Goal: Task Accomplishment & Management: Manage account settings

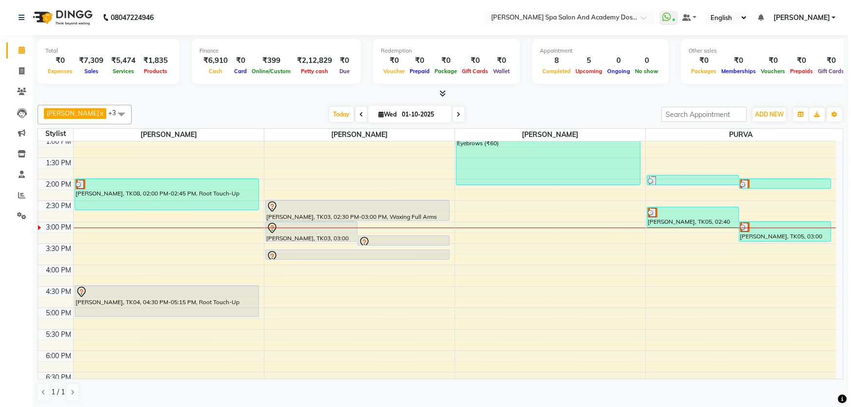
scroll to position [177, 0]
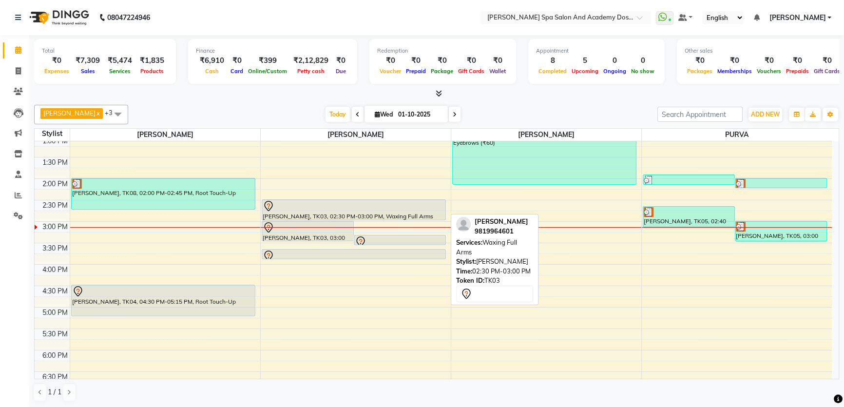
click at [326, 218] on div at bounding box center [353, 220] width 183 height 4
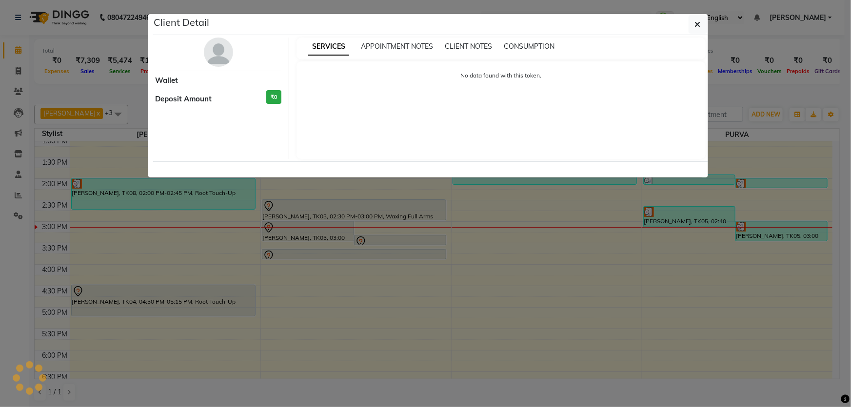
select select "3"
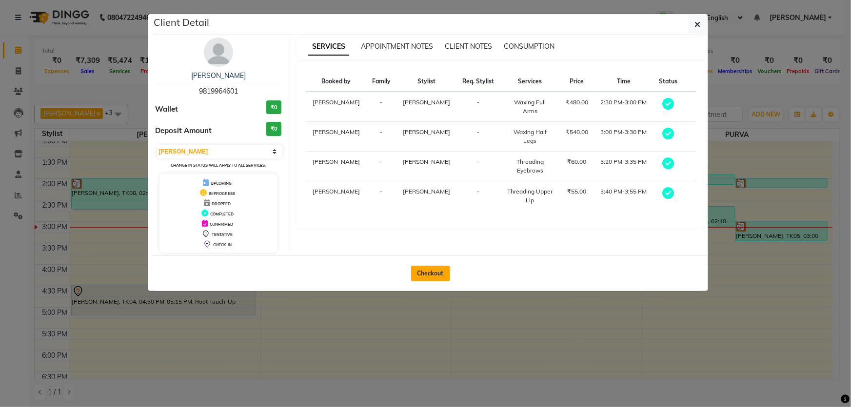
click at [440, 272] on button "Checkout" at bounding box center [430, 274] width 39 height 16
select select "6316"
select select "service"
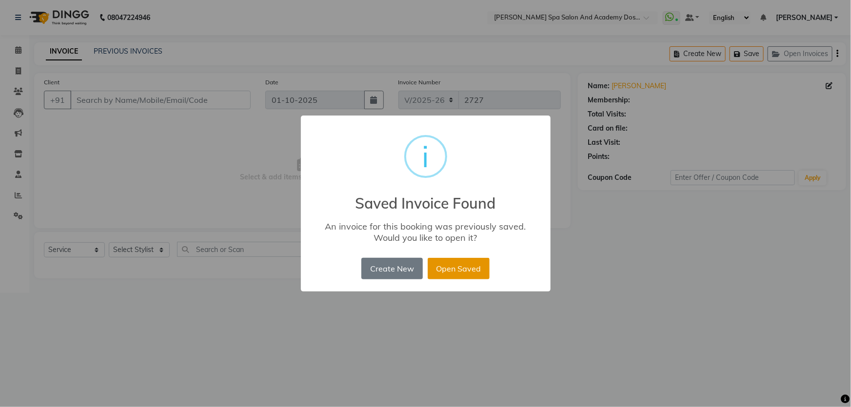
click at [448, 264] on button "Open Saved" at bounding box center [459, 268] width 62 height 21
type input "9819964601"
select select "2: Object"
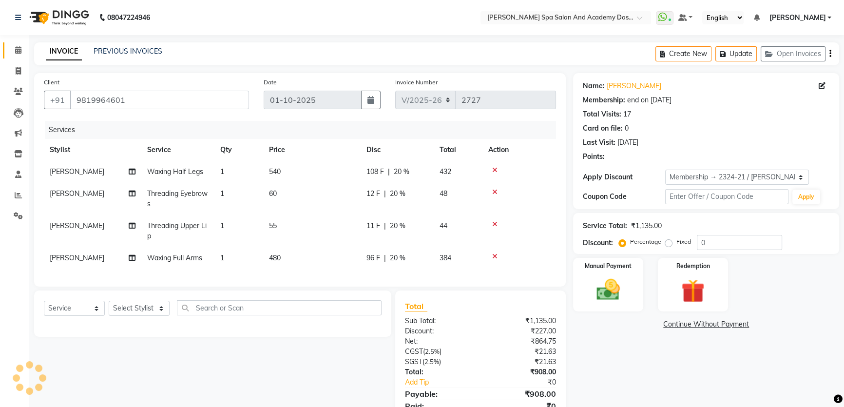
type input "20"
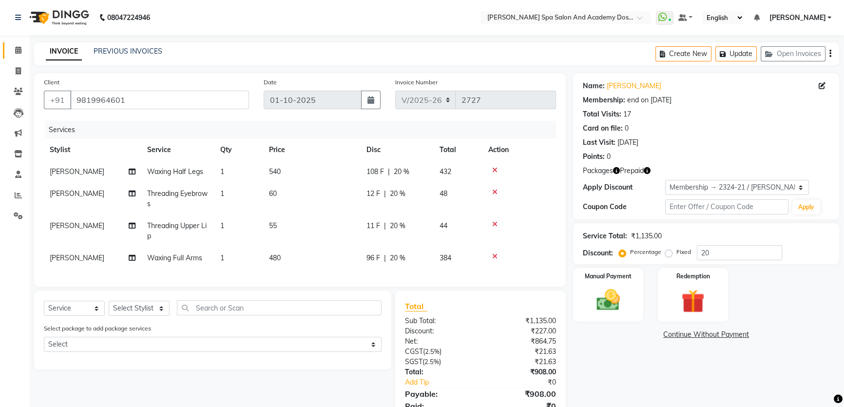
scroll to position [44, 0]
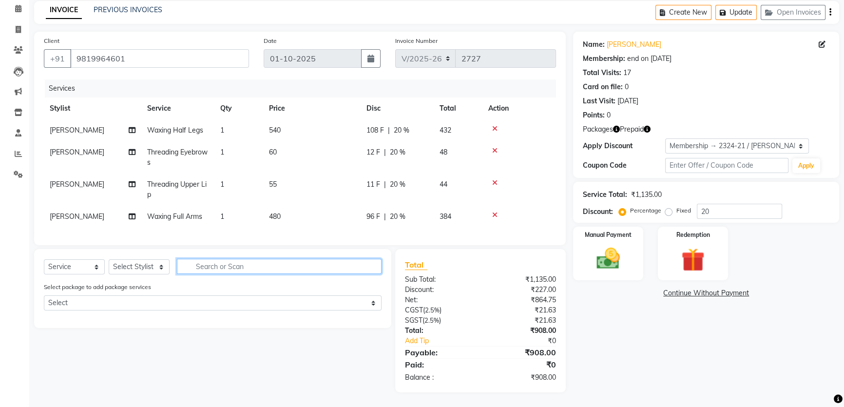
click at [230, 266] on input "text" at bounding box center [279, 266] width 205 height 15
type input "unde"
click at [126, 273] on select "Select Stylist Admin [PERSON_NAME] [PERSON_NAME] DIRECT 1 [PERSON_NAME] [PERSON…" at bounding box center [139, 266] width 61 height 15
select select "47355"
click at [109, 263] on select "Select Stylist Admin [PERSON_NAME] [PERSON_NAME] DIRECT 1 [PERSON_NAME] [PERSON…" at bounding box center [139, 266] width 61 height 15
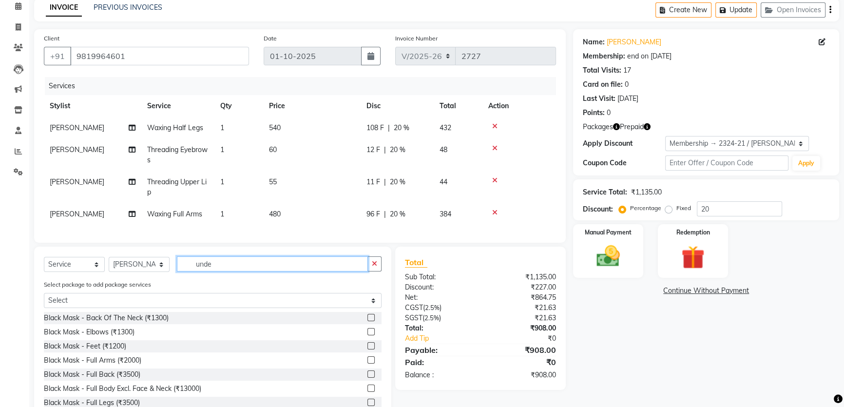
click at [218, 272] on input "unde" at bounding box center [272, 263] width 191 height 15
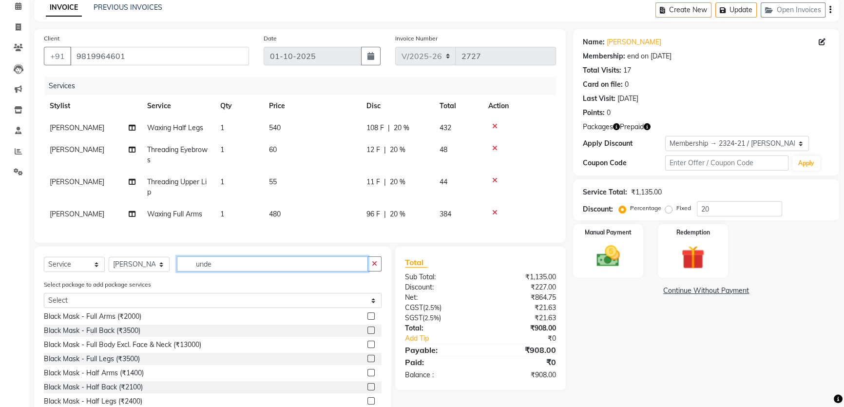
drag, startPoint x: 219, startPoint y: 268, endPoint x: 172, endPoint y: 268, distance: 47.3
click at [172, 268] on div "Select Service Product Membership Package Voucher Prepaid Gift Card Select Styl…" at bounding box center [213, 267] width 338 height 23
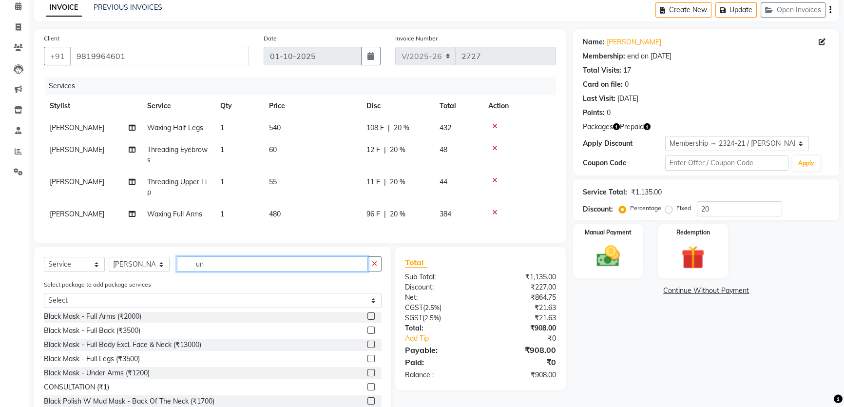
scroll to position [0, 0]
type input "unde"
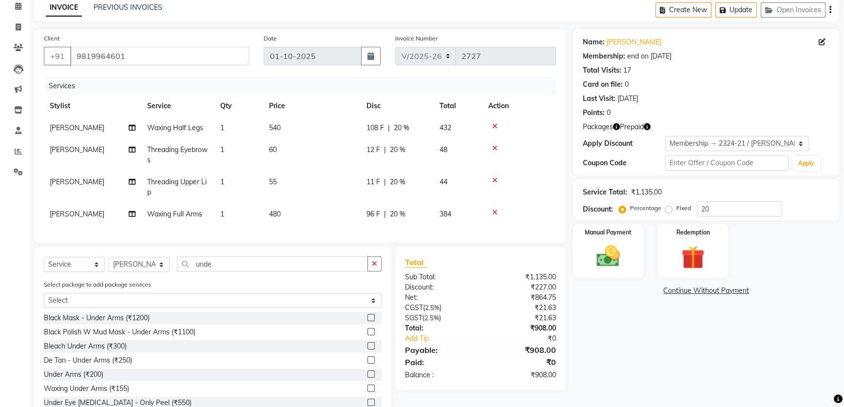
click at [368, 392] on label at bounding box center [371, 388] width 7 height 7
click at [368, 392] on input "checkbox" at bounding box center [371, 389] width 6 height 6
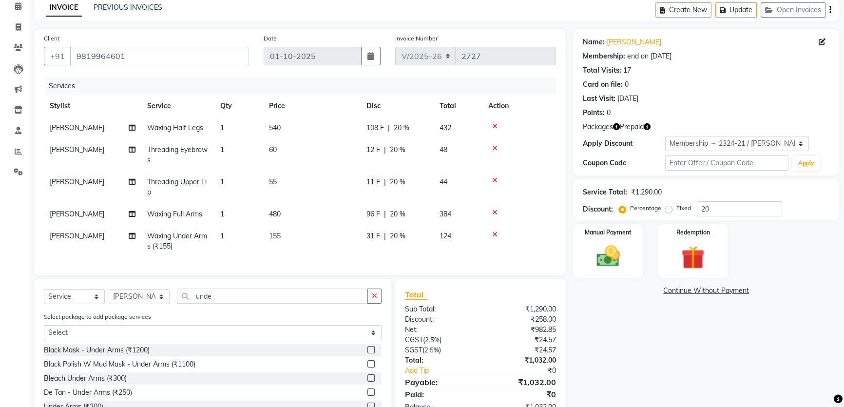
checkbox input "false"
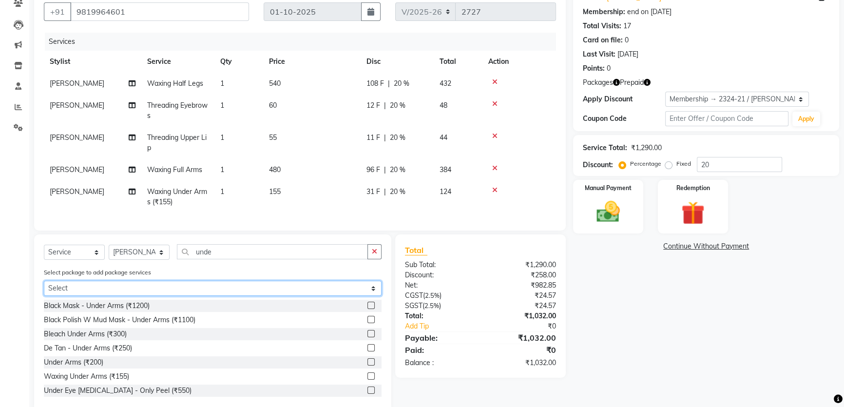
click at [126, 290] on select "Select Membership Services" at bounding box center [213, 288] width 338 height 15
select select "1: Object"
click at [44, 295] on select "Select Membership Services" at bounding box center [213, 288] width 338 height 15
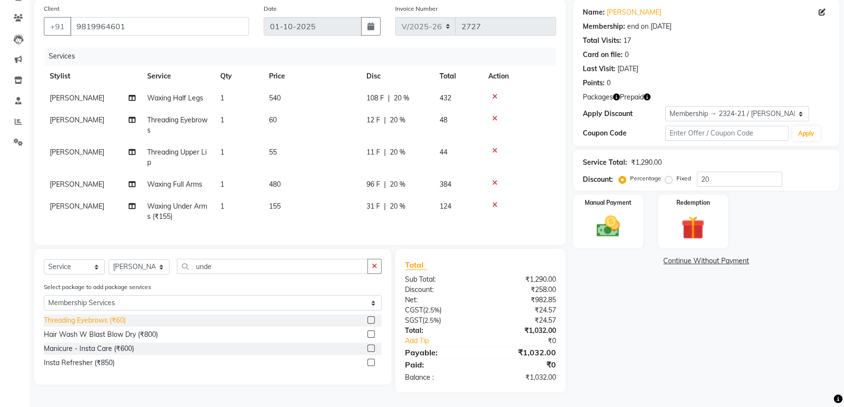
click at [115, 321] on div "Threading Eyebrows (₹60)" at bounding box center [85, 320] width 82 height 10
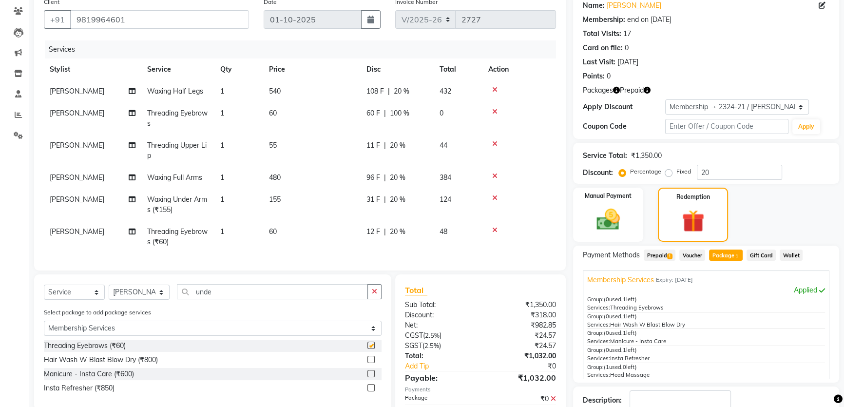
checkbox input "false"
click at [494, 229] on icon at bounding box center [494, 230] width 5 height 7
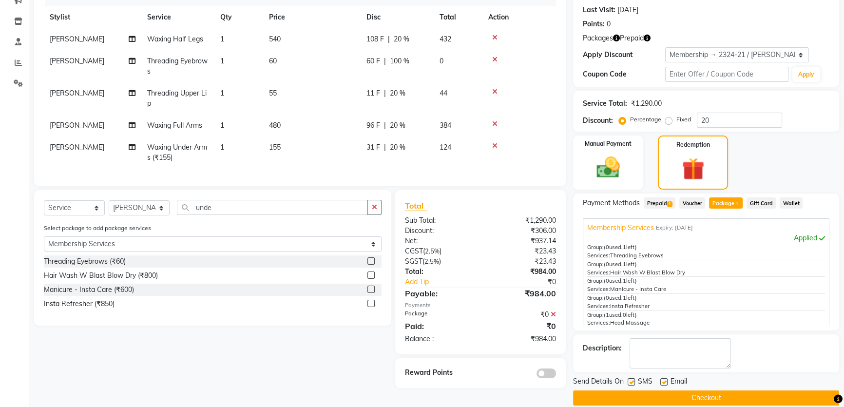
scroll to position [145, 0]
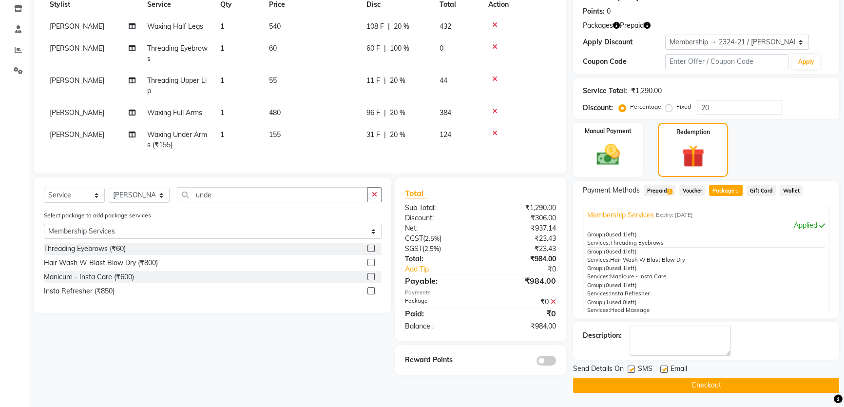
click at [682, 385] on button "Checkout" at bounding box center [706, 385] width 266 height 15
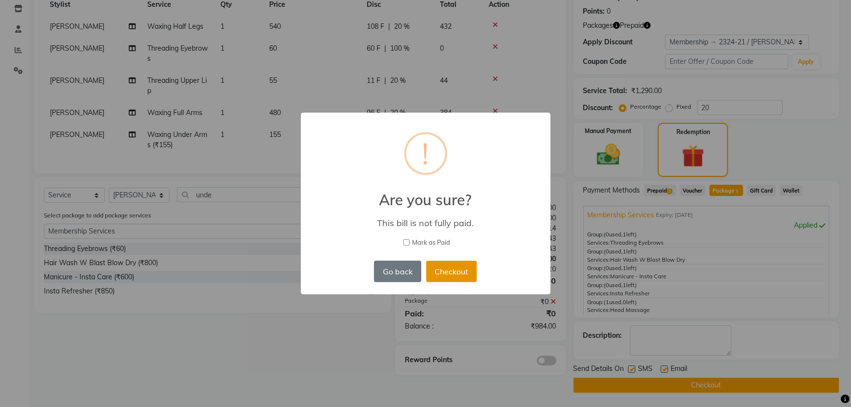
click at [460, 271] on button "Checkout" at bounding box center [451, 271] width 51 height 21
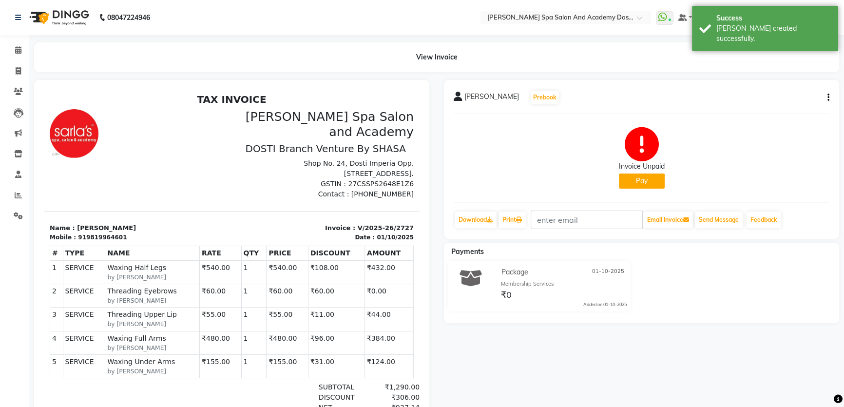
click at [630, 182] on button "Pay" at bounding box center [642, 181] width 46 height 15
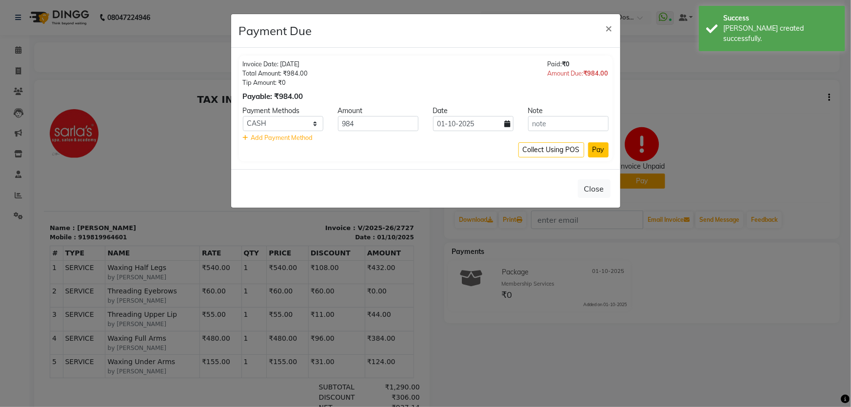
click at [595, 149] on button "Pay" at bounding box center [598, 149] width 20 height 15
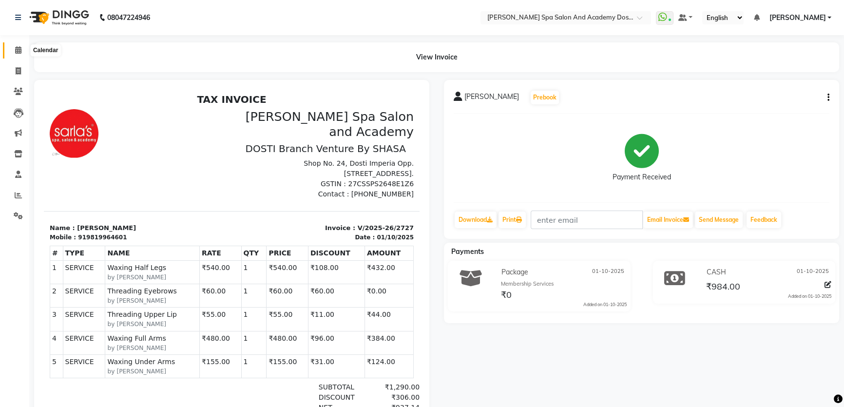
click at [18, 45] on span at bounding box center [18, 50] width 17 height 11
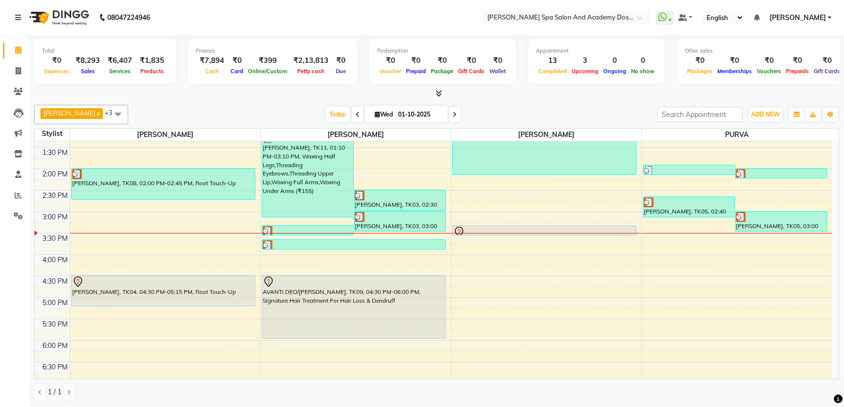
scroll to position [186, 0]
click at [661, 241] on div "9:00 AM 9:30 AM 10:00 AM 10:30 AM 11:00 AM 11:30 AM 12:00 PM 12:30 PM 1:00 PM 1…" at bounding box center [433, 213] width 797 height 514
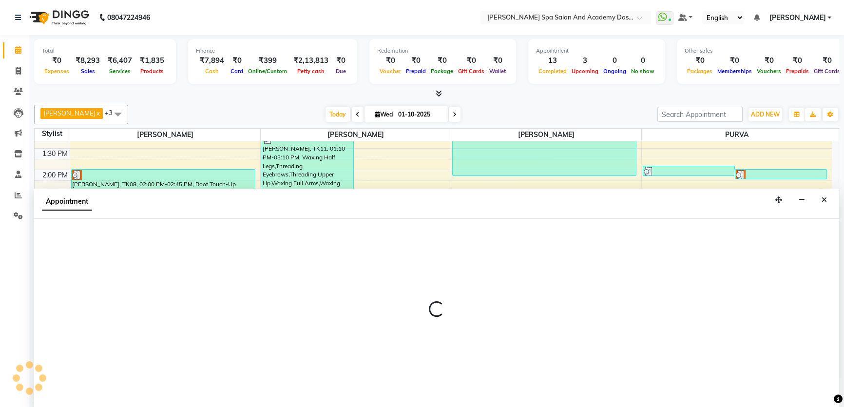
scroll to position [0, 0]
select select "63504"
select select "tentative"
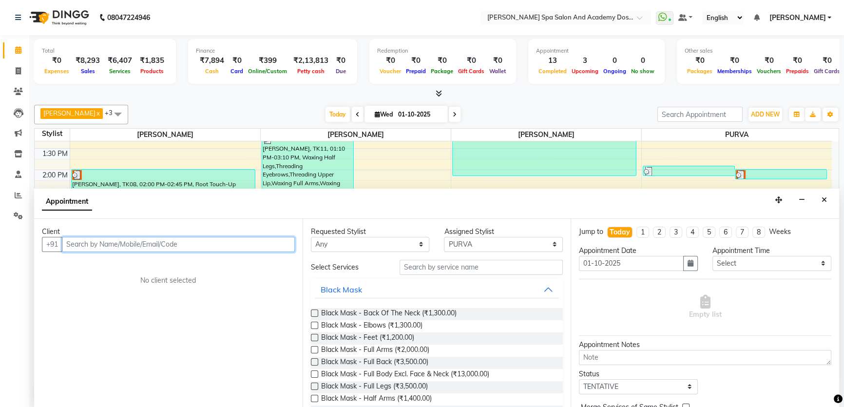
click at [75, 243] on input "text" at bounding box center [178, 244] width 233 height 15
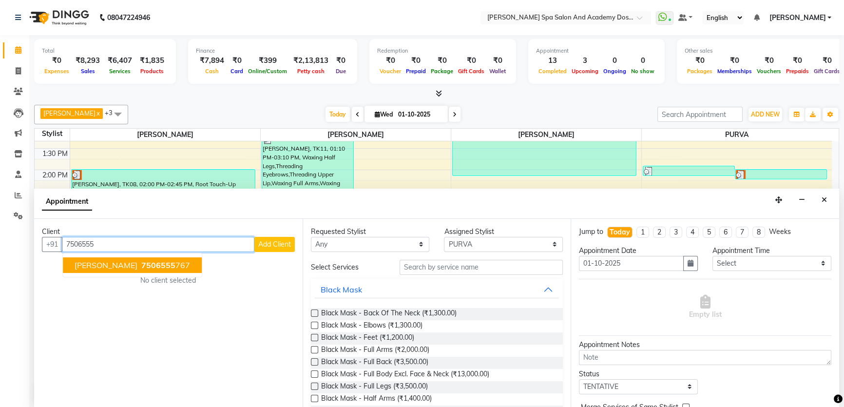
click at [104, 267] on span "KRUPALI WAGH" at bounding box center [106, 265] width 63 height 10
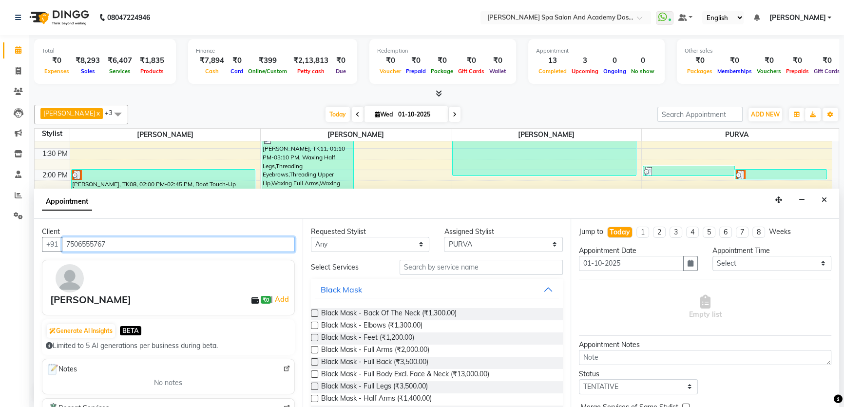
type input "7506555767"
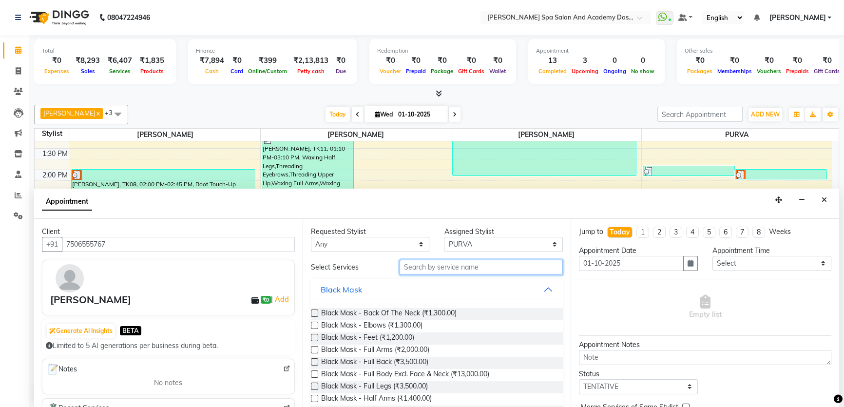
click at [417, 264] on input "text" at bounding box center [481, 267] width 163 height 15
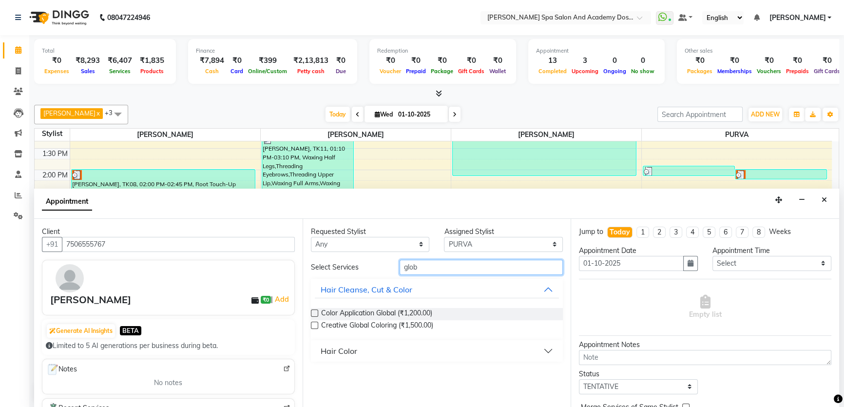
type input "glob"
click at [525, 350] on button "Hair Color" at bounding box center [437, 351] width 245 height 18
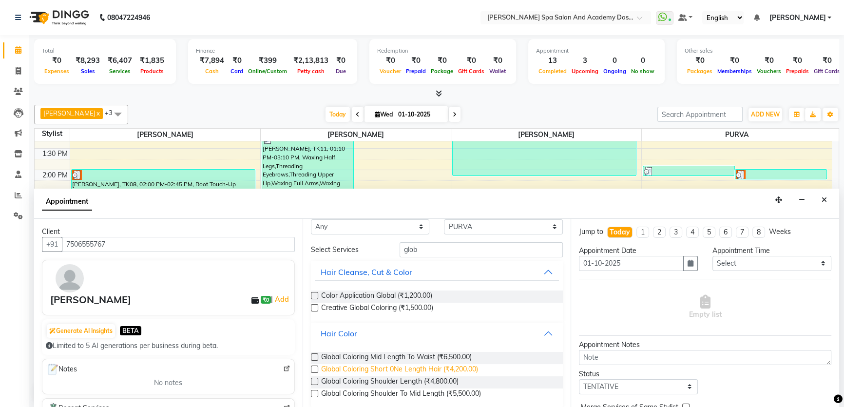
scroll to position [25, 0]
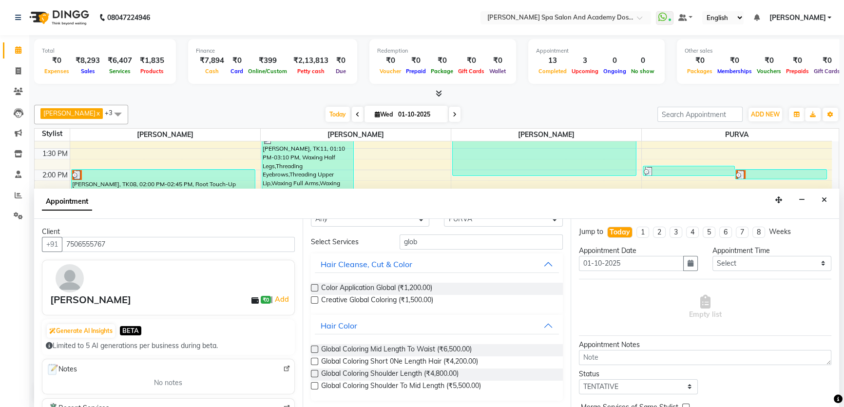
click at [312, 382] on label at bounding box center [314, 385] width 7 height 7
click at [312, 384] on input "checkbox" at bounding box center [314, 387] width 6 height 6
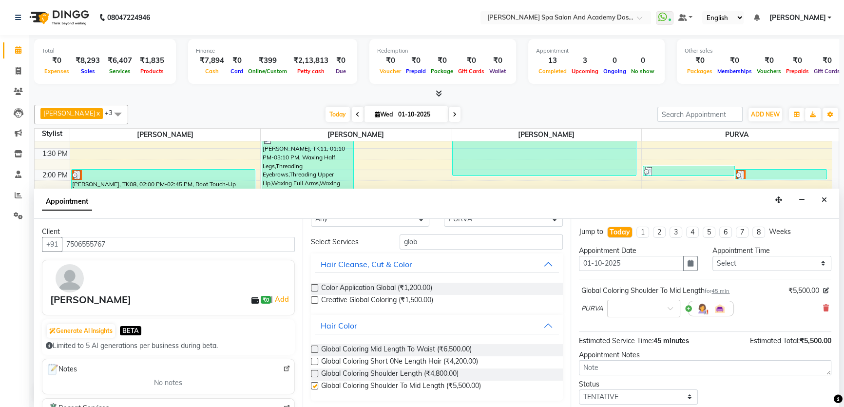
checkbox input "false"
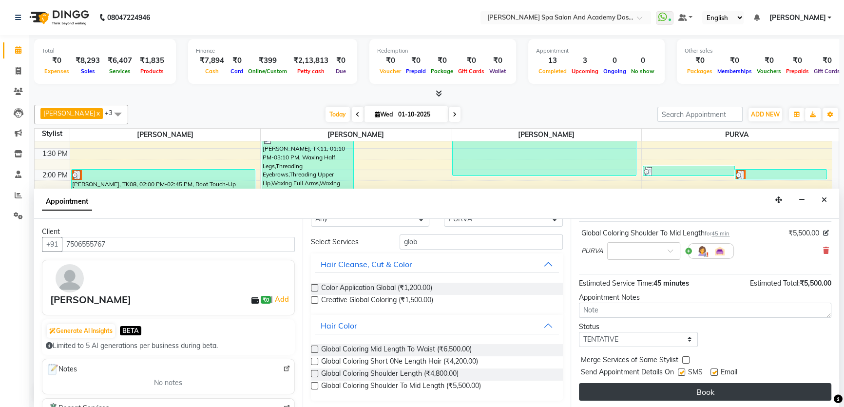
click at [706, 392] on button "Book" at bounding box center [705, 392] width 253 height 18
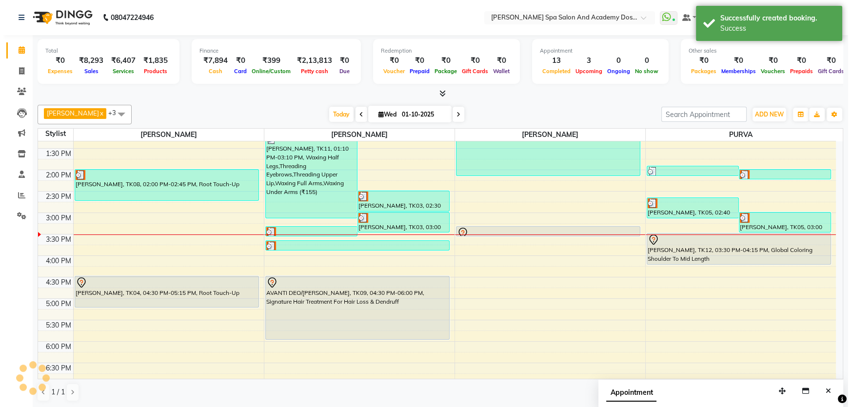
scroll to position [0, 0]
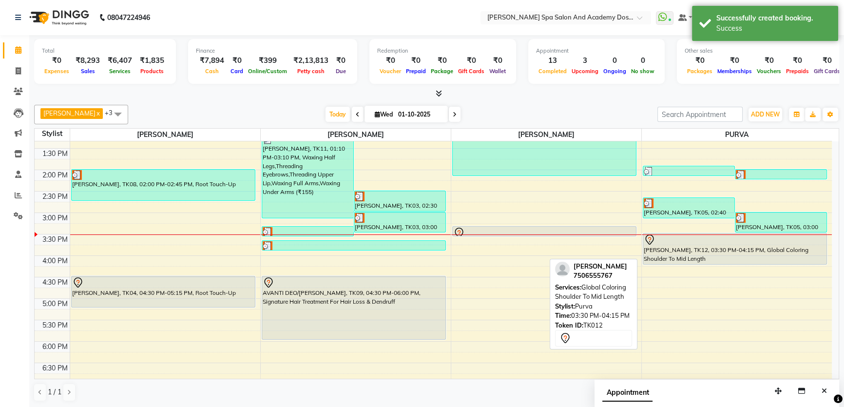
click at [675, 250] on div "KRUPALI WAGH, TK12, 03:30 PM-04:15 PM, Global Coloring Shoulder To Mid Length" at bounding box center [735, 248] width 184 height 31
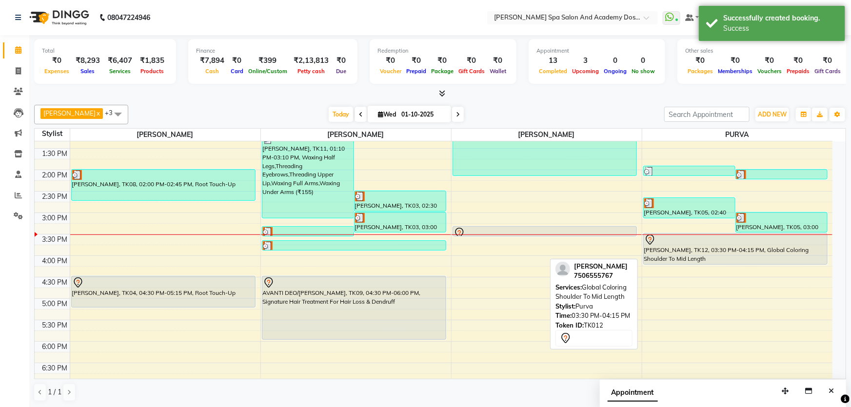
select select "7"
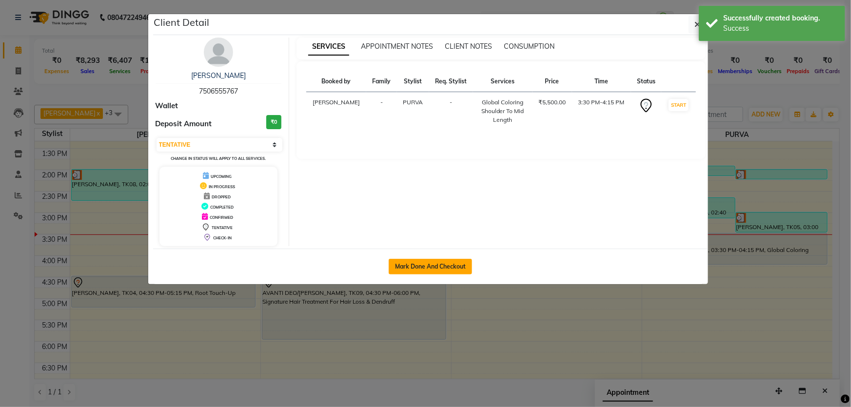
click at [432, 270] on button "Mark Done And Checkout" at bounding box center [430, 267] width 83 height 16
select select "6316"
select select "service"
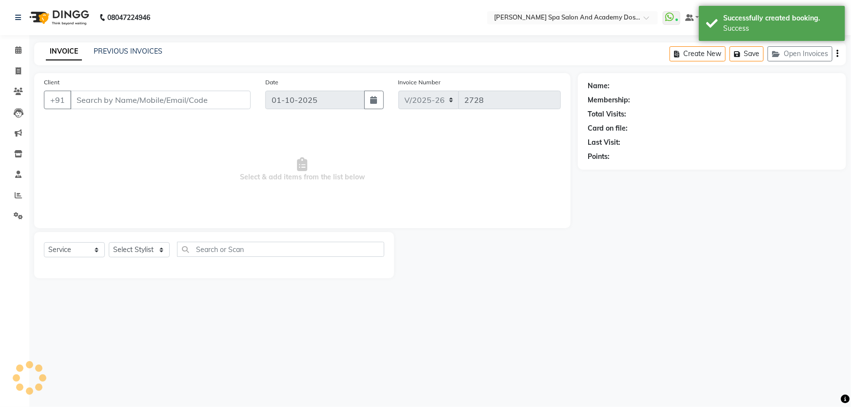
type input "7506555767"
select select "63504"
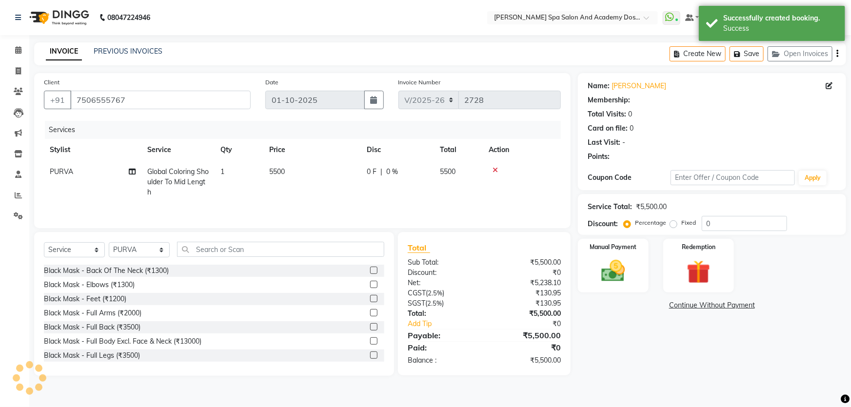
select select "1: Object"
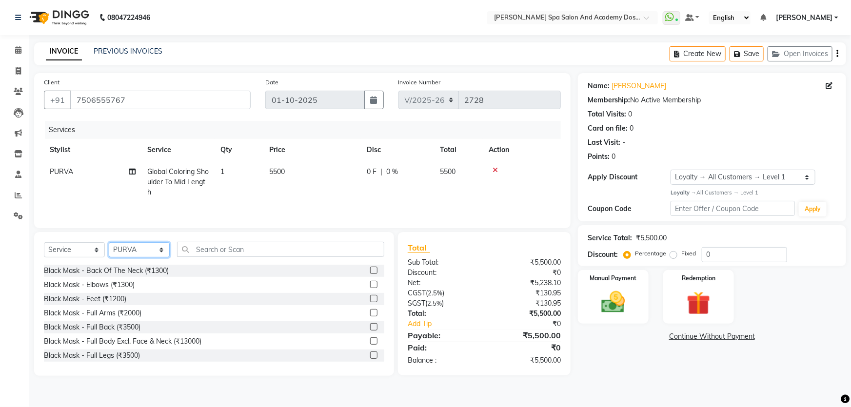
click at [161, 252] on select "Select Stylist Admin AKSHTA AMBRE ASAWARI PAWAR DIRECT 1 GAURI THAPA JIGNA SHAH…" at bounding box center [139, 249] width 61 height 15
select select "47355"
click at [109, 242] on select "Select Stylist Admin AKSHTA AMBRE ASAWARI PAWAR DIRECT 1 GAURI THAPA JIGNA SHAH…" at bounding box center [139, 249] width 61 height 15
click at [204, 247] on input "text" at bounding box center [280, 249] width 207 height 15
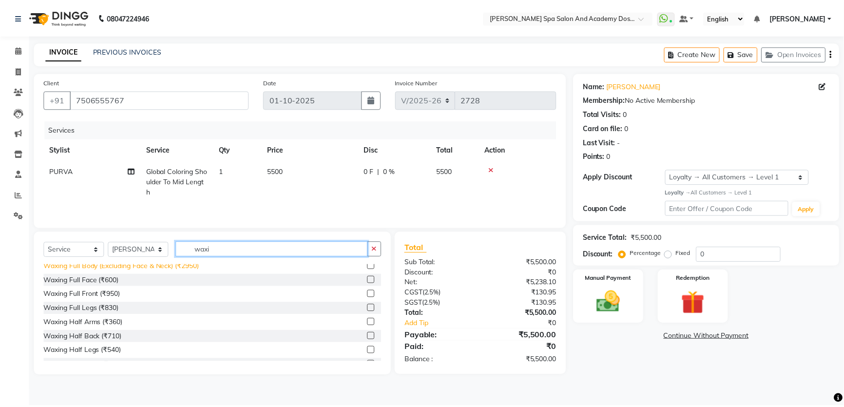
scroll to position [88, 0]
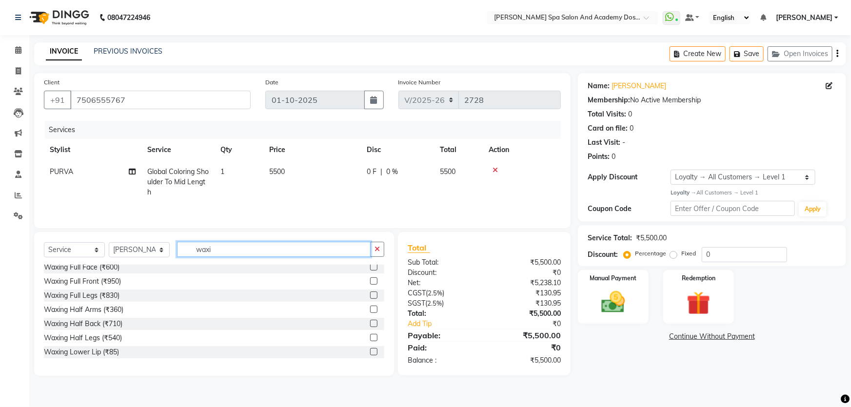
type input "waxi"
click at [370, 336] on label at bounding box center [373, 337] width 7 height 7
click at [370, 336] on input "checkbox" at bounding box center [373, 338] width 6 height 6
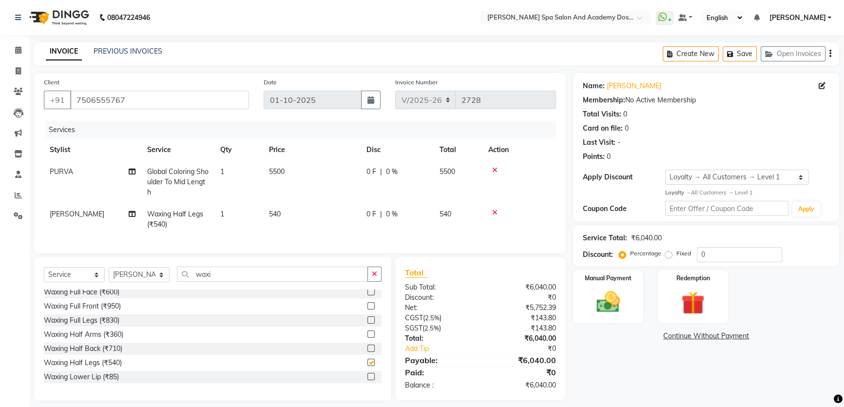
checkbox input "false"
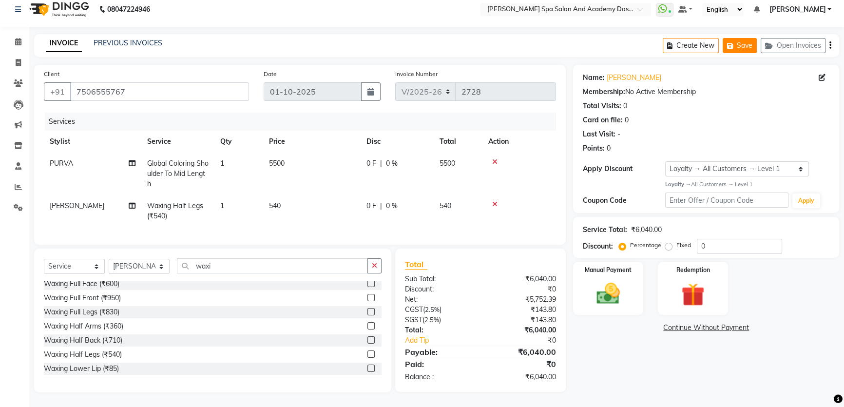
click at [745, 38] on button "Save" at bounding box center [740, 45] width 34 height 15
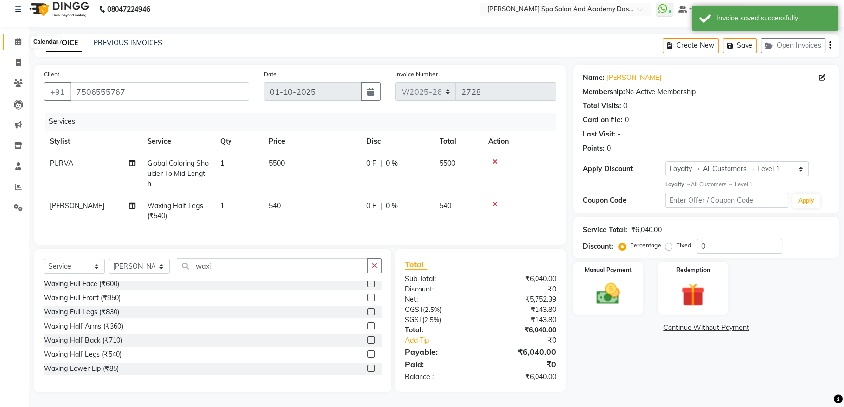
click at [16, 37] on span at bounding box center [18, 42] width 17 height 11
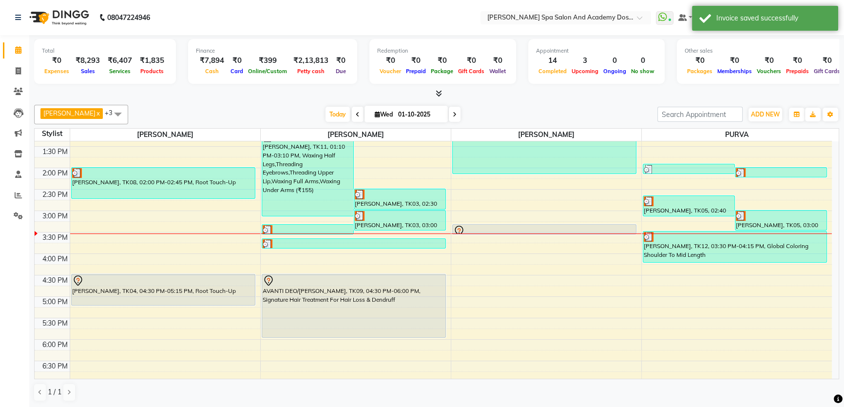
scroll to position [186, 0]
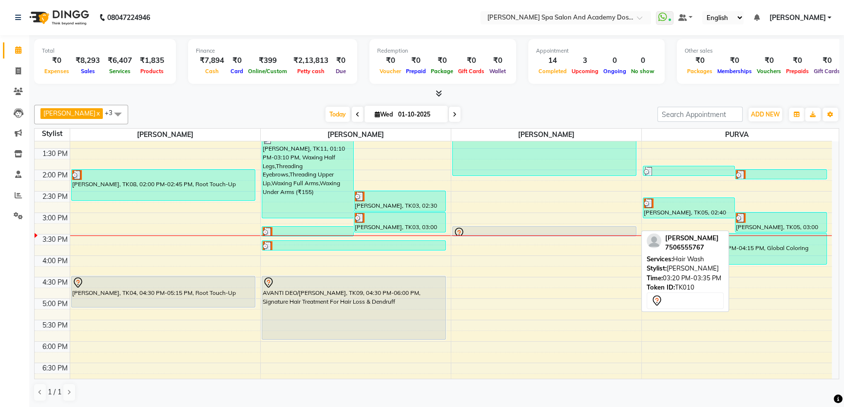
click at [480, 229] on div at bounding box center [544, 233] width 182 height 12
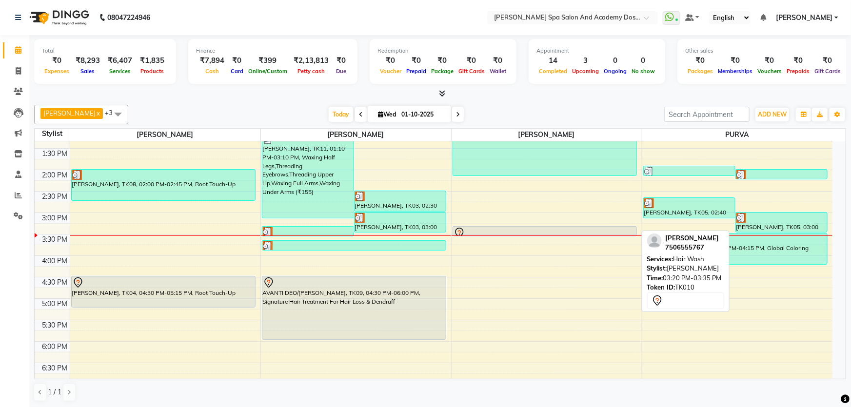
select select "7"
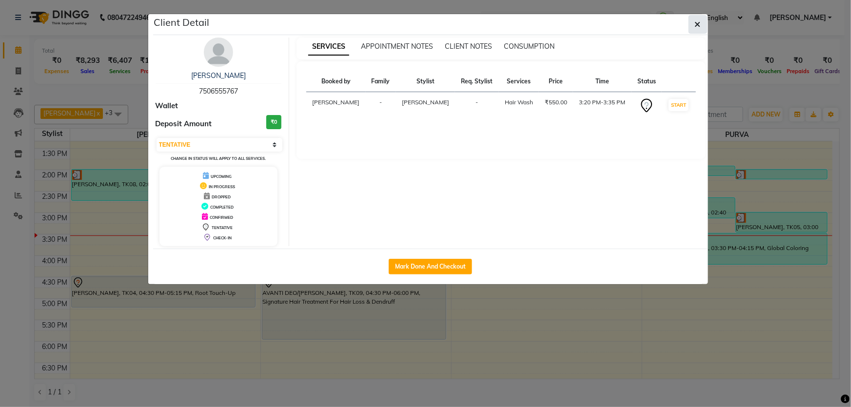
click at [697, 21] on icon "button" at bounding box center [698, 24] width 6 height 8
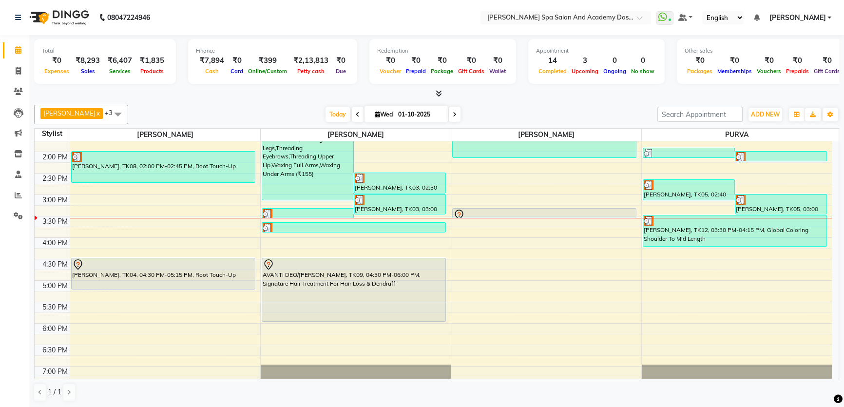
scroll to position [97, 0]
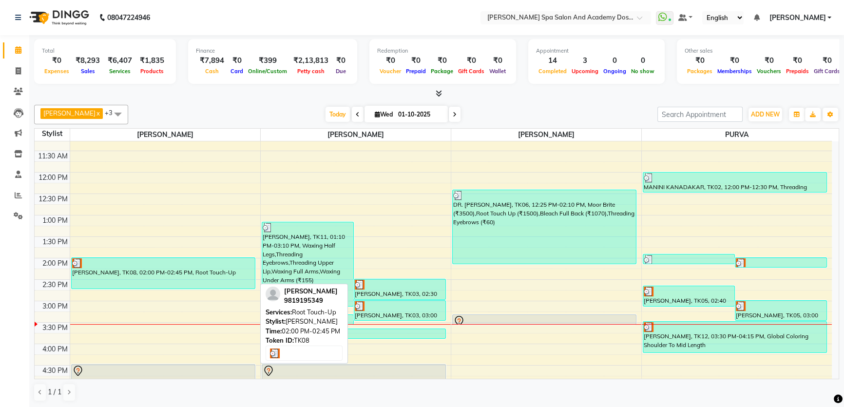
click at [137, 273] on div "PRATIBHA PRASAD, TK08, 02:00 PM-02:45 PM, Root Touch-Up" at bounding box center [163, 273] width 183 height 31
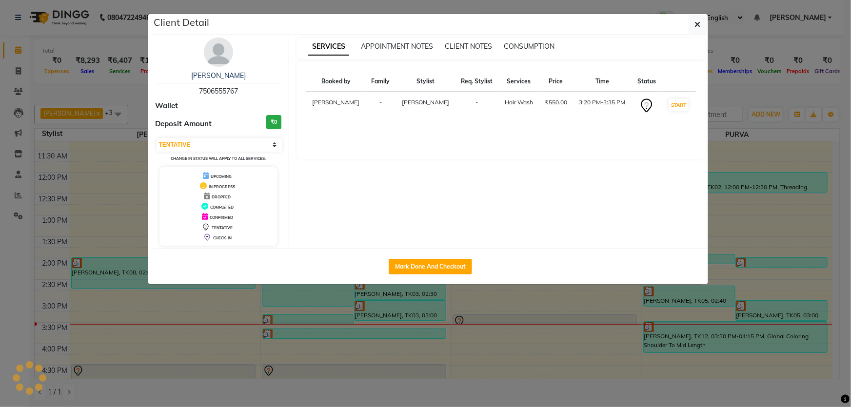
select select "3"
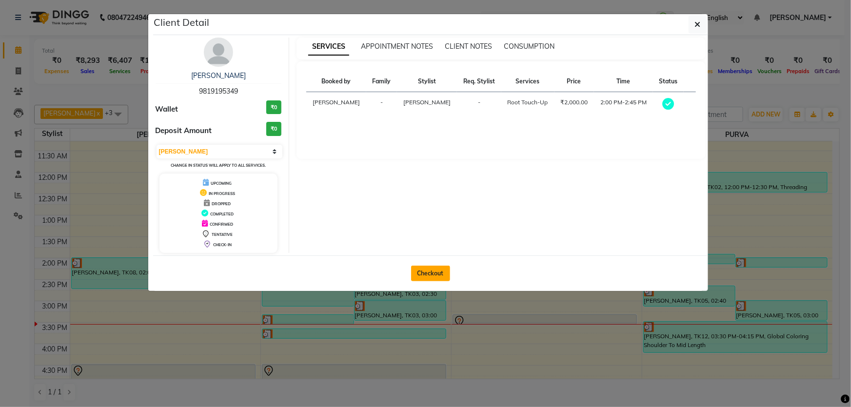
click at [432, 272] on button "Checkout" at bounding box center [430, 274] width 39 height 16
select select "service"
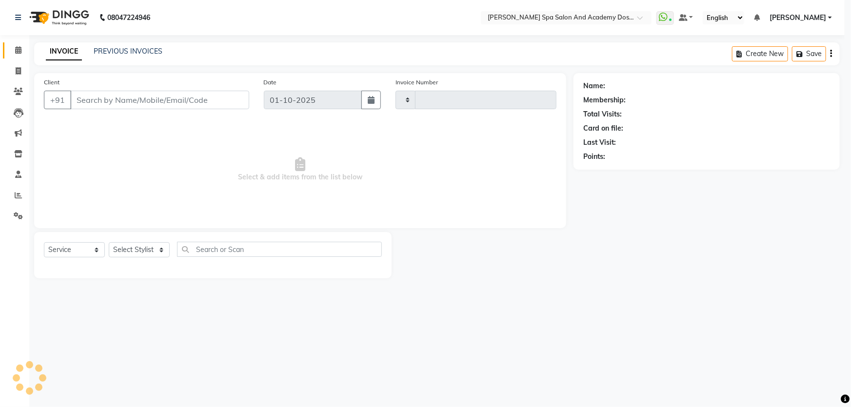
type input "2728"
select select "6316"
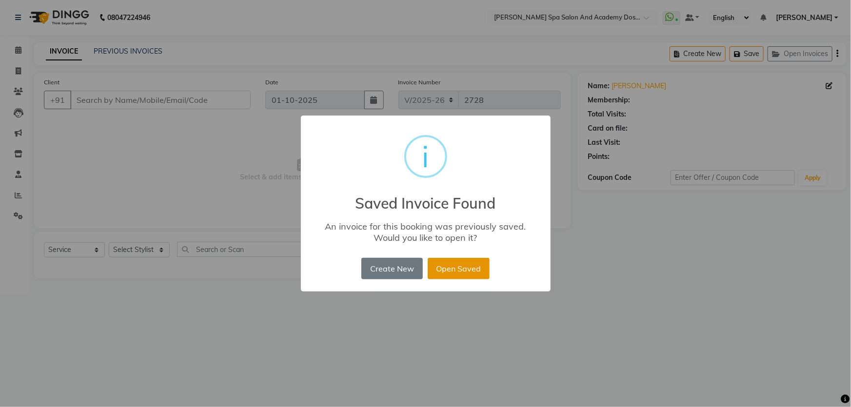
click at [445, 267] on button "Open Saved" at bounding box center [459, 268] width 62 height 21
type input "9819195349"
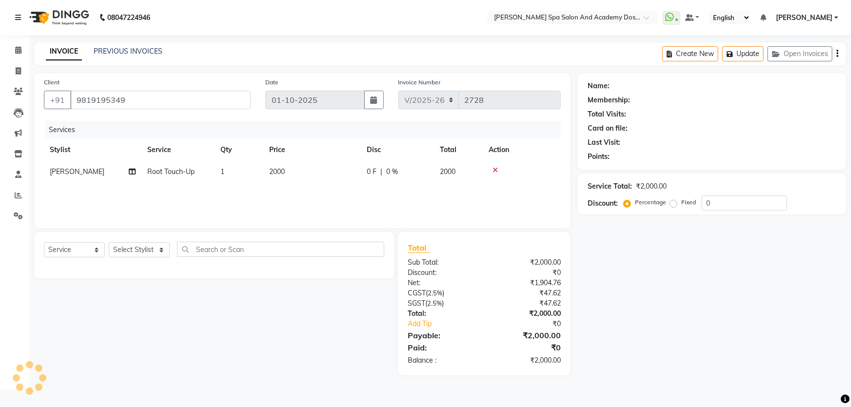
select select "2: Object"
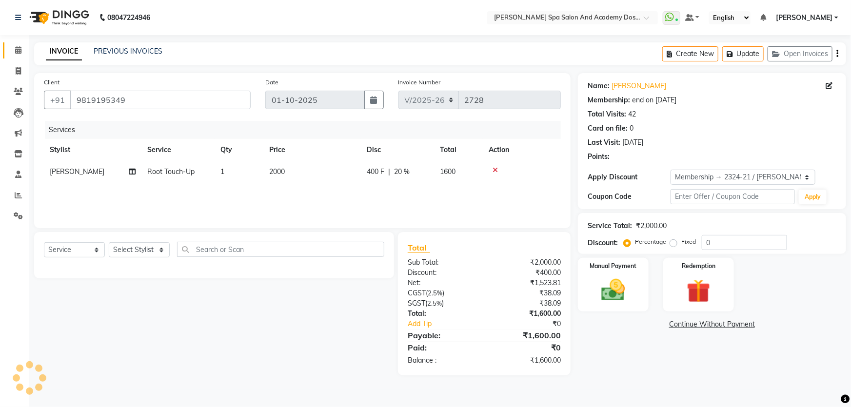
type input "20"
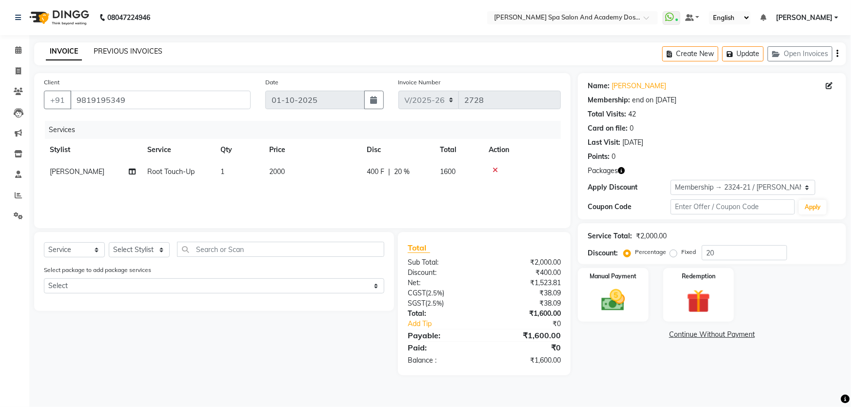
click at [131, 52] on link "PREVIOUS INVOICES" at bounding box center [128, 51] width 69 height 9
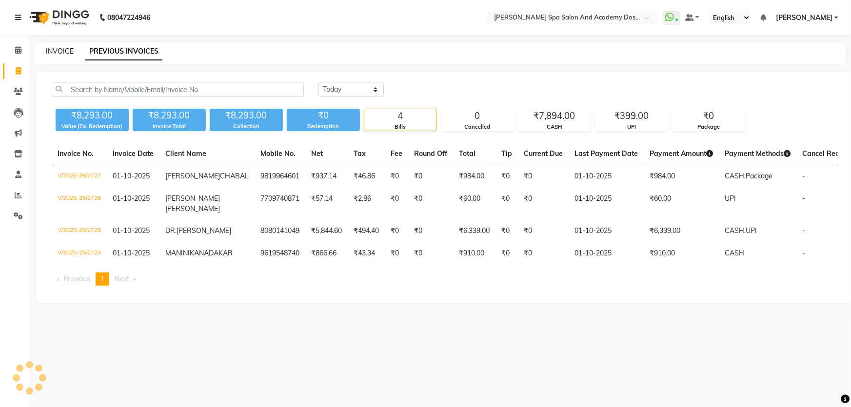
click at [55, 51] on link "INVOICE" at bounding box center [60, 51] width 28 height 9
select select "service"
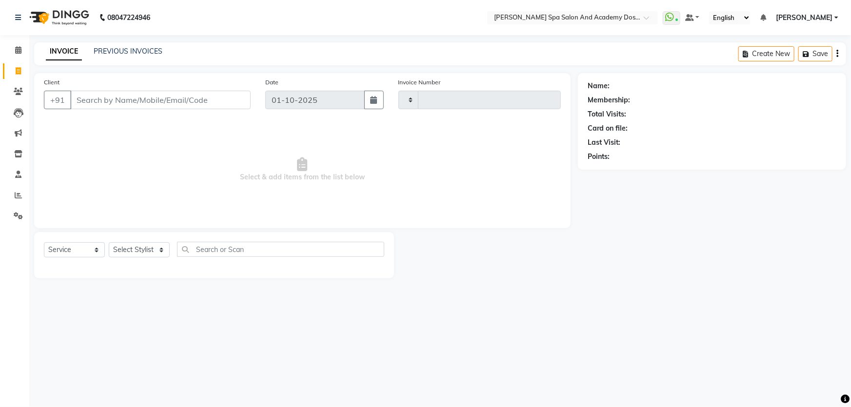
type input "2728"
select select "6316"
click at [110, 50] on link "PREVIOUS INVOICES" at bounding box center [128, 51] width 69 height 9
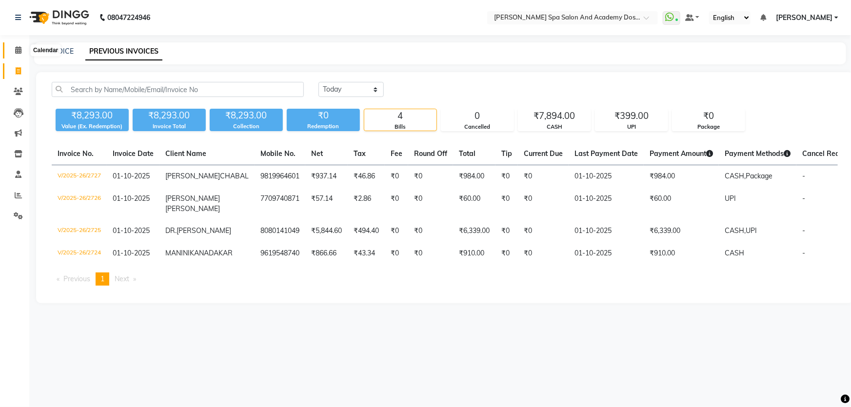
click at [19, 48] on icon at bounding box center [18, 49] width 6 height 7
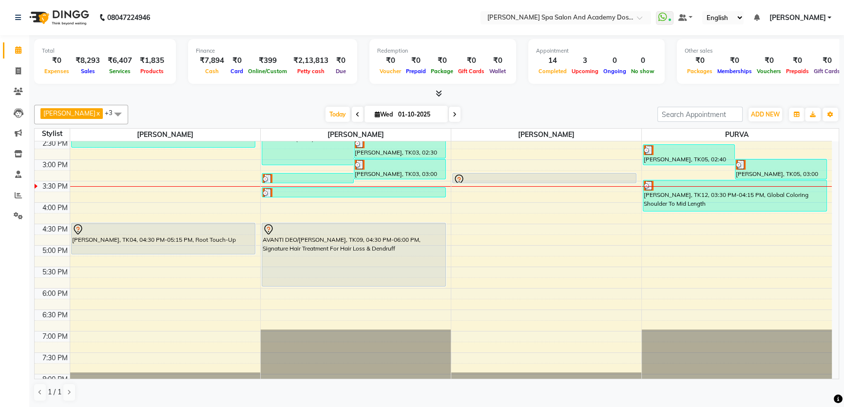
scroll to position [186, 0]
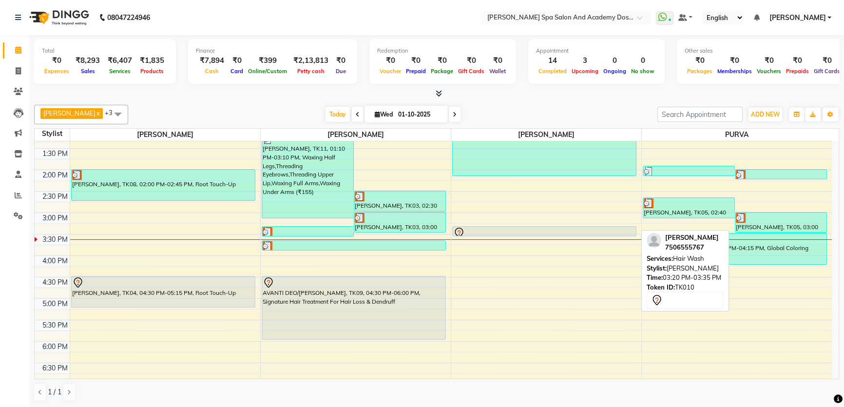
click at [524, 234] on div at bounding box center [544, 236] width 183 height 4
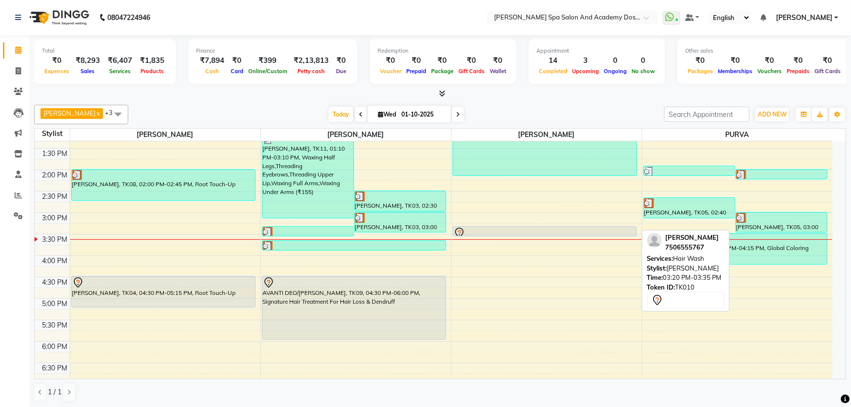
select select "7"
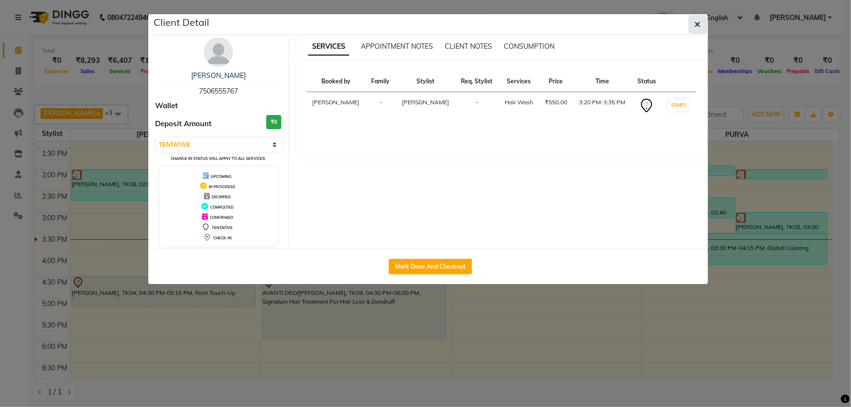
click at [693, 29] on button "button" at bounding box center [697, 24] width 19 height 19
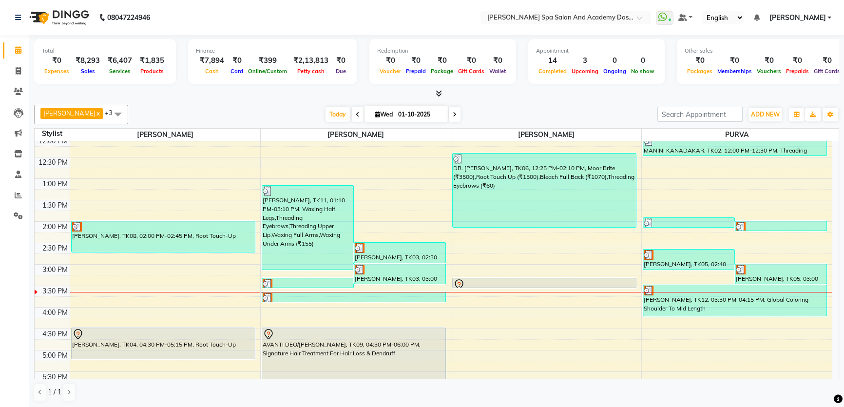
scroll to position [133, 0]
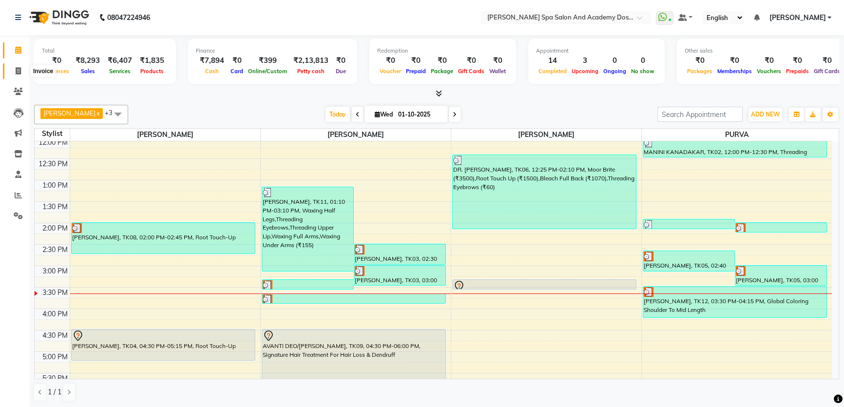
click at [17, 72] on icon at bounding box center [18, 70] width 5 height 7
select select "6316"
select select "service"
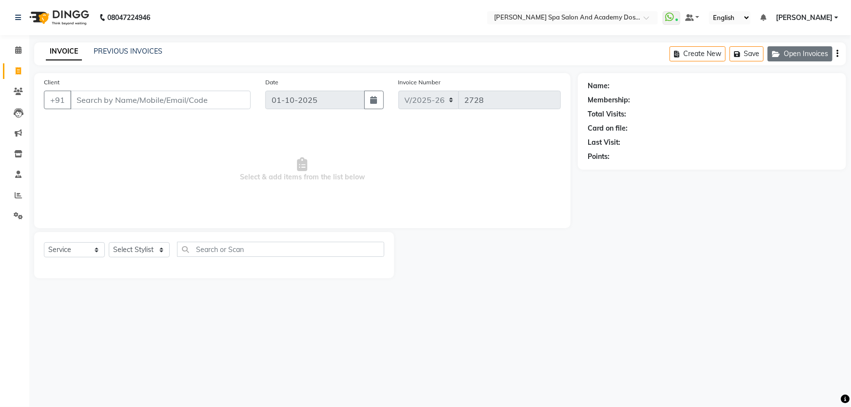
click at [809, 53] on button "Open Invoices" at bounding box center [799, 53] width 65 height 15
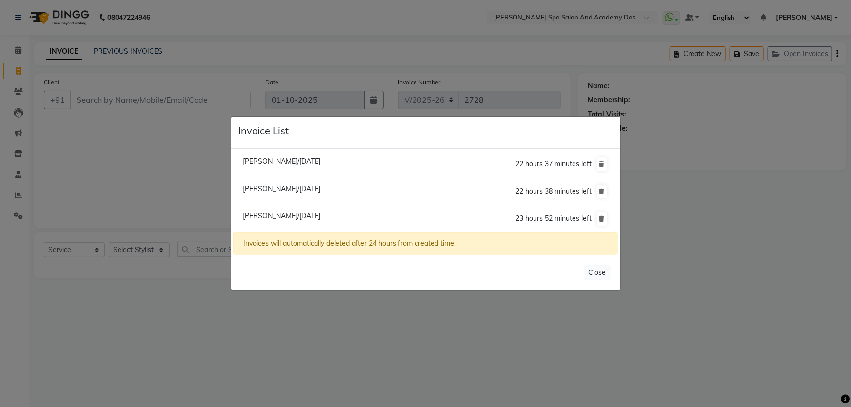
click at [258, 163] on span "Anita Sharma/01 October 2025" at bounding box center [282, 161] width 78 height 9
type input "9320501044"
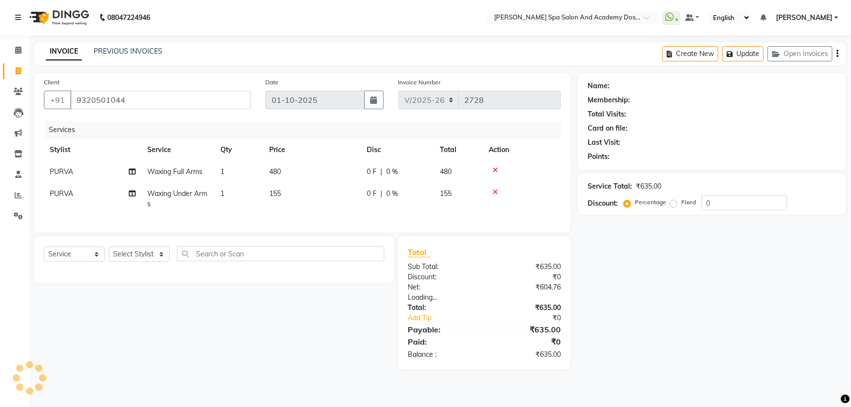
select select "1: Object"
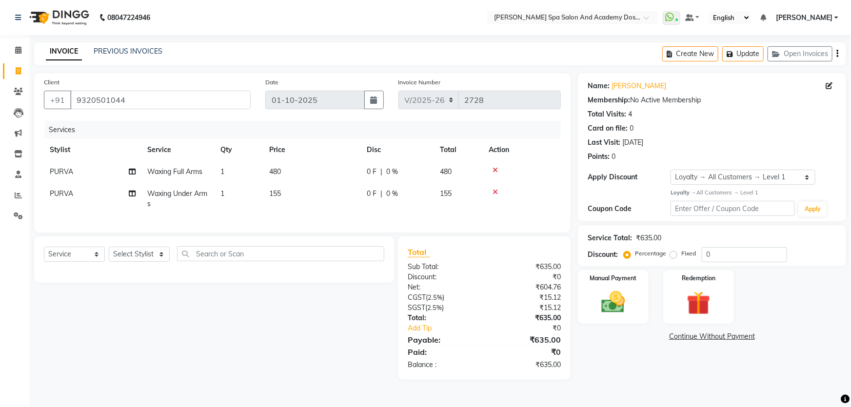
click at [495, 169] on icon at bounding box center [494, 170] width 5 height 7
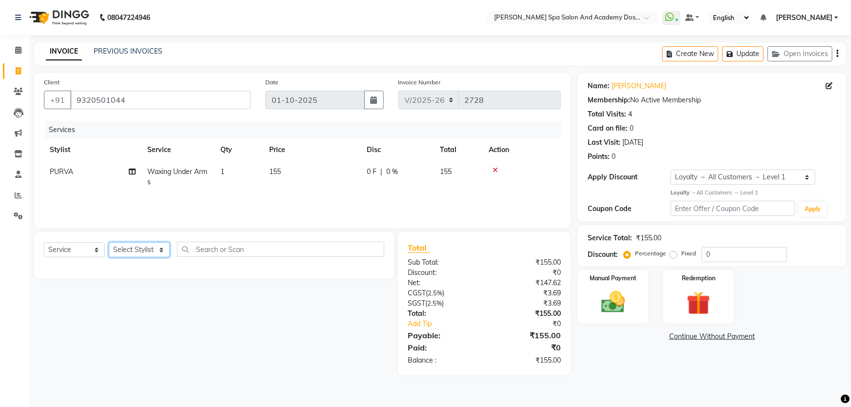
click at [157, 249] on select "Select Stylist Admin AKSHTA AMBRE ASAWARI PAWAR DIRECT 1 GAURI THAPA JIGNA SHAH…" at bounding box center [139, 249] width 61 height 15
select select "63504"
click at [109, 242] on select "Select Stylist Admin AKSHTA AMBRE ASAWARI PAWAR DIRECT 1 GAURI THAPA JIGNA SHAH…" at bounding box center [139, 249] width 61 height 15
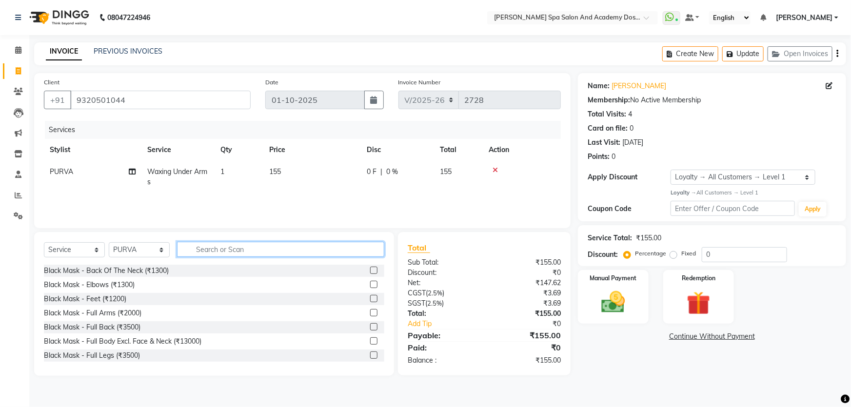
click at [214, 247] on input "text" at bounding box center [280, 249] width 207 height 15
type input "speed waxi"
click at [370, 285] on label at bounding box center [373, 284] width 7 height 7
click at [370, 285] on input "checkbox" at bounding box center [373, 285] width 6 height 6
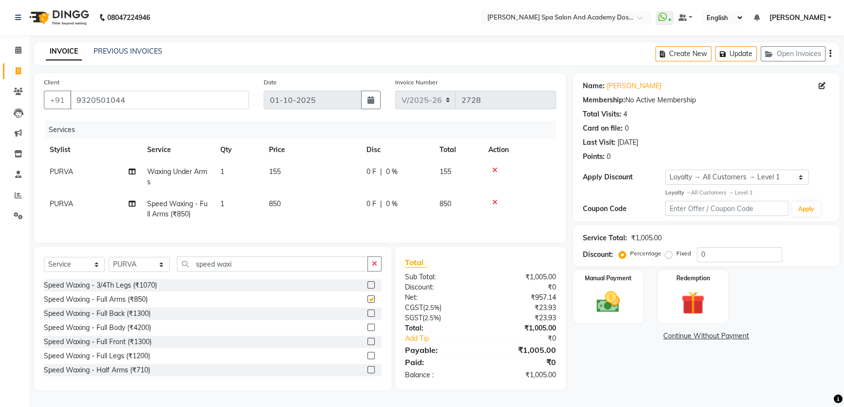
checkbox input "false"
drag, startPoint x: 240, startPoint y: 274, endPoint x: 195, endPoint y: 272, distance: 45.9
click at [195, 272] on input "speed waxi" at bounding box center [272, 263] width 191 height 15
click at [236, 267] on input "speed waxi" at bounding box center [272, 263] width 191 height 15
type input "s"
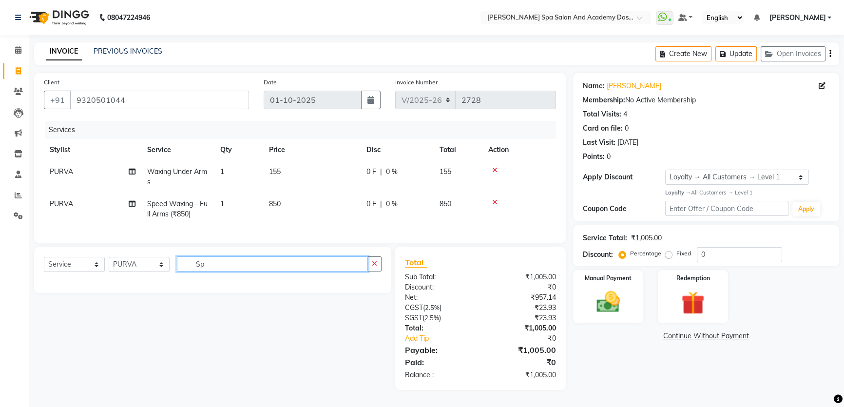
type input "S"
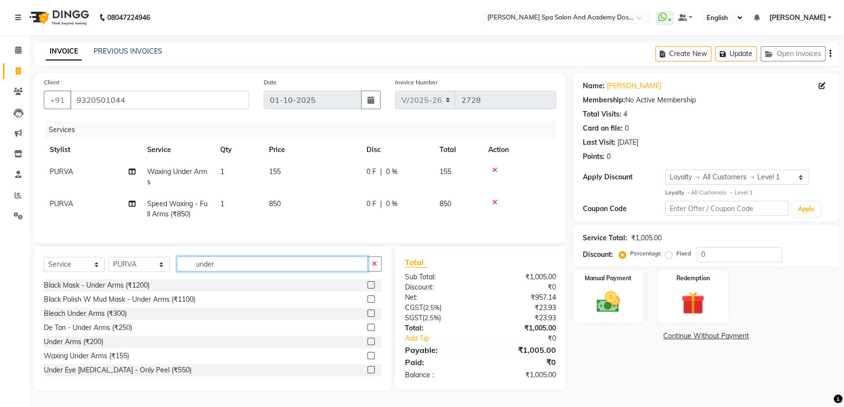
type input "under"
click at [368, 348] on div at bounding box center [375, 342] width 14 height 12
click at [368, 345] on label at bounding box center [371, 341] width 7 height 7
click at [368, 345] on input "checkbox" at bounding box center [371, 342] width 6 height 6
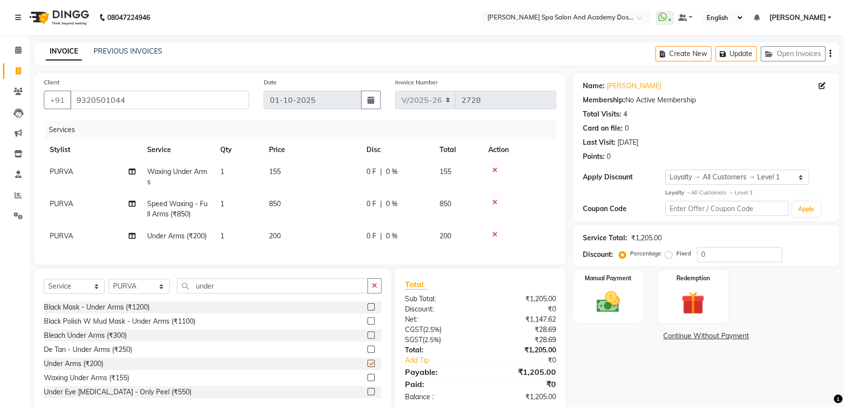
checkbox input "false"
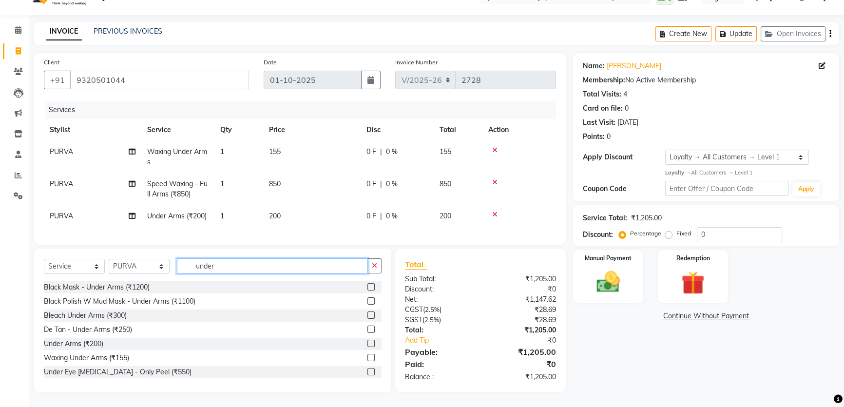
drag, startPoint x: 217, startPoint y: 263, endPoint x: 166, endPoint y: 263, distance: 51.7
click at [187, 263] on input "under" at bounding box center [272, 265] width 191 height 15
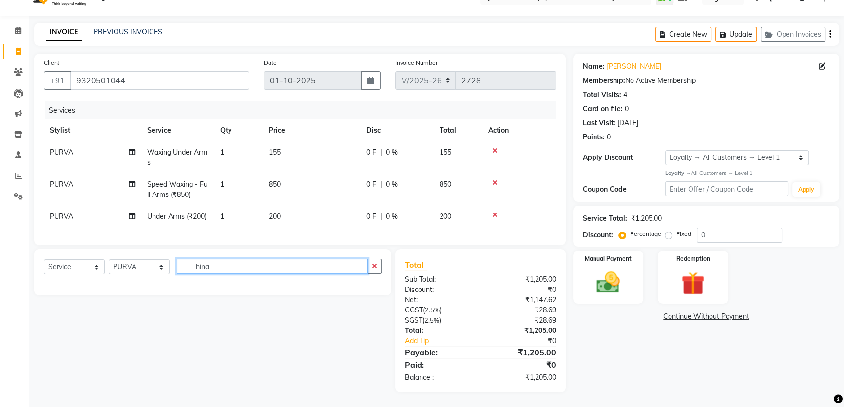
scroll to position [26, 0]
drag, startPoint x: 209, startPoint y: 266, endPoint x: 200, endPoint y: 266, distance: 8.8
click at [200, 266] on input "hina" at bounding box center [272, 266] width 191 height 15
click at [222, 268] on input "hina" at bounding box center [272, 266] width 191 height 15
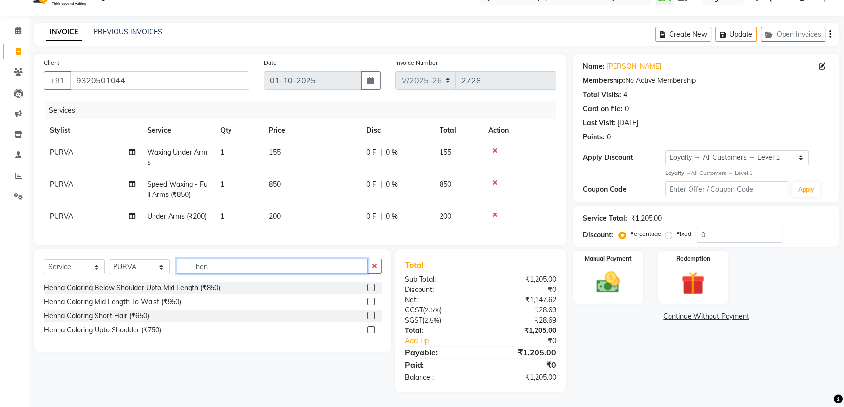
type input "hen"
click at [492, 147] on icon at bounding box center [494, 150] width 5 height 7
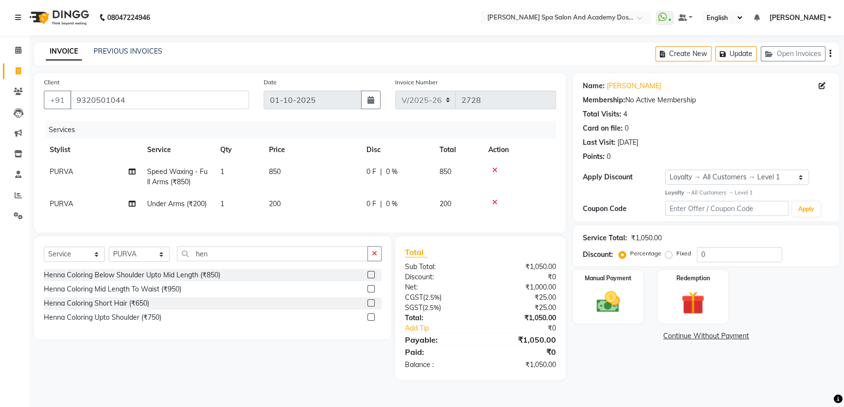
scroll to position [0, 0]
click at [744, 50] on button "Update" at bounding box center [742, 53] width 41 height 15
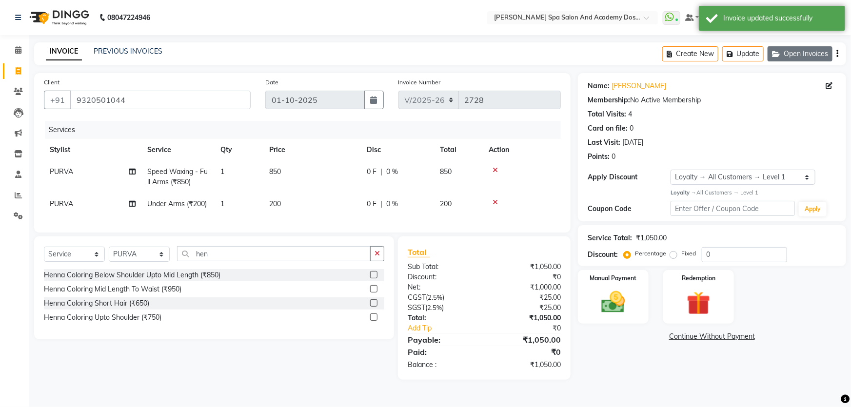
click at [811, 56] on button "Open Invoices" at bounding box center [799, 53] width 65 height 15
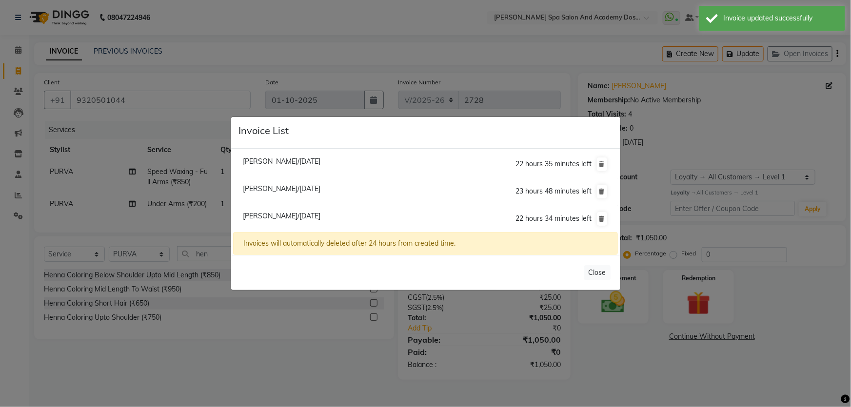
click at [270, 160] on span "Pratibha Prasad/01 October 2025" at bounding box center [282, 161] width 78 height 9
type input "9819195349"
type input "20"
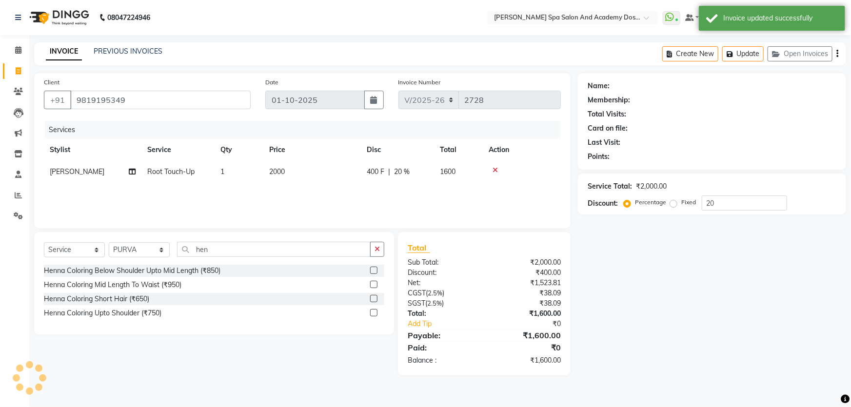
select select
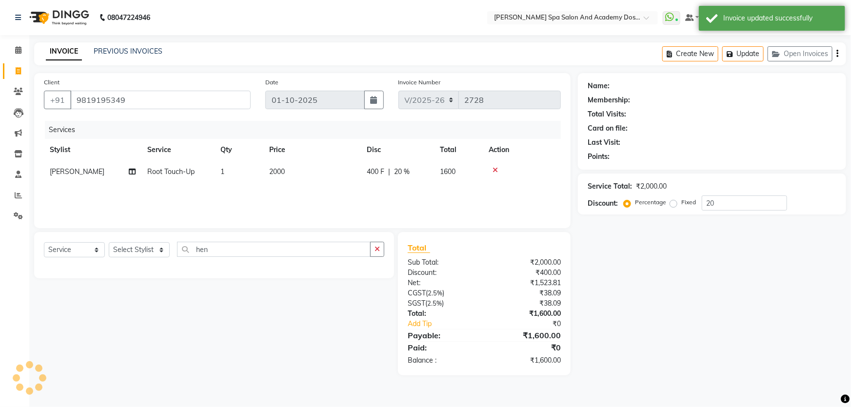
type input "0"
select select "2: Object"
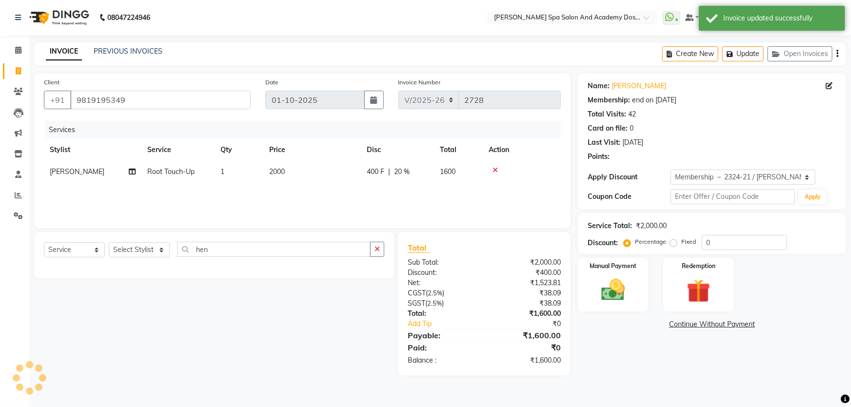
type input "20"
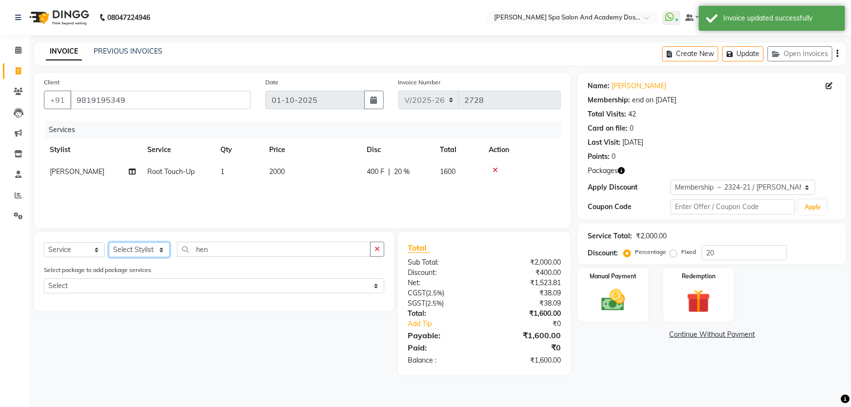
click at [161, 248] on select "Select Stylist Admin AKSHTA AMBRE ASAWARI PAWAR DIRECT 1 GAURI THAPA JIGNA SHAH…" at bounding box center [139, 249] width 61 height 15
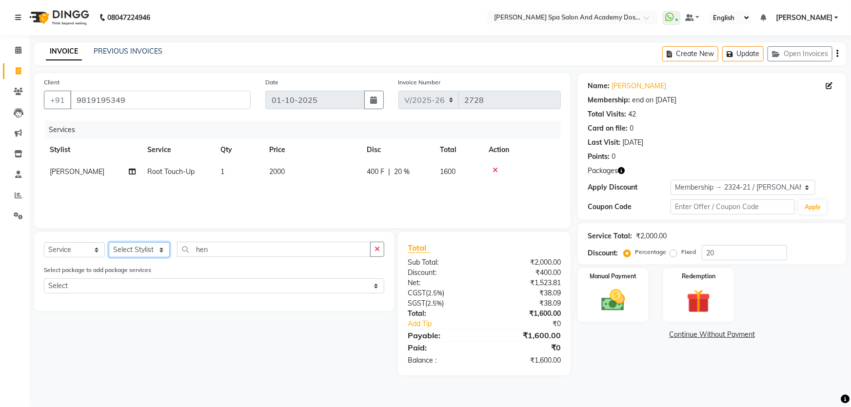
select select "47355"
click at [109, 242] on select "Select Stylist Admin AKSHTA AMBRE ASAWARI PAWAR DIRECT 1 GAURI THAPA JIGNA SHAH…" at bounding box center [139, 249] width 61 height 15
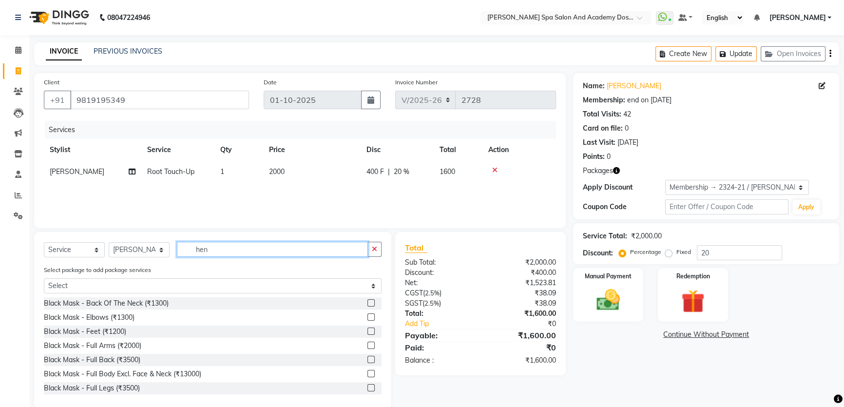
drag, startPoint x: 212, startPoint y: 250, endPoint x: 195, endPoint y: 249, distance: 16.1
click at [195, 249] on input "hen" at bounding box center [272, 249] width 191 height 15
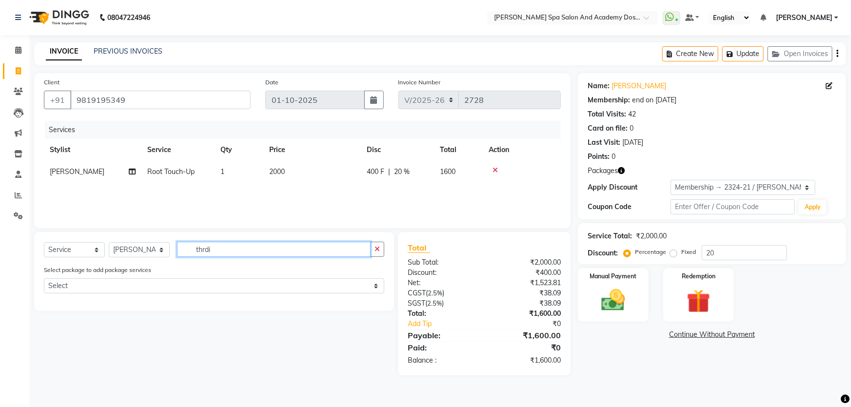
click at [238, 253] on input "thrdi" at bounding box center [274, 249] width 194 height 15
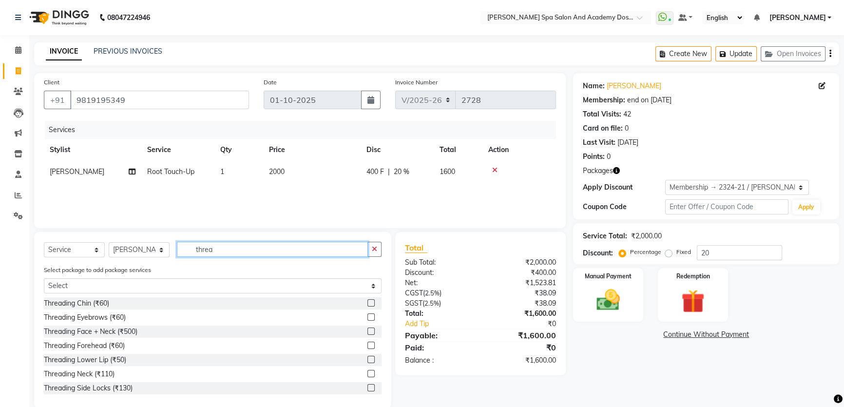
type input "thread"
drag, startPoint x: 221, startPoint y: 253, endPoint x: 193, endPoint y: 253, distance: 27.8
click at [193, 253] on input "thread" at bounding box center [272, 249] width 191 height 15
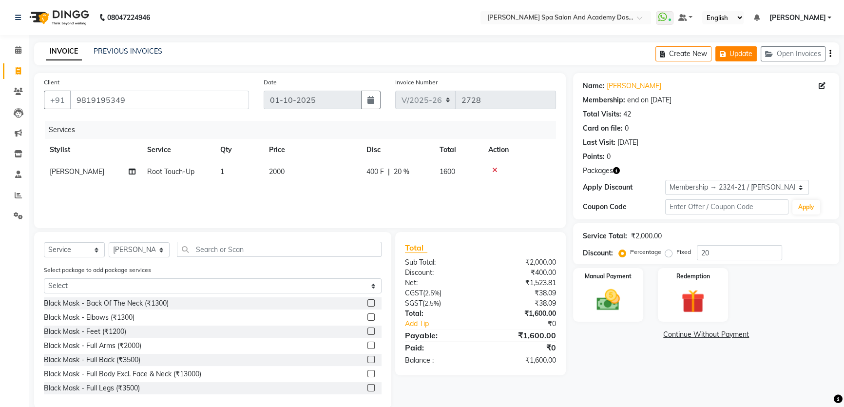
click at [739, 48] on button "Update" at bounding box center [736, 53] width 41 height 15
click at [744, 53] on button "Update" at bounding box center [736, 53] width 41 height 15
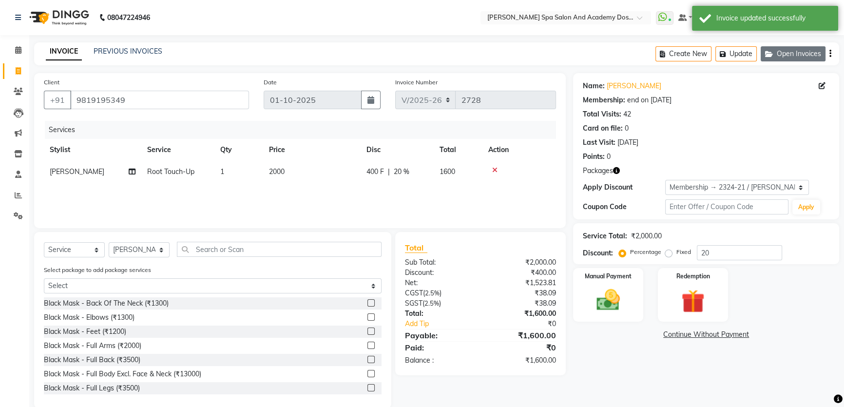
click at [794, 52] on button "Open Invoices" at bounding box center [793, 53] width 65 height 15
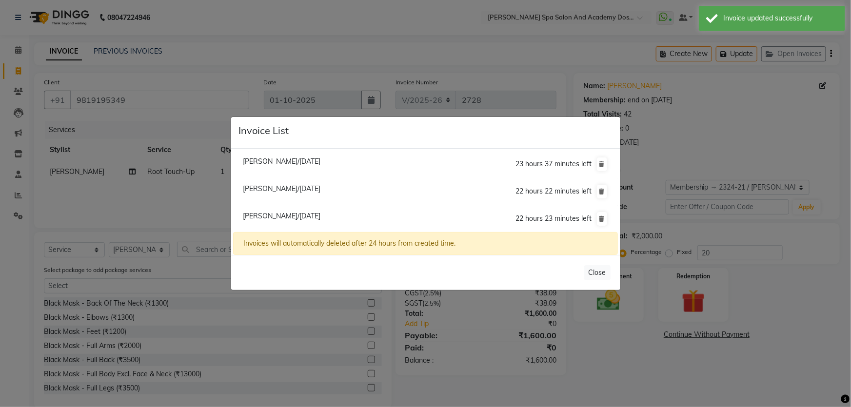
click at [271, 218] on span "Pratibha Prasad/01 October 2025" at bounding box center [282, 216] width 78 height 9
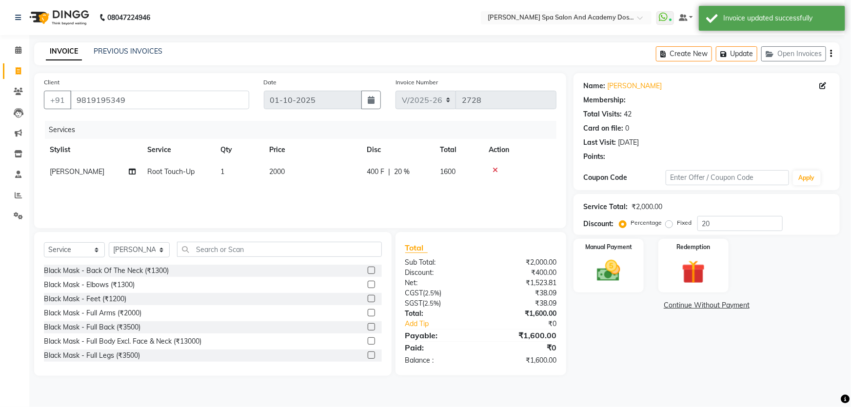
type input "0"
select select "2: Object"
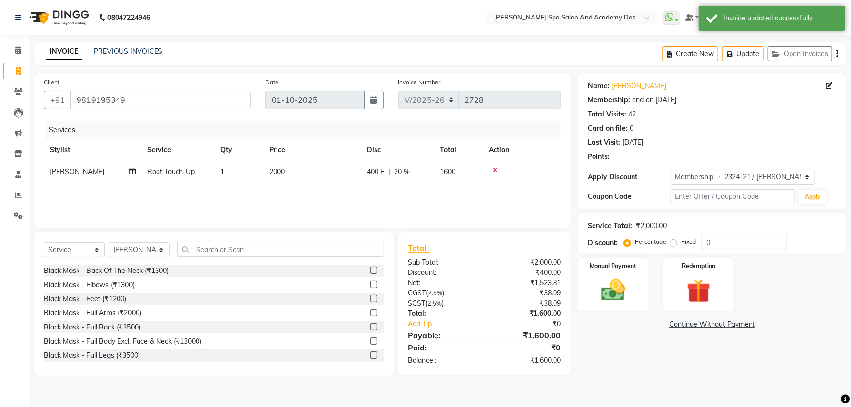
type input "20"
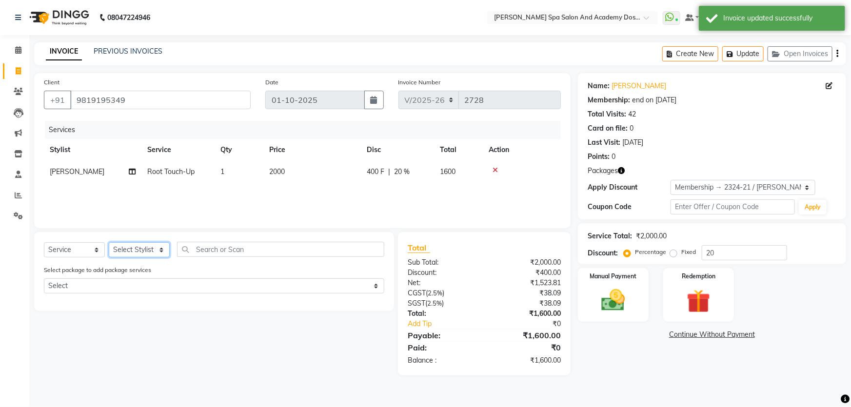
click at [161, 256] on select "Select Stylist Admin [PERSON_NAME] [PERSON_NAME] DIRECT 1 [PERSON_NAME] [PERSON…" at bounding box center [139, 249] width 61 height 15
select select "47355"
click at [109, 242] on select "Select Stylist Admin [PERSON_NAME] [PERSON_NAME] DIRECT 1 [PERSON_NAME] [PERSON…" at bounding box center [139, 249] width 61 height 15
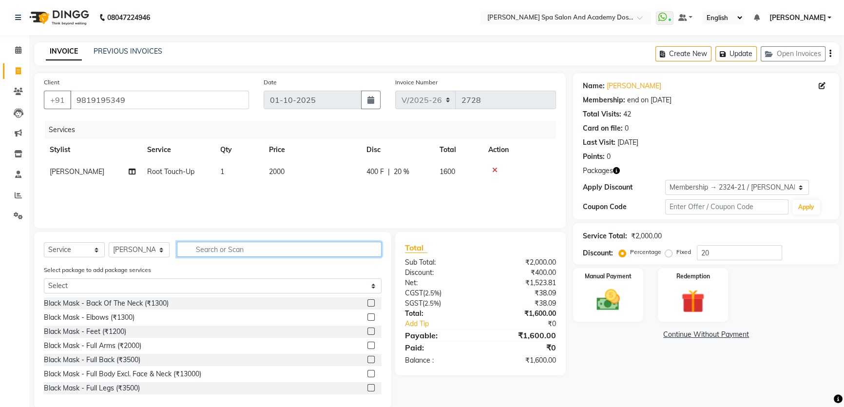
click at [199, 250] on input "text" at bounding box center [279, 249] width 205 height 15
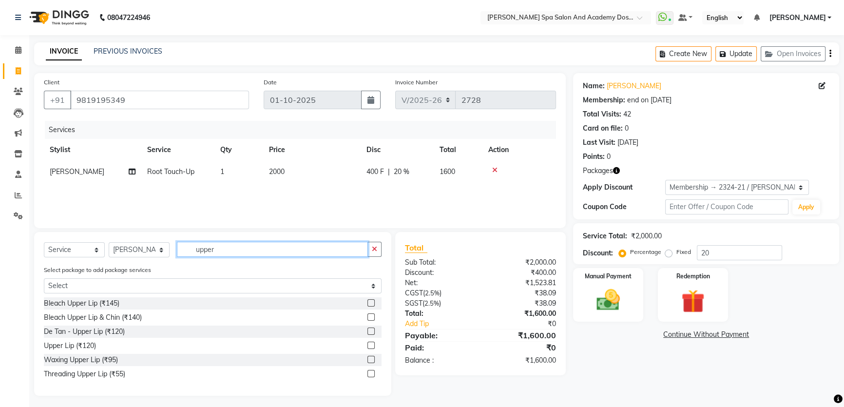
type input "upper"
click at [371, 345] on label at bounding box center [371, 345] width 7 height 7
click at [371, 345] on input "checkbox" at bounding box center [371, 346] width 6 height 6
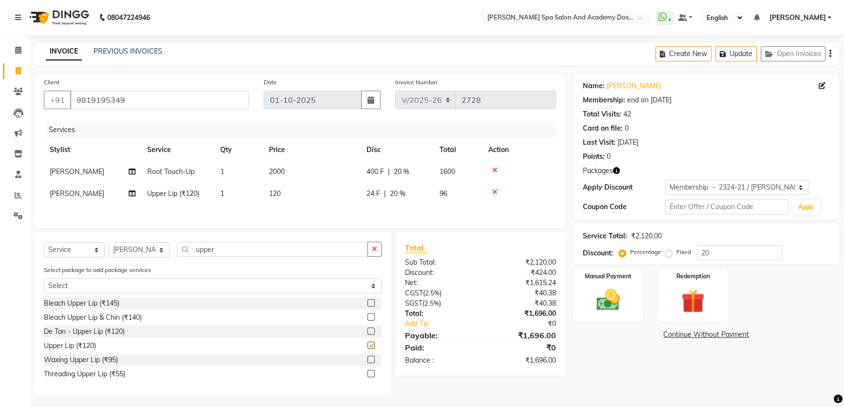
checkbox input "false"
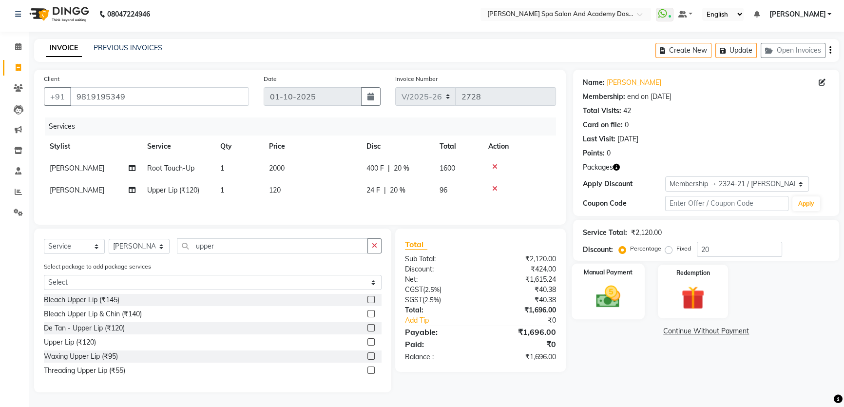
click at [613, 287] on img at bounding box center [608, 297] width 39 height 28
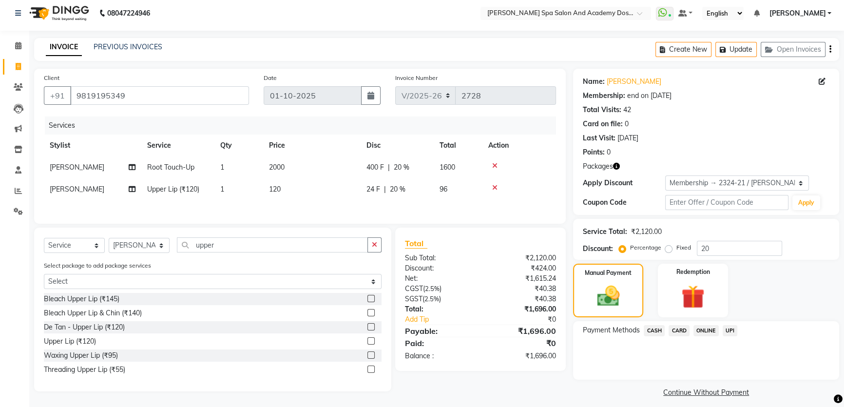
click at [730, 331] on span "UPI" at bounding box center [730, 330] width 15 height 11
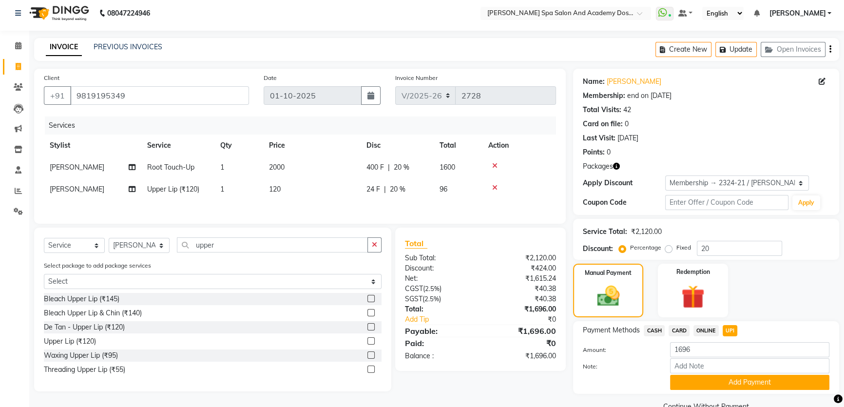
scroll to position [25, 0]
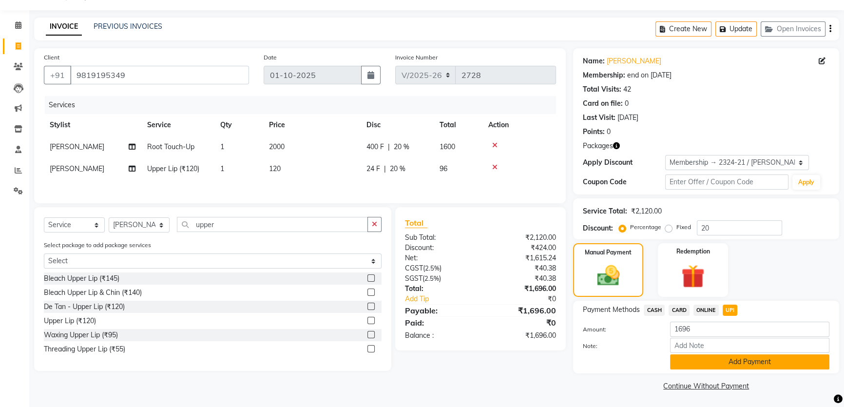
click at [753, 364] on button "Add Payment" at bounding box center [749, 361] width 159 height 15
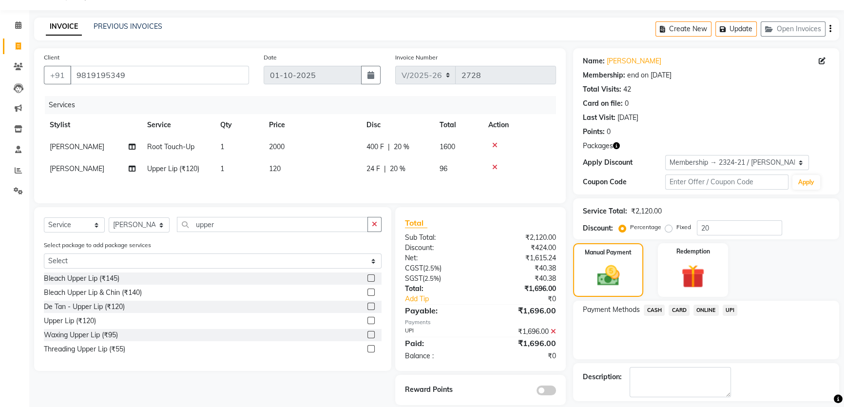
scroll to position [66, 0]
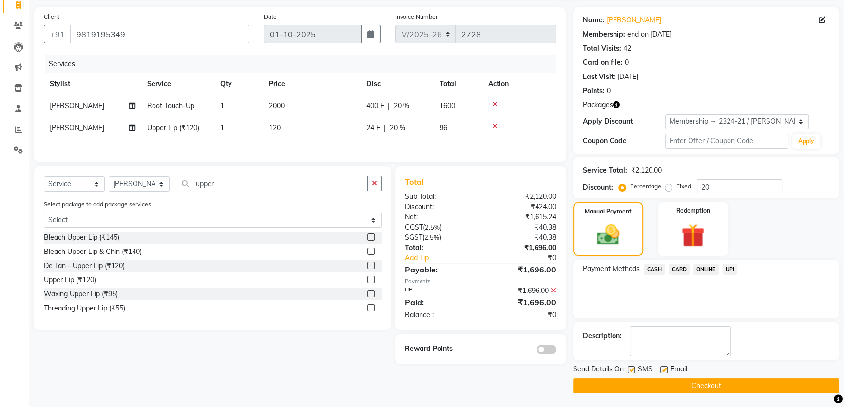
click at [671, 381] on button "Checkout" at bounding box center [706, 385] width 266 height 15
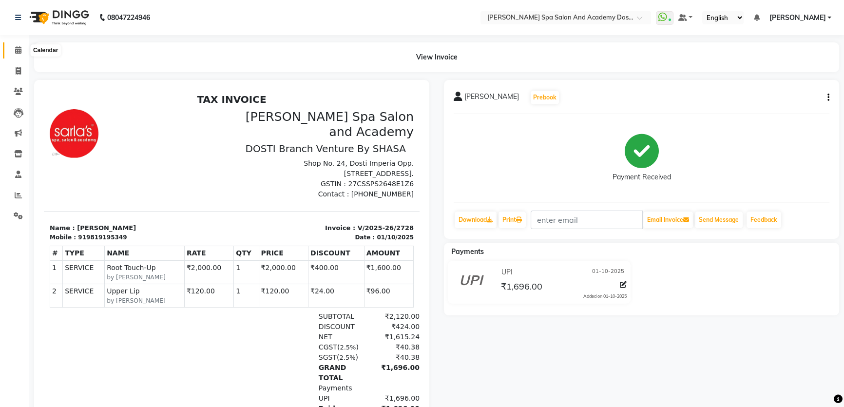
click at [21, 46] on span at bounding box center [18, 50] width 17 height 11
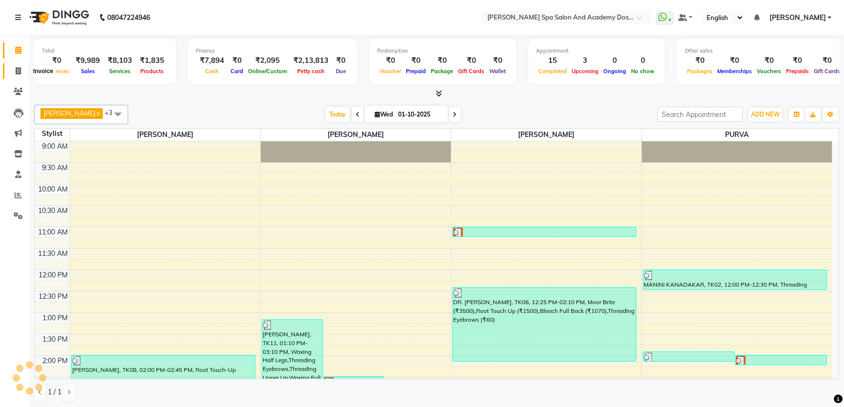
click at [16, 73] on icon at bounding box center [18, 70] width 5 height 7
select select "6316"
select select "service"
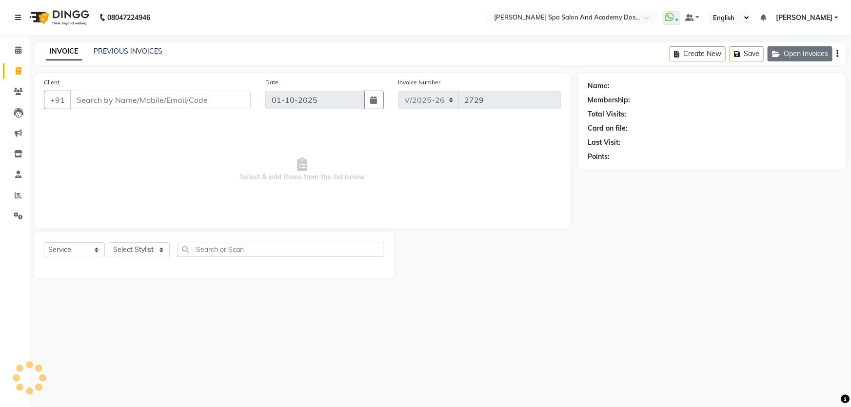
click at [814, 49] on button "Open Invoices" at bounding box center [799, 53] width 65 height 15
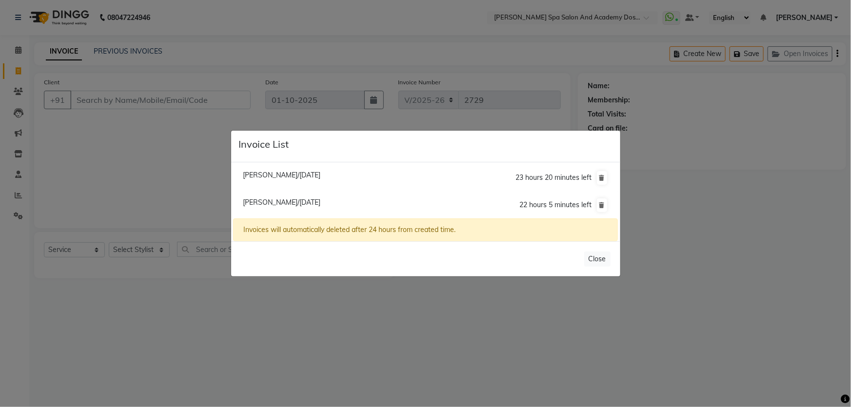
click at [282, 204] on span "Anita Sharma/01 October 2025" at bounding box center [282, 202] width 78 height 9
type input "9320501044"
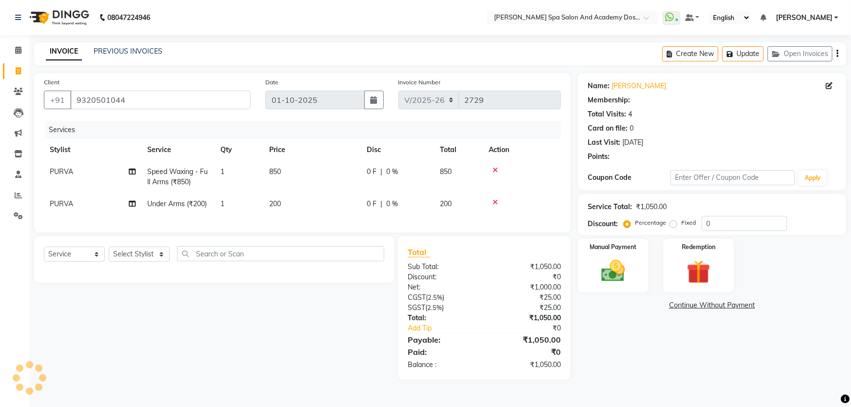
select select "1: Object"
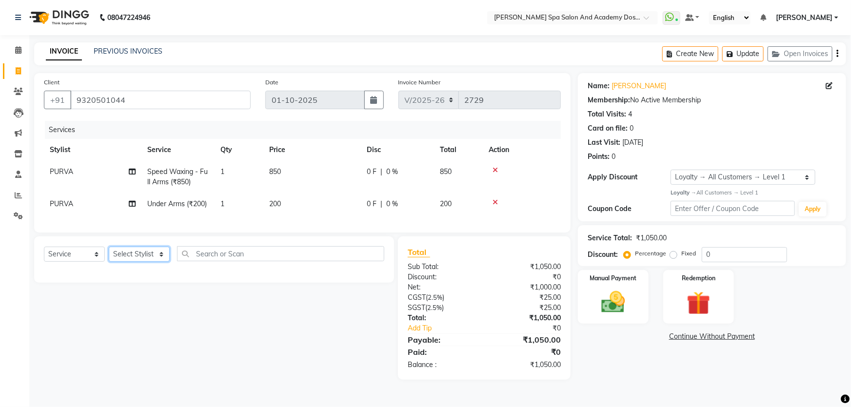
click at [160, 261] on select "Select Stylist Admin [PERSON_NAME] [PERSON_NAME] DIRECT 1 [PERSON_NAME] [PERSON…" at bounding box center [139, 254] width 61 height 15
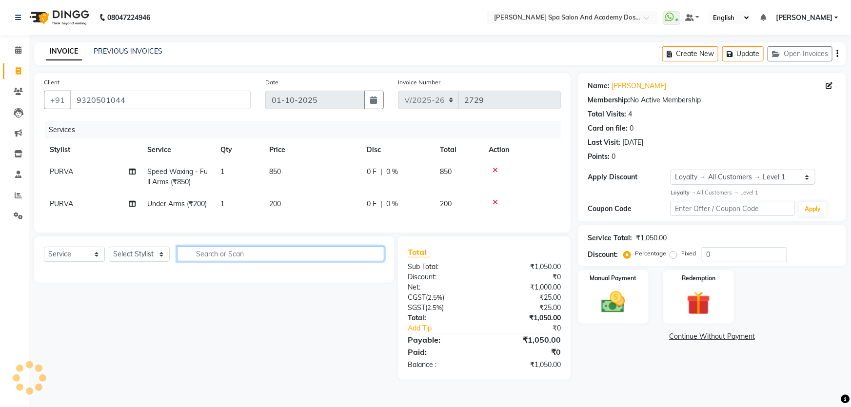
click at [193, 261] on input "text" at bounding box center [280, 253] width 207 height 15
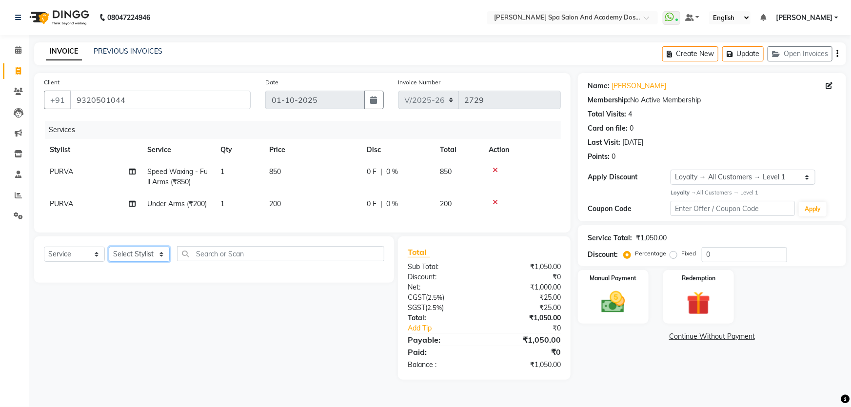
click at [160, 262] on select "Select Stylist Admin [PERSON_NAME] [PERSON_NAME] DIRECT 1 [PERSON_NAME] [PERSON…" at bounding box center [139, 254] width 61 height 15
select select "63504"
click at [109, 253] on select "Select Stylist Admin [PERSON_NAME] [PERSON_NAME] DIRECT 1 [PERSON_NAME] [PERSON…" at bounding box center [139, 254] width 61 height 15
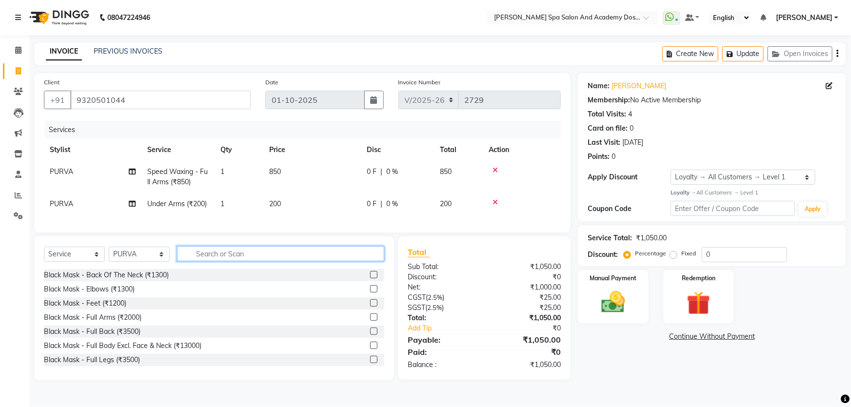
click at [210, 259] on input "text" at bounding box center [280, 253] width 207 height 15
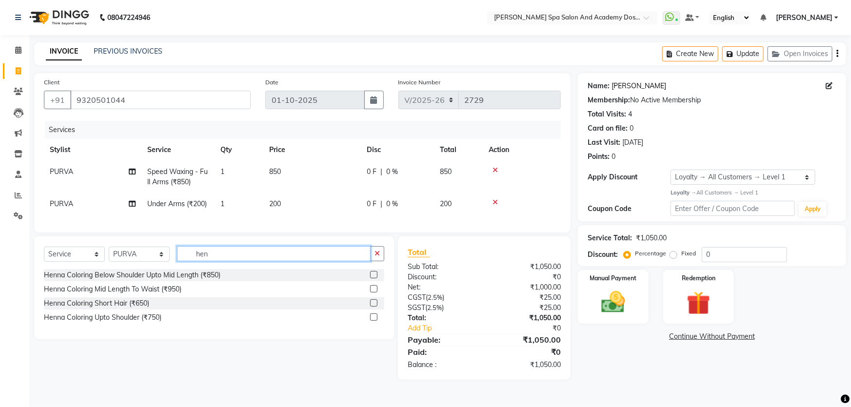
type input "hen"
click at [634, 87] on link "Anita Sharma" at bounding box center [638, 86] width 55 height 10
click at [374, 307] on label at bounding box center [373, 302] width 7 height 7
click at [374, 307] on input "checkbox" at bounding box center [373, 303] width 6 height 6
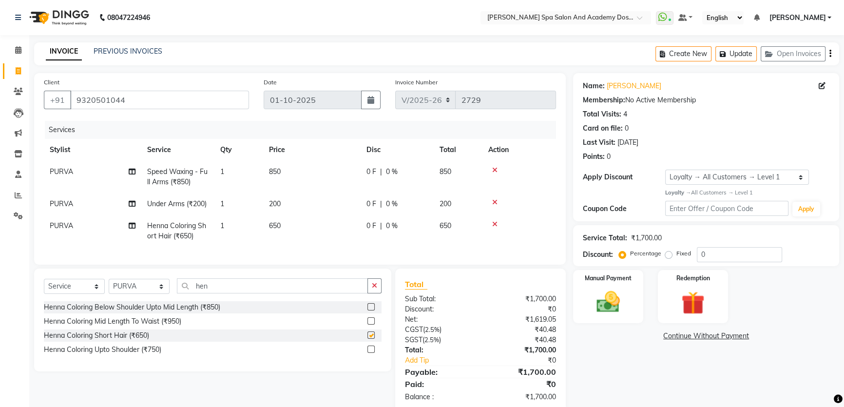
checkbox input "false"
click at [736, 56] on button "Update" at bounding box center [736, 53] width 41 height 15
drag, startPoint x: 746, startPoint y: 56, endPoint x: 733, endPoint y: 53, distance: 13.4
click at [745, 56] on button "Update" at bounding box center [736, 53] width 41 height 15
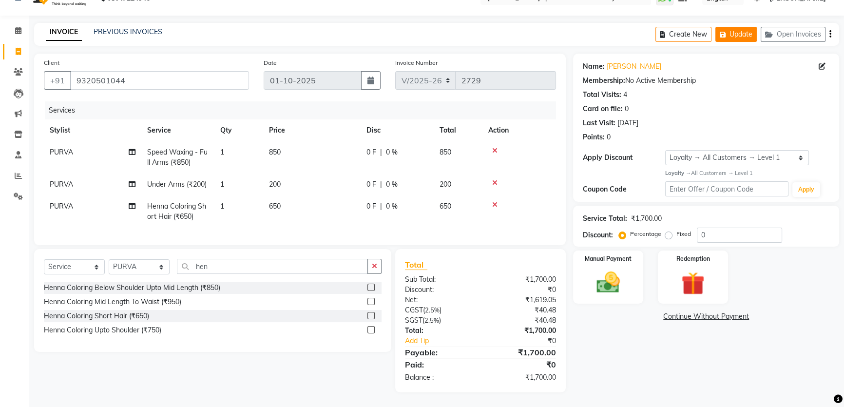
click at [731, 27] on button "Update" at bounding box center [736, 34] width 41 height 15
click at [727, 31] on icon "button" at bounding box center [725, 34] width 10 height 7
click at [795, 29] on button "Open Invoices" at bounding box center [793, 34] width 65 height 15
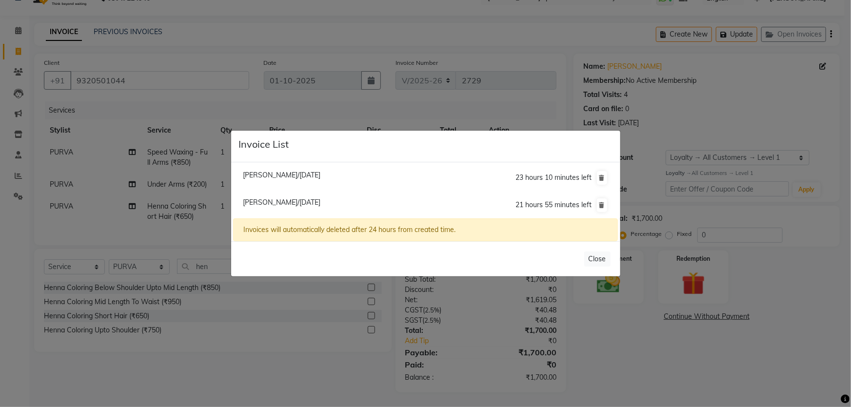
click at [292, 173] on span "Krupali Wagh/01 October 2025" at bounding box center [282, 175] width 78 height 9
type input "7506555767"
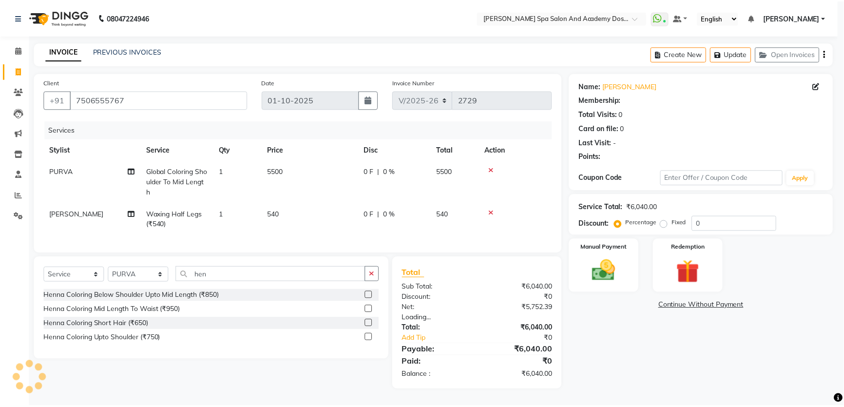
scroll to position [4, 0]
select select "1: Object"
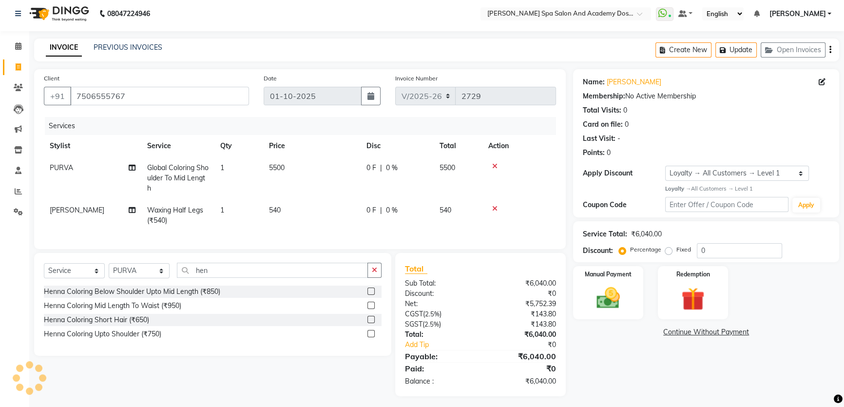
select select
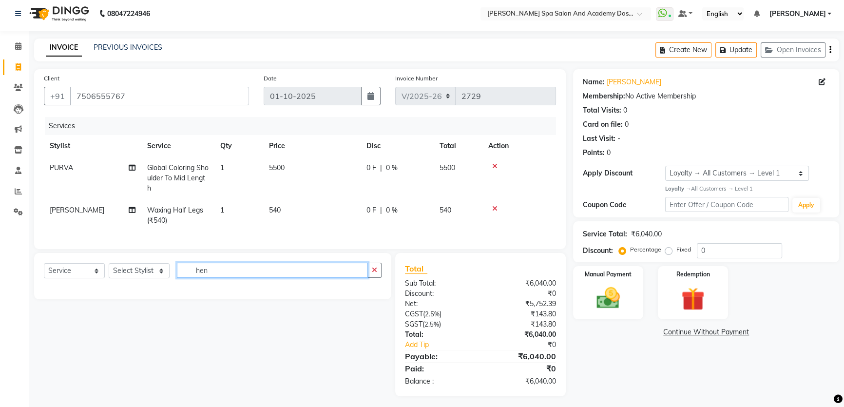
drag, startPoint x: 210, startPoint y: 278, endPoint x: 199, endPoint y: 278, distance: 10.7
click at [199, 278] on input "hen" at bounding box center [272, 270] width 191 height 15
click at [494, 207] on icon at bounding box center [494, 208] width 5 height 7
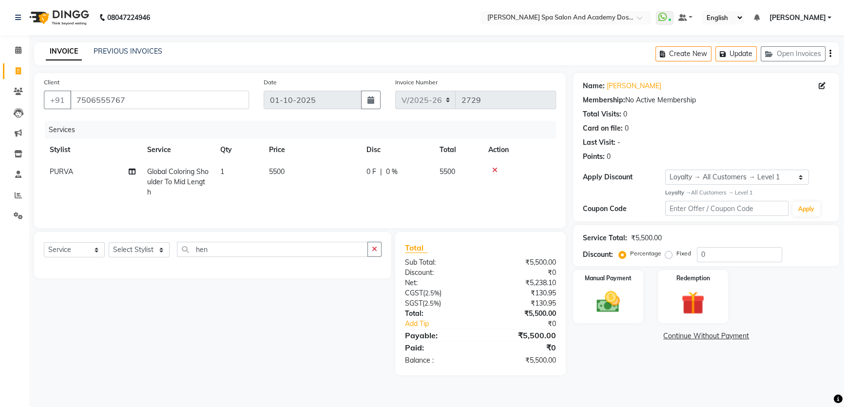
scroll to position [0, 0]
drag, startPoint x: 217, startPoint y: 247, endPoint x: 189, endPoint y: 247, distance: 27.8
click at [189, 247] on input "hen" at bounding box center [274, 249] width 194 height 15
click at [742, 58] on button "Update" at bounding box center [742, 53] width 41 height 15
click at [21, 52] on icon at bounding box center [18, 49] width 6 height 7
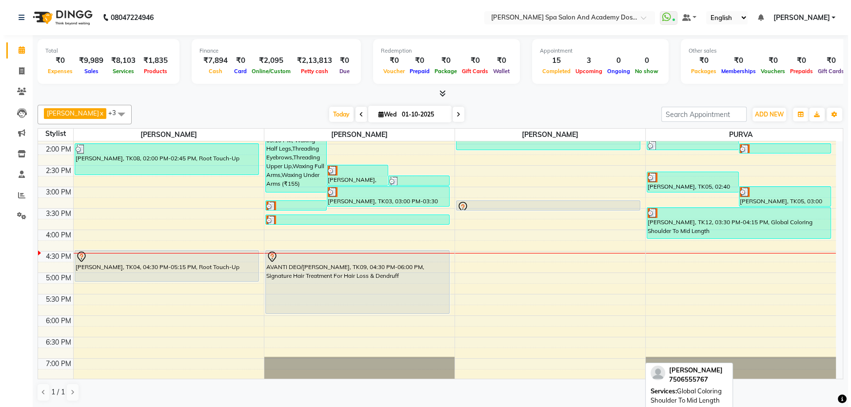
scroll to position [221, 0]
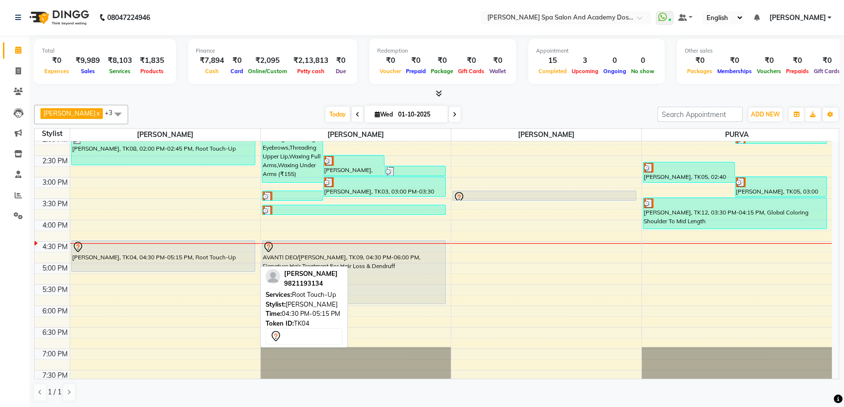
click at [129, 254] on div "[PERSON_NAME], TK04, 04:30 PM-05:15 PM, Root Touch-Up" at bounding box center [163, 256] width 183 height 31
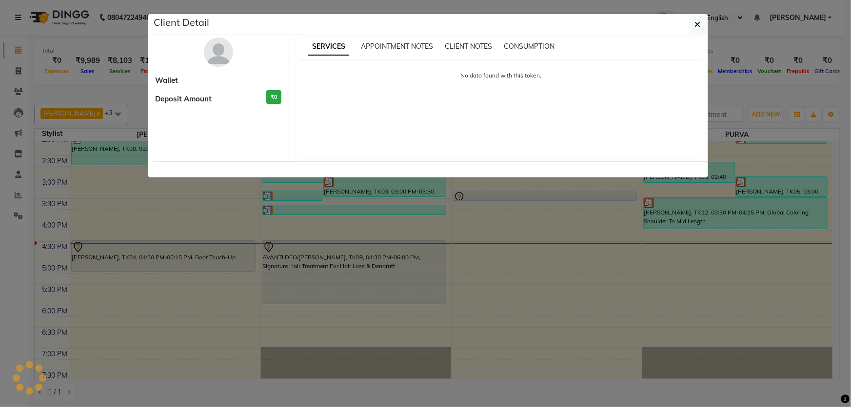
select select "7"
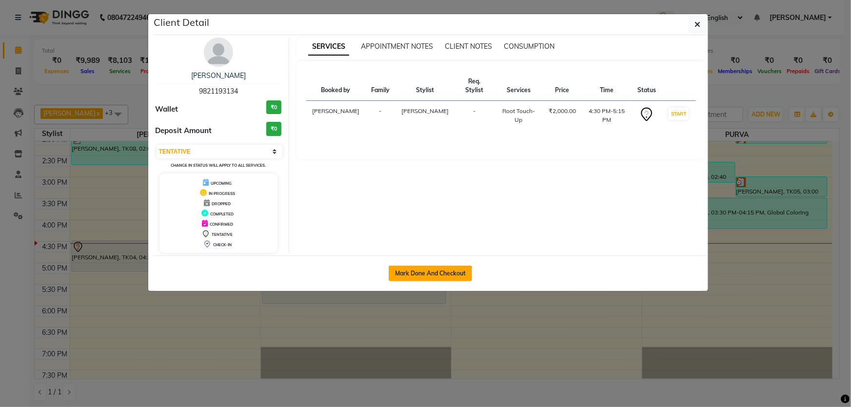
click at [410, 268] on button "Mark Done And Checkout" at bounding box center [430, 274] width 83 height 16
select select "6316"
select select "service"
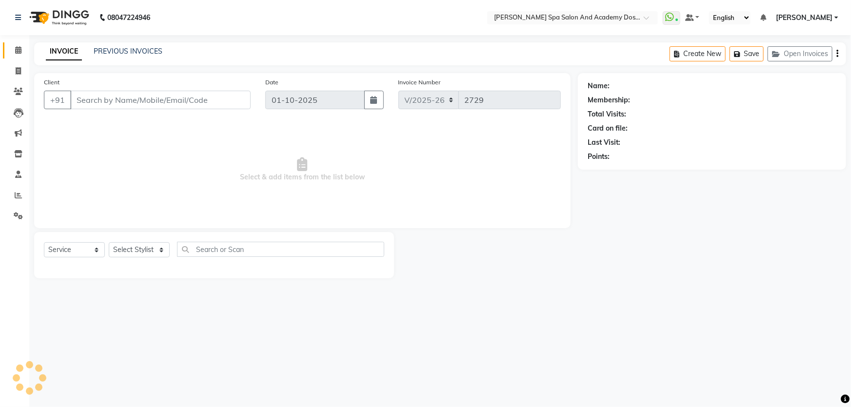
type input "9821193134"
select select "47354"
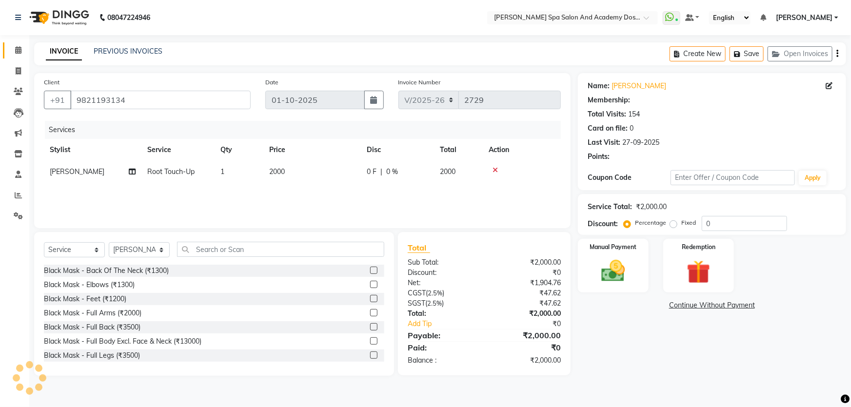
type input "20"
select select "2: Object"
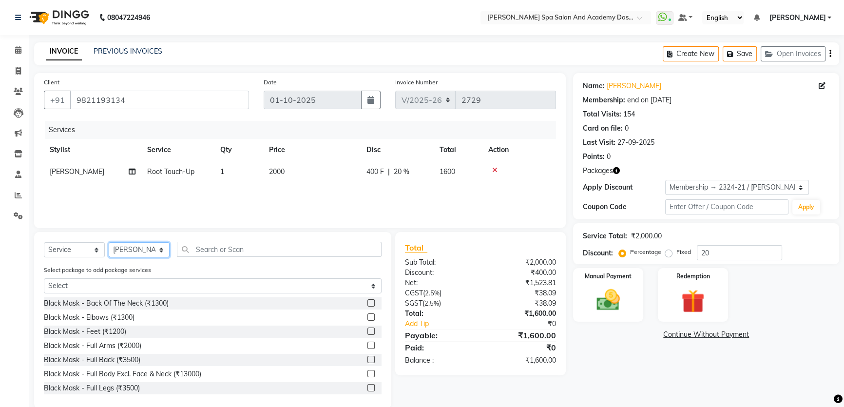
click at [163, 250] on select "Select Stylist Admin [PERSON_NAME] [PERSON_NAME] DIRECT 1 [PERSON_NAME] [PERSON…" at bounding box center [139, 249] width 61 height 15
click at [603, 352] on div "Name: Mona Bhatia Membership: end on 14-12-2025 Total Visits: 154 Card on file:…" at bounding box center [709, 240] width 273 height 335
click at [238, 253] on input "text" at bounding box center [279, 249] width 205 height 15
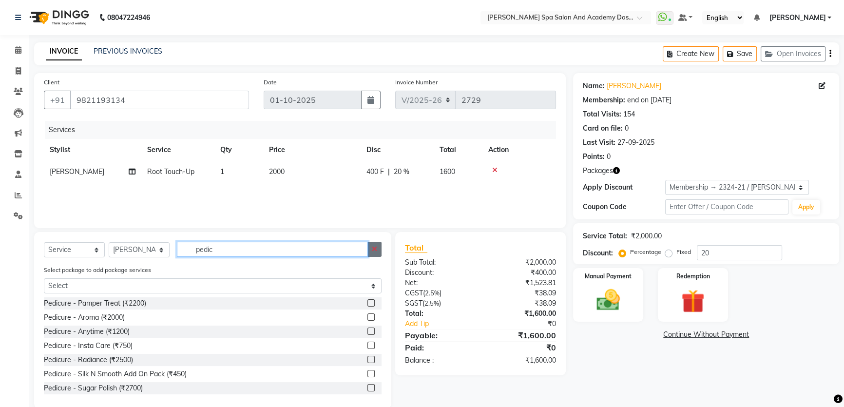
type input "pedic"
click at [376, 250] on icon "button" at bounding box center [374, 249] width 5 height 7
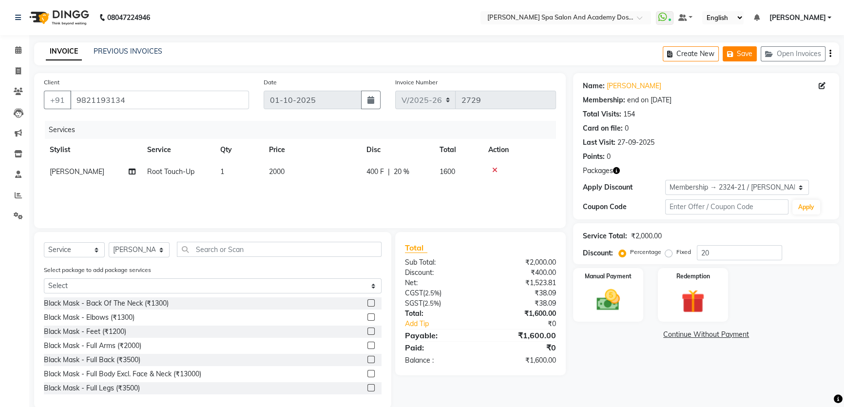
click at [732, 53] on icon "button" at bounding box center [732, 54] width 10 height 7
click at [161, 251] on select "Select Stylist Admin [PERSON_NAME] [PERSON_NAME] DIRECT 1 [PERSON_NAME] [PERSON…" at bounding box center [139, 249] width 61 height 15
select select "63504"
click at [109, 242] on select "Select Stylist Admin [PERSON_NAME] [PERSON_NAME] DIRECT 1 [PERSON_NAME] [PERSON…" at bounding box center [139, 249] width 61 height 15
click at [257, 248] on input "text" at bounding box center [279, 249] width 205 height 15
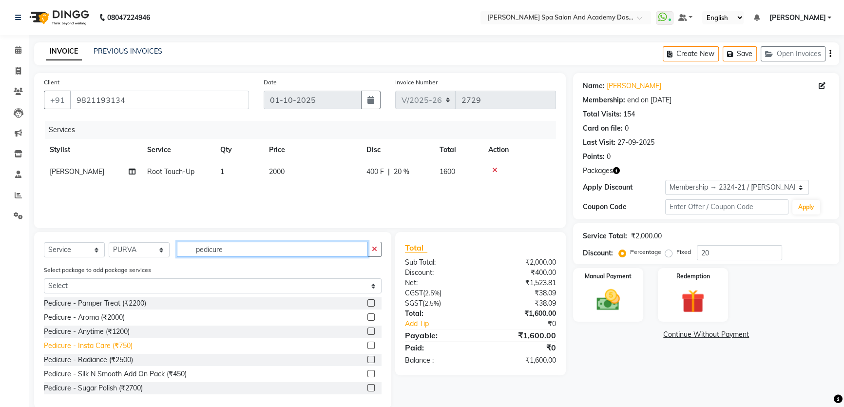
type input "pedicure"
click at [64, 346] on div "Pedicure - Insta Care (₹750)" at bounding box center [88, 346] width 89 height 10
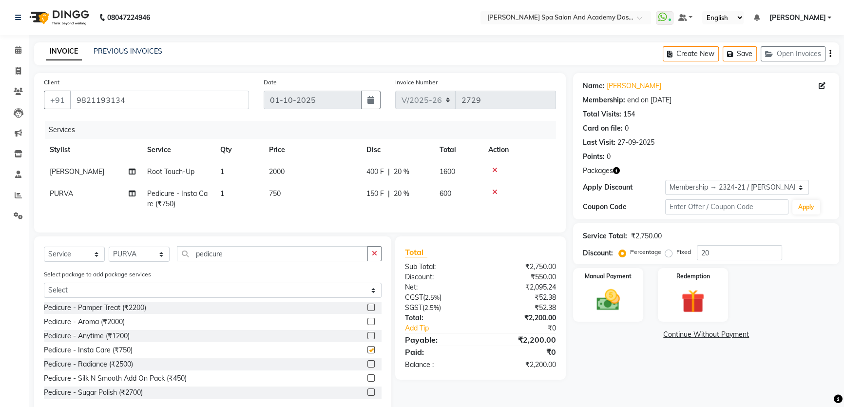
checkbox input "false"
click at [734, 52] on icon "button" at bounding box center [732, 54] width 10 height 7
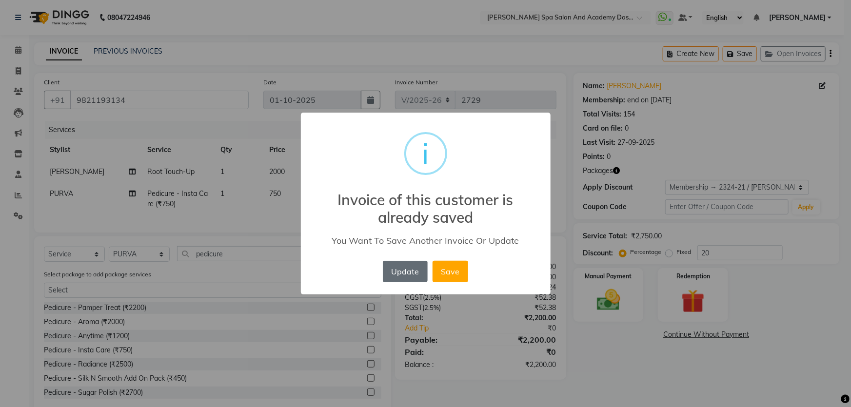
click at [415, 268] on button "Update" at bounding box center [405, 271] width 45 height 21
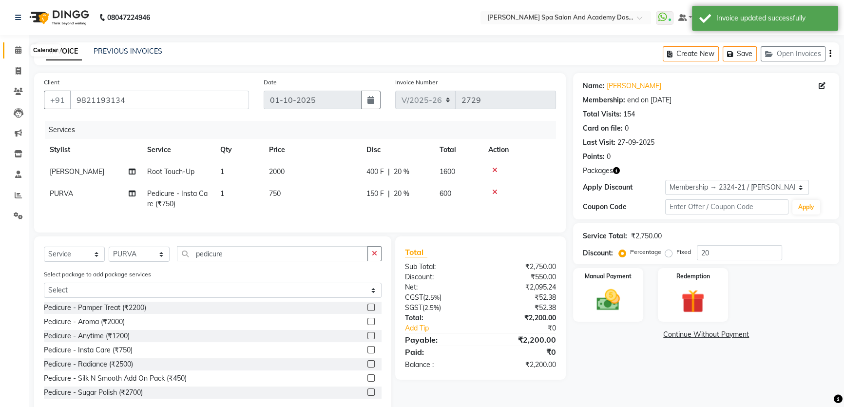
click at [15, 50] on icon at bounding box center [18, 49] width 6 height 7
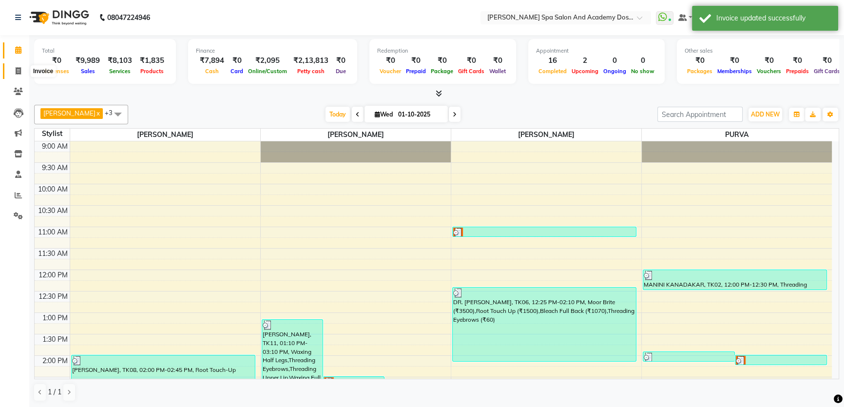
click at [22, 69] on span at bounding box center [18, 71] width 17 height 11
select select "6316"
select select "service"
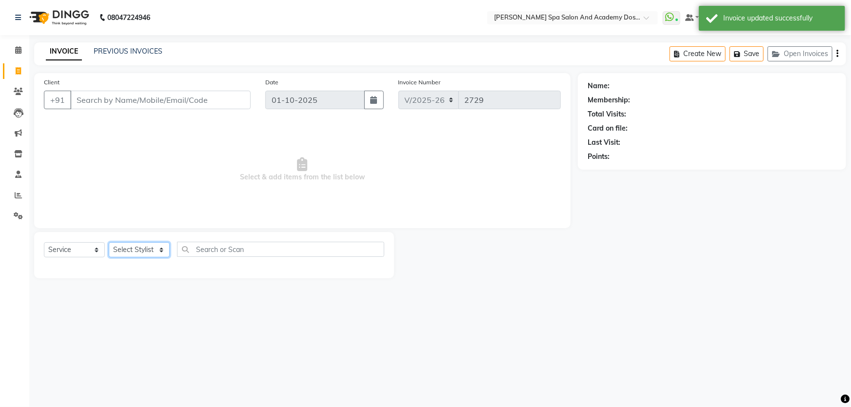
click at [161, 253] on select "Select Stylist Admin [PERSON_NAME] [PERSON_NAME] DIRECT 1 [PERSON_NAME] [PERSON…" at bounding box center [139, 249] width 61 height 15
click at [160, 253] on select "Select Stylist Admin [PERSON_NAME] [PERSON_NAME] DIRECT 1 [PERSON_NAME] [PERSON…" at bounding box center [139, 249] width 61 height 15
click at [160, 252] on select "Select Stylist Admin [PERSON_NAME] [PERSON_NAME] DIRECT 1 [PERSON_NAME] [PERSON…" at bounding box center [139, 249] width 61 height 15
select select "47355"
click at [109, 242] on select "Select Stylist Admin [PERSON_NAME] [PERSON_NAME] DIRECT 1 [PERSON_NAME] [PERSON…" at bounding box center [139, 249] width 61 height 15
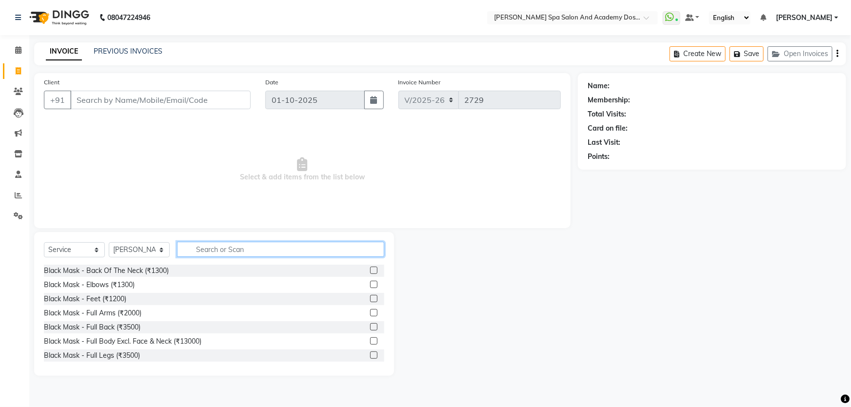
click at [209, 244] on input "text" at bounding box center [280, 249] width 207 height 15
type input "thre"
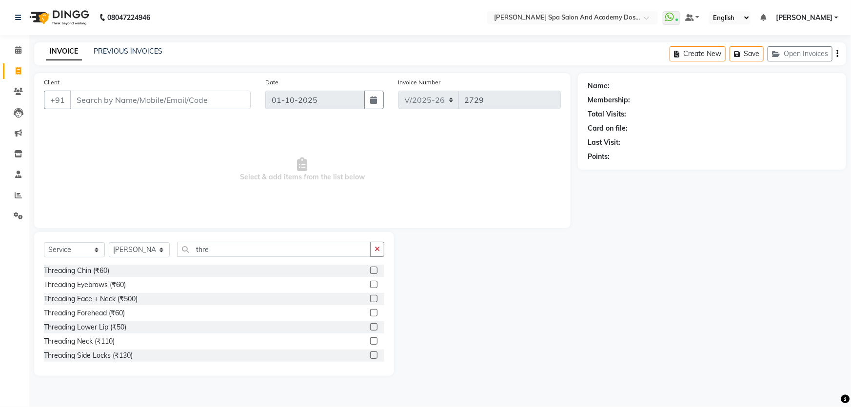
click at [370, 285] on label at bounding box center [373, 284] width 7 height 7
click at [370, 285] on input "checkbox" at bounding box center [373, 285] width 6 height 6
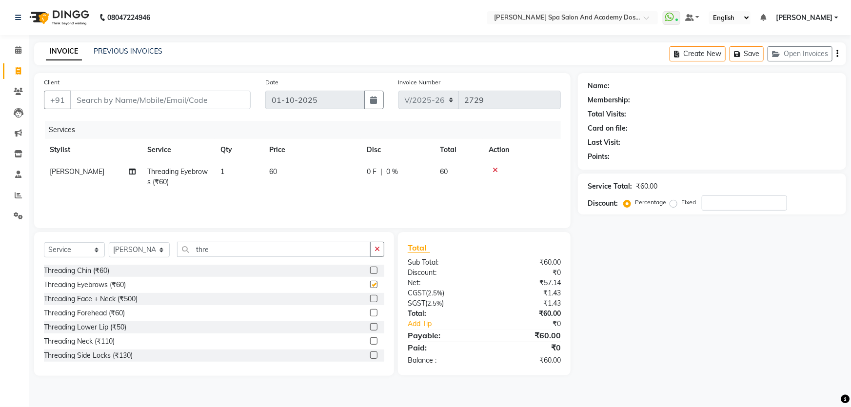
checkbox input "false"
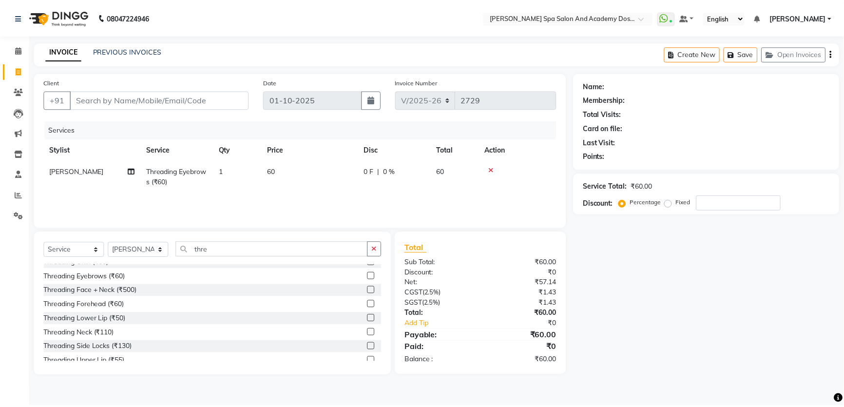
scroll to position [15, 0]
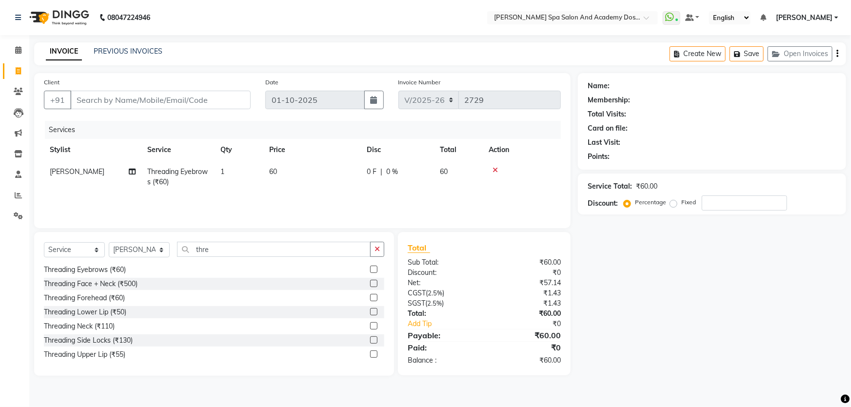
click at [370, 356] on label at bounding box center [373, 353] width 7 height 7
click at [370, 356] on input "checkbox" at bounding box center [373, 354] width 6 height 6
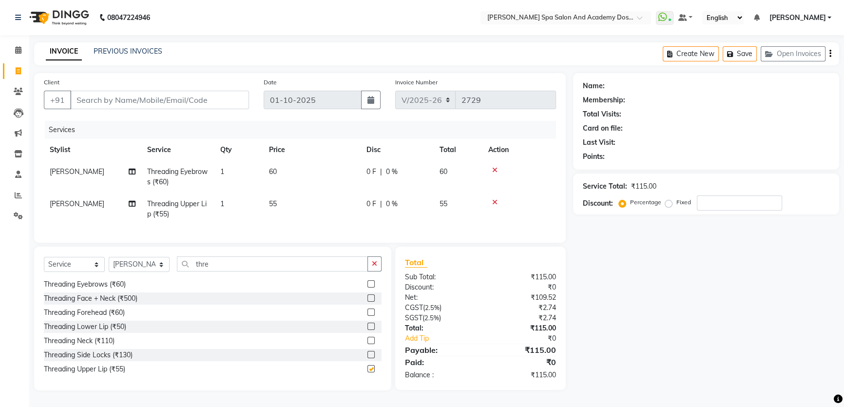
checkbox input "false"
click at [97, 93] on input "Client" at bounding box center [159, 100] width 179 height 19
type input "9"
type input "0"
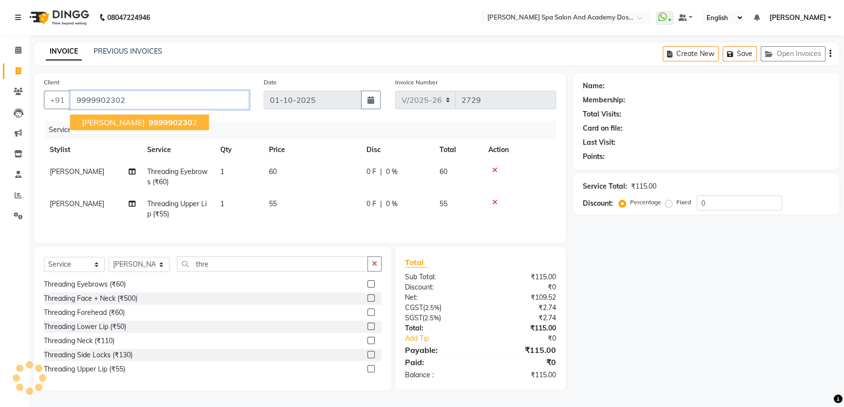
type input "9999902302"
select select "2: Object"
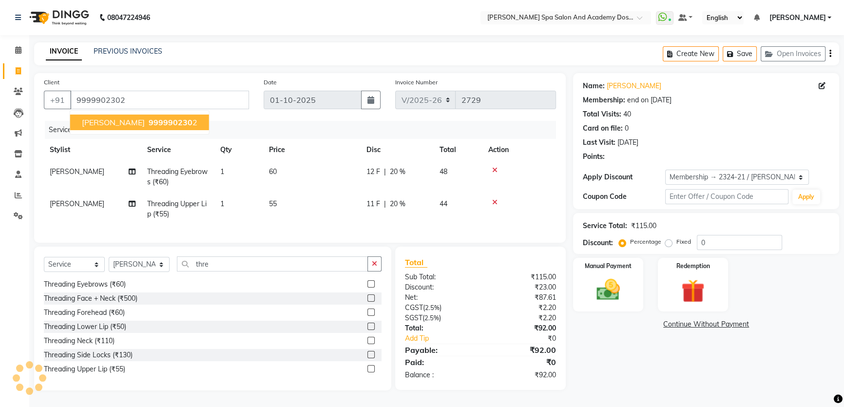
type input "20"
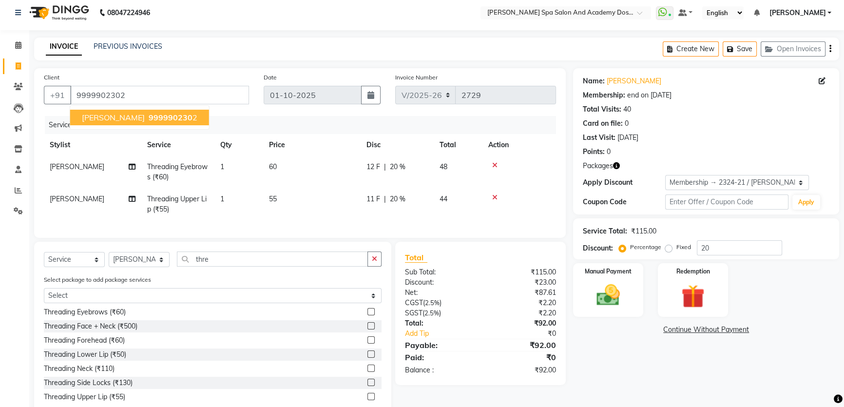
scroll to position [38, 0]
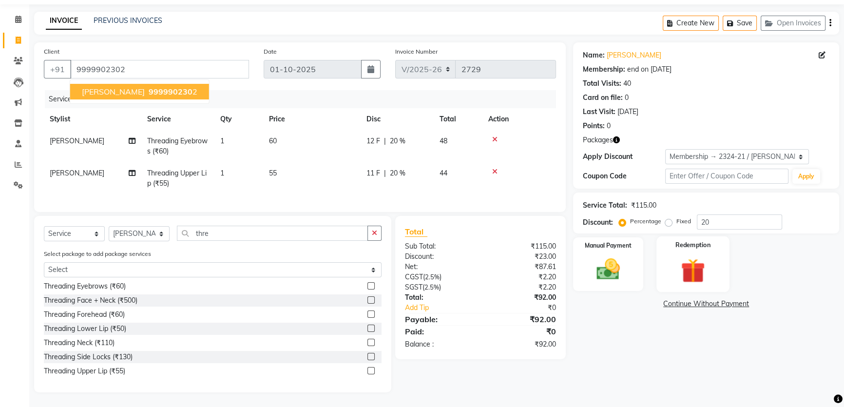
click at [675, 255] on img at bounding box center [693, 270] width 39 height 30
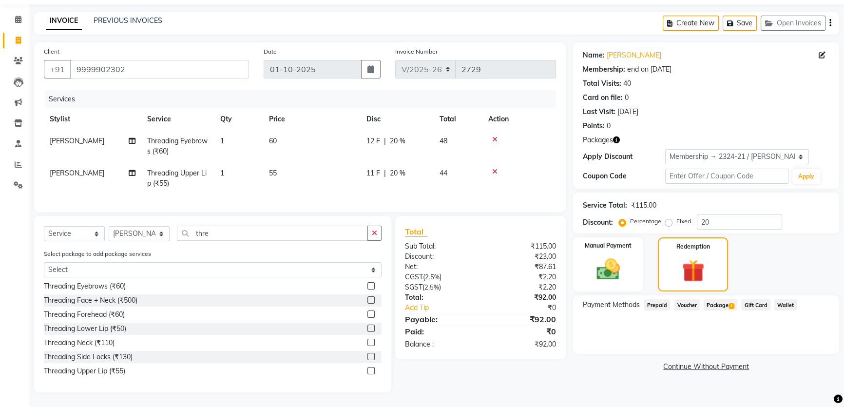
click at [726, 299] on span "Package 1" at bounding box center [721, 304] width 34 height 11
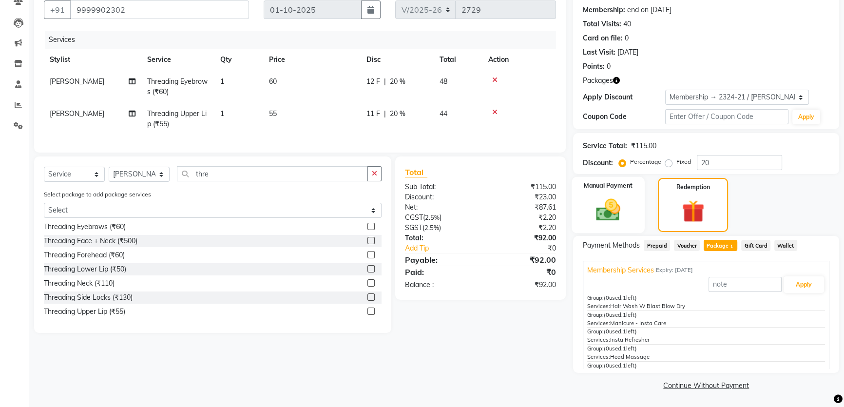
scroll to position [1, 0]
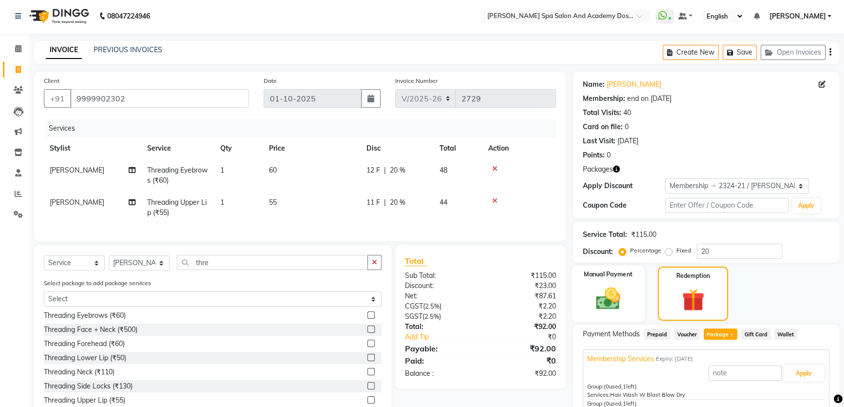
click at [609, 303] on img at bounding box center [608, 299] width 39 height 28
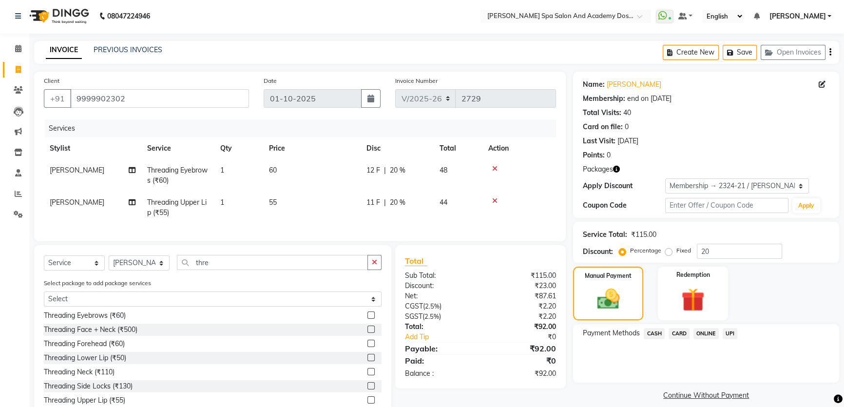
scroll to position [38, 0]
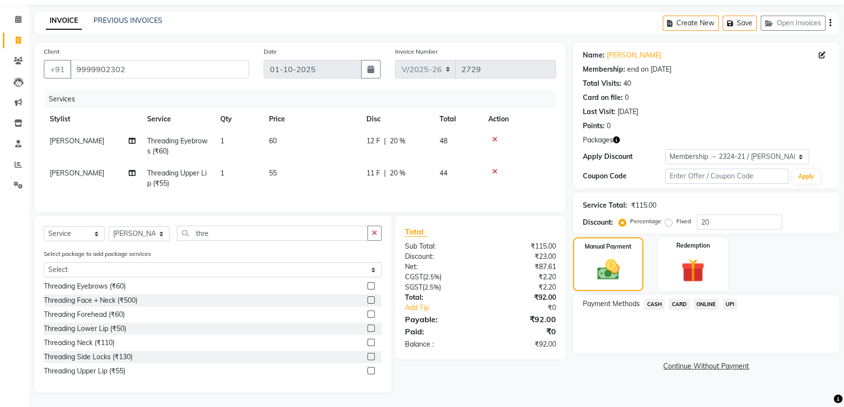
click at [731, 299] on span "UPI" at bounding box center [730, 304] width 15 height 11
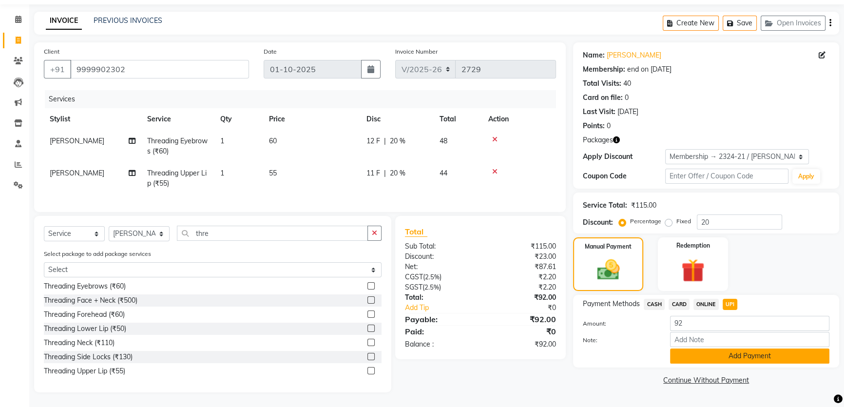
click at [717, 349] on button "Add Payment" at bounding box center [749, 356] width 159 height 15
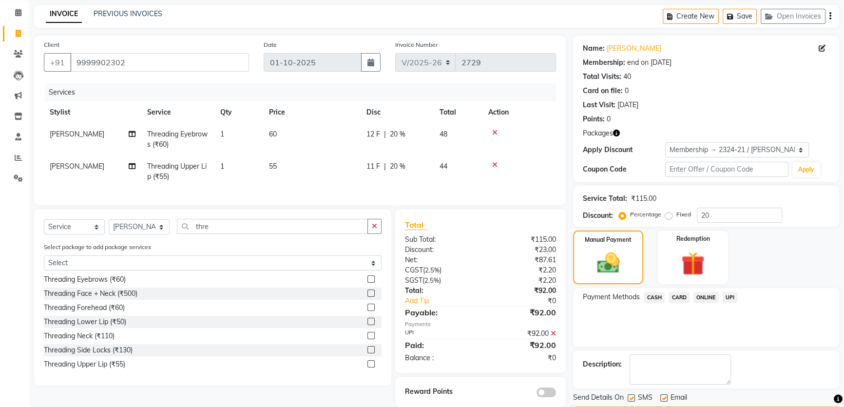
scroll to position [66, 0]
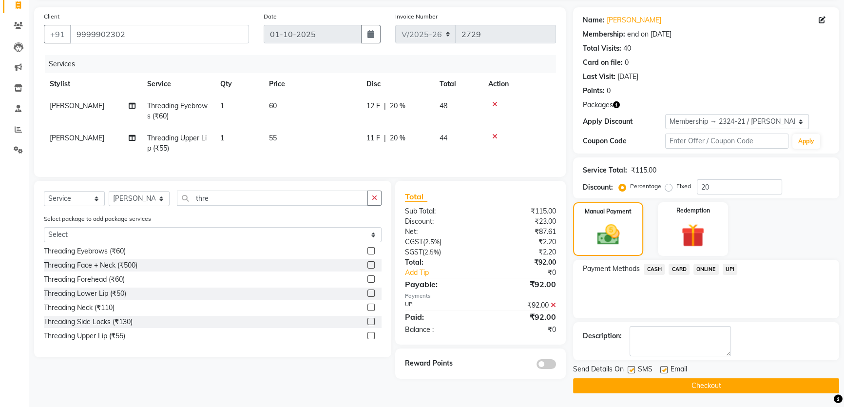
click at [697, 385] on button "Checkout" at bounding box center [706, 385] width 266 height 15
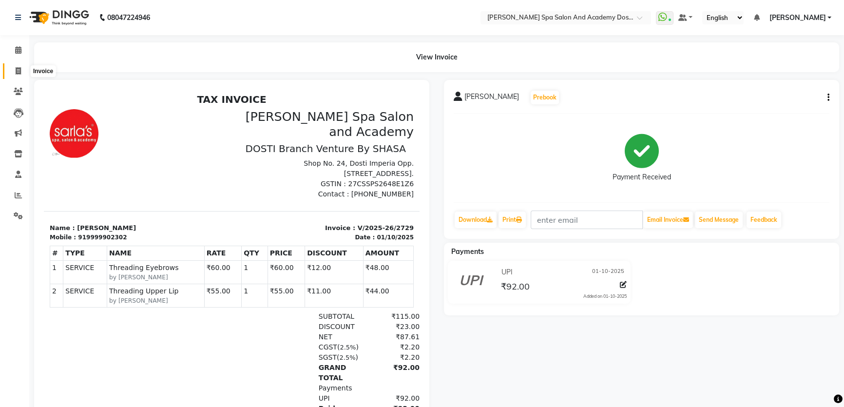
click at [22, 68] on span at bounding box center [18, 71] width 17 height 11
select select "6316"
select select "service"
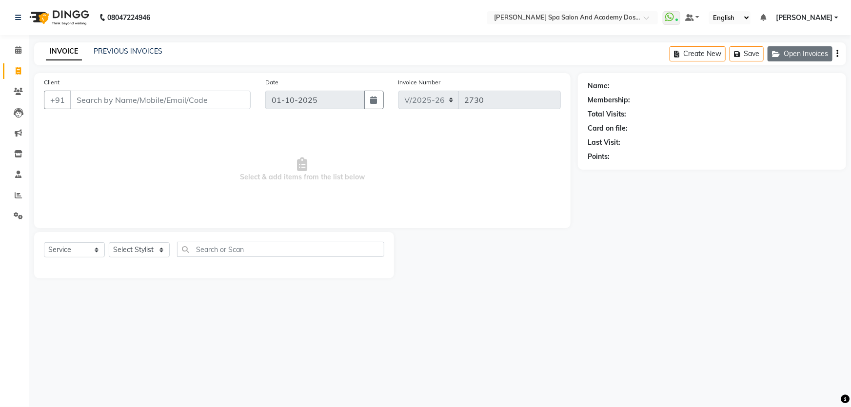
click at [797, 56] on button "Open Invoices" at bounding box center [799, 53] width 65 height 15
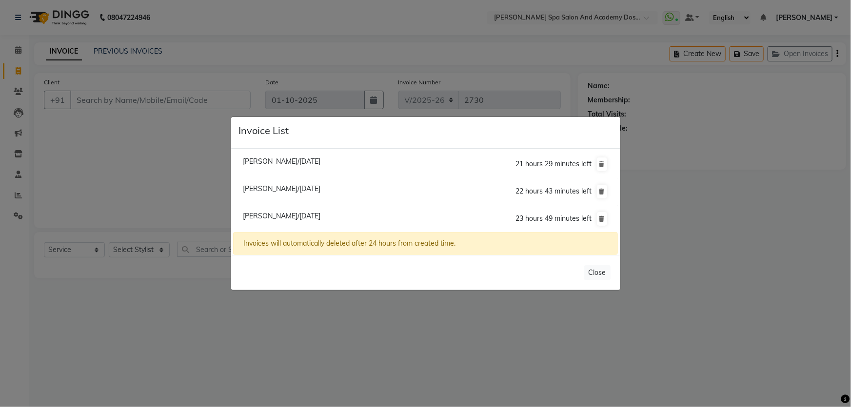
click at [310, 160] on span "Anita Sharma/01 October 2025" at bounding box center [282, 161] width 78 height 9
type input "9320501044"
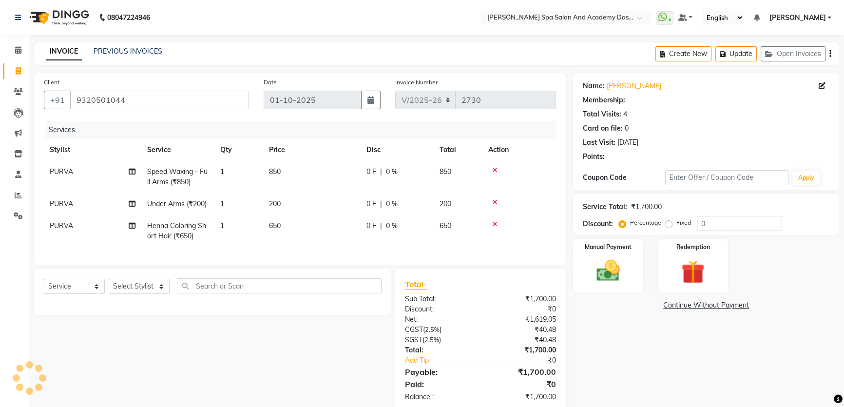
select select "1: Object"
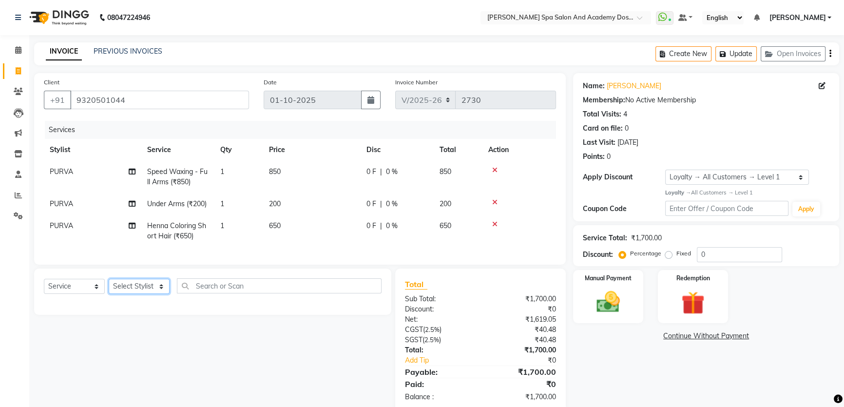
click at [161, 294] on select "Select Stylist Admin [PERSON_NAME] [PERSON_NAME] DIRECT 1 [PERSON_NAME] [PERSON…" at bounding box center [139, 286] width 61 height 15
select select "63504"
click at [109, 286] on select "Select Stylist Admin AKSHTA AMBRE ASAWARI PAWAR DIRECT 1 GAURI THAPA JIGNA SHAH…" at bounding box center [139, 286] width 61 height 15
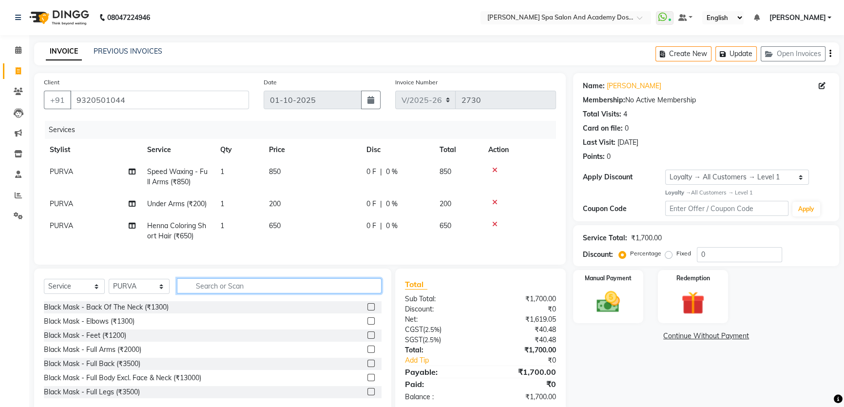
click at [273, 291] on input "text" at bounding box center [279, 285] width 205 height 15
type input "thre"
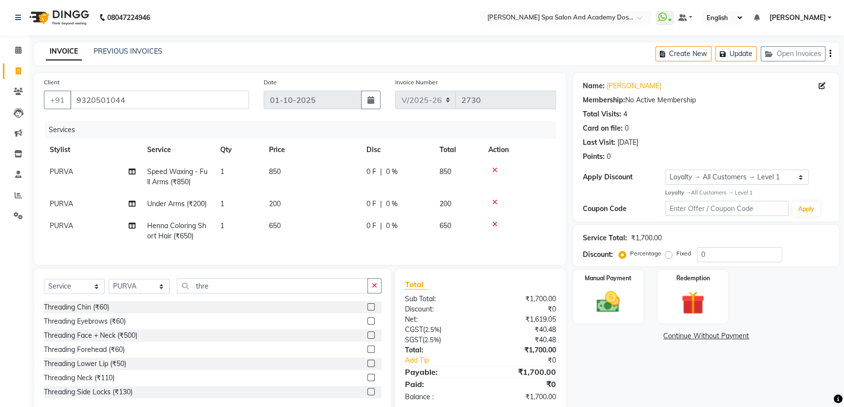
drag, startPoint x: 366, startPoint y: 330, endPoint x: 325, endPoint y: 329, distance: 40.5
click at [368, 325] on label at bounding box center [371, 320] width 7 height 7
click at [368, 325] on input "checkbox" at bounding box center [371, 321] width 6 height 6
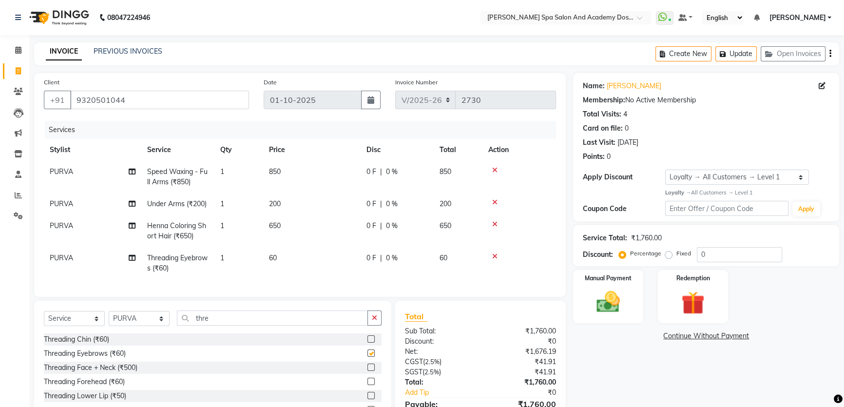
checkbox input "false"
drag, startPoint x: 222, startPoint y: 329, endPoint x: 185, endPoint y: 329, distance: 37.0
click at [185, 326] on input "thre" at bounding box center [272, 318] width 191 height 15
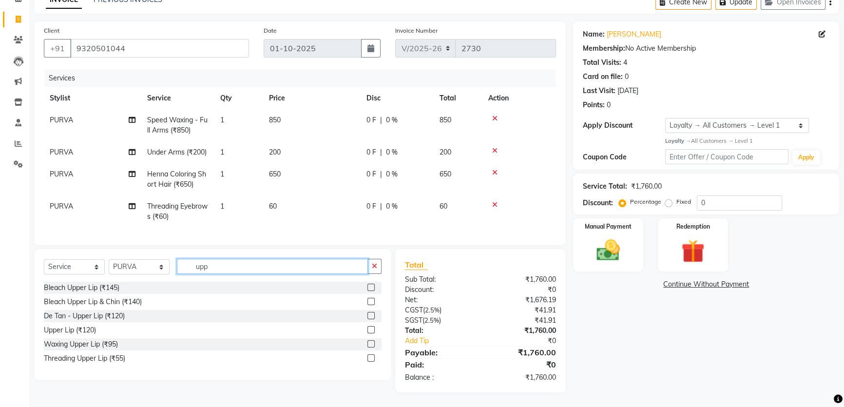
type input "upp"
click at [368, 329] on label at bounding box center [371, 329] width 7 height 7
click at [368, 329] on input "checkbox" at bounding box center [371, 330] width 6 height 6
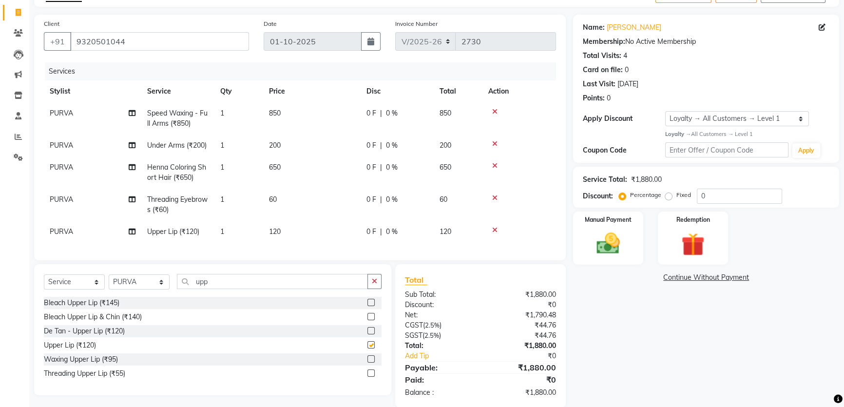
checkbox input "false"
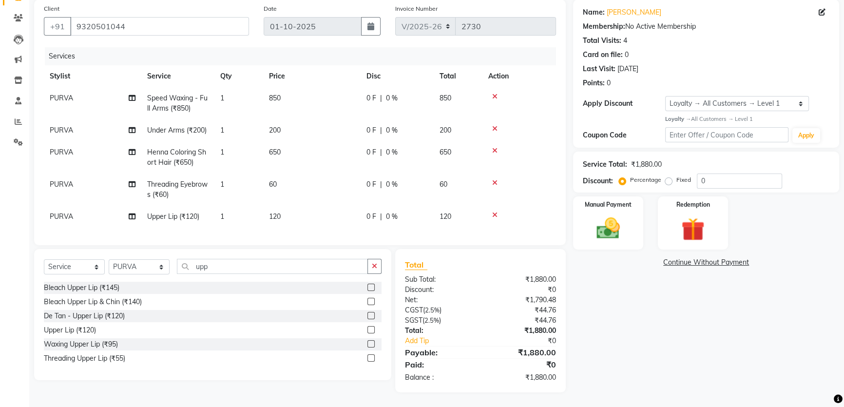
scroll to position [0, 0]
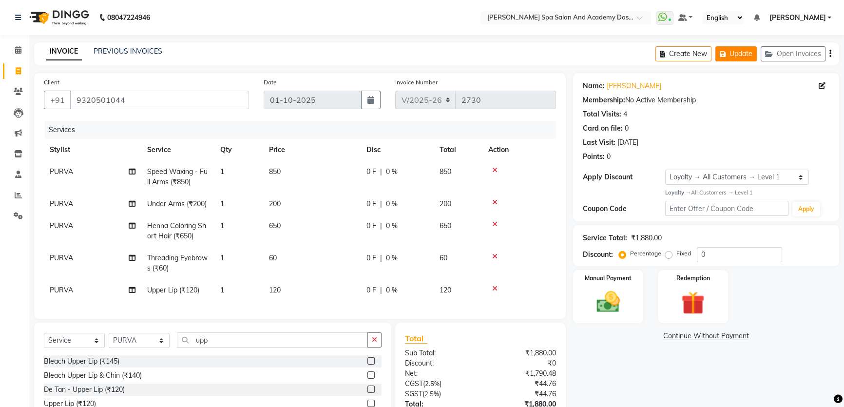
click at [733, 55] on button "Update" at bounding box center [736, 53] width 41 height 15
drag, startPoint x: 135, startPoint y: 103, endPoint x: 73, endPoint y: 102, distance: 62.4
click at [73, 102] on input "9320501044" at bounding box center [159, 100] width 179 height 19
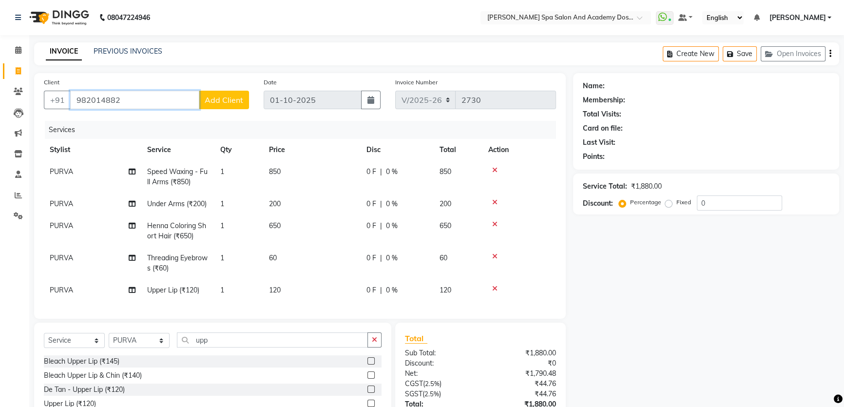
type input "9820148824"
drag, startPoint x: 144, startPoint y: 97, endPoint x: 73, endPoint y: 92, distance: 70.8
click at [73, 92] on input "9820148824" at bounding box center [134, 100] width 129 height 19
click at [148, 127] on ngb-highlight "9819705782" at bounding box center [171, 122] width 49 height 10
type input "9819705782"
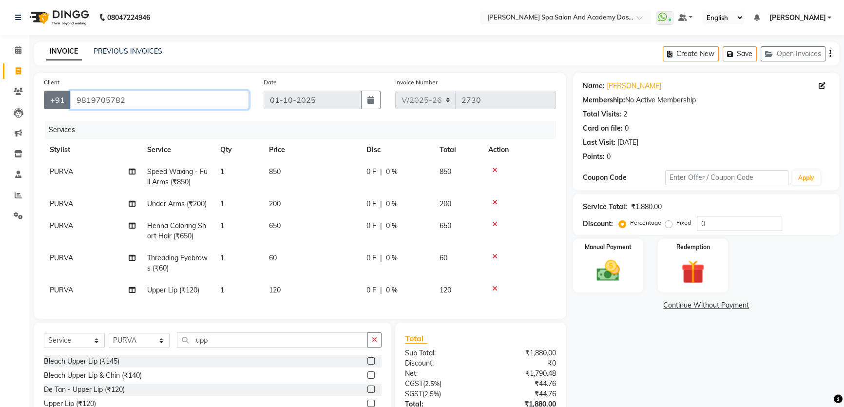
drag, startPoint x: 130, startPoint y: 105, endPoint x: 57, endPoint y: 98, distance: 73.5
click at [57, 98] on div "+91 9819705782" at bounding box center [146, 100] width 205 height 19
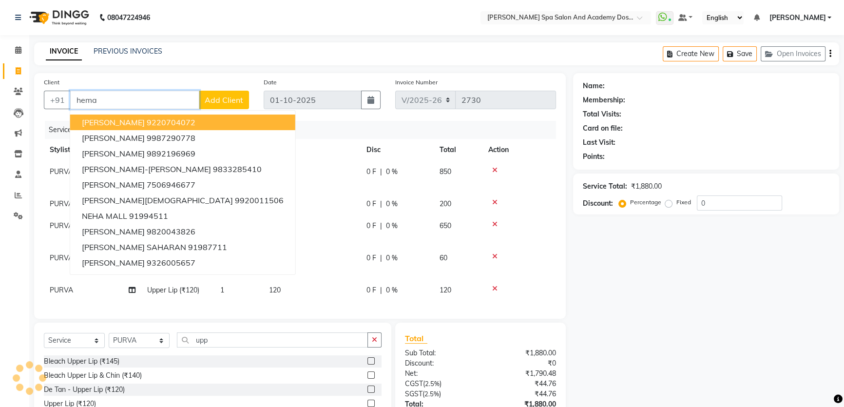
type input "hema"
drag, startPoint x: 112, startPoint y: 102, endPoint x: 68, endPoint y: 95, distance: 44.5
click at [74, 99] on input "hema" at bounding box center [134, 100] width 129 height 19
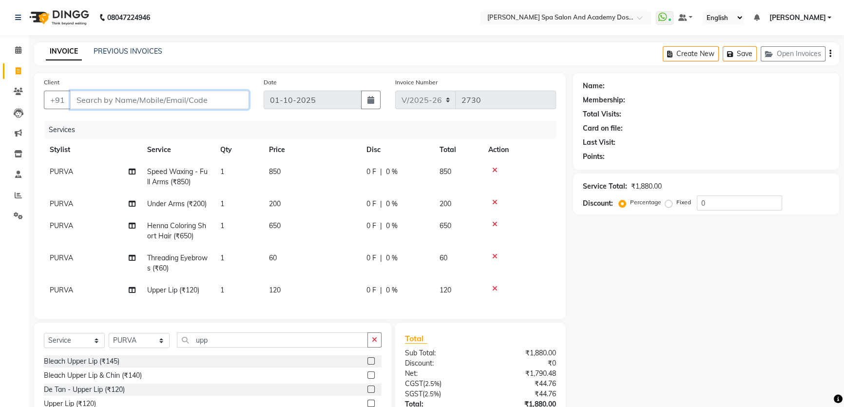
click at [159, 96] on input "Client" at bounding box center [159, 100] width 179 height 19
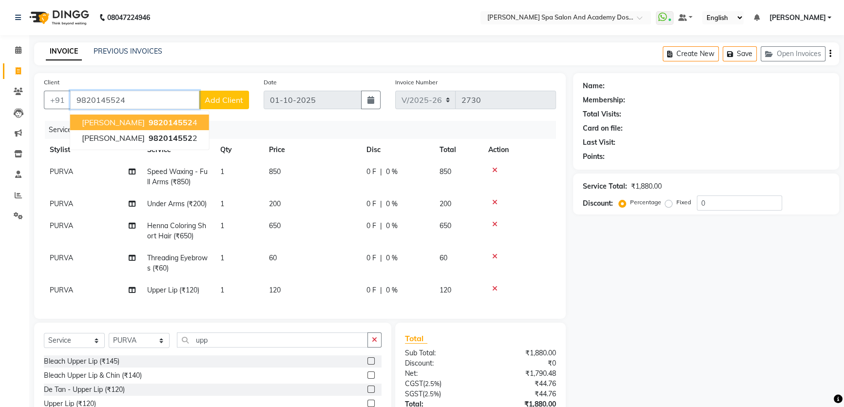
type input "9820145524"
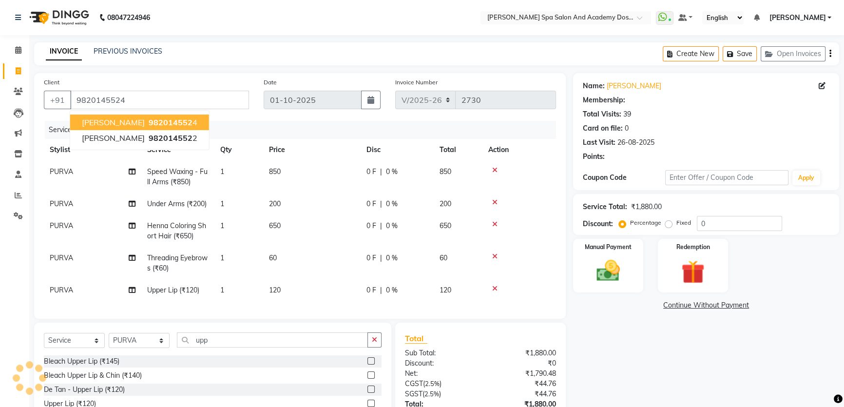
select select "2: Object"
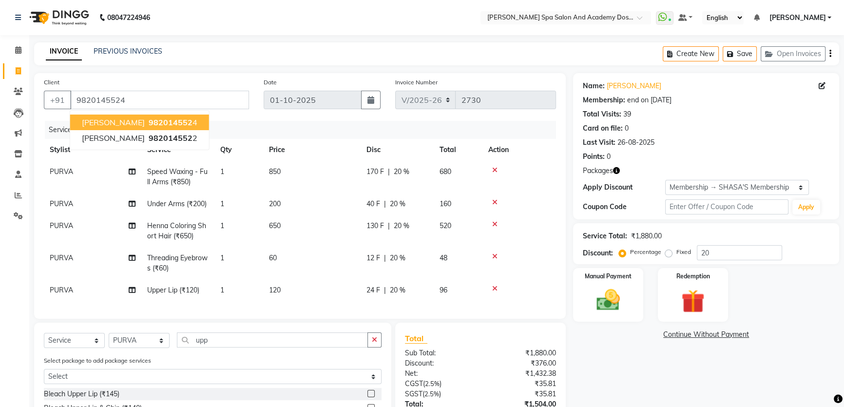
drag, startPoint x: 170, startPoint y: 123, endPoint x: 179, endPoint y: 120, distance: 9.2
click at [171, 123] on span "982014552" at bounding box center [171, 122] width 44 height 10
type input "0"
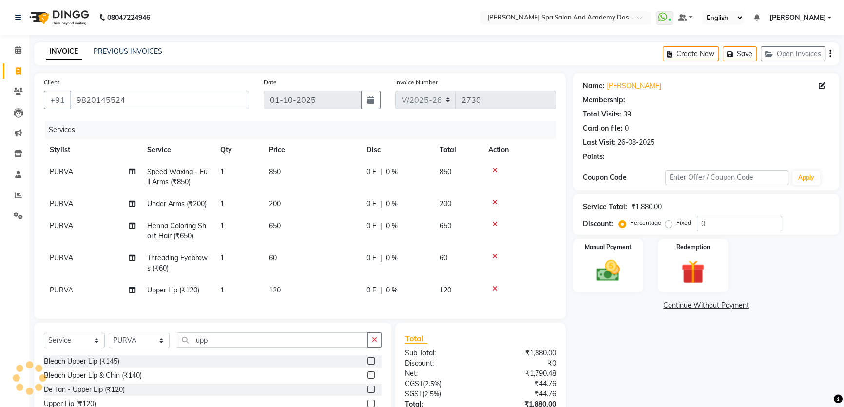
select select "2: Object"
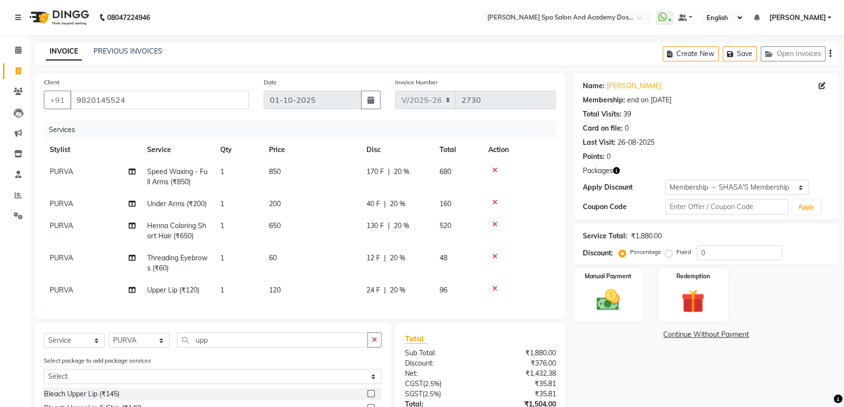
type input "20"
click at [784, 56] on button "Open Invoices" at bounding box center [793, 53] width 65 height 15
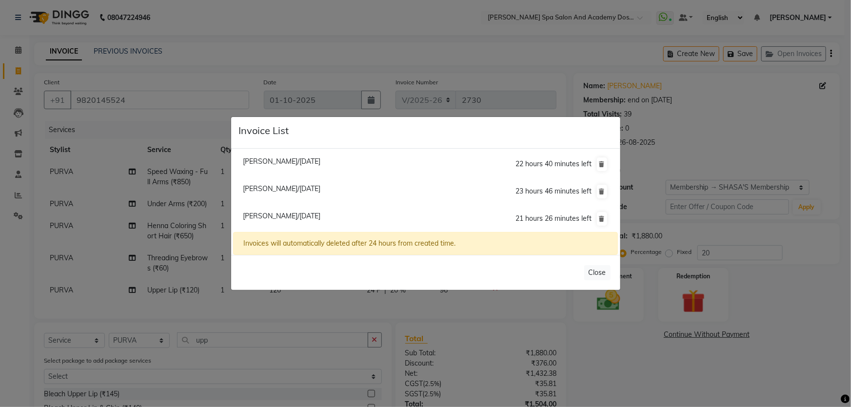
click at [257, 216] on span "Anita Sharma/01 October 2025" at bounding box center [282, 216] width 78 height 9
type input "9320501044"
type input "0"
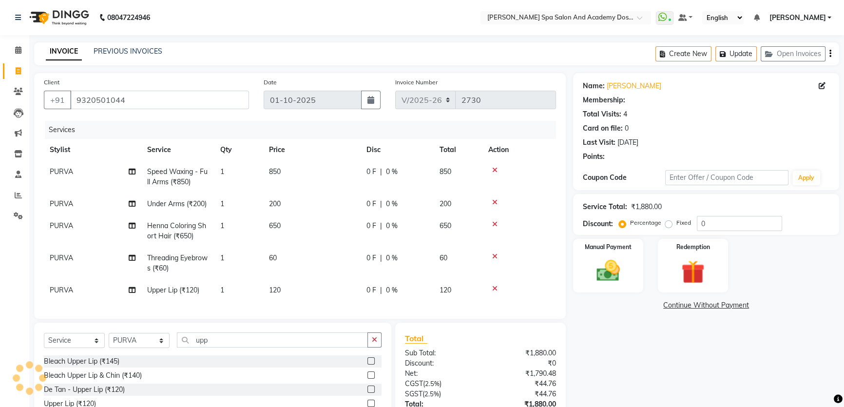
select select "1: Object"
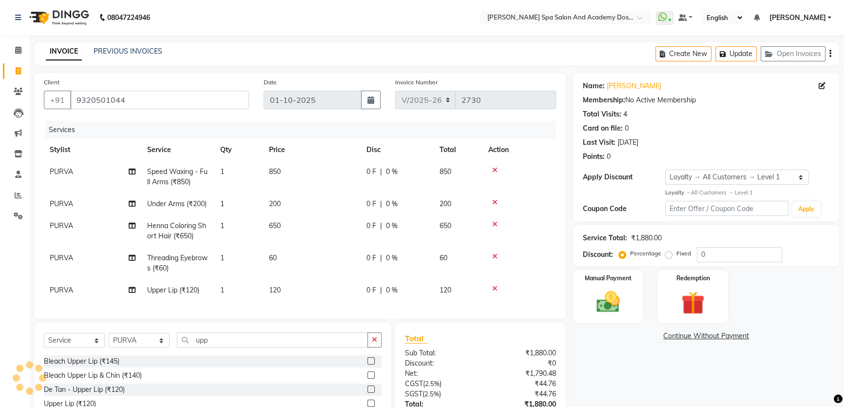
select select
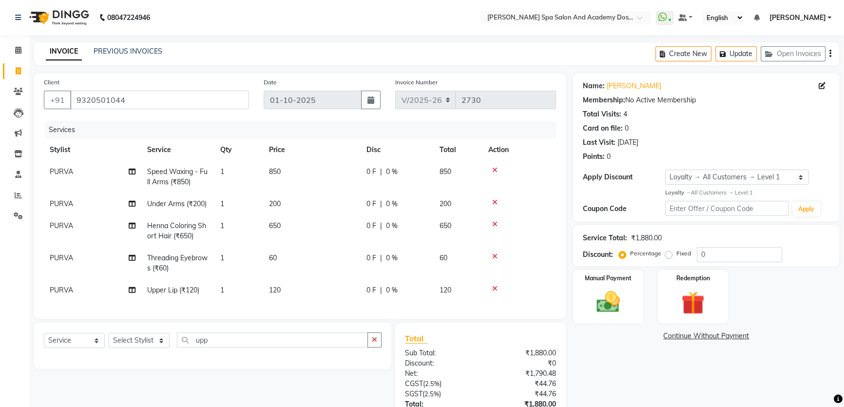
scroll to position [80, 0]
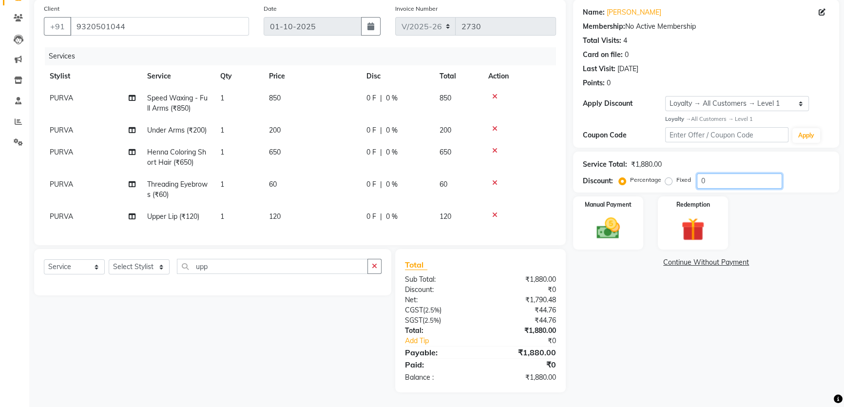
drag, startPoint x: 703, startPoint y: 171, endPoint x: 697, endPoint y: 171, distance: 6.8
click at [697, 174] on input "0" at bounding box center [739, 181] width 85 height 15
type input "20"
click at [633, 278] on div "Name: Anita Sharma Membership: No Active Membership Total Visits: 4 Card on fil…" at bounding box center [709, 196] width 273 height 393
click at [611, 215] on img at bounding box center [608, 228] width 39 height 28
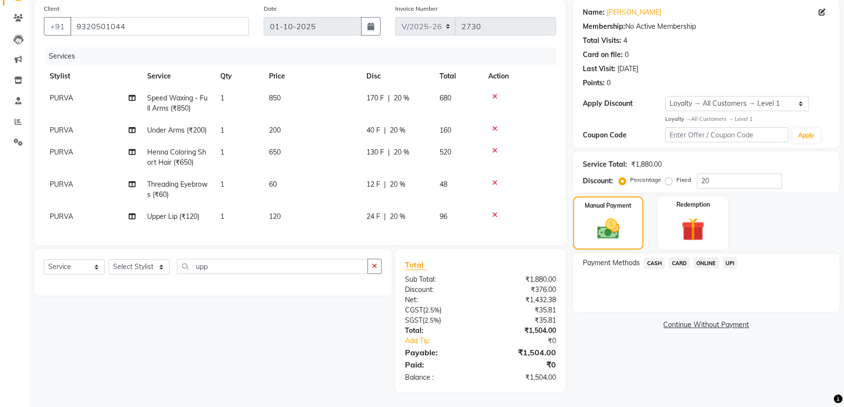
click at [734, 257] on span "UPI" at bounding box center [730, 262] width 15 height 11
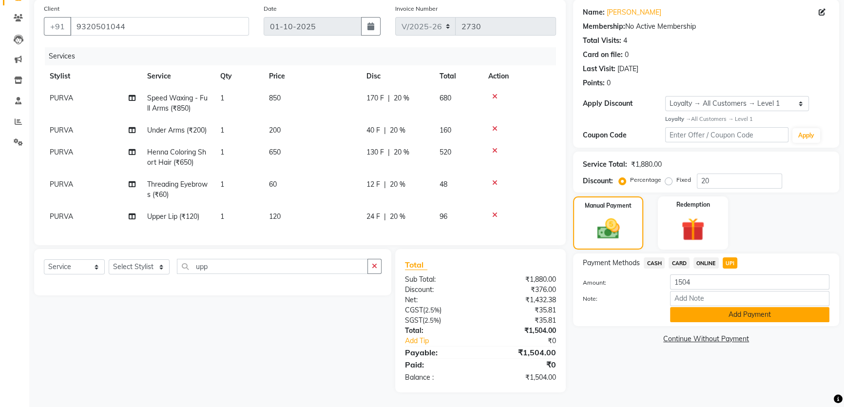
click at [730, 310] on button "Add Payment" at bounding box center [749, 314] width 159 height 15
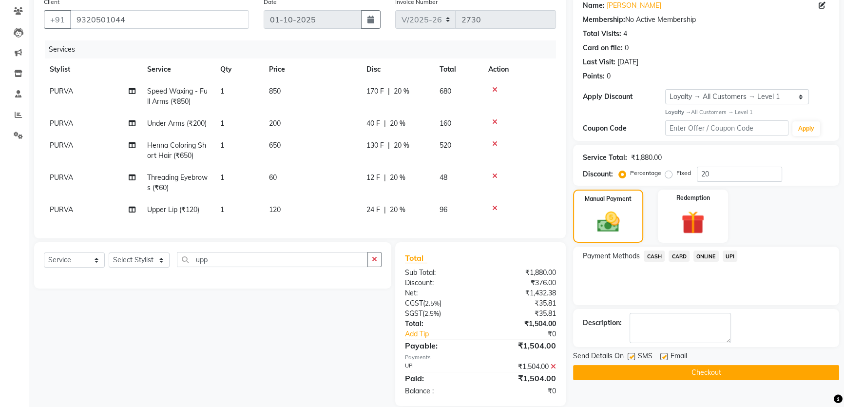
scroll to position [149, 0]
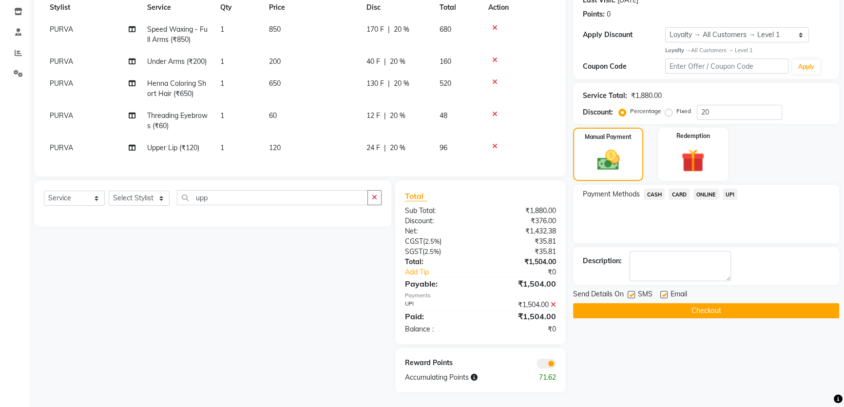
click at [698, 304] on button "Checkout" at bounding box center [706, 310] width 266 height 15
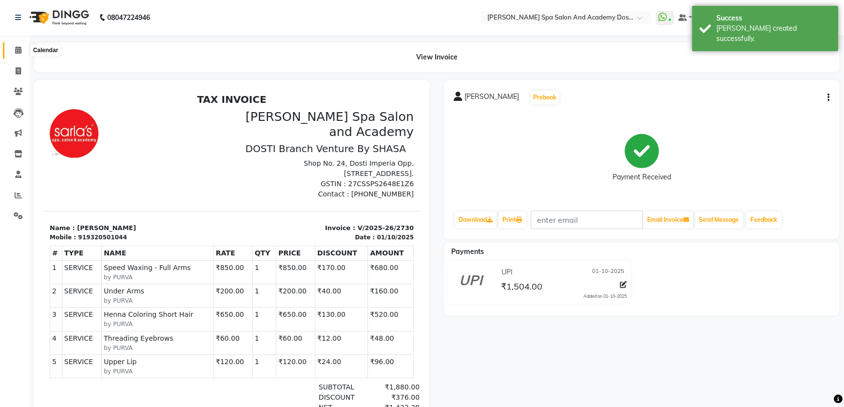
click at [13, 50] on span at bounding box center [18, 50] width 17 height 11
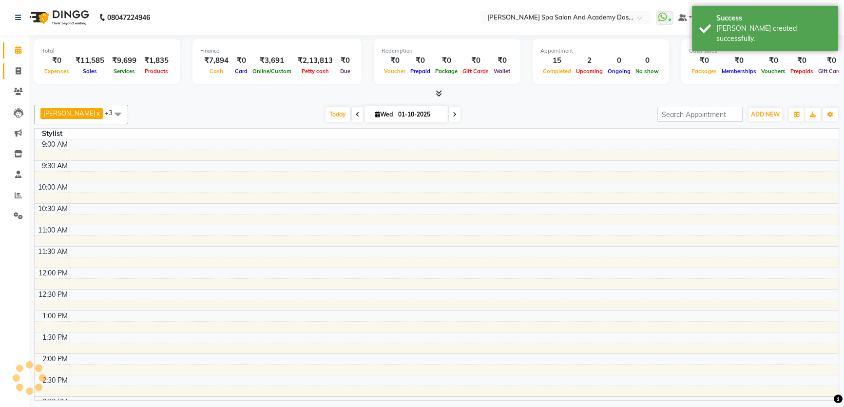
click at [22, 72] on span at bounding box center [18, 71] width 17 height 11
select select "service"
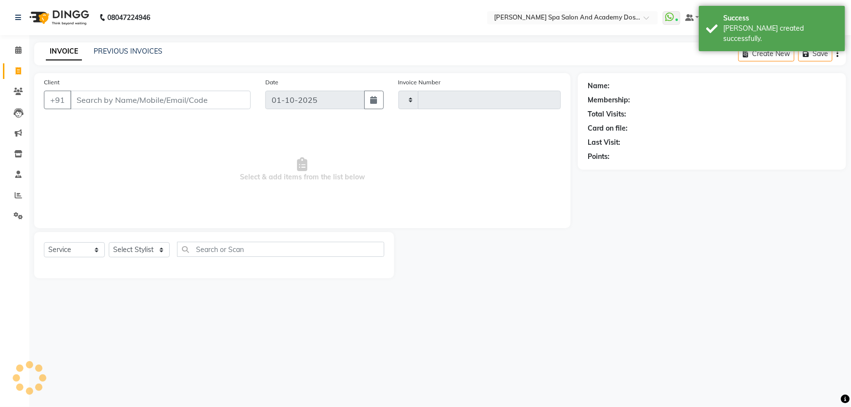
type input "2731"
select select "6316"
click at [139, 52] on link "PREVIOUS INVOICES" at bounding box center [128, 51] width 69 height 9
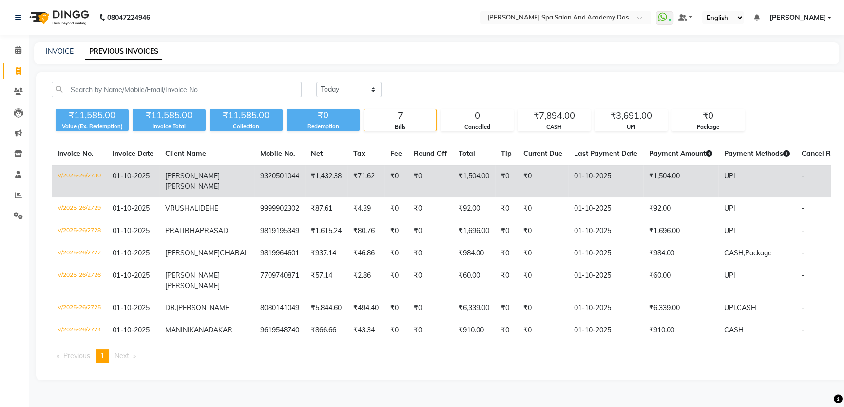
click at [495, 183] on td "₹0" at bounding box center [506, 181] width 22 height 33
click at [205, 180] on td "ANITA SHARMA" at bounding box center [206, 181] width 95 height 33
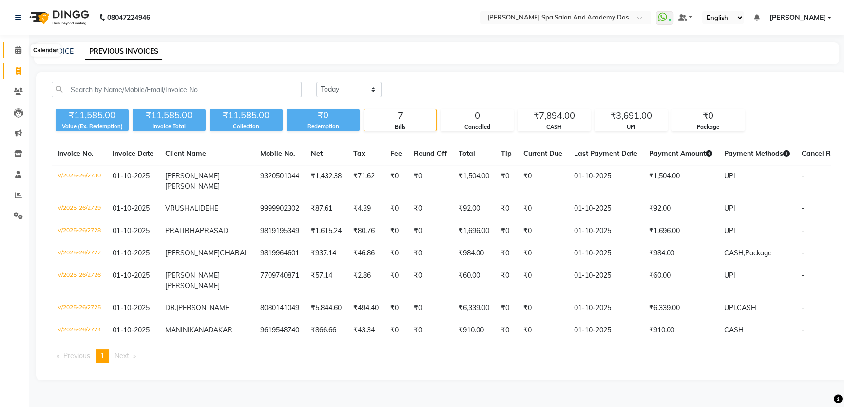
click at [19, 50] on icon at bounding box center [18, 49] width 6 height 7
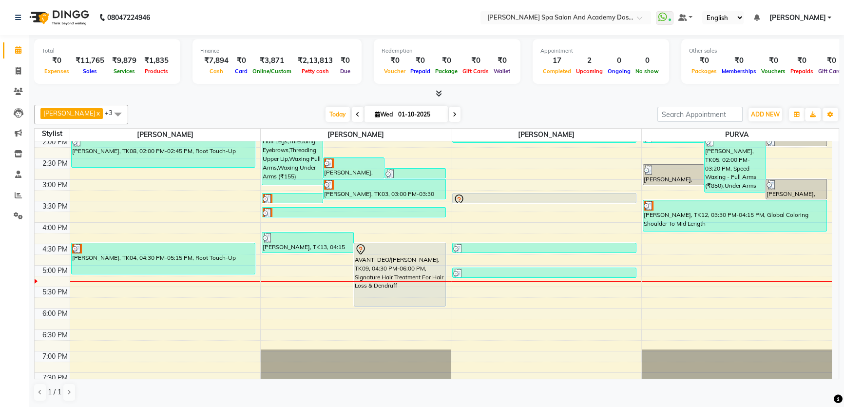
scroll to position [221, 0]
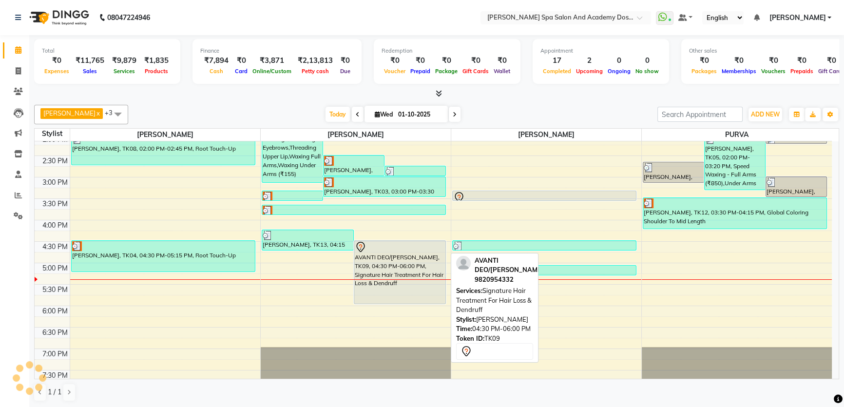
click at [386, 270] on div "AVANTI DEO/MISHRA, TK09, 04:30 PM-06:00 PM, Signature Hair Treatment For Hair L…" at bounding box center [399, 272] width 91 height 63
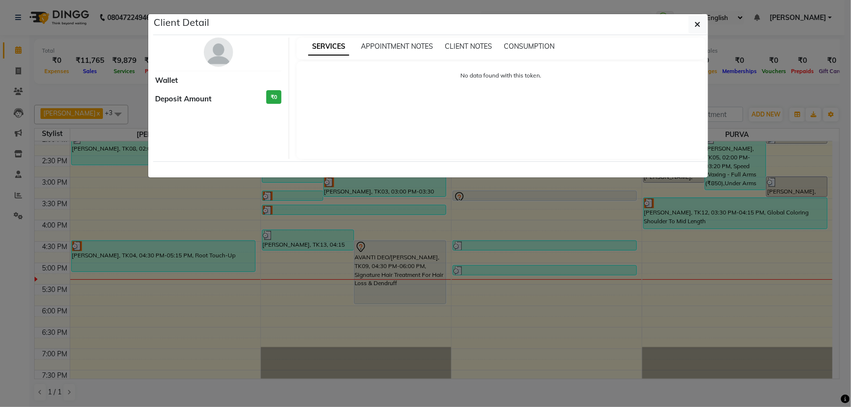
select select "7"
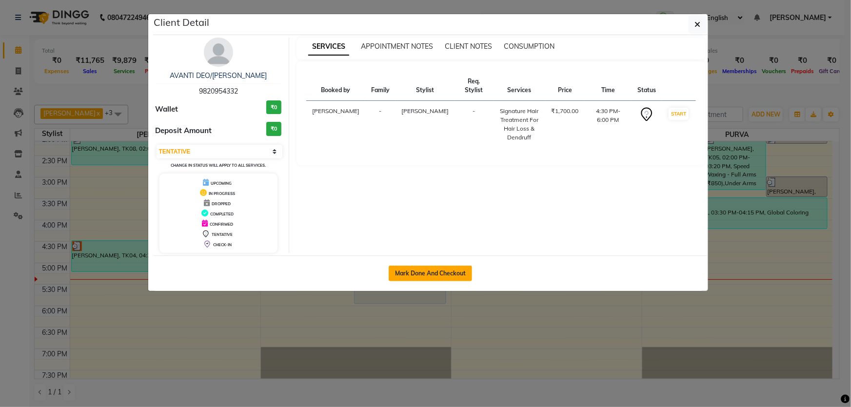
click at [426, 268] on button "Mark Done And Checkout" at bounding box center [430, 274] width 83 height 16
select select "service"
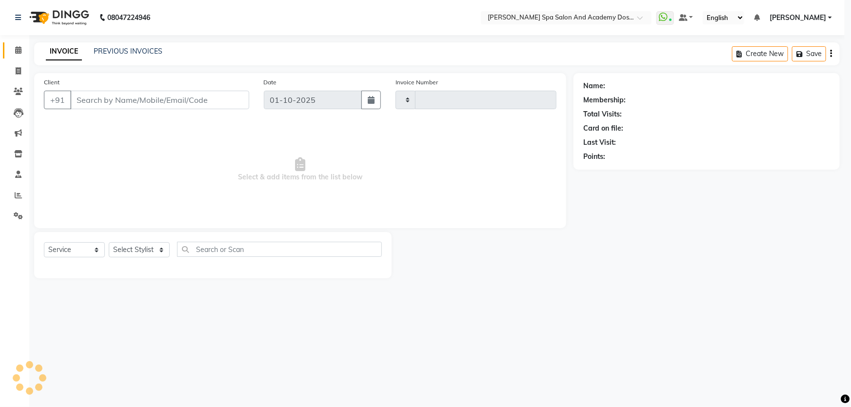
type input "2733"
select select "6316"
type input "9820954332"
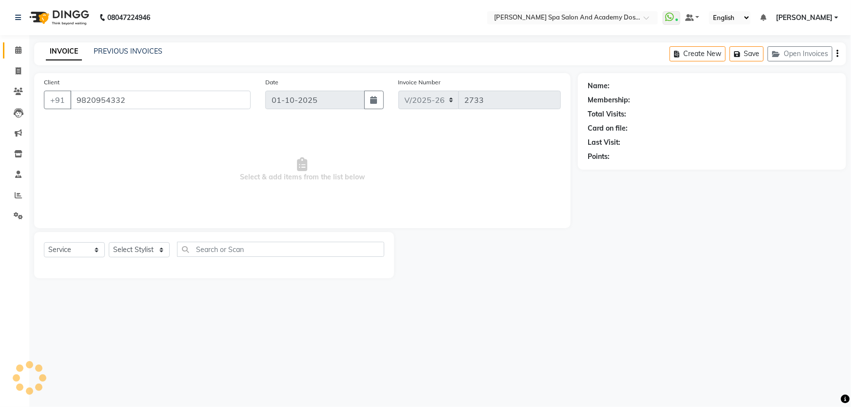
select select "47355"
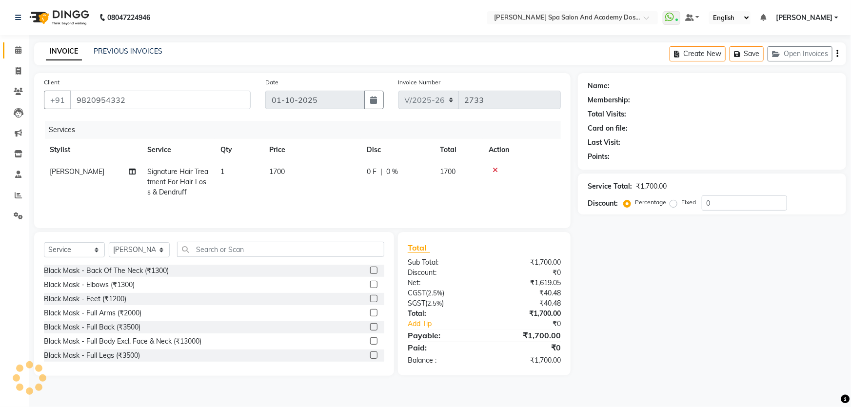
select select "2: Object"
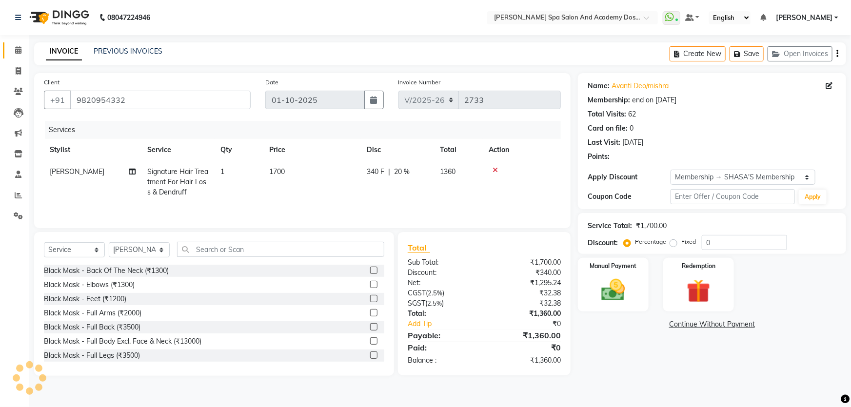
type input "20"
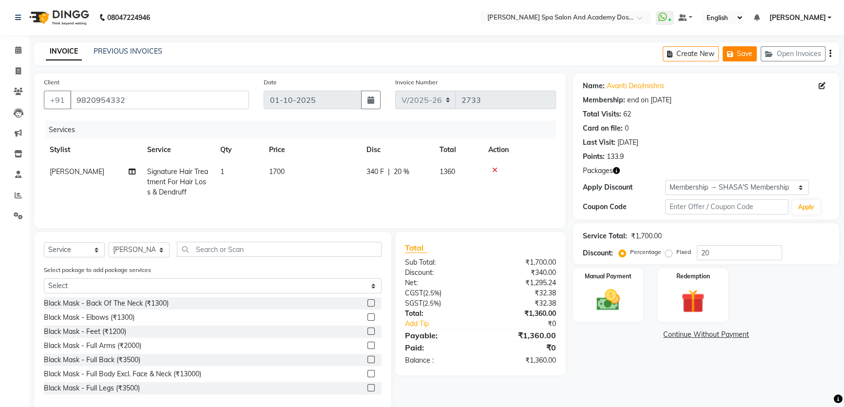
click at [740, 53] on button "Save" at bounding box center [740, 53] width 34 height 15
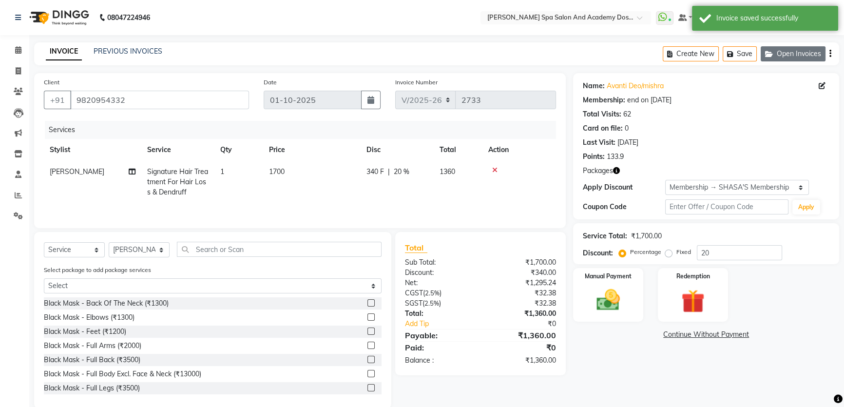
click at [786, 54] on button "Open Invoices" at bounding box center [793, 53] width 65 height 15
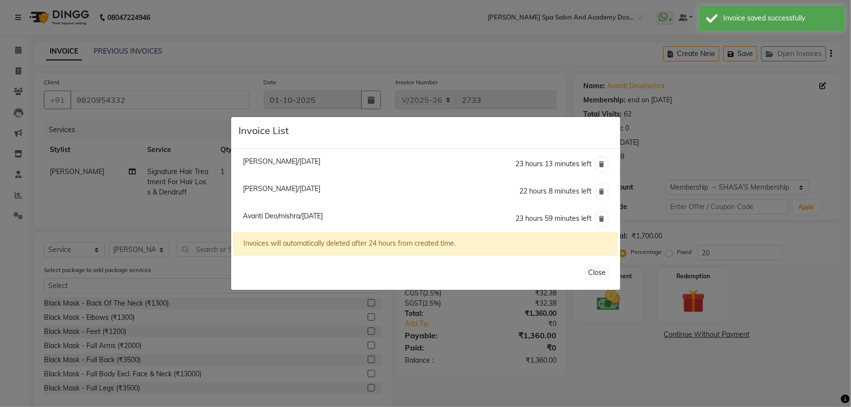
click at [256, 161] on span "Mona Bhatia/01 October 2025" at bounding box center [282, 161] width 78 height 9
type input "9821193134"
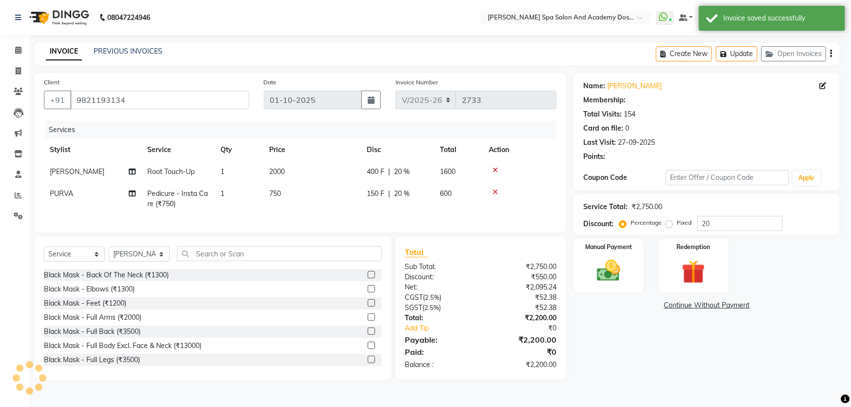
type input "0"
select select
select select "2: Object"
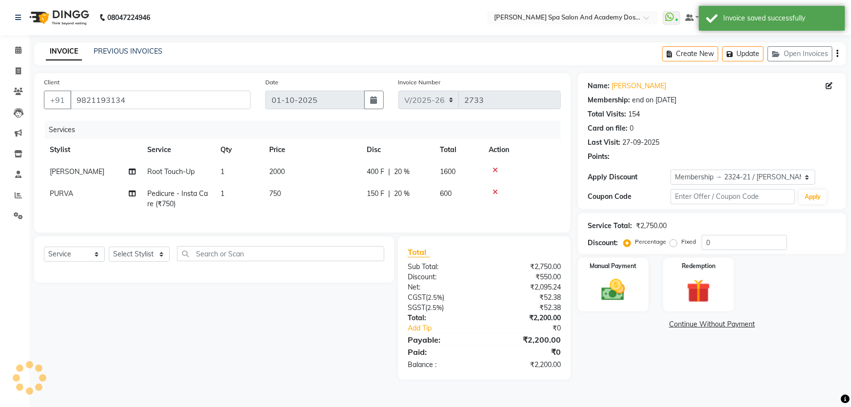
type input "20"
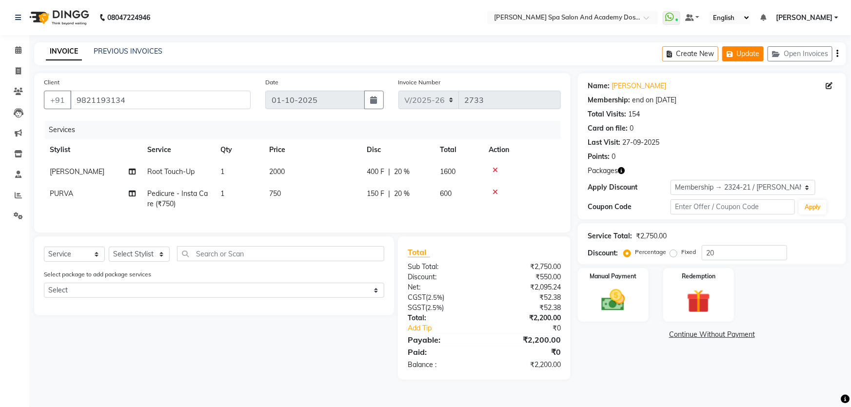
click at [756, 50] on button "Update" at bounding box center [742, 53] width 41 height 15
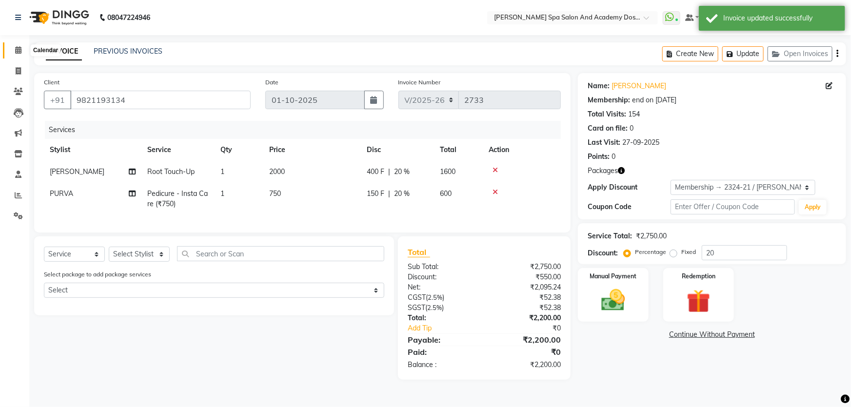
click at [19, 49] on icon at bounding box center [18, 49] width 6 height 7
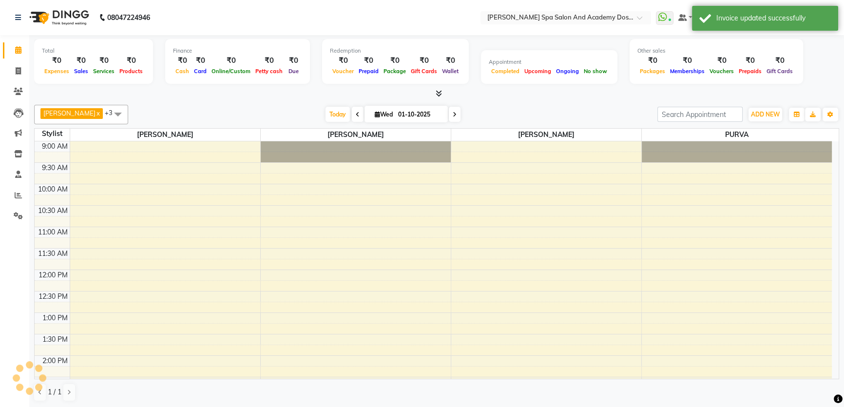
scroll to position [256, 0]
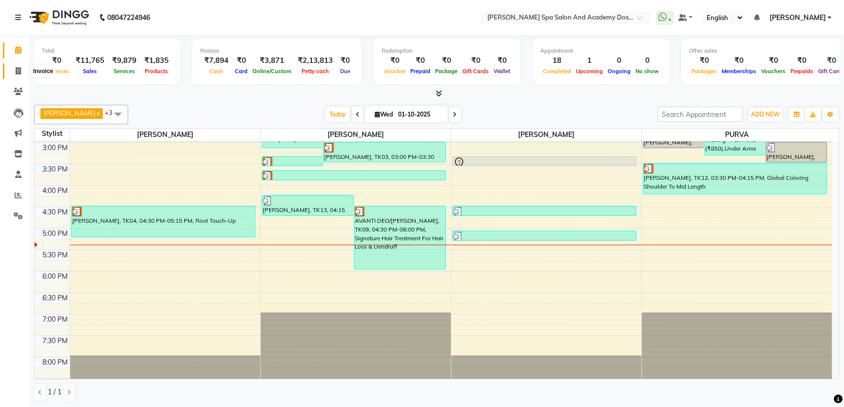
click at [24, 68] on span at bounding box center [18, 71] width 17 height 11
select select "service"
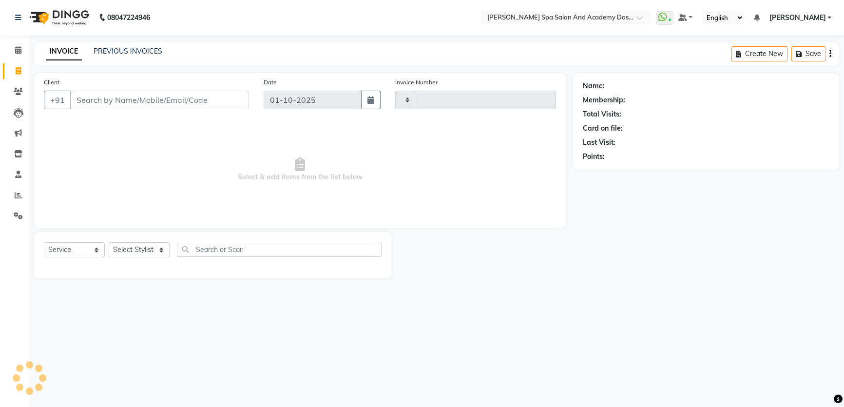
type input "2733"
select select "6316"
click at [20, 52] on icon at bounding box center [18, 49] width 6 height 7
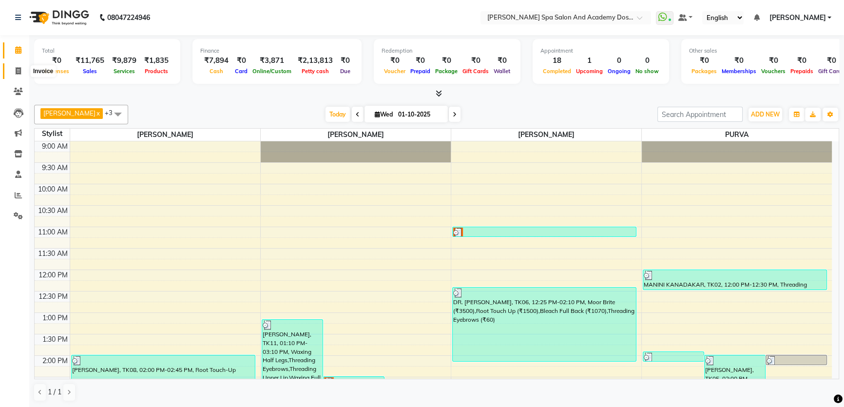
click at [14, 69] on span at bounding box center [18, 71] width 17 height 11
select select "6316"
select select "service"
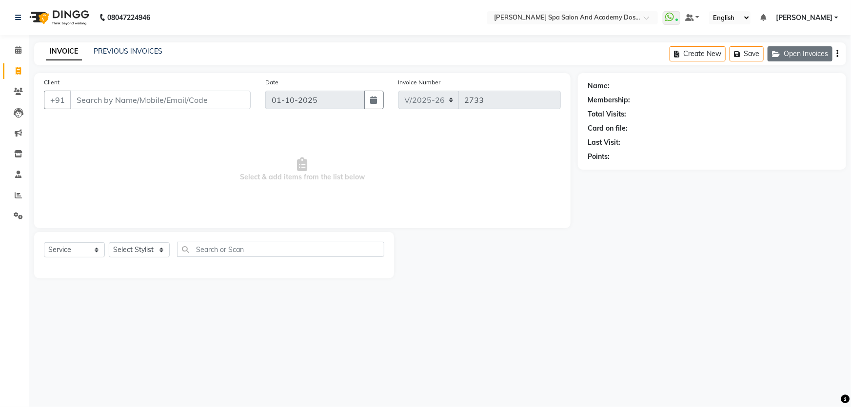
click at [783, 51] on icon "button" at bounding box center [778, 54] width 12 height 7
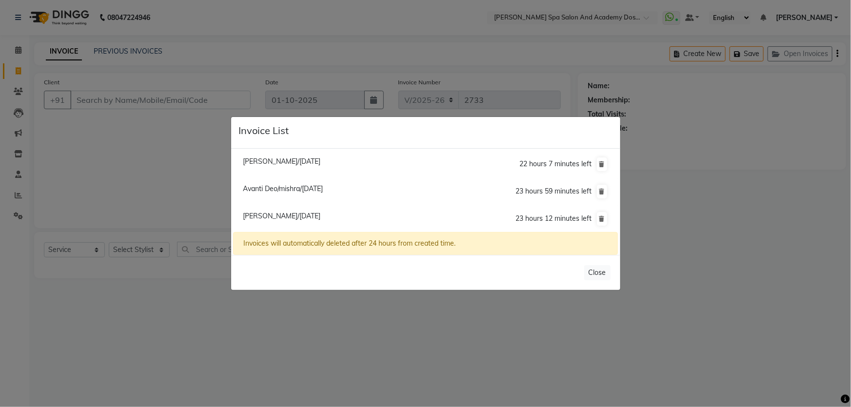
click at [256, 162] on span "Krupali Wagh/01 October 2025" at bounding box center [282, 161] width 78 height 9
type input "7506555767"
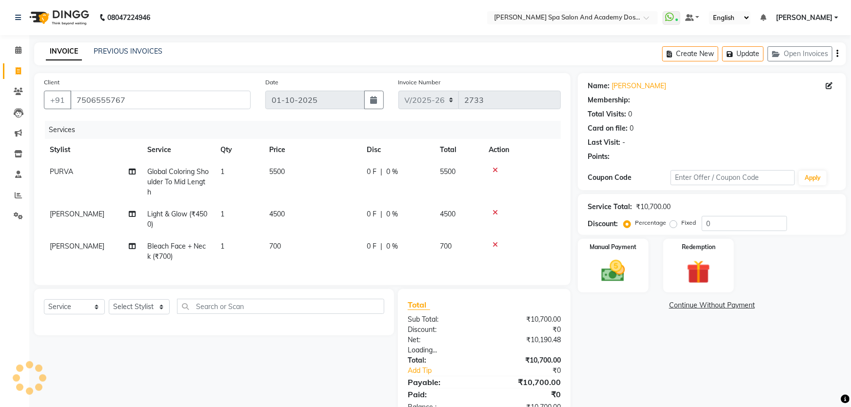
select select "1: Object"
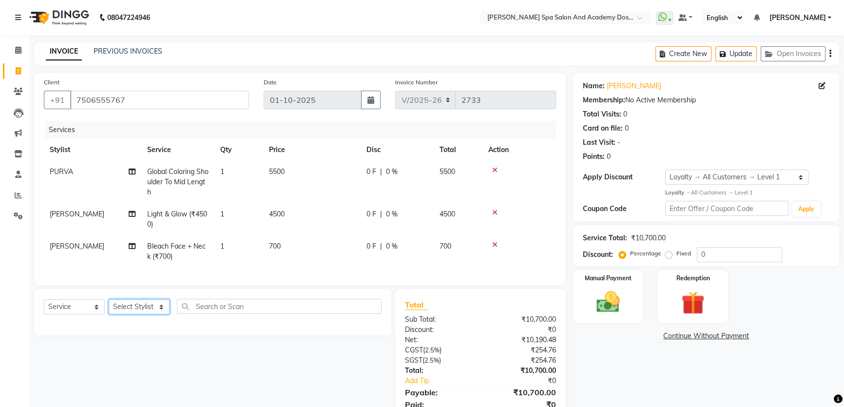
click at [163, 314] on select "Select Stylist Admin AKSHTA AMBRE ASAWARI PAWAR DIRECT 1 GAURI THAPA JIGNA SHAH…" at bounding box center [139, 306] width 61 height 15
select select "63504"
click at [109, 306] on select "Select Stylist Admin AKSHTA AMBRE ASAWARI PAWAR DIRECT 1 GAURI THAPA JIGNA SHAH…" at bounding box center [139, 306] width 61 height 15
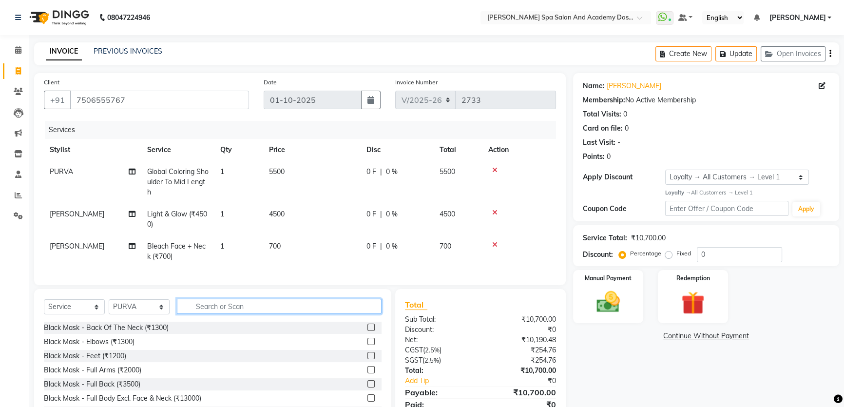
click at [247, 314] on input "text" at bounding box center [279, 306] width 205 height 15
type input "threading"
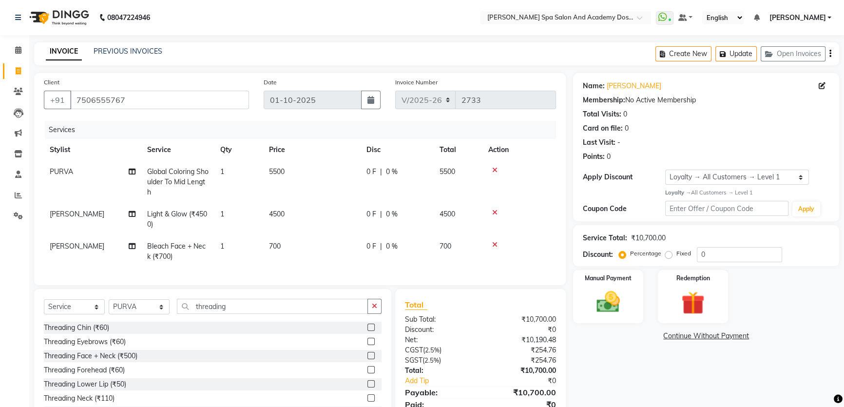
click at [368, 345] on label at bounding box center [371, 341] width 7 height 7
click at [368, 345] on input "checkbox" at bounding box center [371, 342] width 6 height 6
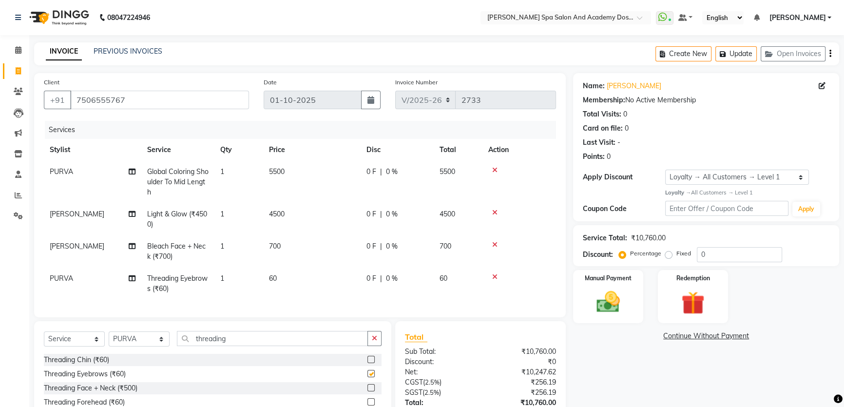
checkbox input "false"
click at [732, 47] on button "Update" at bounding box center [736, 53] width 41 height 15
click at [728, 54] on icon "button" at bounding box center [725, 54] width 10 height 7
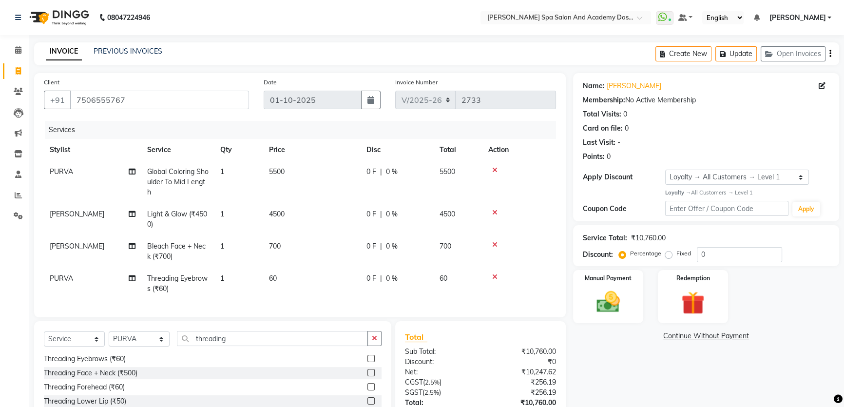
scroll to position [79, 0]
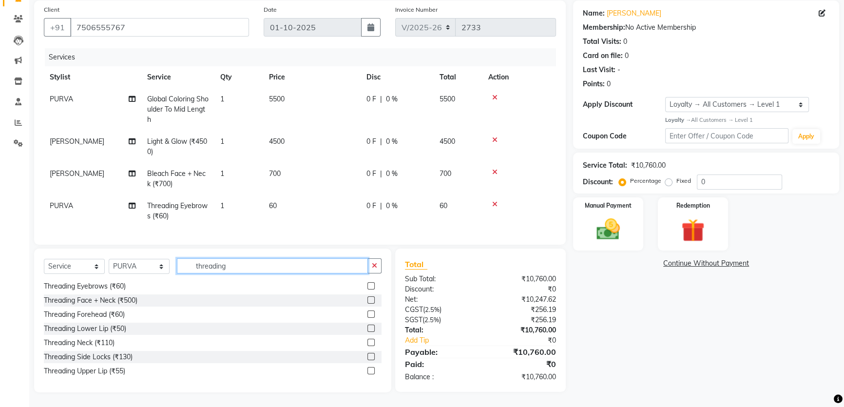
drag, startPoint x: 240, startPoint y: 271, endPoint x: 192, endPoint y: 260, distance: 49.5
click at [192, 260] on input "threading" at bounding box center [272, 265] width 191 height 15
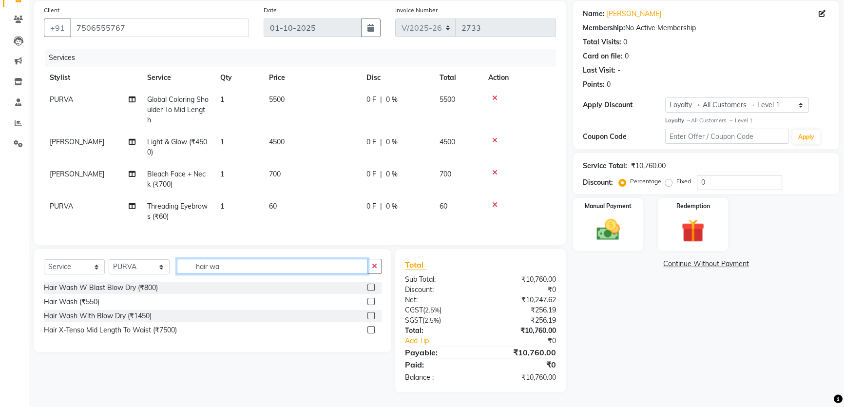
scroll to position [78, 0]
type input "hair was"
click at [370, 302] on label at bounding box center [371, 301] width 7 height 7
click at [370, 302] on input "checkbox" at bounding box center [371, 302] width 6 height 6
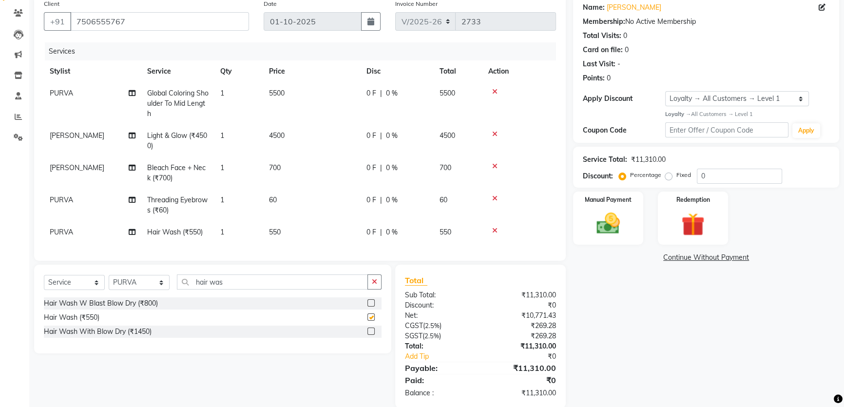
checkbox input "false"
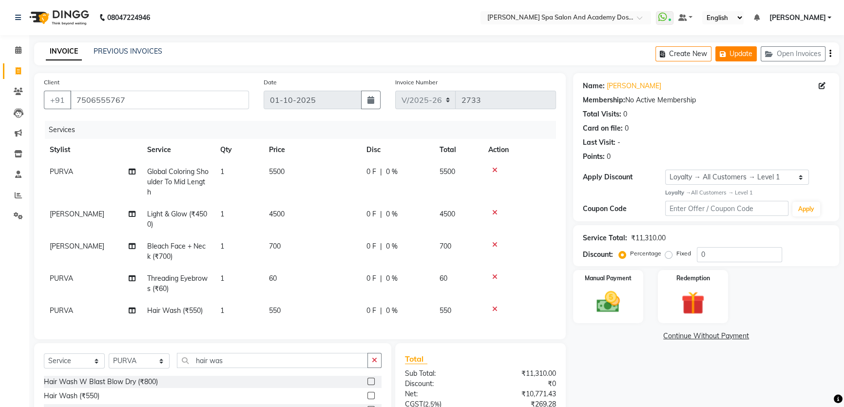
click at [731, 51] on button "Update" at bounding box center [736, 53] width 41 height 15
click at [734, 47] on button "Update" at bounding box center [736, 53] width 41 height 15
click at [745, 53] on button "Update" at bounding box center [736, 53] width 41 height 15
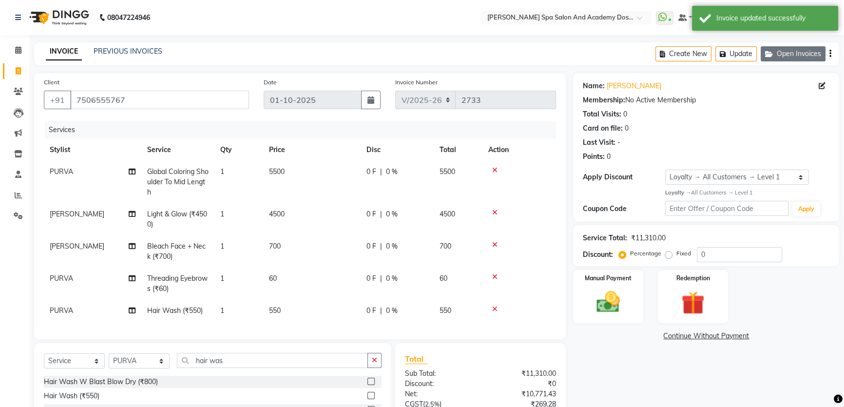
click at [803, 54] on button "Open Invoices" at bounding box center [793, 53] width 65 height 15
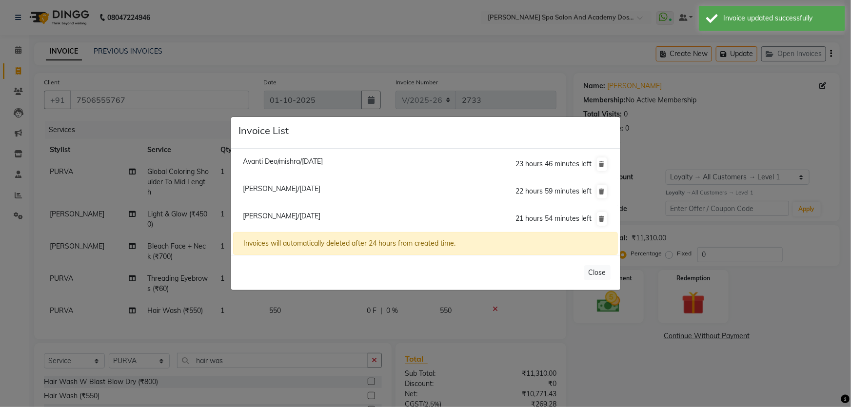
click at [256, 190] on span "Mona Bhatia/01 October 2025" at bounding box center [282, 188] width 78 height 9
type input "9821193134"
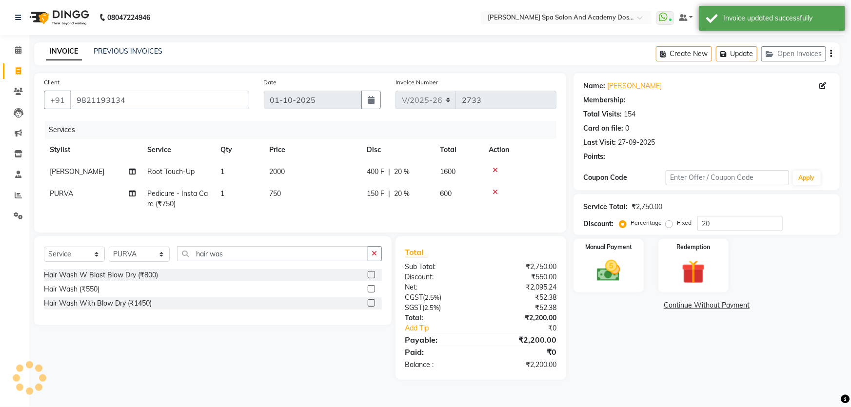
type input "0"
select select "2: Object"
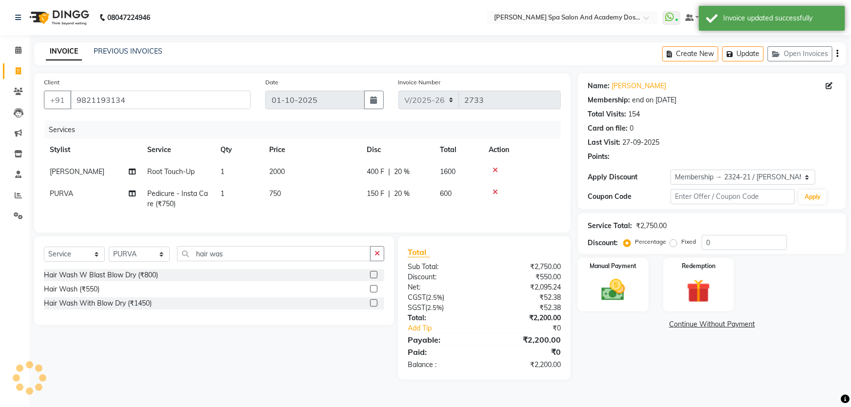
type input "20"
select select
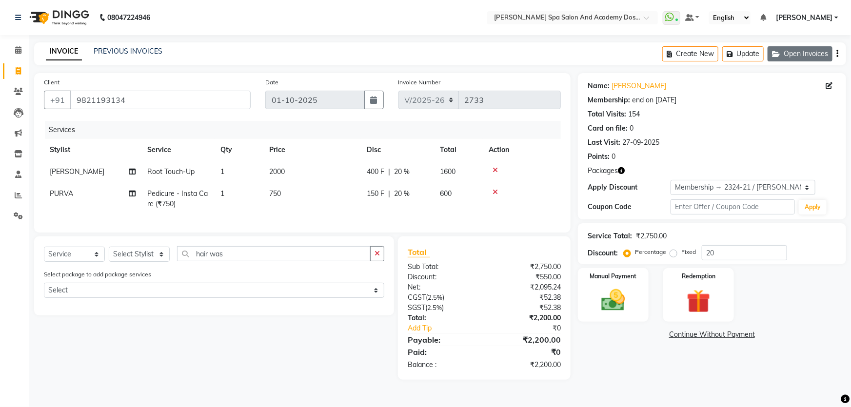
click at [775, 57] on icon "button" at bounding box center [778, 54] width 12 height 7
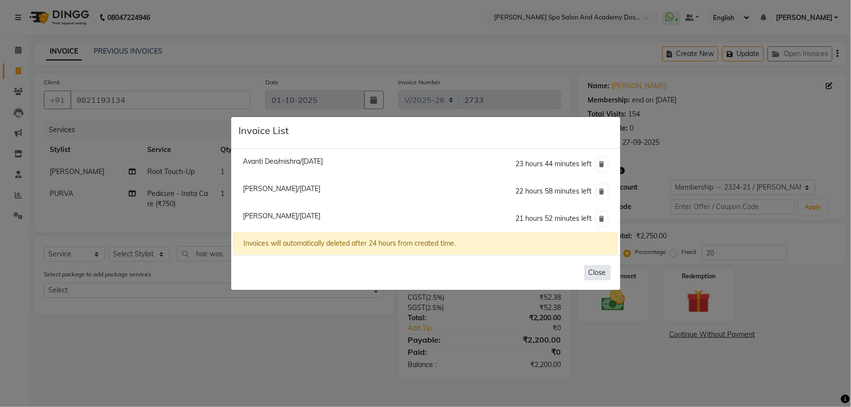
click at [591, 271] on button "Close" at bounding box center [597, 272] width 26 height 15
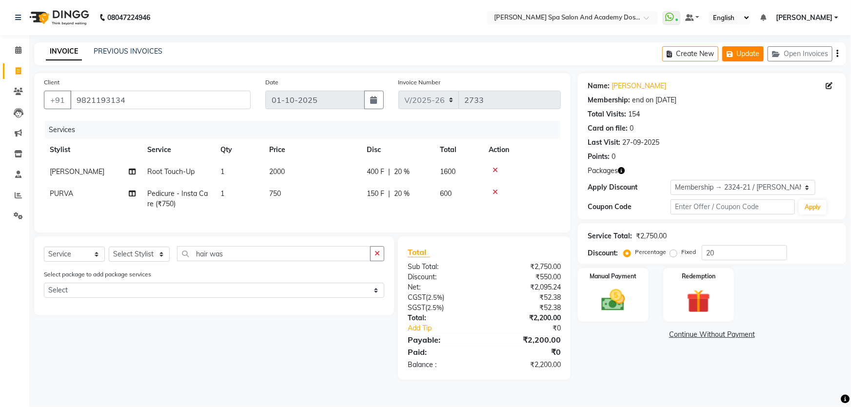
click at [741, 49] on button "Update" at bounding box center [742, 53] width 41 height 15
click at [15, 53] on icon at bounding box center [18, 49] width 6 height 7
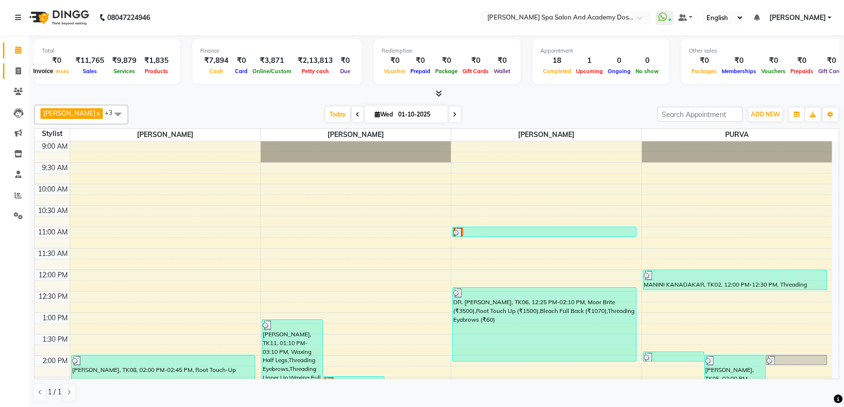
click at [21, 73] on span at bounding box center [18, 71] width 17 height 11
select select "service"
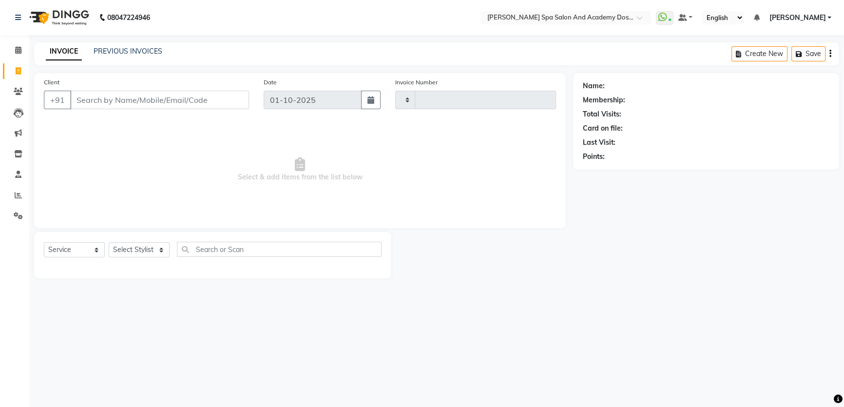
type input "2733"
select select "6316"
click at [19, 156] on icon at bounding box center [18, 153] width 8 height 7
select select
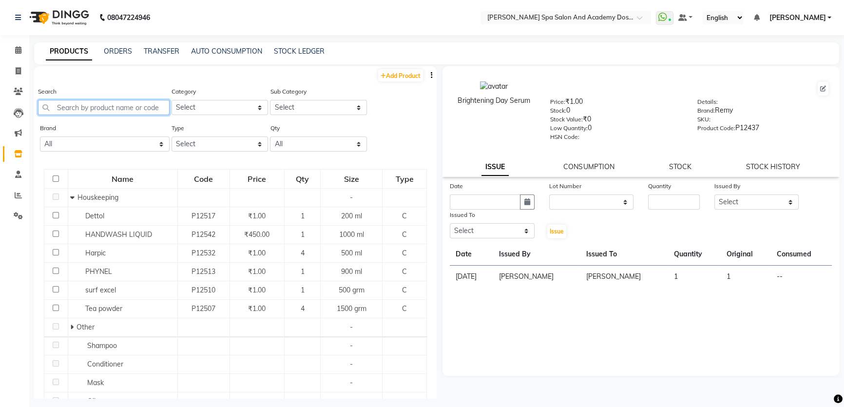
click at [70, 107] on input "text" at bounding box center [104, 107] width 132 height 15
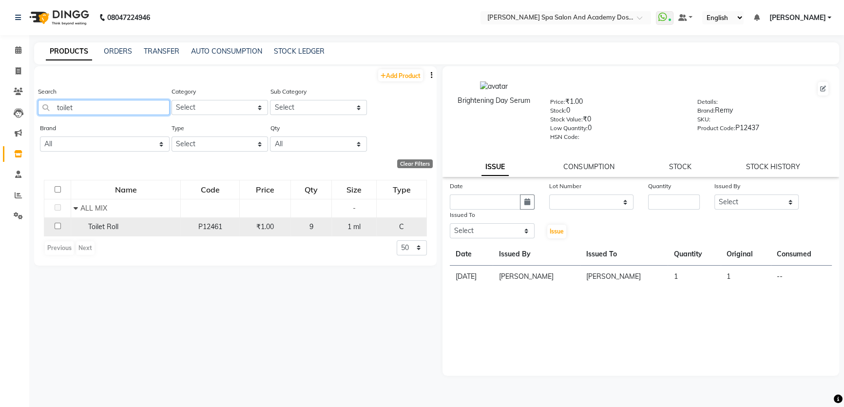
type input "toilet"
click at [58, 229] on input "checkbox" at bounding box center [58, 226] width 6 height 6
checkbox input "true"
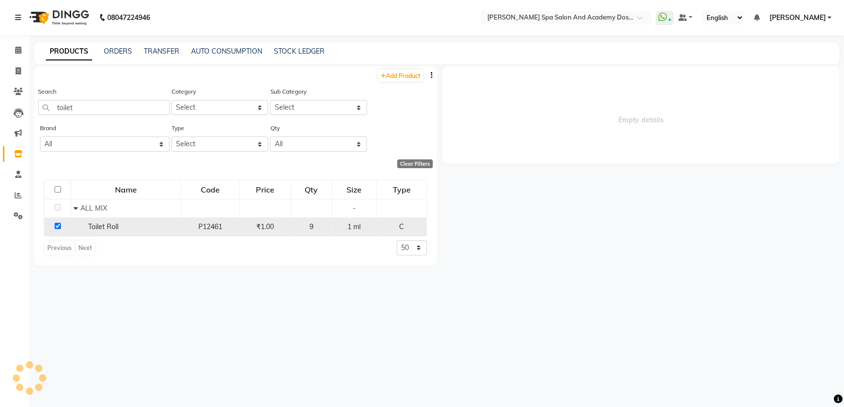
select select
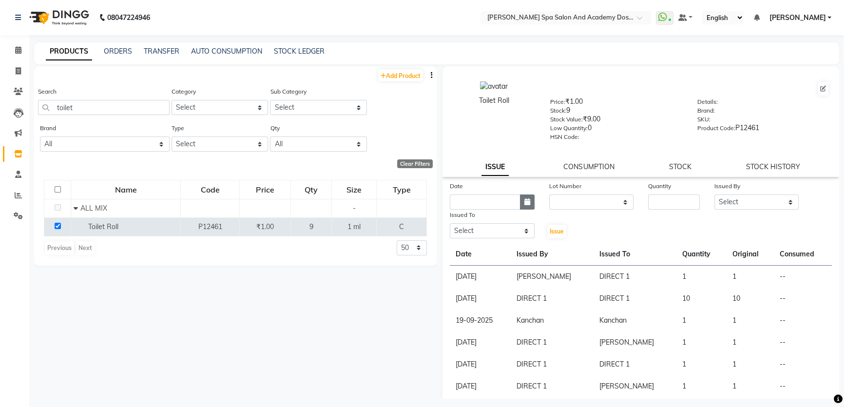
click at [525, 208] on button "button" at bounding box center [527, 202] width 15 height 15
select select "10"
select select "2025"
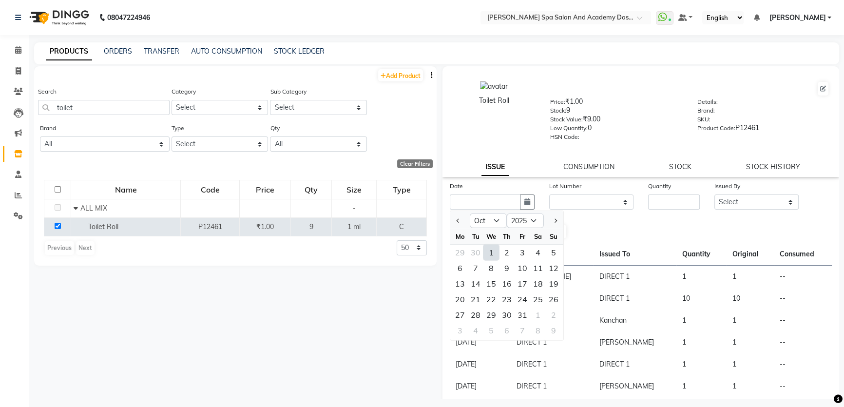
click at [491, 254] on div "1" at bounding box center [492, 253] width 16 height 16
type input "01-10-2025"
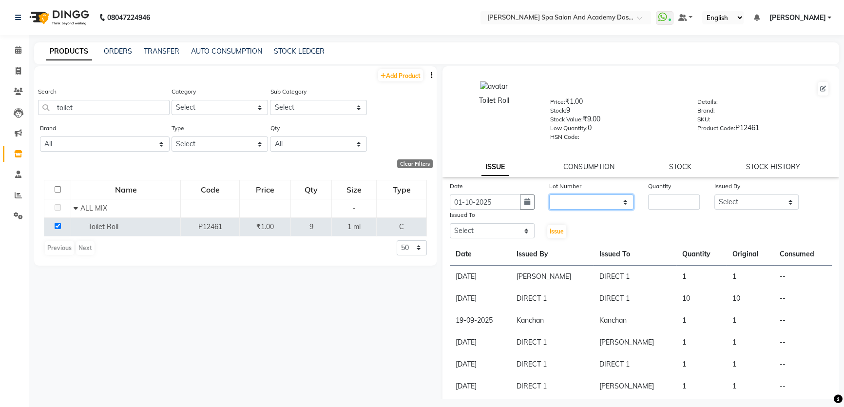
click at [628, 207] on select "None" at bounding box center [591, 202] width 85 height 15
select select "0: null"
click at [549, 196] on select "None" at bounding box center [591, 202] width 85 height 15
click at [641, 200] on div "Quantity" at bounding box center [674, 195] width 66 height 29
click at [651, 203] on input "number" at bounding box center [674, 202] width 52 height 15
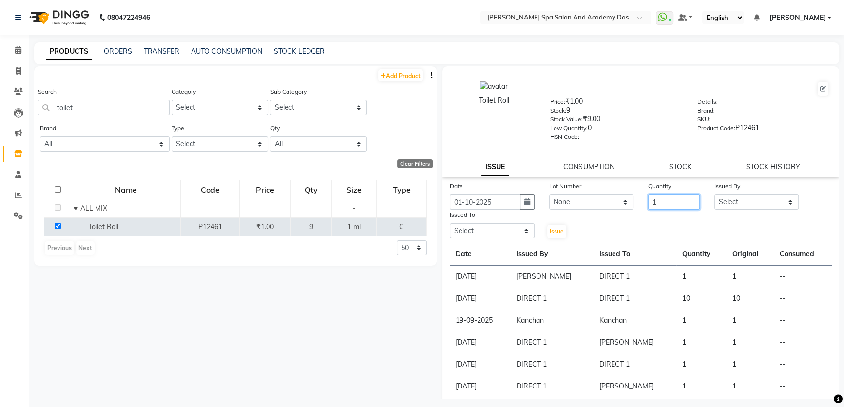
type input "1"
click at [788, 205] on select "Select Admin AKSHTA AMBRE ASAWARI PAWAR DIRECT 1 GAURI THAPA JIGNA SHAH KALPANA…" at bounding box center [757, 202] width 85 height 15
select select "47362"
click at [715, 196] on select "Select Admin AKSHTA AMBRE ASAWARI PAWAR DIRECT 1 GAURI THAPA JIGNA SHAH KALPANA…" at bounding box center [757, 202] width 85 height 15
click at [506, 234] on select "Select Admin AKSHTA AMBRE ASAWARI PAWAR DIRECT 1 GAURI THAPA JIGNA SHAH KALPANA…" at bounding box center [492, 230] width 85 height 15
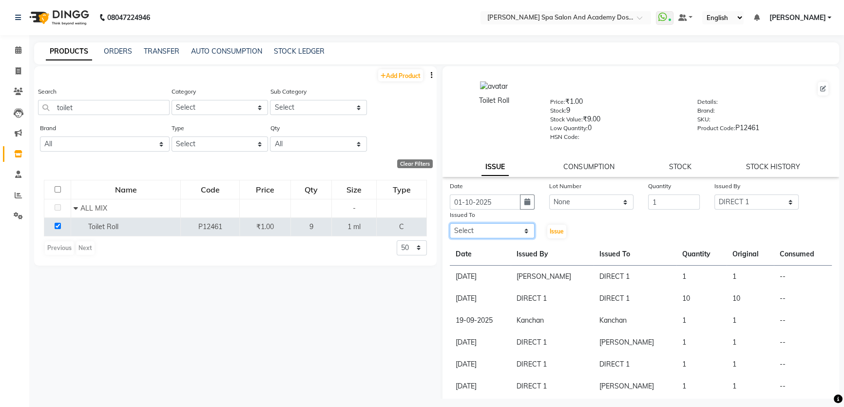
select select "47362"
click at [450, 225] on select "Select Admin AKSHTA AMBRE ASAWARI PAWAR DIRECT 1 GAURI THAPA JIGNA SHAH KALPANA…" at bounding box center [492, 230] width 85 height 15
click at [550, 232] on span "Issue" at bounding box center [557, 231] width 14 height 7
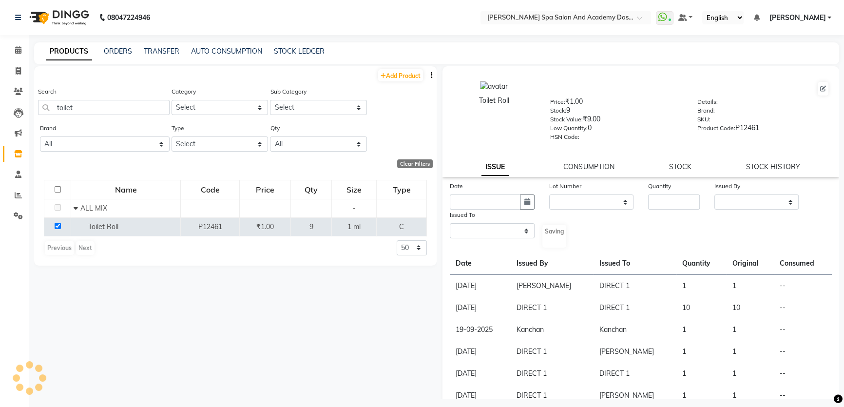
select select
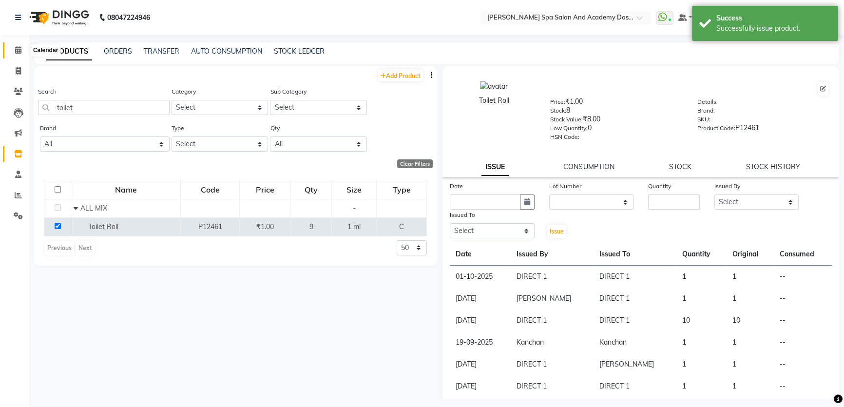
click at [17, 51] on icon at bounding box center [18, 49] width 6 height 7
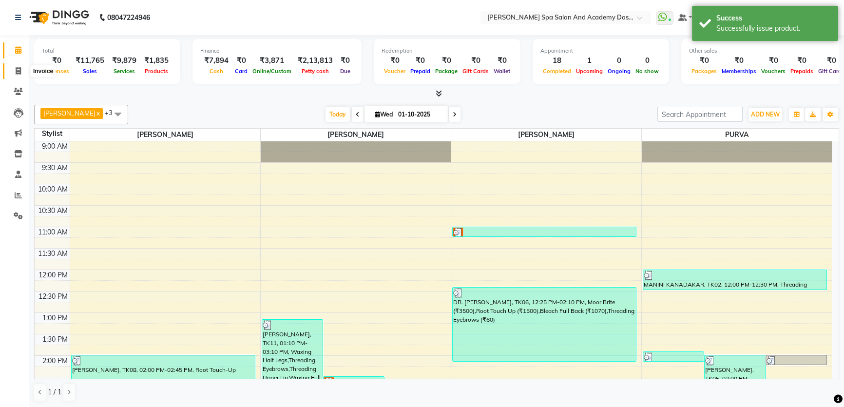
click at [16, 69] on icon at bounding box center [18, 70] width 5 height 7
select select "6316"
select select "service"
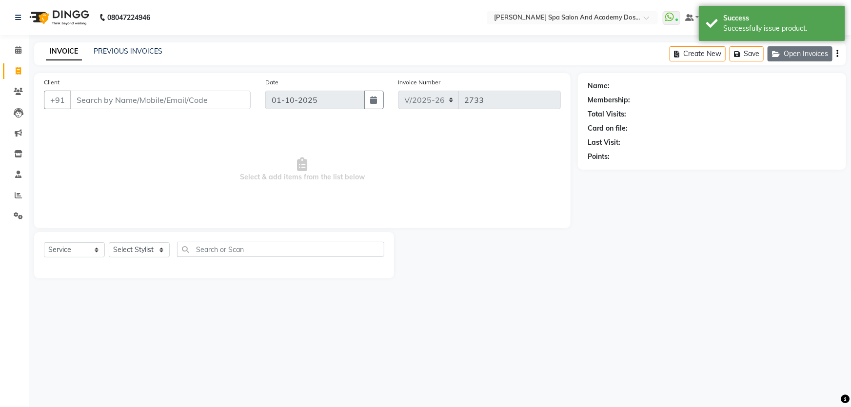
click at [808, 52] on button "Open Invoices" at bounding box center [799, 53] width 65 height 15
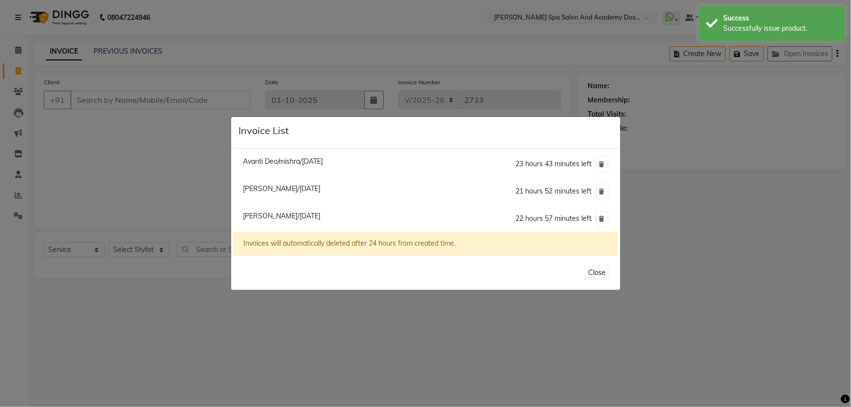
click at [280, 190] on span "Krupali Wagh/01 October 2025" at bounding box center [282, 188] width 78 height 9
type input "7506555767"
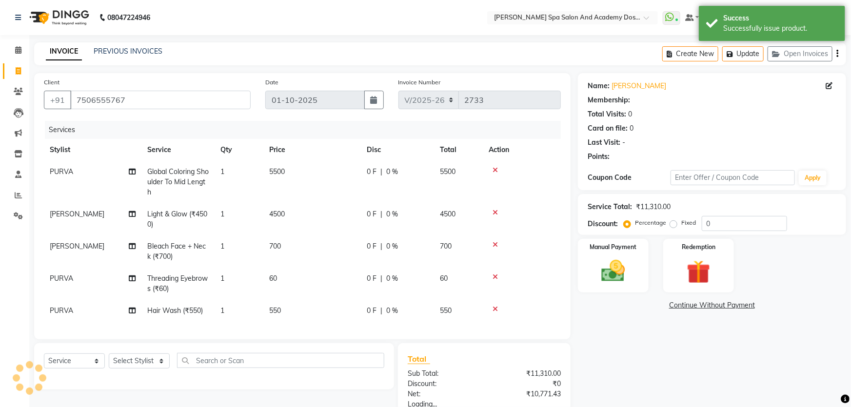
select select "1: Object"
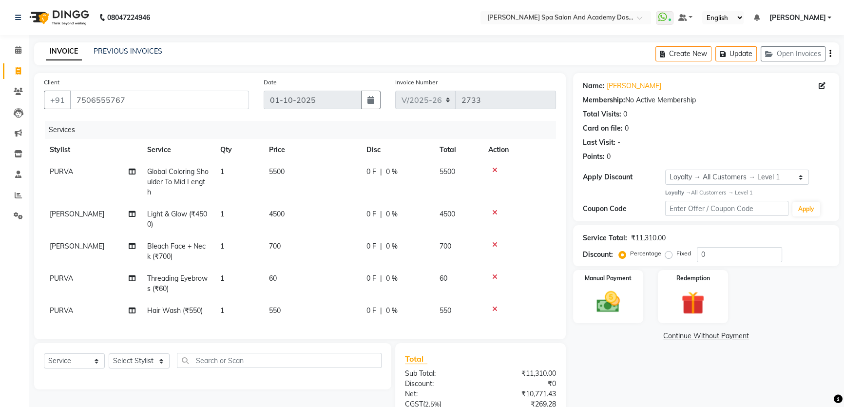
scroll to position [44, 0]
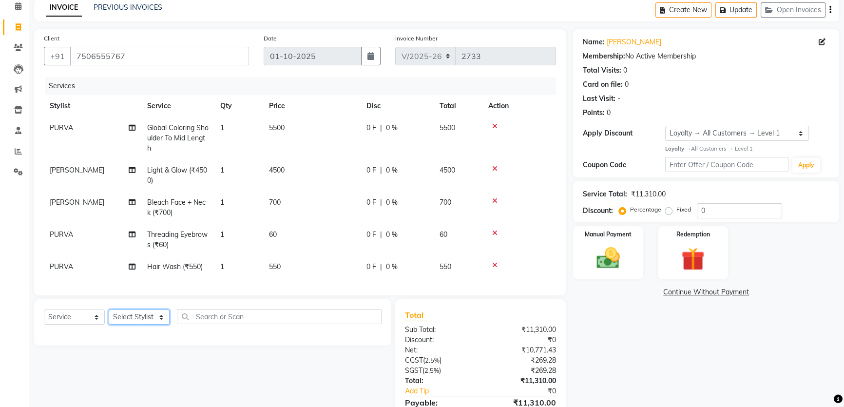
click at [161, 325] on select "Select Stylist Admin AKSHTA AMBRE ASAWARI PAWAR DIRECT 1 GAURI THAPA JIGNA SHAH…" at bounding box center [139, 317] width 61 height 15
select select "63504"
click at [109, 316] on select "Select Stylist Admin AKSHTA AMBRE ASAWARI PAWAR DIRECT 1 GAURI THAPA JIGNA SHAH…" at bounding box center [139, 317] width 61 height 15
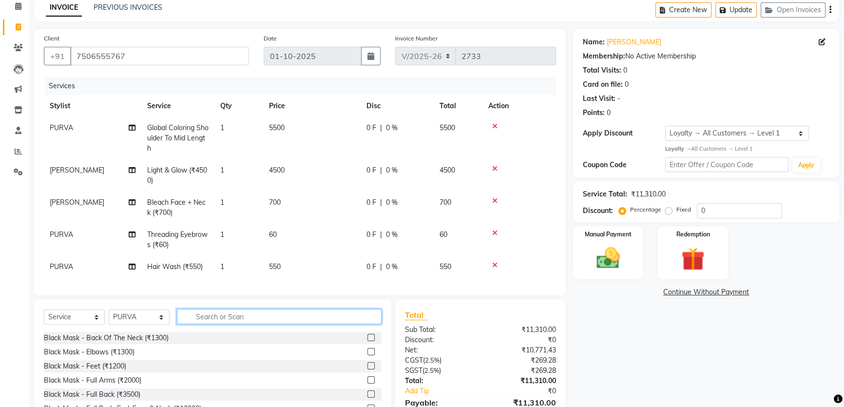
click at [233, 324] on input "text" at bounding box center [279, 316] width 205 height 15
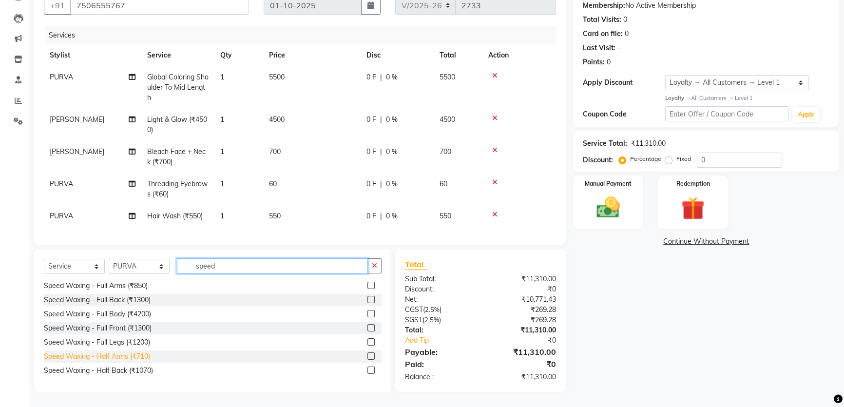
scroll to position [86, 0]
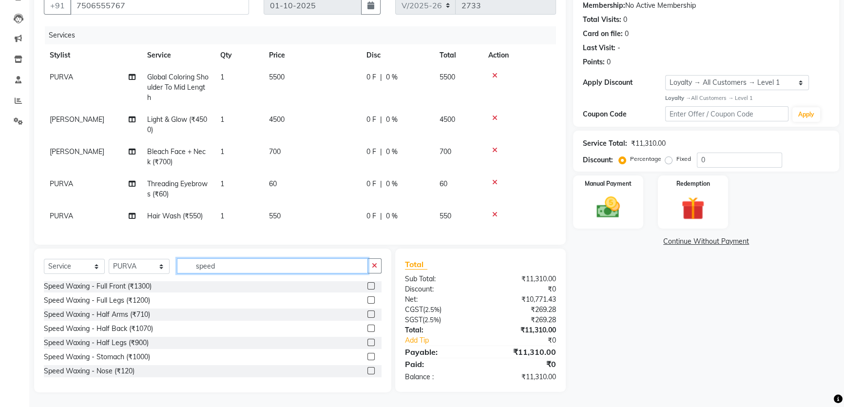
type input "speed"
click at [368, 344] on label at bounding box center [371, 342] width 7 height 7
click at [368, 344] on input "checkbox" at bounding box center [371, 343] width 6 height 6
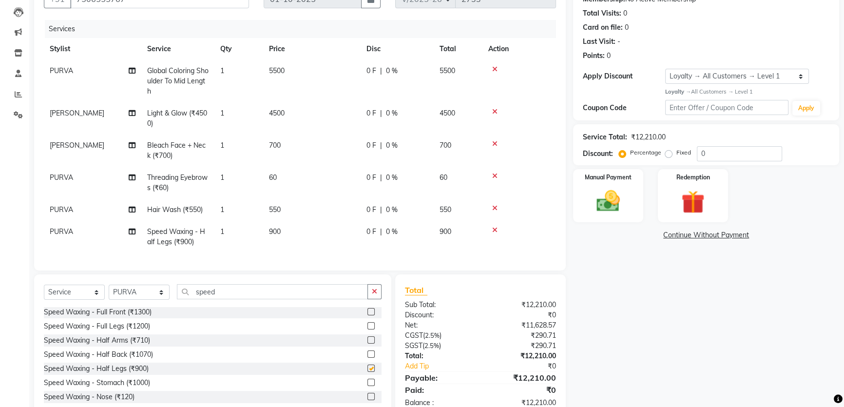
checkbox input "false"
drag, startPoint x: 225, startPoint y: 296, endPoint x: 179, endPoint y: 294, distance: 46.4
click at [179, 294] on input "speed" at bounding box center [272, 291] width 191 height 15
click at [160, 296] on select "Select Stylist Admin AKSHTA AMBRE ASAWARI PAWAR DIRECT 1 GAURI THAPA JIGNA SHAH…" at bounding box center [139, 292] width 61 height 15
select select "47355"
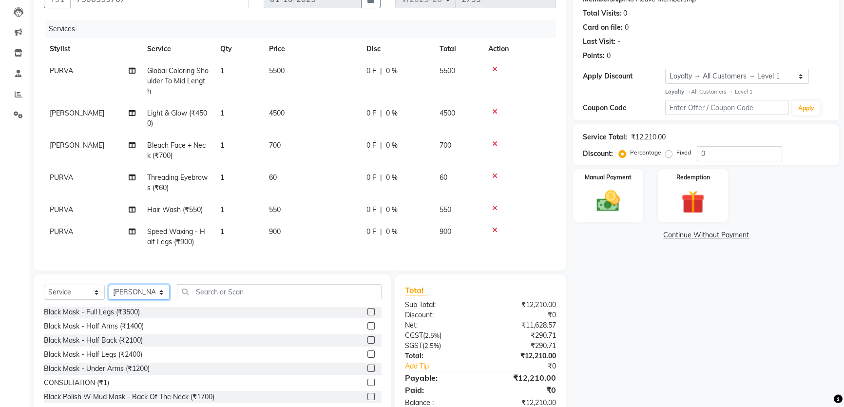
click at [109, 288] on select "Select Stylist Admin AKSHTA AMBRE ASAWARI PAWAR DIRECT 1 GAURI THAPA JIGNA SHAH…" at bounding box center [139, 292] width 61 height 15
click at [200, 293] on input "text" at bounding box center [279, 291] width 205 height 15
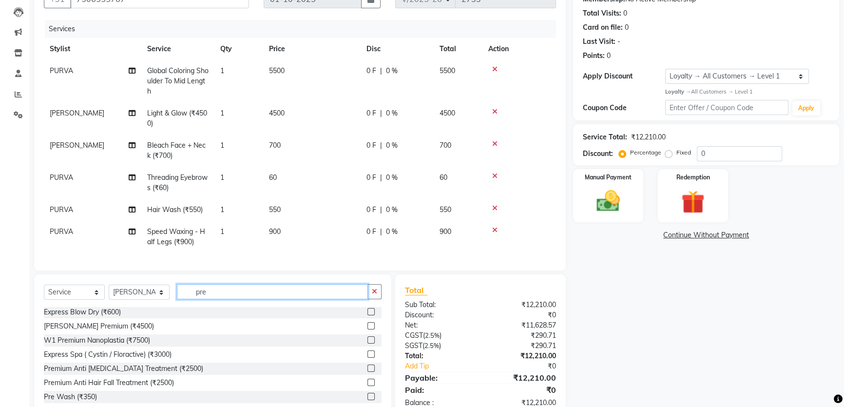
scroll to position [130, 0]
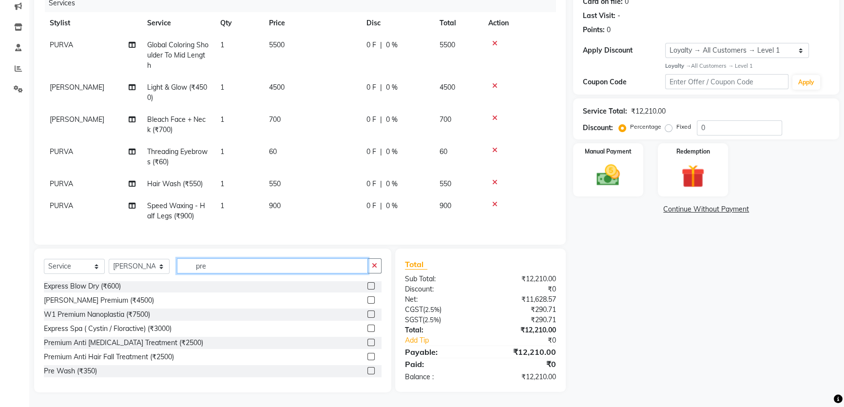
type input "pre"
click at [368, 369] on label at bounding box center [371, 370] width 7 height 7
click at [368, 369] on input "checkbox" at bounding box center [371, 371] width 6 height 6
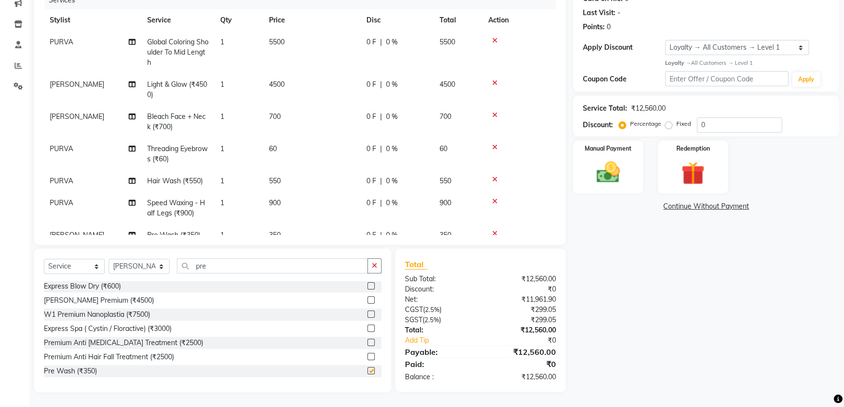
checkbox input "false"
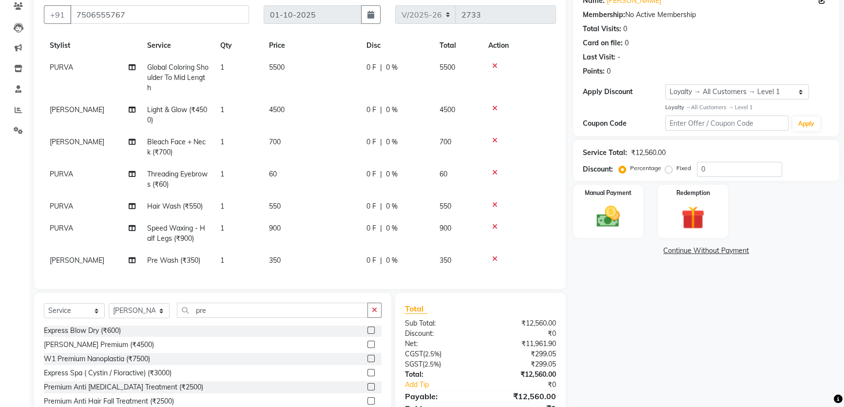
scroll to position [25, 0]
click at [493, 201] on icon at bounding box center [494, 204] width 5 height 7
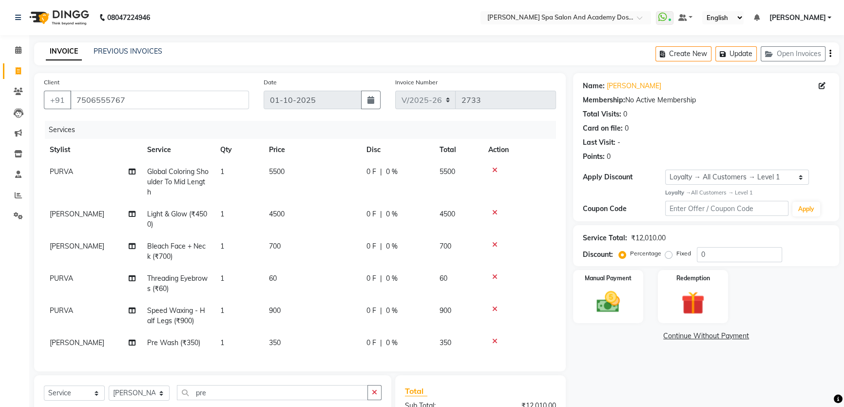
scroll to position [3, 0]
click at [739, 48] on button "Update" at bounding box center [736, 53] width 41 height 15
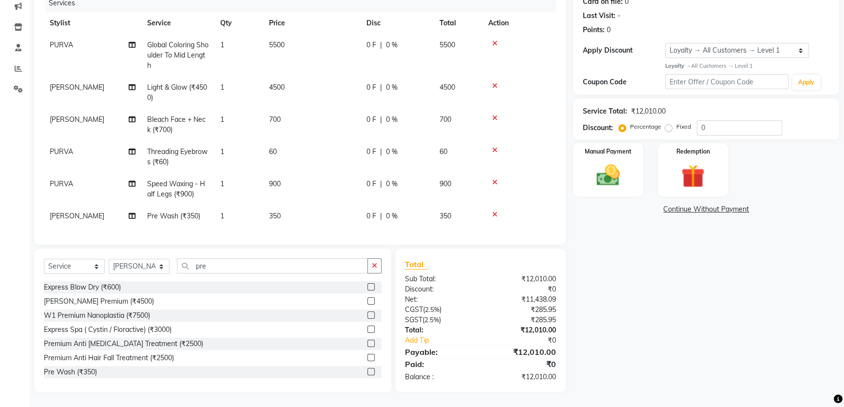
scroll to position [1, 0]
click at [605, 172] on img at bounding box center [608, 175] width 39 height 28
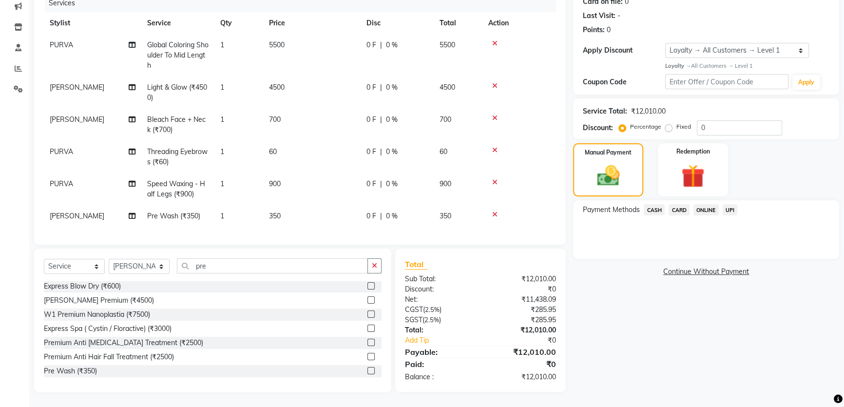
click at [731, 206] on span "UPI" at bounding box center [730, 209] width 15 height 11
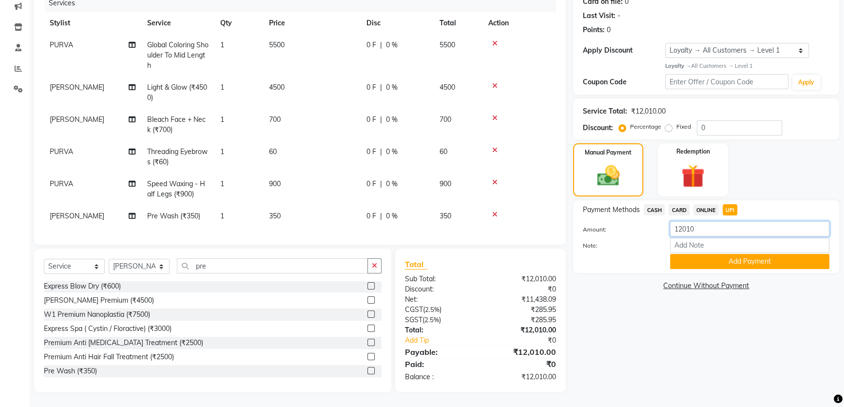
drag, startPoint x: 699, startPoint y: 223, endPoint x: 673, endPoint y: 223, distance: 25.8
click at [673, 223] on input "12010" at bounding box center [749, 228] width 159 height 15
type input "5010"
click at [724, 260] on button "Add Payment" at bounding box center [749, 261] width 159 height 15
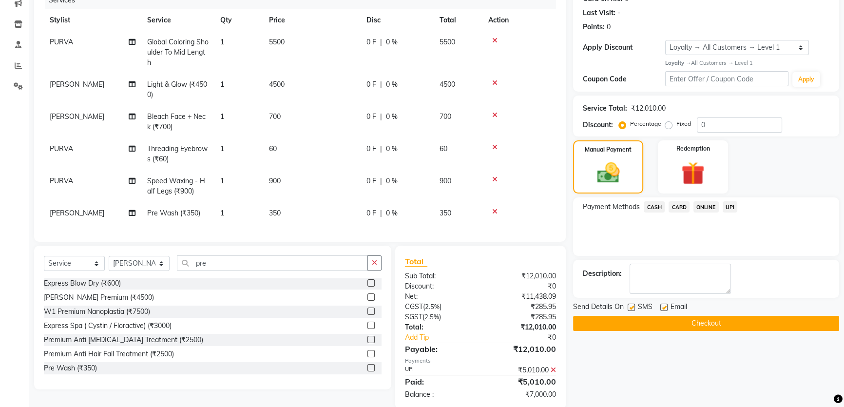
scroll to position [198, 0]
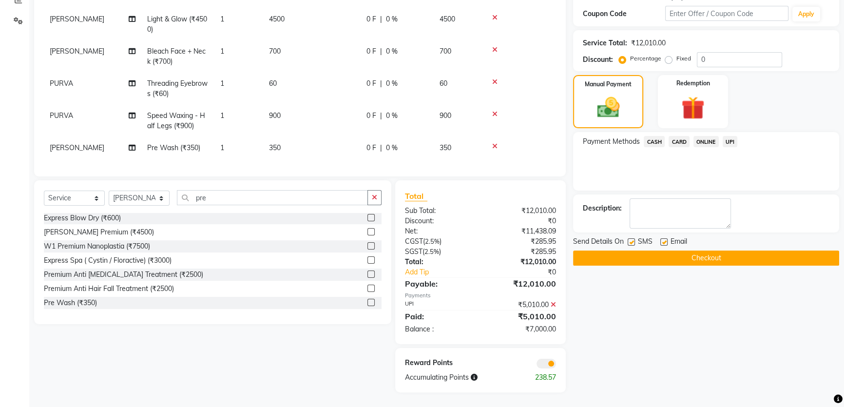
click at [653, 137] on span "CASH" at bounding box center [654, 141] width 21 height 11
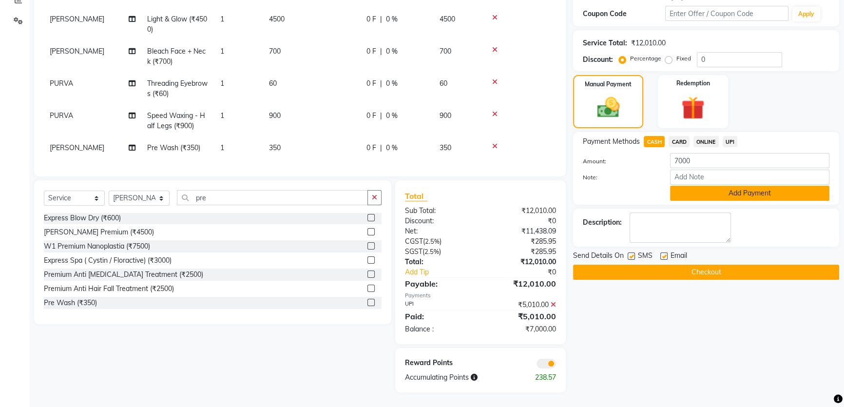
click at [742, 190] on button "Add Payment" at bounding box center [749, 193] width 159 height 15
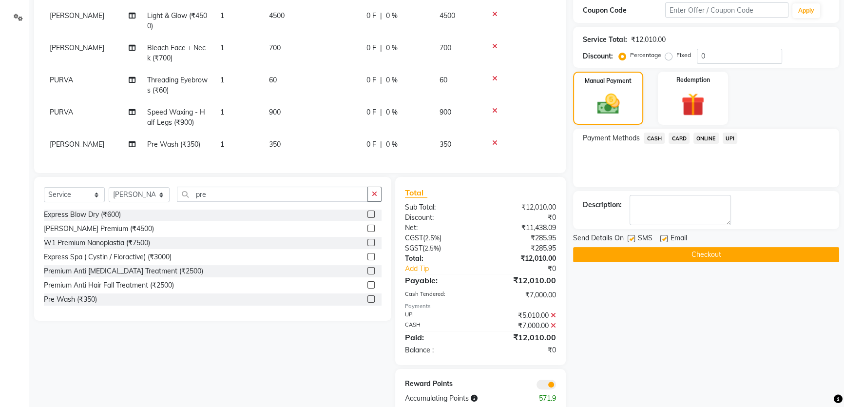
scroll to position [223, 0]
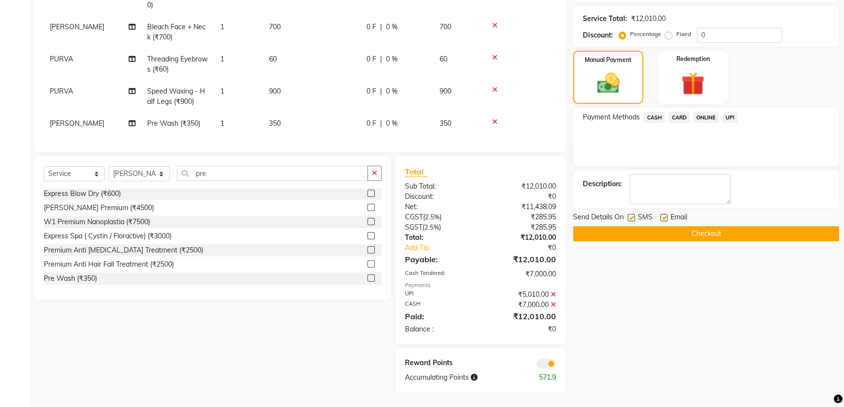
click at [712, 229] on button "Checkout" at bounding box center [706, 233] width 266 height 15
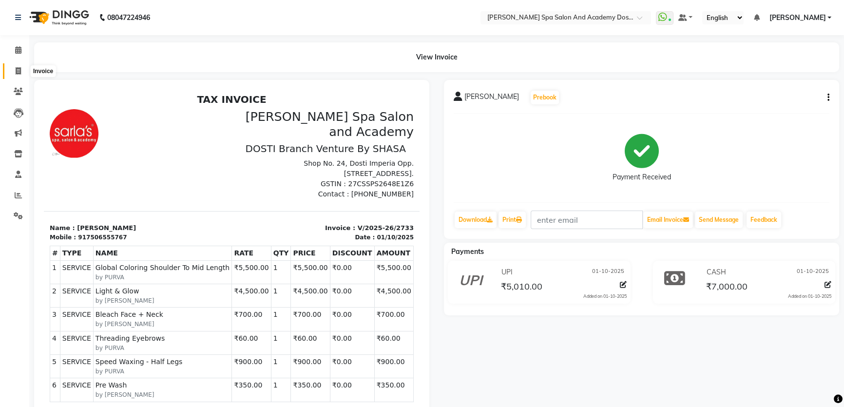
click at [19, 66] on span at bounding box center [18, 71] width 17 height 11
select select "6316"
select select "service"
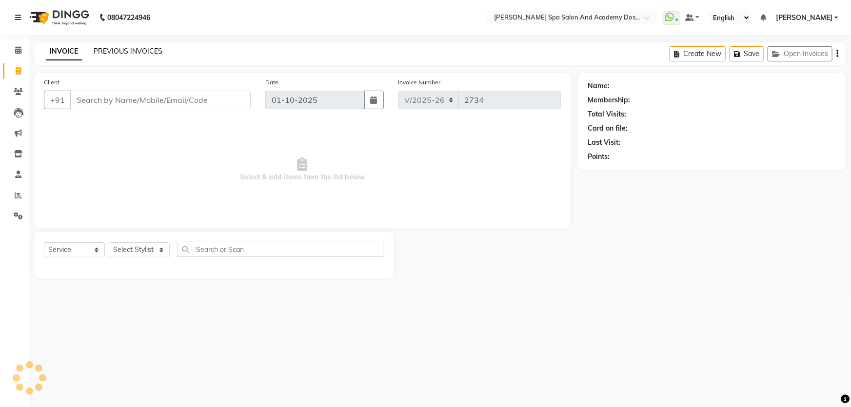
click at [137, 49] on link "PREVIOUS INVOICES" at bounding box center [128, 51] width 69 height 9
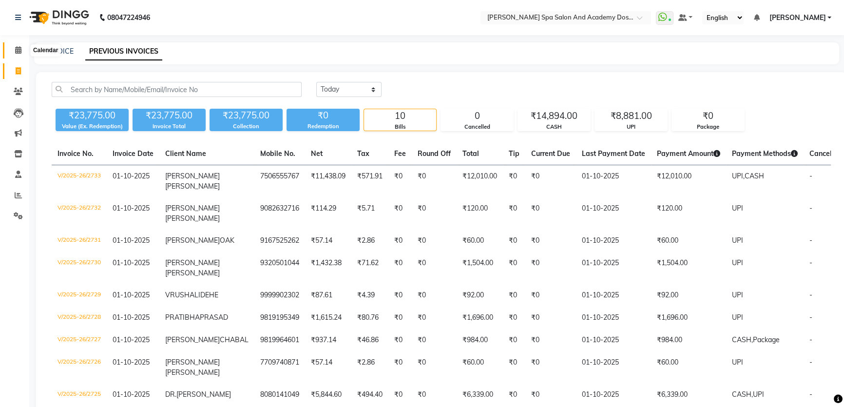
click at [19, 49] on icon at bounding box center [18, 49] width 6 height 7
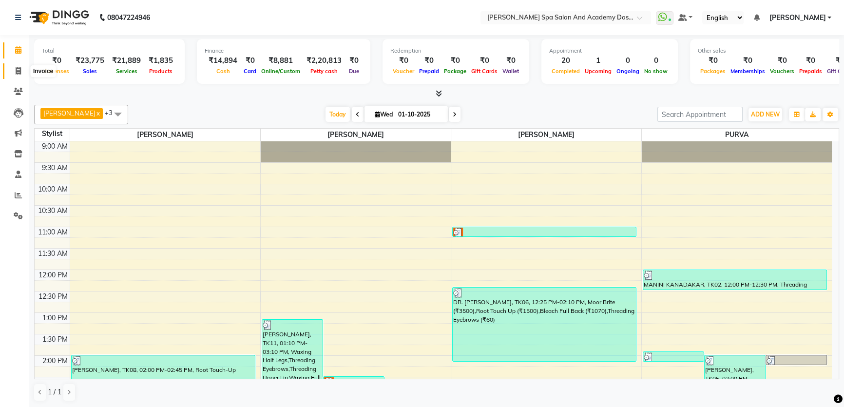
click at [19, 70] on icon at bounding box center [18, 70] width 5 height 7
select select "6316"
select select "service"
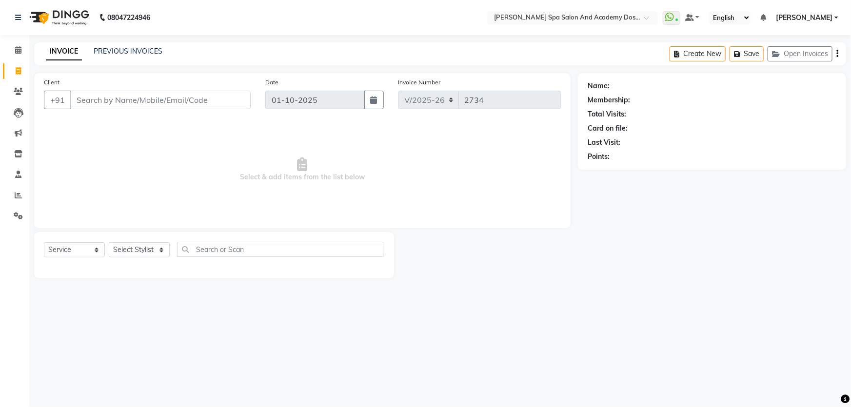
click at [134, 44] on div "INVOICE PREVIOUS INVOICES Create New Save Open Invoices" at bounding box center [440, 53] width 812 height 23
click at [134, 48] on link "PREVIOUS INVOICES" at bounding box center [128, 51] width 69 height 9
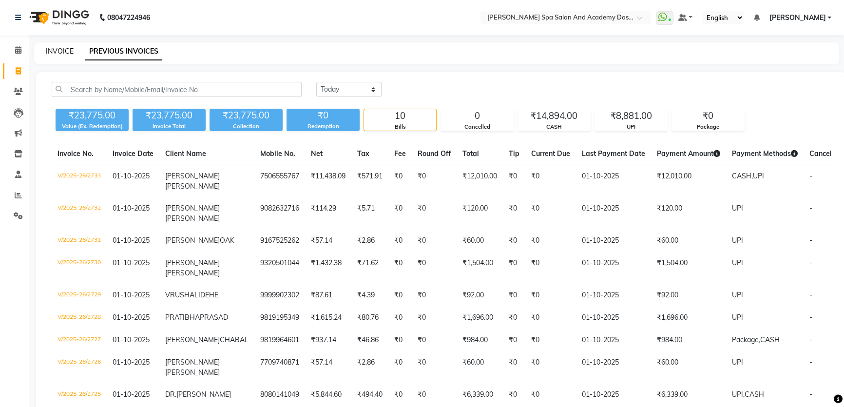
click at [59, 48] on link "INVOICE" at bounding box center [60, 51] width 28 height 9
select select "service"
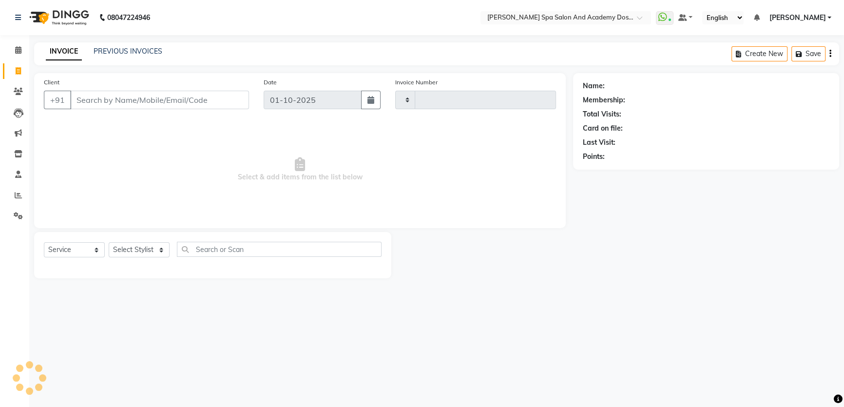
type input "2734"
select select "6316"
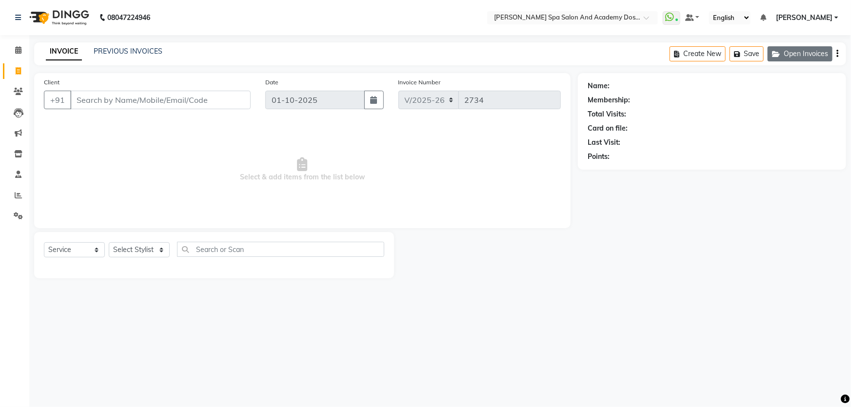
click at [783, 53] on button "Open Invoices" at bounding box center [799, 53] width 65 height 15
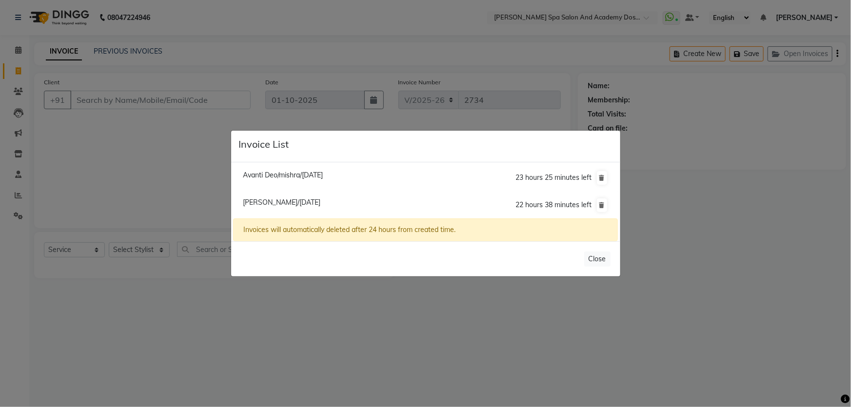
click at [269, 205] on span "Mona Bhatia/01 October 2025" at bounding box center [282, 202] width 78 height 9
type input "9821193134"
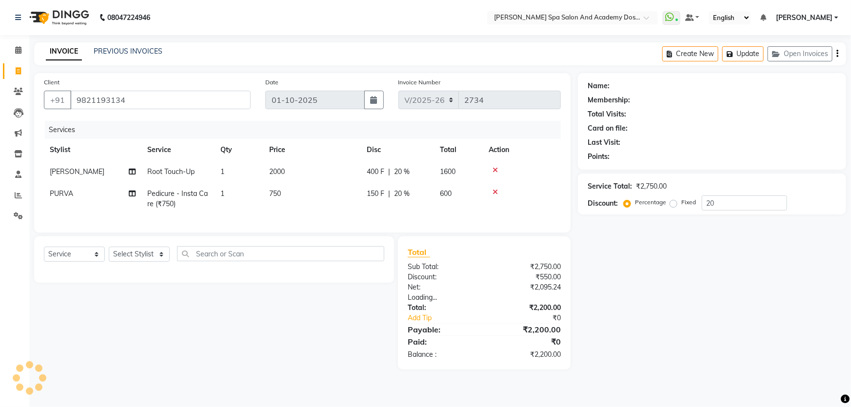
type input "0"
select select "2: Object"
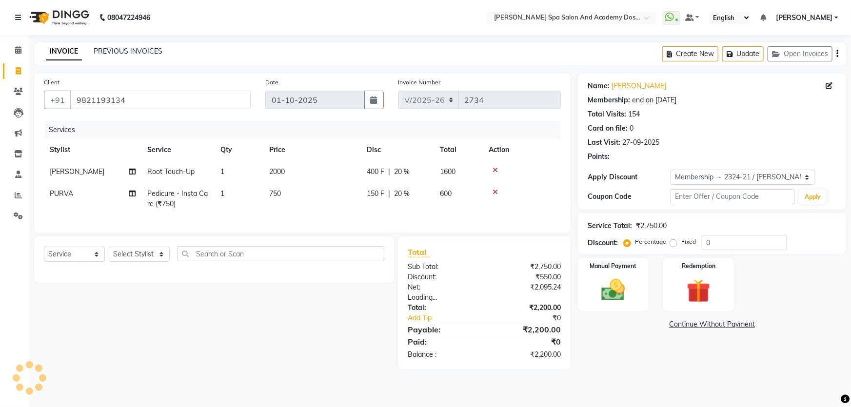
type input "20"
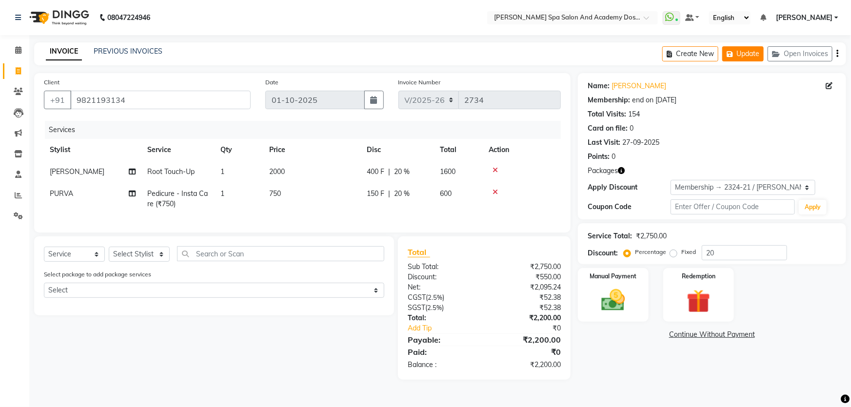
click at [730, 55] on icon "button" at bounding box center [731, 54] width 10 height 7
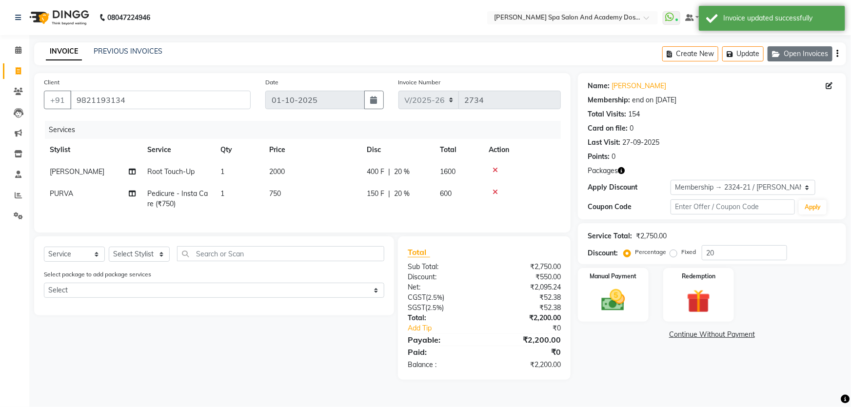
click at [812, 55] on button "Open Invoices" at bounding box center [799, 53] width 65 height 15
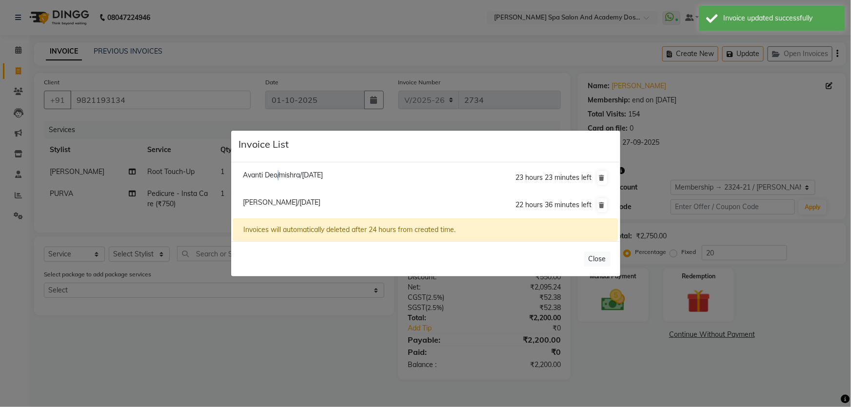
click at [276, 175] on span "Avanti Deo/mishra/01 October 2025" at bounding box center [283, 175] width 80 height 9
type input "9820954332"
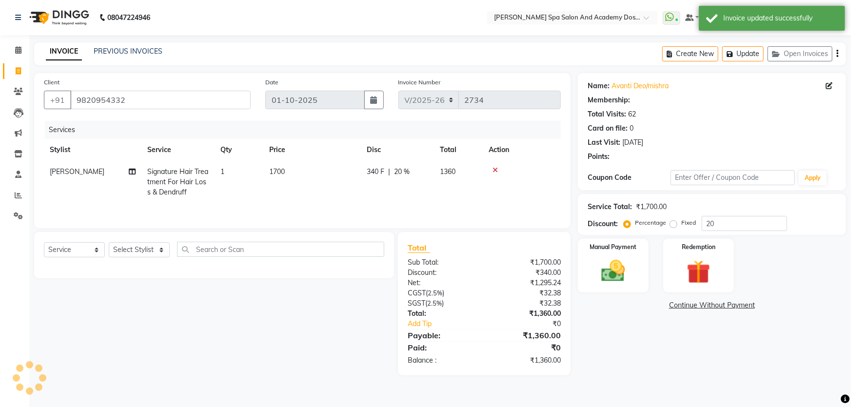
type input "0"
select select "2: Object"
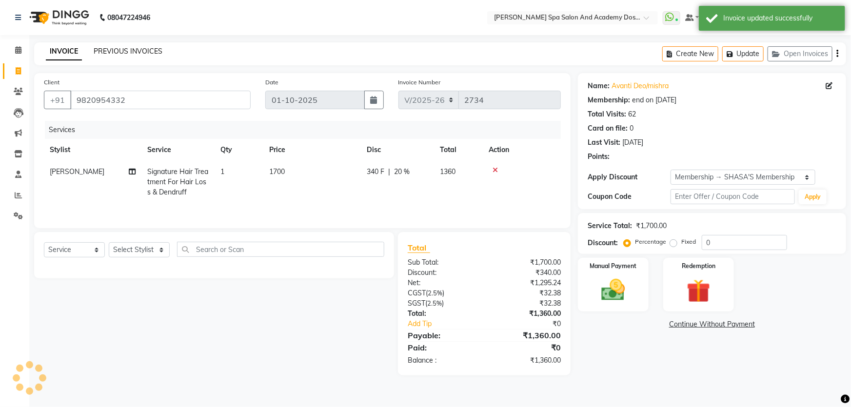
type input "20"
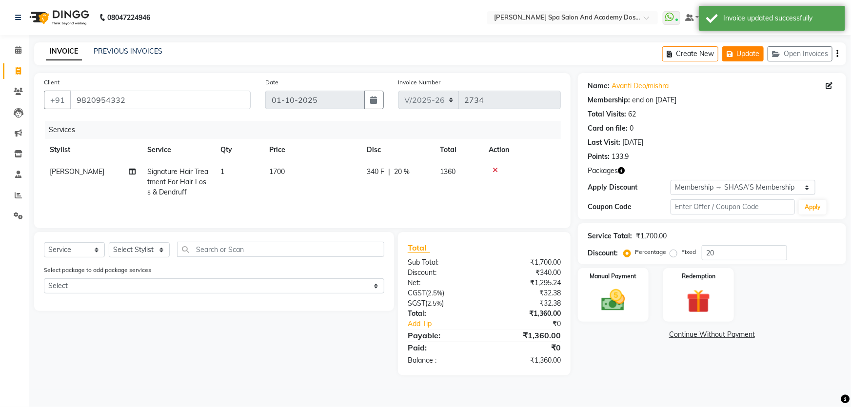
click at [729, 53] on icon "button" at bounding box center [731, 54] width 10 height 7
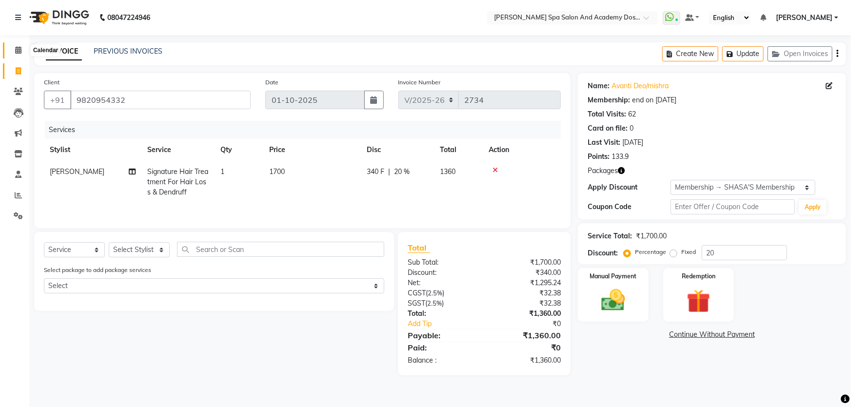
click at [17, 52] on icon at bounding box center [18, 49] width 6 height 7
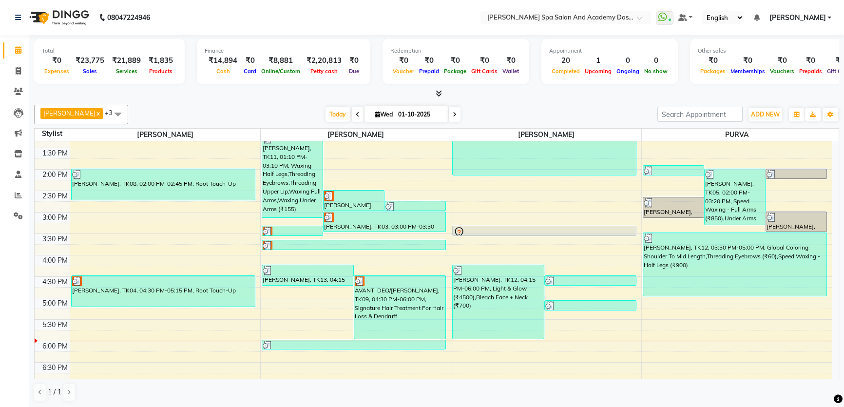
scroll to position [186, 0]
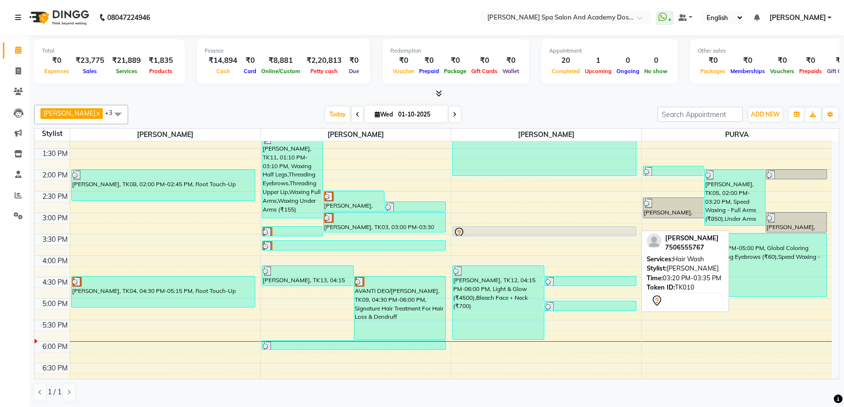
click at [529, 228] on div at bounding box center [544, 233] width 182 height 12
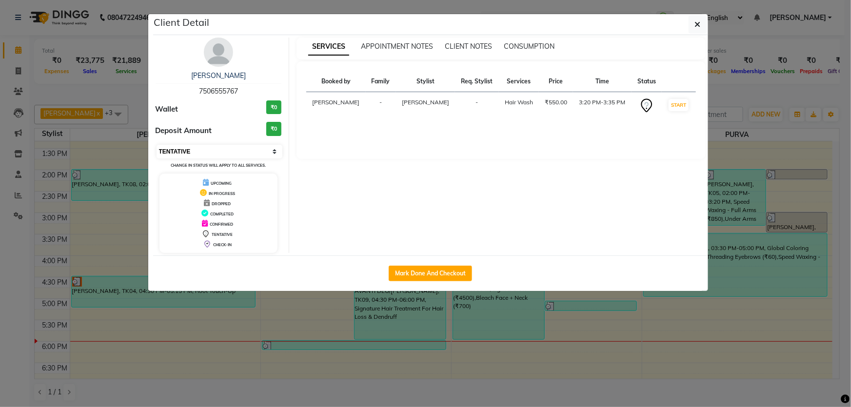
click at [272, 152] on select "Select IN SERVICE CONFIRMED TENTATIVE CHECK IN MARK DONE DROPPED UPCOMING" at bounding box center [219, 152] width 126 height 14
select select "2"
click at [156, 145] on select "Select IN SERVICE CONFIRMED TENTATIVE CHECK IN MARK DONE DROPPED UPCOMING" at bounding box center [219, 152] width 126 height 14
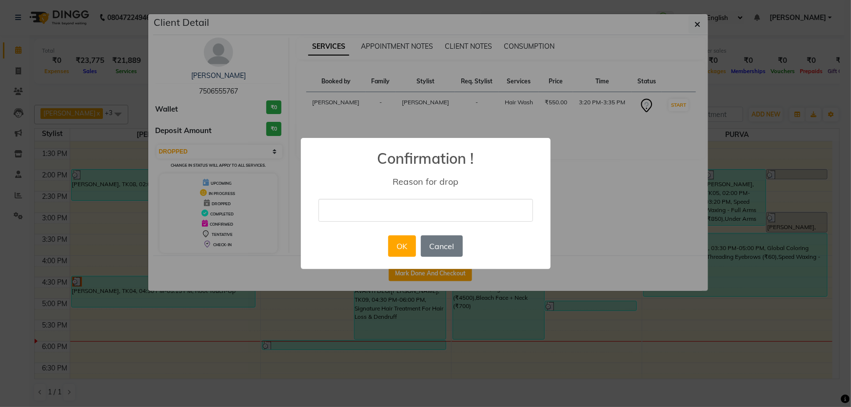
click at [386, 217] on input "text" at bounding box center [425, 210] width 214 height 23
type input "Duplicate Invoice"
click at [406, 238] on button "OK" at bounding box center [402, 245] width 28 height 21
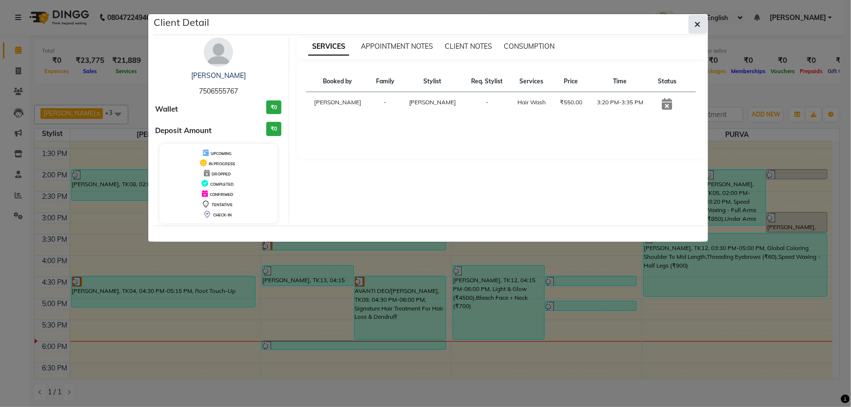
click at [700, 26] on icon "button" at bounding box center [698, 24] width 6 height 8
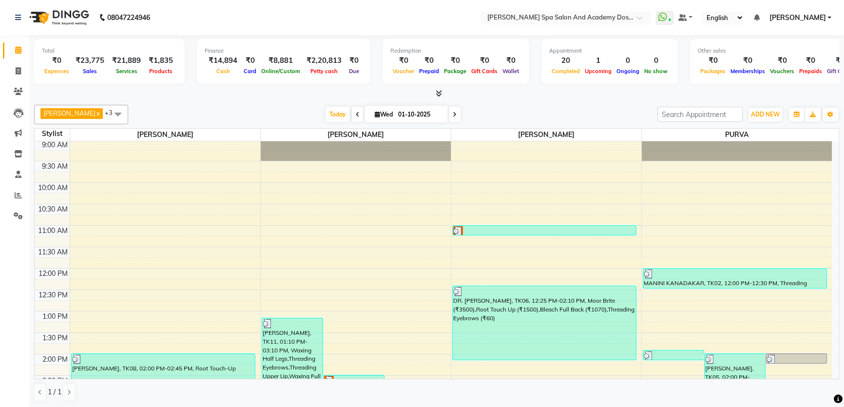
scroll to position [0, 0]
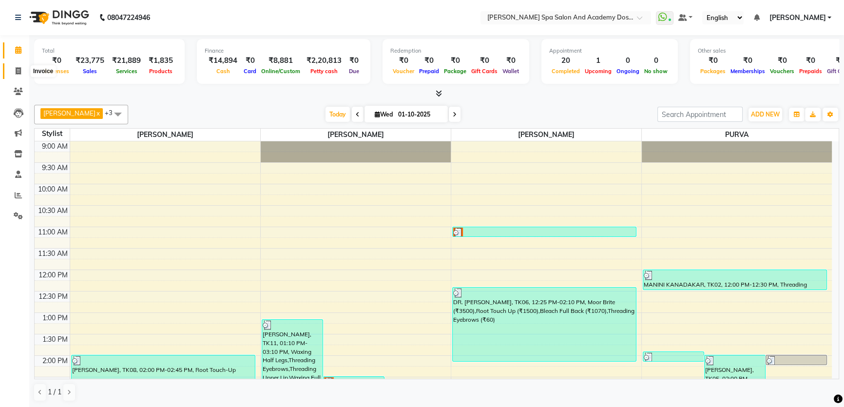
click at [17, 74] on span at bounding box center [18, 71] width 17 height 11
select select "6316"
select select "service"
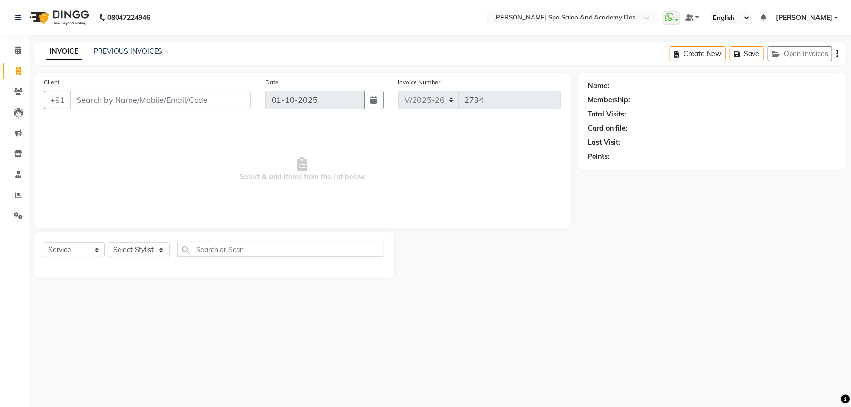
click at [777, 43] on div "Create New Save Open Invoices" at bounding box center [757, 53] width 176 height 23
click at [776, 49] on button "Open Invoices" at bounding box center [799, 53] width 65 height 15
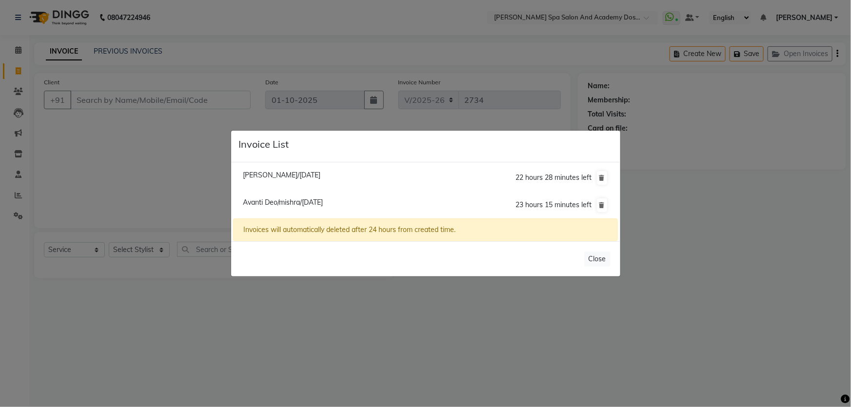
click at [316, 174] on span "Mona Bhatia/01 October 2025" at bounding box center [282, 175] width 78 height 9
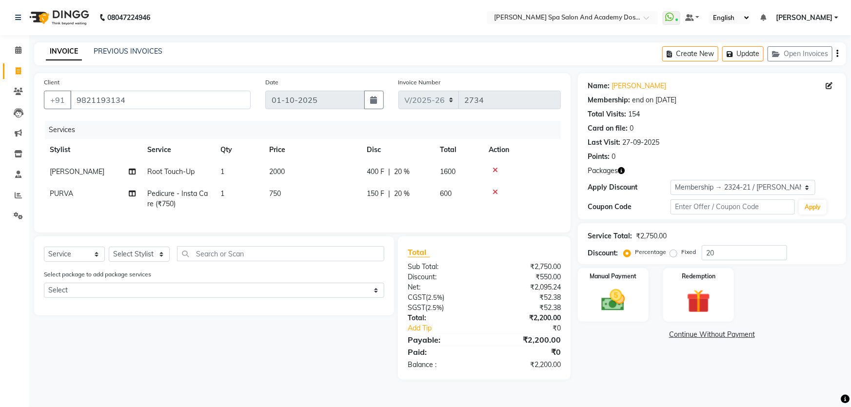
click at [494, 193] on icon at bounding box center [494, 192] width 5 height 7
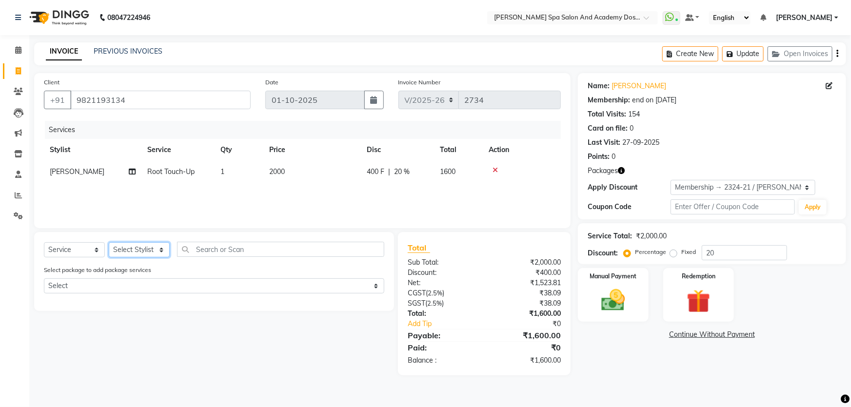
click at [162, 249] on select "Select Stylist Admin AKSHTA AMBRE ASAWARI PAWAR DIRECT 1 GAURI THAPA JIGNA SHAH…" at bounding box center [139, 249] width 61 height 15
click at [109, 242] on select "Select Stylist Admin AKSHTA AMBRE ASAWARI PAWAR DIRECT 1 GAURI THAPA JIGNA SHAH…" at bounding box center [139, 249] width 61 height 15
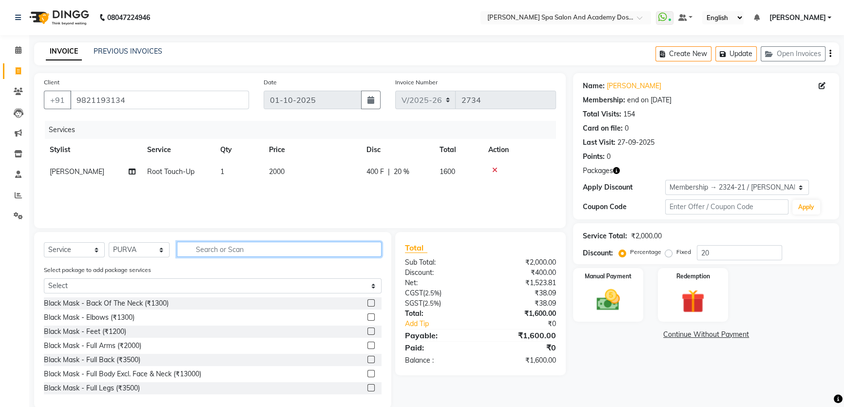
click at [209, 251] on input "text" at bounding box center [279, 249] width 205 height 15
click at [728, 52] on icon "button" at bounding box center [725, 54] width 10 height 7
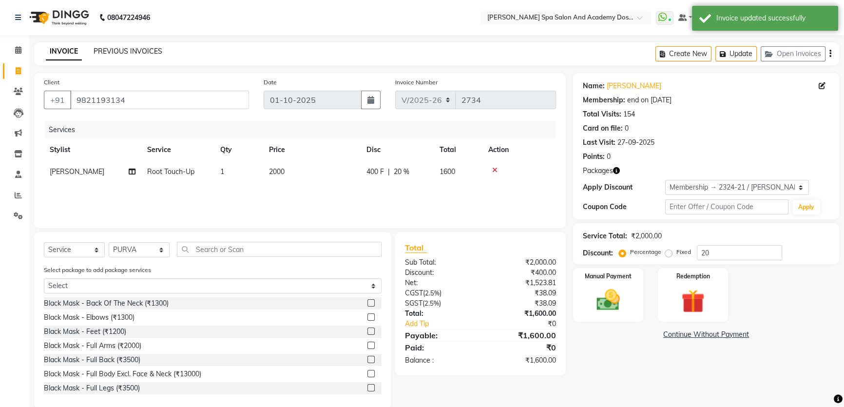
click at [115, 49] on link "PREVIOUS INVOICES" at bounding box center [128, 51] width 69 height 9
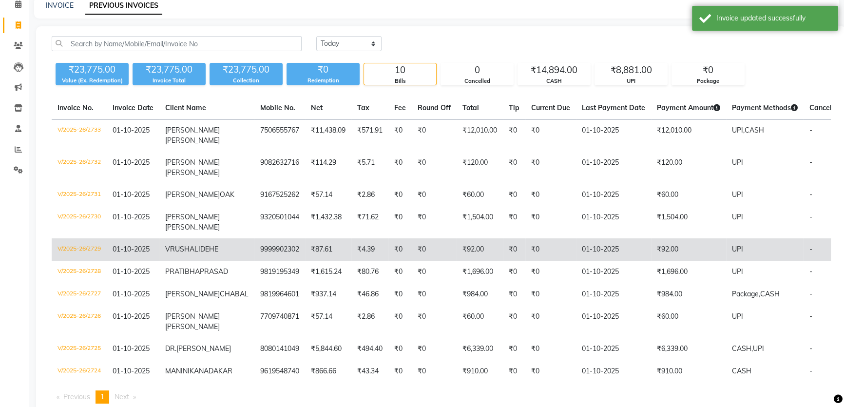
scroll to position [88, 0]
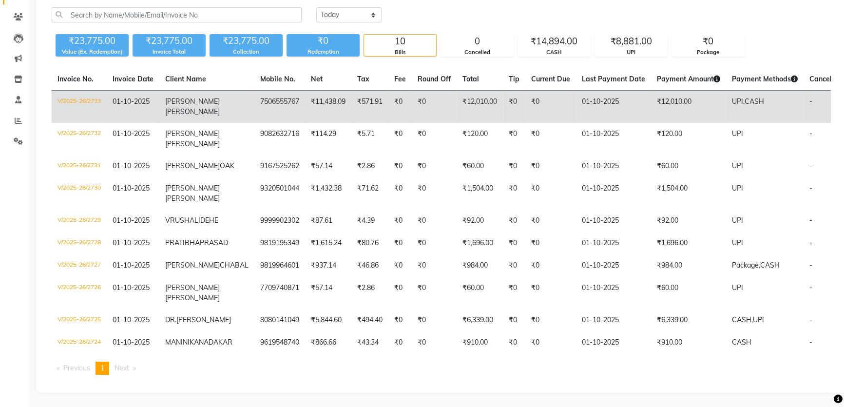
click at [182, 97] on span "KRUPALI" at bounding box center [192, 101] width 55 height 9
click at [187, 107] on span "WAGH" at bounding box center [192, 111] width 55 height 9
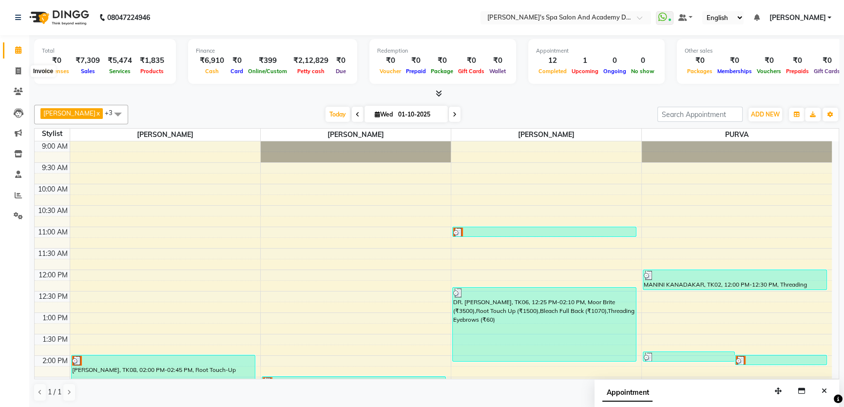
scroll to position [53, 0]
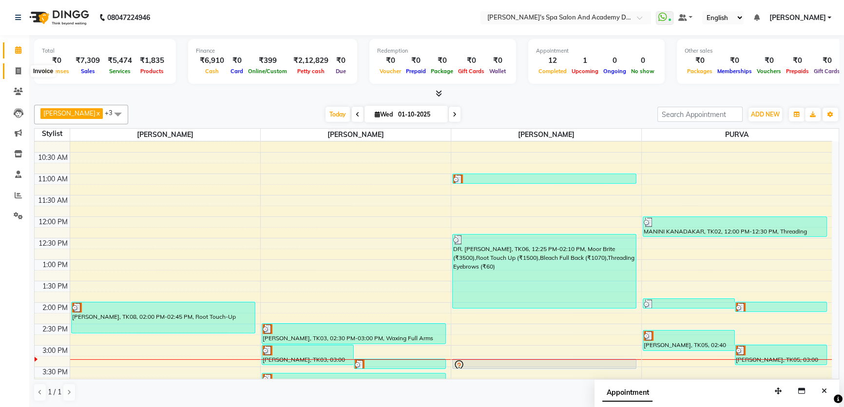
click at [20, 73] on icon at bounding box center [18, 70] width 5 height 7
select select "service"
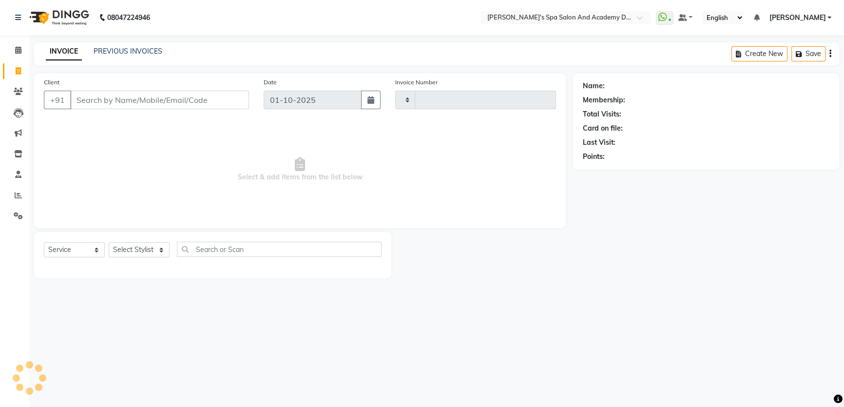
type input "2728"
select select "6316"
click at [105, 51] on link "PREVIOUS INVOICES" at bounding box center [128, 51] width 69 height 9
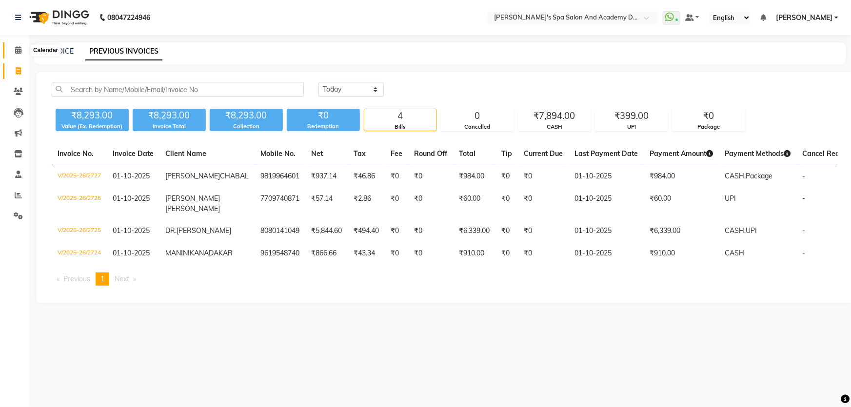
click at [12, 48] on span at bounding box center [18, 50] width 17 height 11
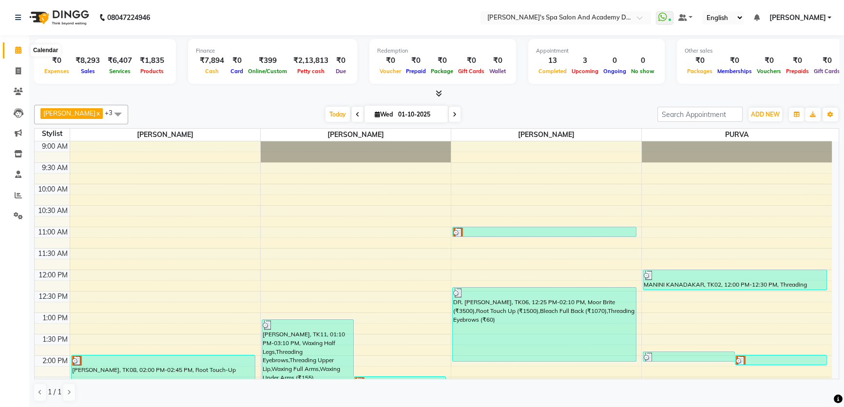
click at [19, 50] on icon at bounding box center [18, 49] width 6 height 7
click at [19, 70] on icon at bounding box center [18, 70] width 5 height 7
select select "6316"
select select "service"
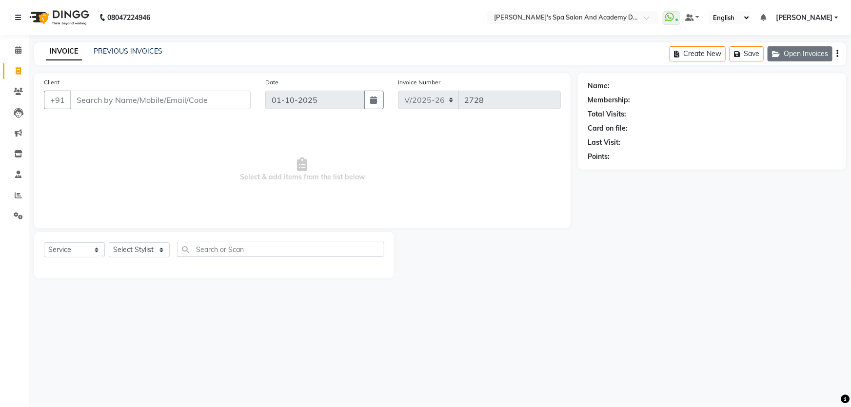
click at [806, 51] on button "Open Invoices" at bounding box center [799, 53] width 65 height 15
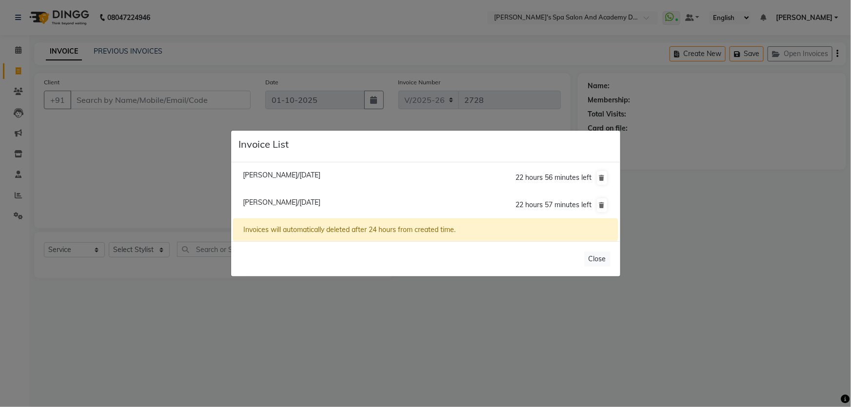
click at [78, 132] on ngb-modal-window "Invoice List Anita Sharma/01 October 2025 22 hours 56 minutes left Pratibha Pra…" at bounding box center [425, 203] width 851 height 407
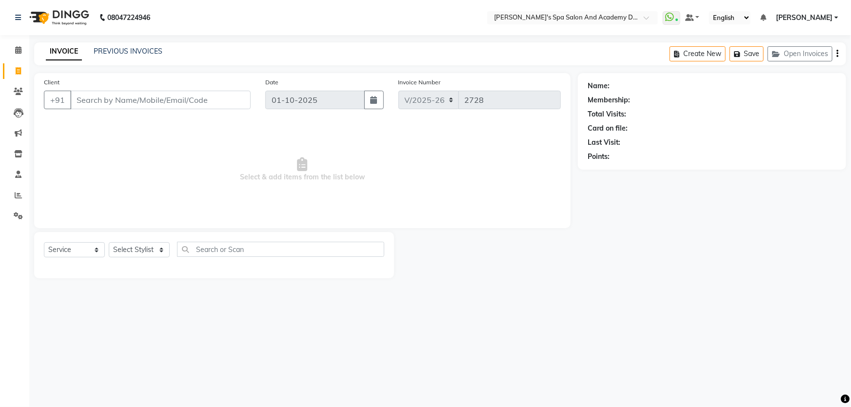
click at [124, 45] on div "INVOICE PREVIOUS INVOICES Create New Save Open Invoices" at bounding box center [440, 53] width 812 height 23
click at [99, 51] on link "PREVIOUS INVOICES" at bounding box center [128, 51] width 69 height 9
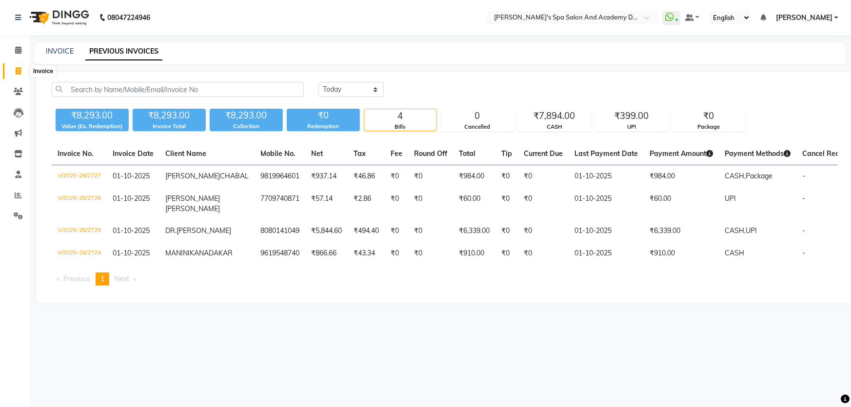
click at [16, 74] on icon at bounding box center [18, 70] width 5 height 7
select select "6316"
select select "service"
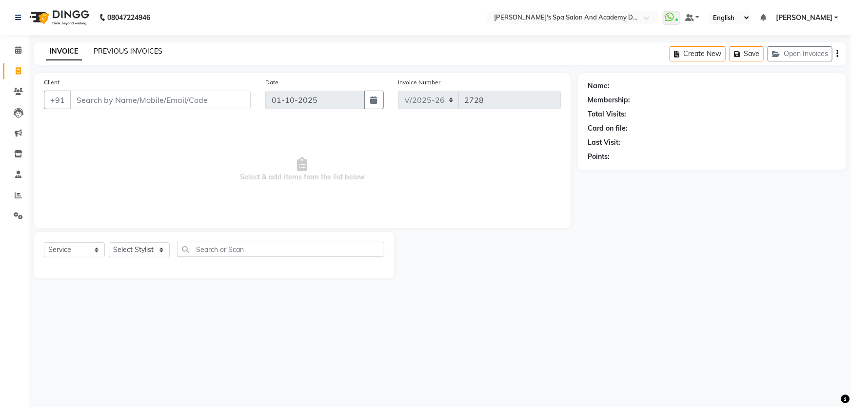
click at [132, 53] on link "PREVIOUS INVOICES" at bounding box center [128, 51] width 69 height 9
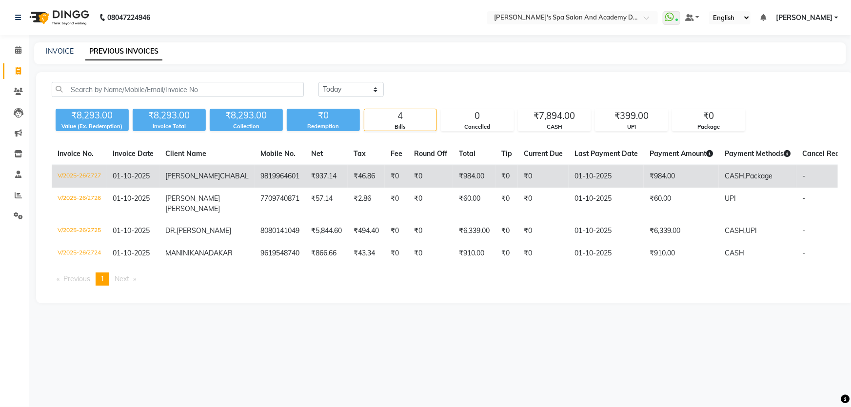
click at [220, 180] on span "CHABAL" at bounding box center [234, 176] width 29 height 9
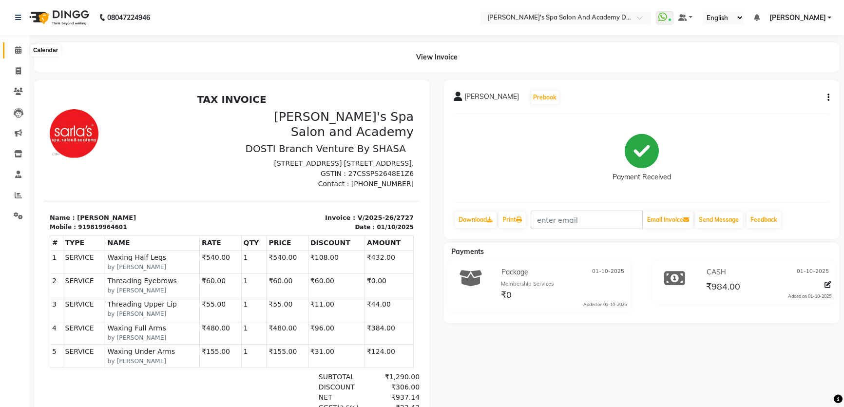
click at [19, 48] on icon at bounding box center [18, 49] width 6 height 7
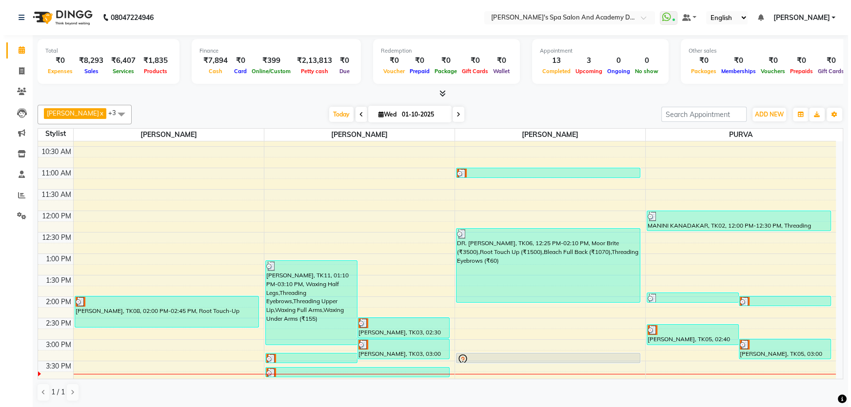
scroll to position [97, 0]
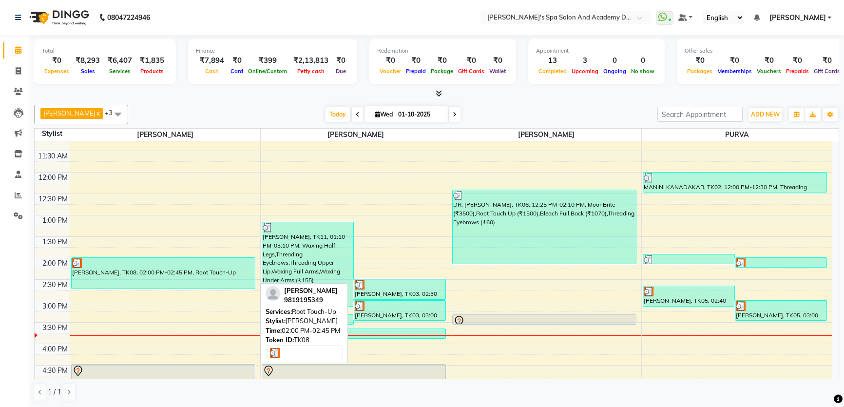
click at [183, 272] on div "[PERSON_NAME], TK08, 02:00 PM-02:45 PM, Root Touch-Up" at bounding box center [163, 273] width 183 height 31
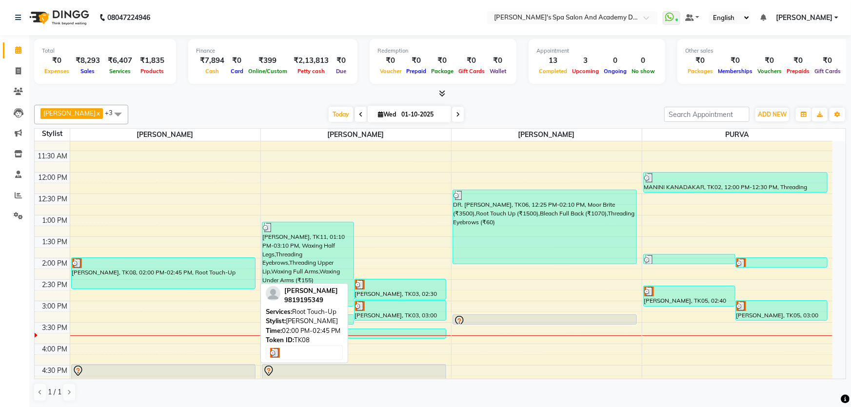
select select "3"
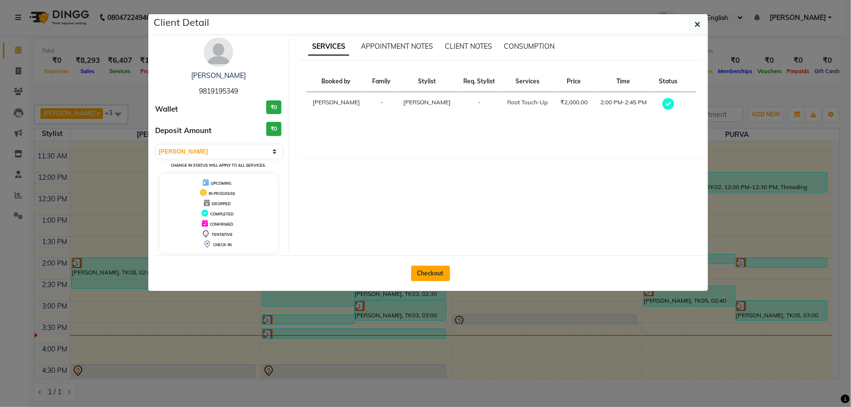
click at [432, 272] on button "Checkout" at bounding box center [430, 274] width 39 height 16
select select "6316"
select select "service"
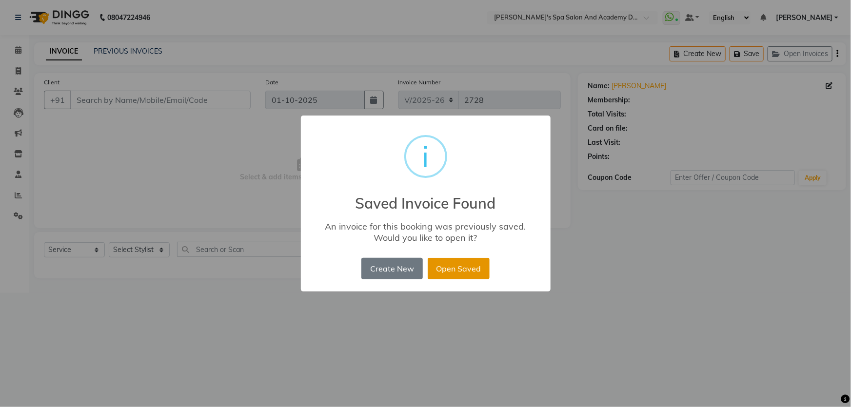
click at [455, 264] on button "Open Saved" at bounding box center [459, 268] width 62 height 21
type input "9819195349"
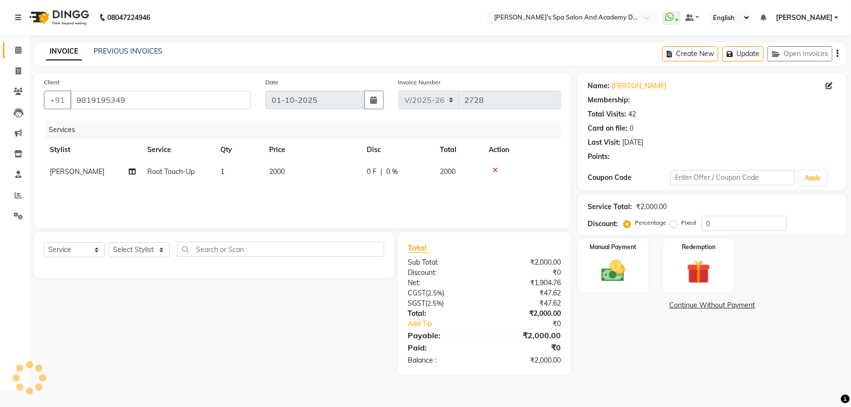
type input "20"
select select "2: Object"
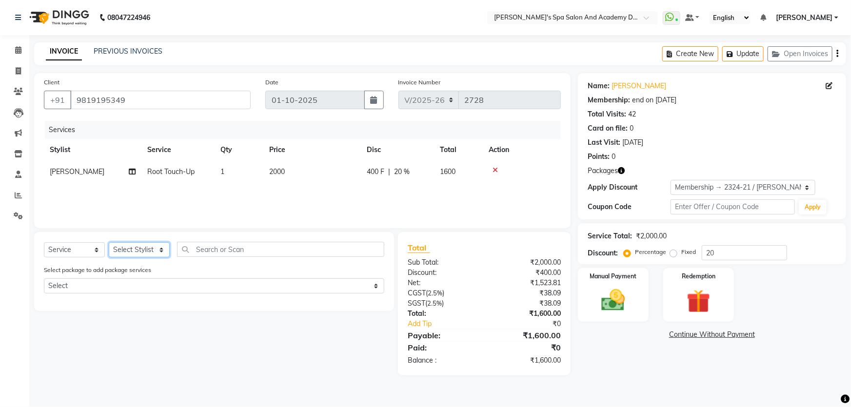
click at [161, 249] on select "Select Stylist Admin [PERSON_NAME] [PERSON_NAME] DIRECT 1 [PERSON_NAME] [PERSON…" at bounding box center [139, 249] width 61 height 15
select select "47355"
click at [109, 242] on select "Select Stylist Admin [PERSON_NAME] [PERSON_NAME] DIRECT 1 [PERSON_NAME] [PERSON…" at bounding box center [139, 249] width 61 height 15
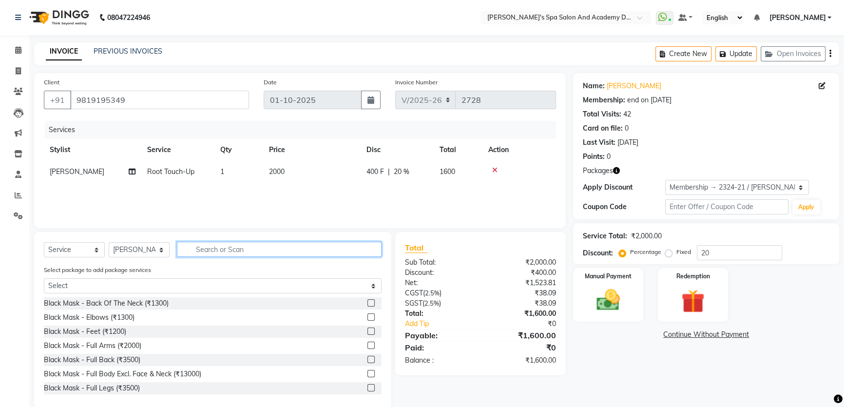
click at [219, 251] on input "text" at bounding box center [279, 249] width 205 height 15
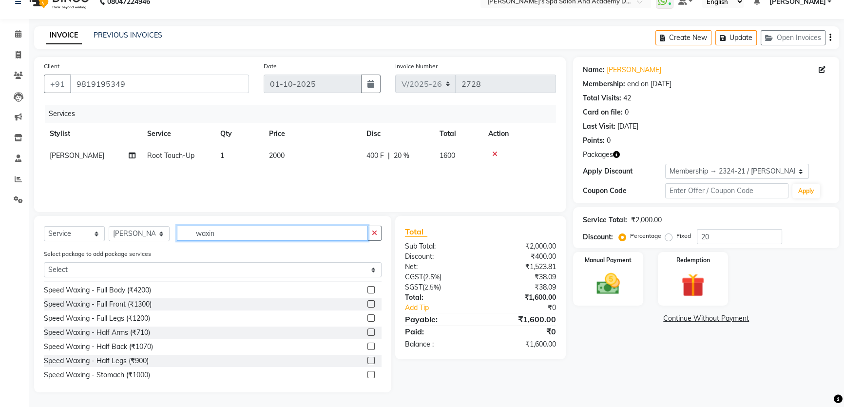
scroll to position [327, 0]
type input "w"
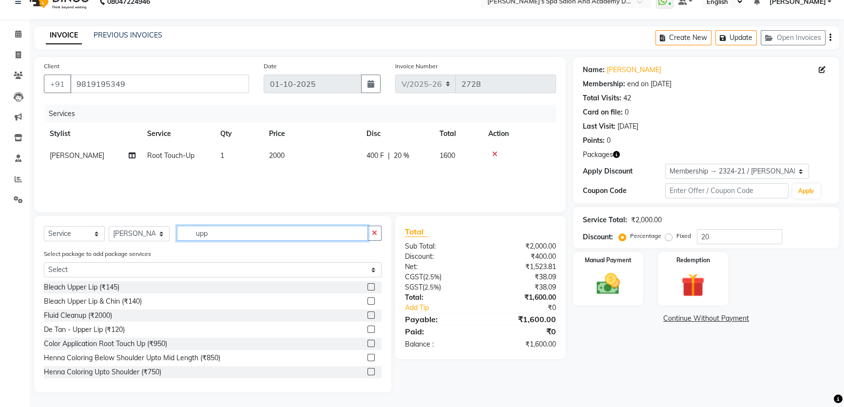
scroll to position [3, 0]
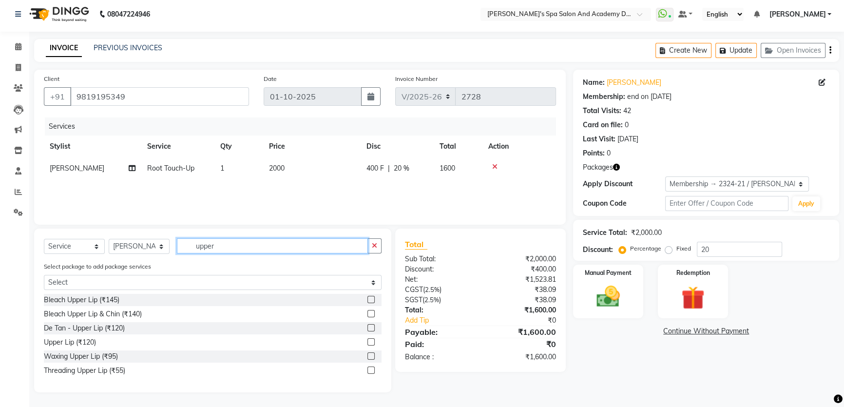
type input "upper"
click at [370, 341] on label at bounding box center [371, 341] width 7 height 7
click at [370, 341] on input "checkbox" at bounding box center [371, 342] width 6 height 6
checkbox input "false"
click at [736, 49] on button "Update" at bounding box center [736, 50] width 41 height 15
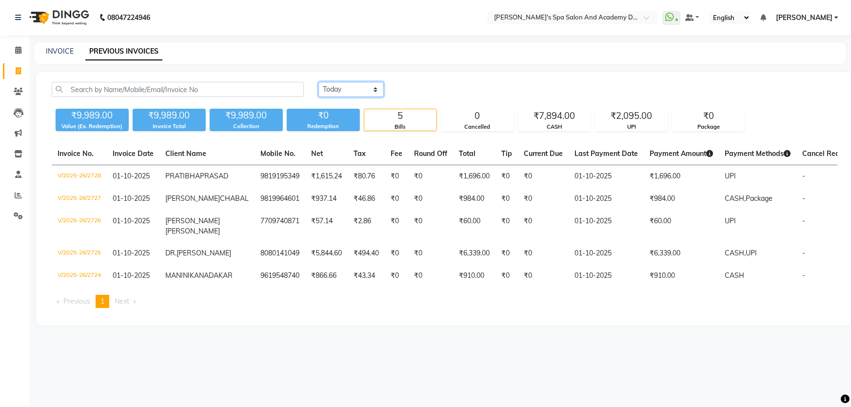
click at [376, 88] on select "Today Yesterday Custom Range" at bounding box center [350, 89] width 65 height 15
select select "range"
click at [318, 82] on select "Today Yesterday Custom Range" at bounding box center [350, 89] width 65 height 15
click at [440, 87] on input "01-10-2025" at bounding box center [430, 90] width 68 height 14
select select "10"
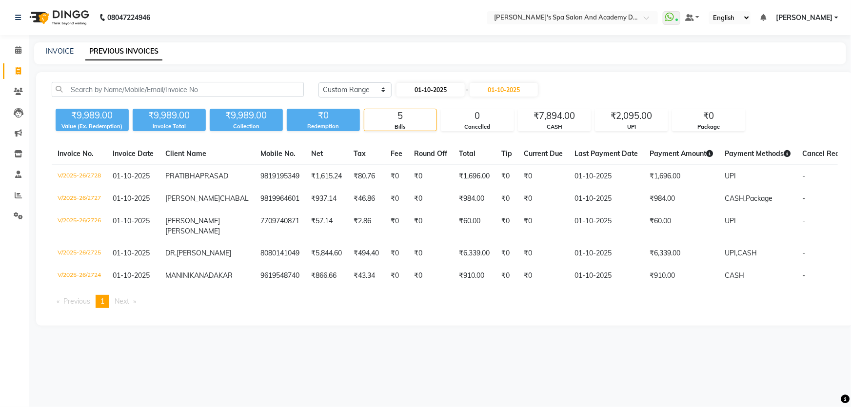
select select "2025"
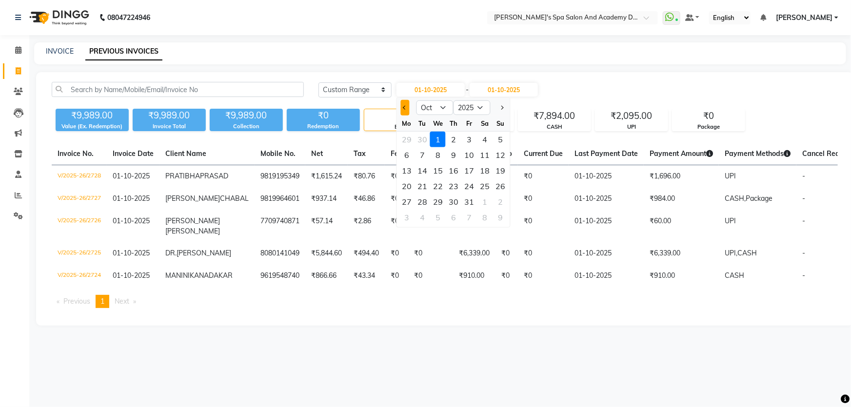
click at [405, 109] on span "Previous month" at bounding box center [405, 108] width 4 height 4
select select "9"
click at [406, 138] on div "1" at bounding box center [407, 140] width 16 height 16
type input "01-09-2025"
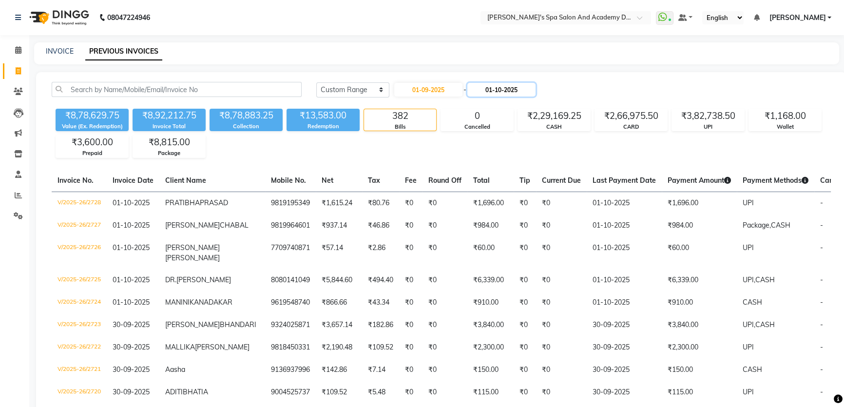
click at [522, 85] on input "01-10-2025" at bounding box center [501, 90] width 68 height 14
select select "10"
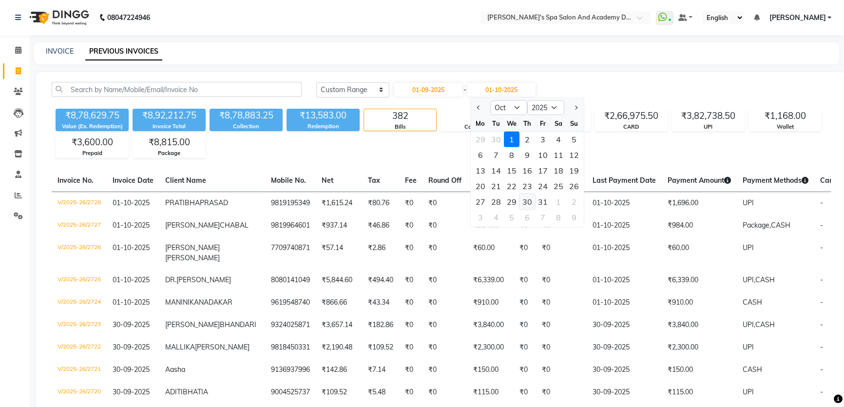
click at [529, 200] on div "30" at bounding box center [528, 202] width 16 height 16
type input "[DATE]"
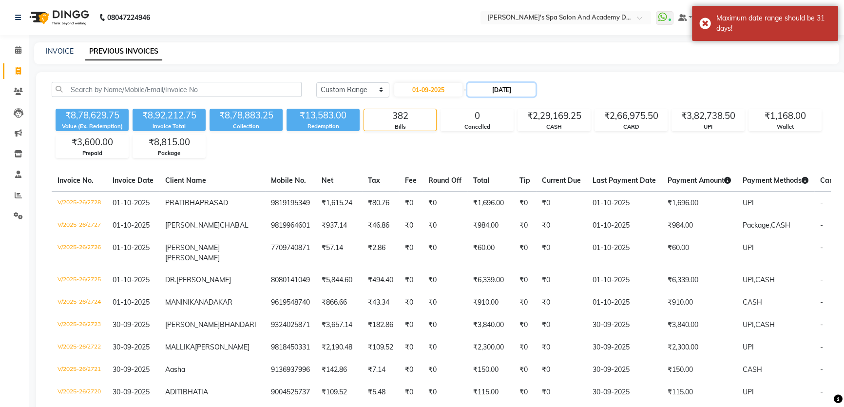
click at [506, 88] on input "[DATE]" at bounding box center [501, 90] width 68 height 14
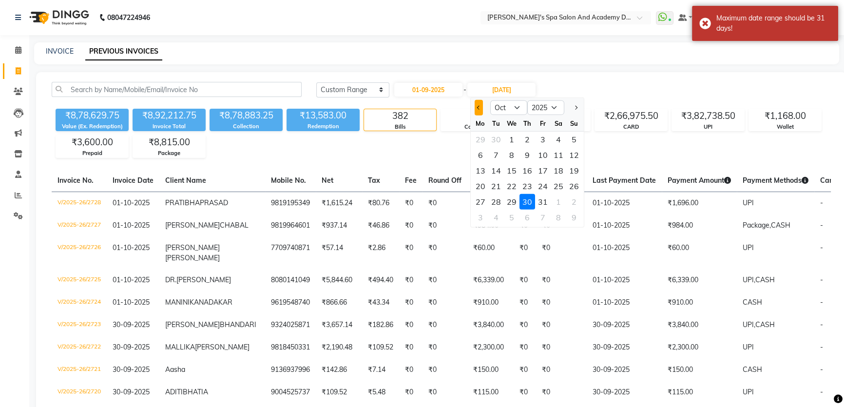
click at [477, 110] on button "Previous month" at bounding box center [479, 108] width 8 height 16
select select "9"
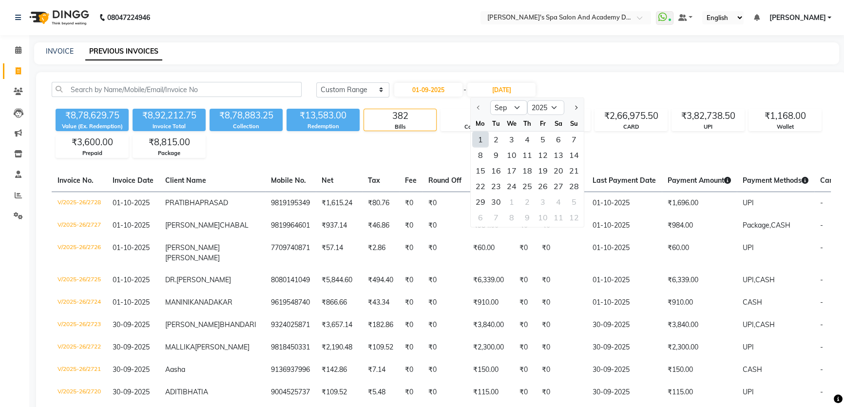
click at [484, 141] on div "1" at bounding box center [481, 140] width 16 height 16
type input "01-09-2025"
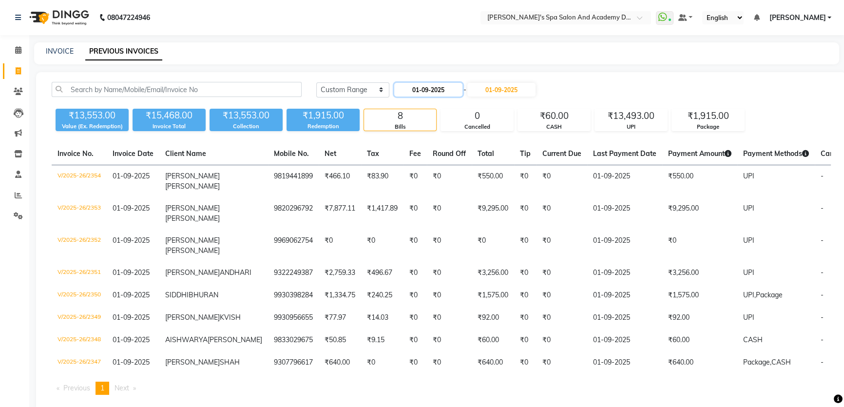
click at [443, 91] on input "01-09-2025" at bounding box center [428, 90] width 68 height 14
select select "9"
select select "2025"
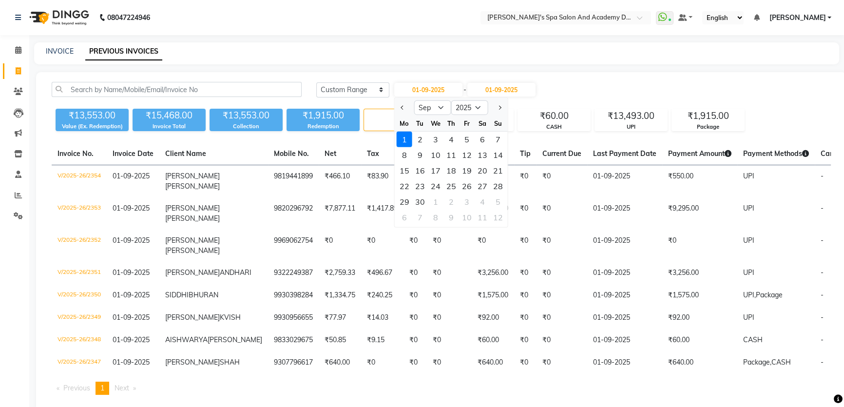
click at [403, 135] on div "1" at bounding box center [405, 140] width 16 height 16
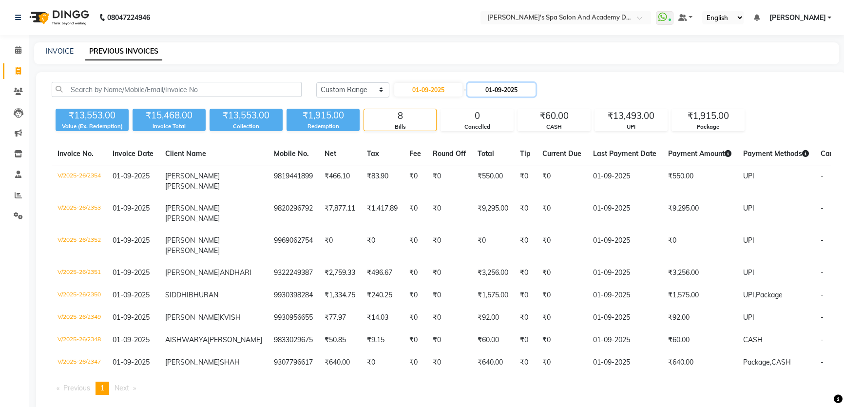
click at [495, 88] on input "01-09-2025" at bounding box center [501, 90] width 68 height 14
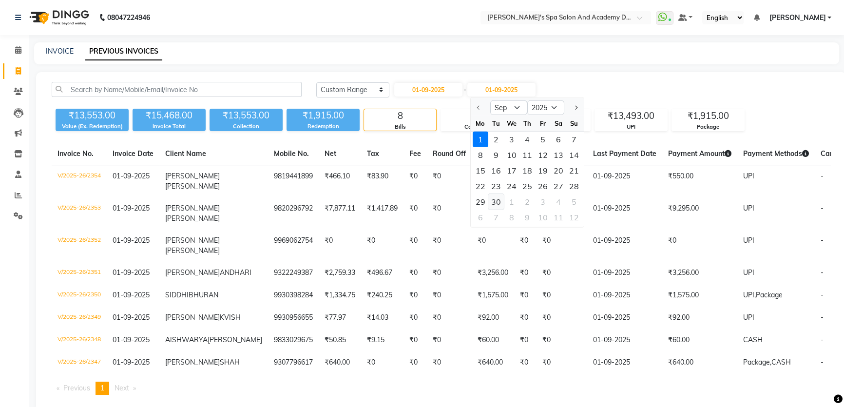
click at [492, 196] on div "30" at bounding box center [496, 202] width 16 height 16
type input "30-09-2025"
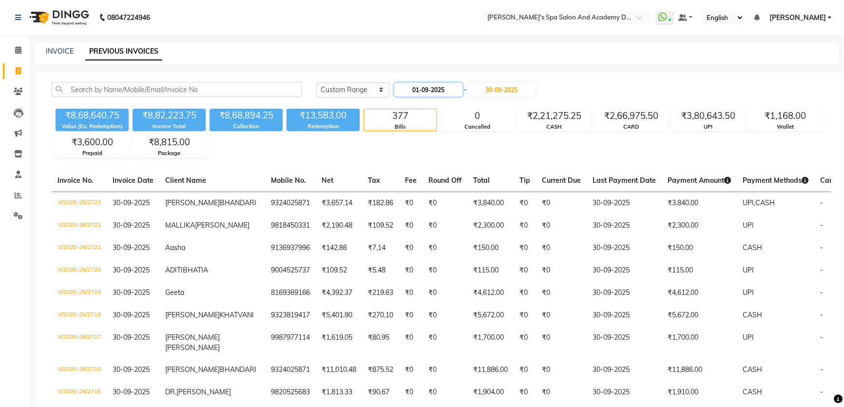
click at [434, 95] on input "01-09-2025" at bounding box center [428, 90] width 68 height 14
select select "9"
select select "2025"
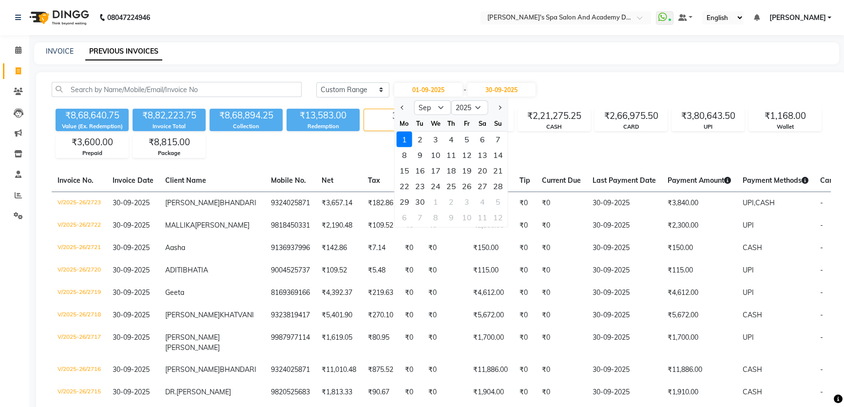
click at [403, 134] on div "1" at bounding box center [405, 140] width 16 height 16
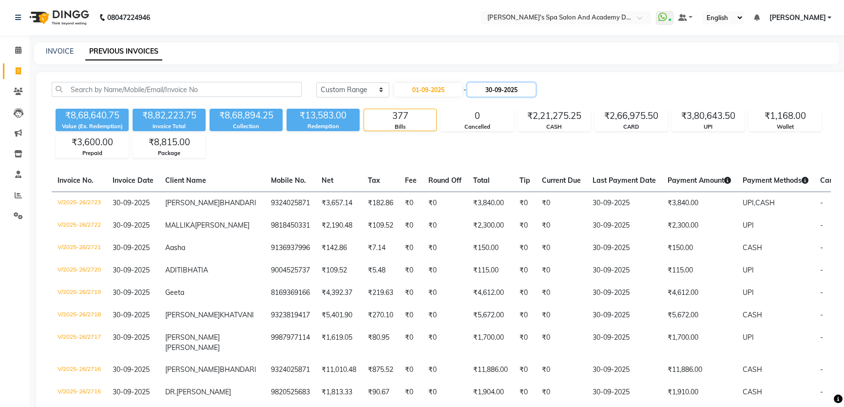
click at [498, 86] on input "30-09-2025" at bounding box center [501, 90] width 68 height 14
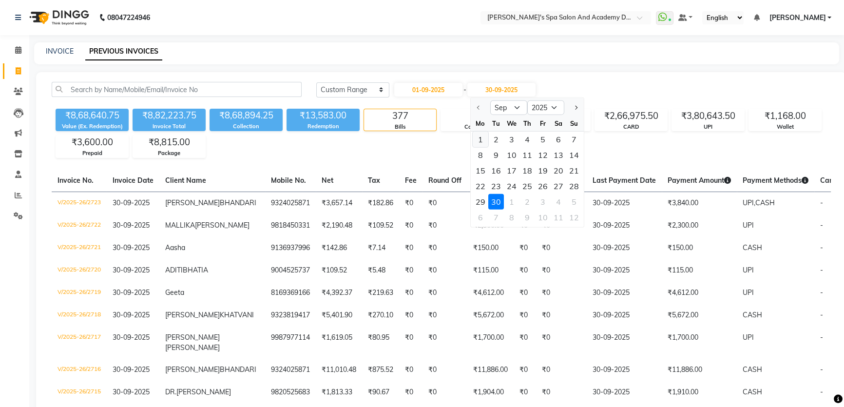
click at [481, 135] on div "1" at bounding box center [481, 140] width 16 height 16
type input "01-09-2025"
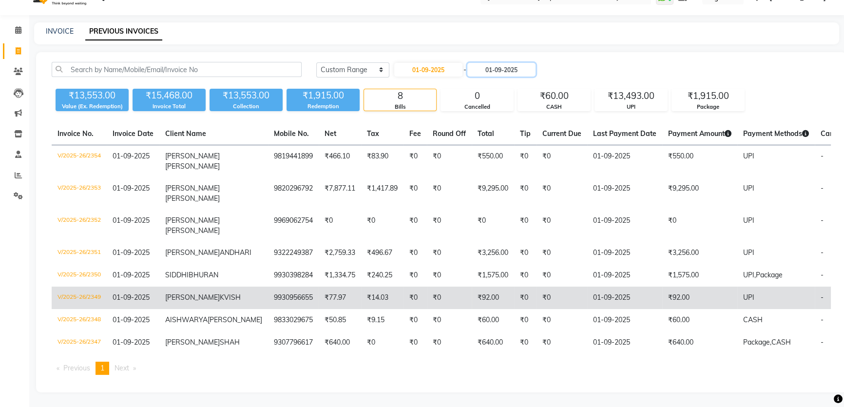
scroll to position [75, 0]
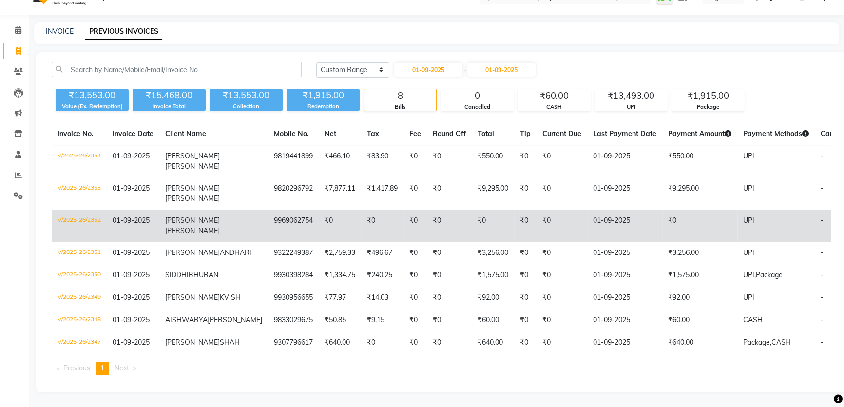
click at [268, 210] on td "9969062754" at bounding box center [293, 226] width 51 height 32
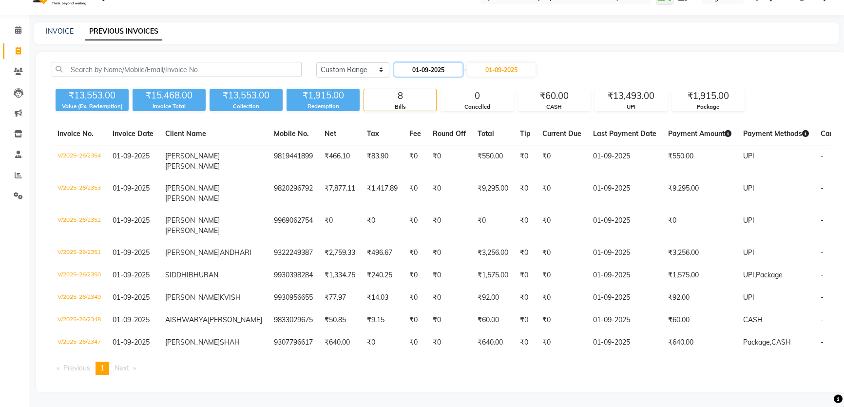
click at [425, 63] on input "01-09-2025" at bounding box center [428, 70] width 68 height 14
select select "9"
select select "2025"
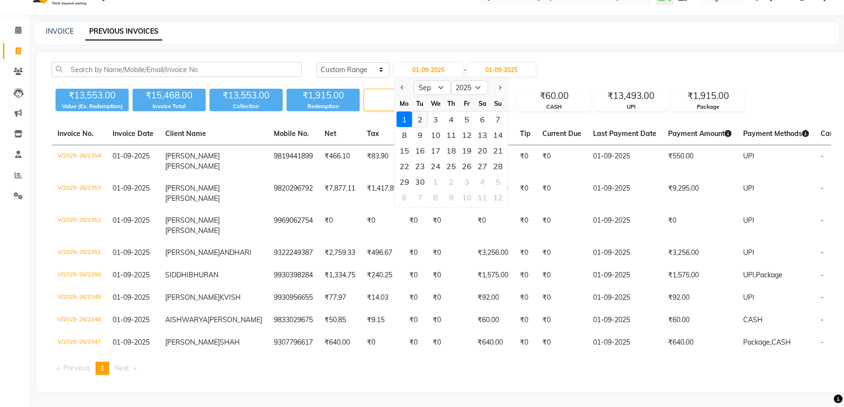
click at [419, 112] on div "2" at bounding box center [420, 120] width 16 height 16
type input "02-09-2025"
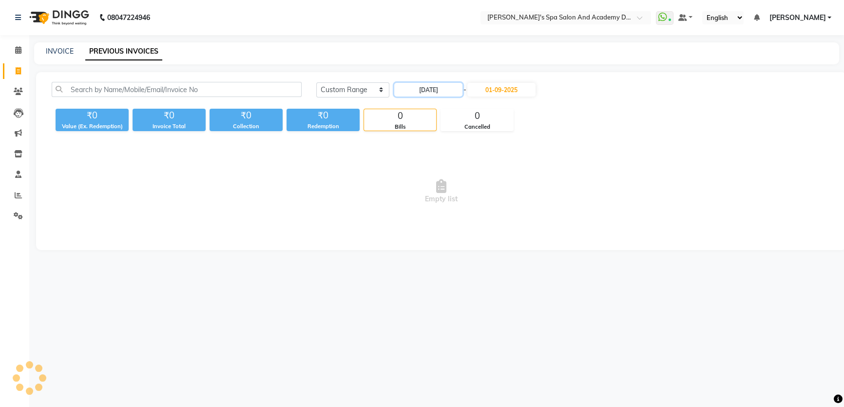
scroll to position [0, 0]
click at [488, 93] on input "01-09-2025" at bounding box center [503, 90] width 68 height 14
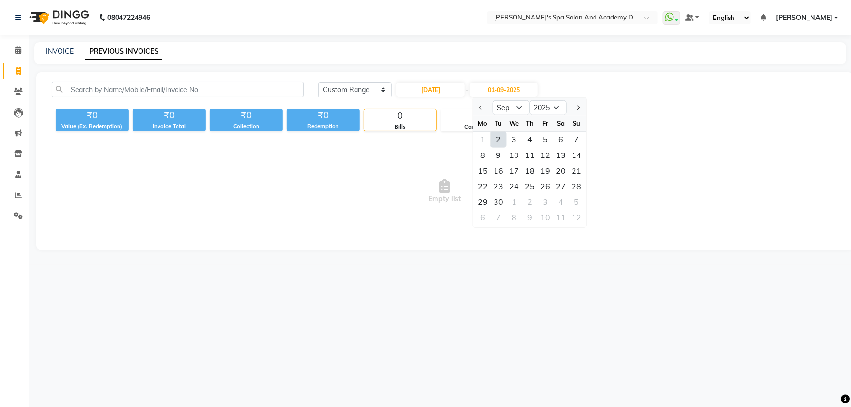
click at [497, 141] on div "2" at bounding box center [498, 140] width 16 height 16
type input "02-09-2025"
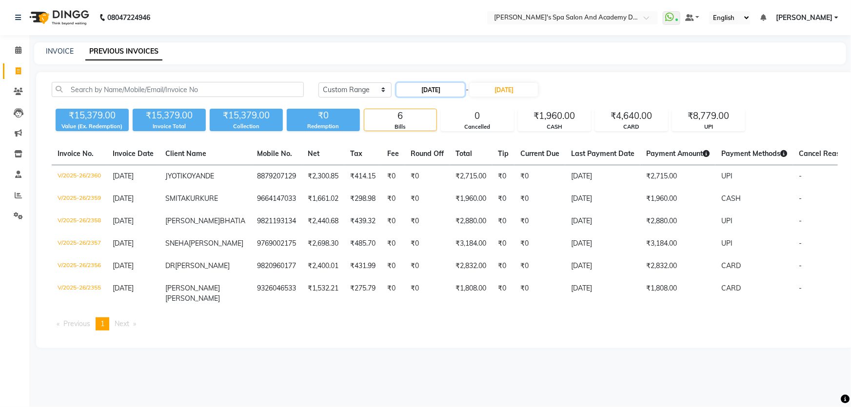
click at [432, 91] on input "02-09-2025" at bounding box center [430, 90] width 68 height 14
select select "9"
select select "2025"
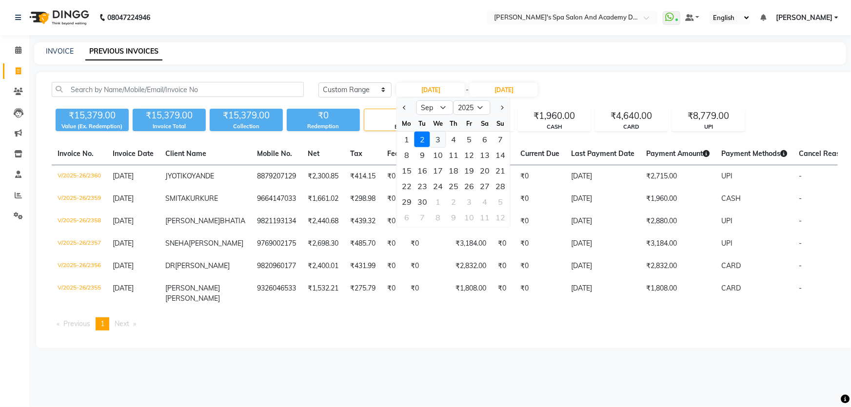
click at [441, 140] on div "3" at bounding box center [438, 140] width 16 height 16
type input "03-09-2025"
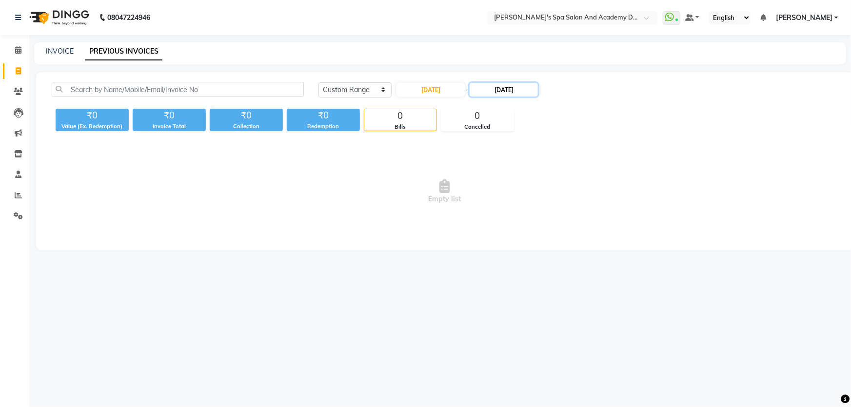
click at [493, 92] on input "02-09-2025" at bounding box center [503, 90] width 68 height 14
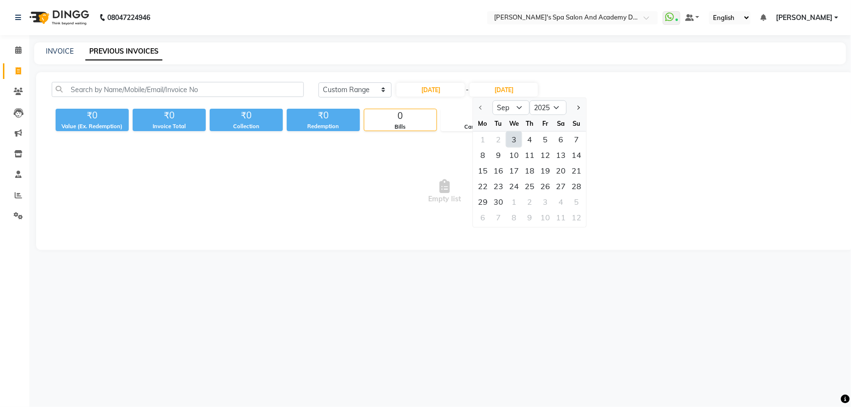
click at [514, 140] on div "3" at bounding box center [514, 140] width 16 height 16
type input "03-09-2025"
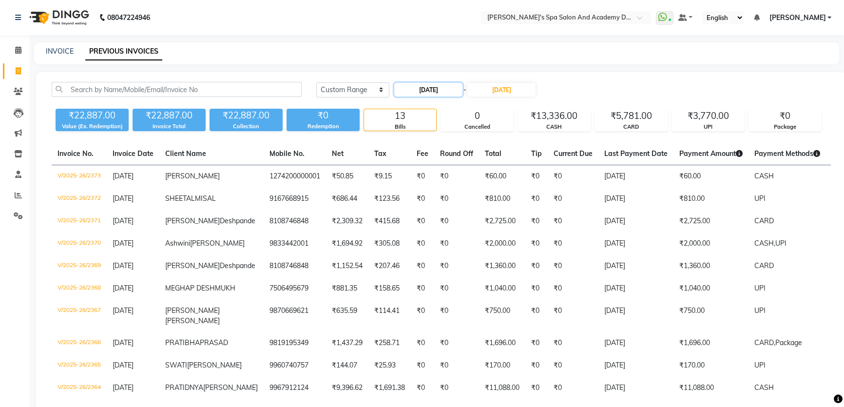
click at [443, 94] on input "03-09-2025" at bounding box center [428, 90] width 68 height 14
select select "9"
select select "2025"
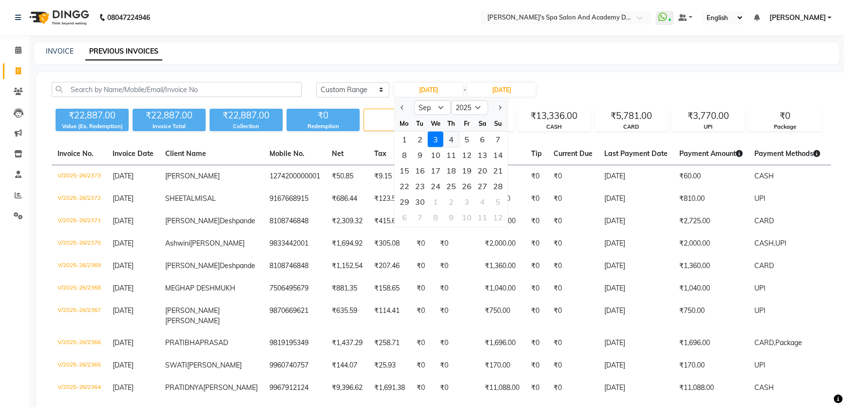
click at [452, 136] on div "4" at bounding box center [452, 140] width 16 height 16
type input "04-09-2025"
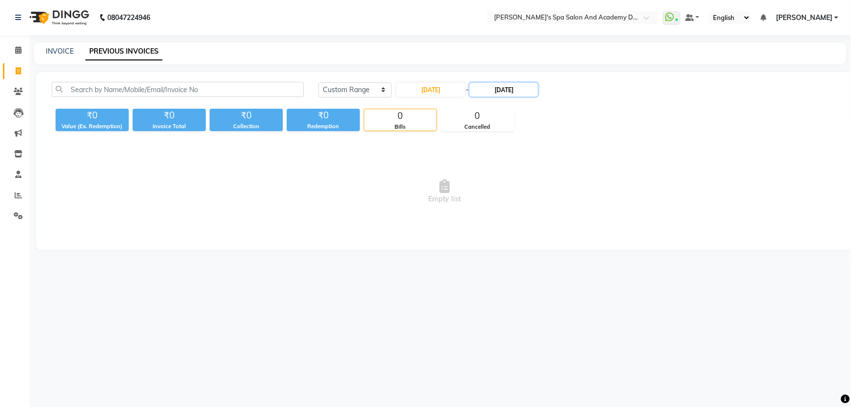
click at [494, 84] on input "03-09-2025" at bounding box center [503, 90] width 68 height 14
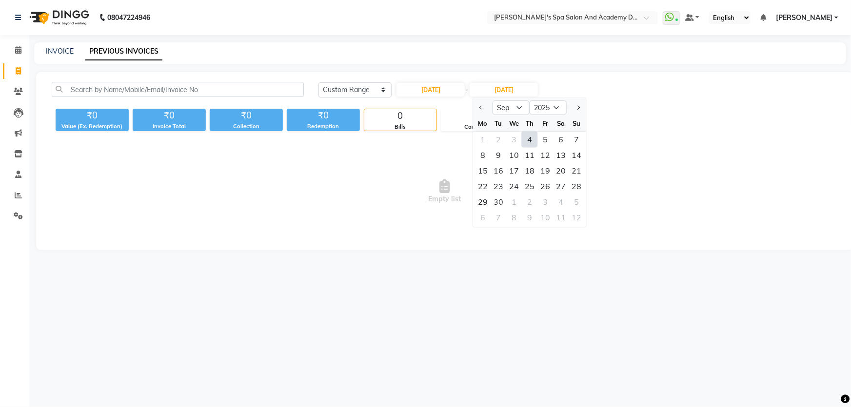
click at [527, 138] on div "4" at bounding box center [530, 140] width 16 height 16
type input "04-09-2025"
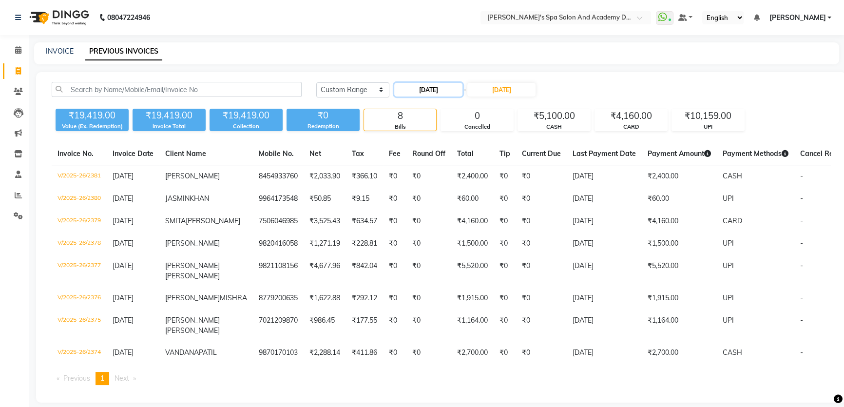
click at [408, 88] on input "04-09-2025" at bounding box center [428, 90] width 68 height 14
select select "9"
select select "2025"
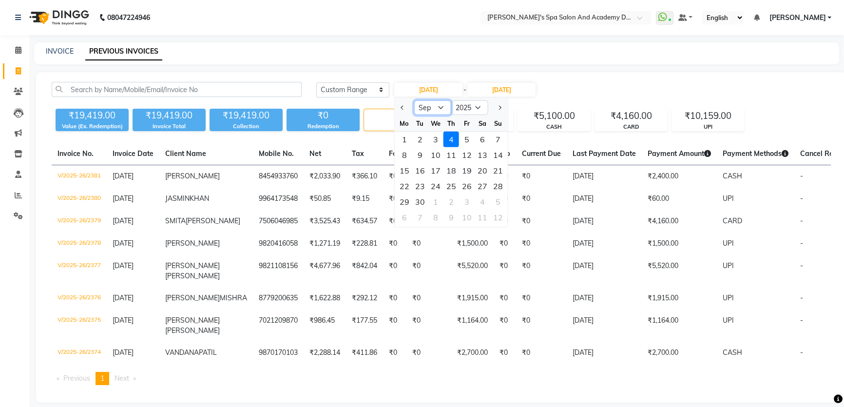
click at [440, 105] on select "Jan Feb Mar Apr May Jun Jul Aug Sep Oct Nov Dec" at bounding box center [432, 107] width 37 height 15
drag, startPoint x: 431, startPoint y: 47, endPoint x: 424, endPoint y: 51, distance: 8.9
click at [431, 47] on div "INVOICE PREVIOUS INVOICES" at bounding box center [431, 51] width 794 height 10
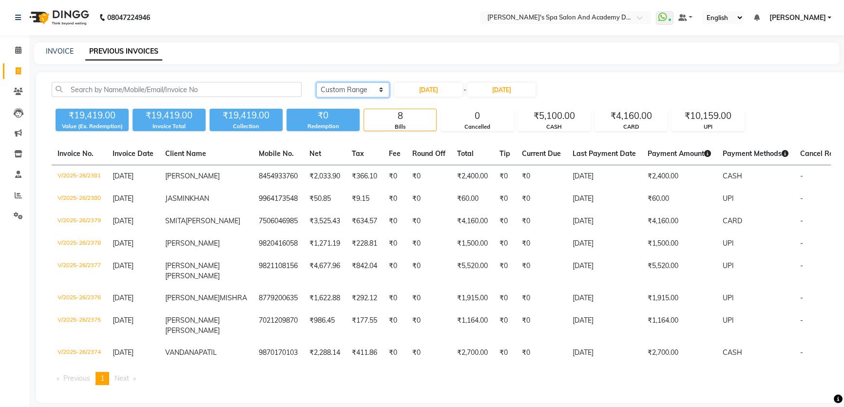
click at [382, 88] on select "Today Yesterday Custom Range" at bounding box center [352, 89] width 73 height 15
select select "today"
click at [316, 82] on select "Today Yesterday Custom Range" at bounding box center [352, 89] width 73 height 15
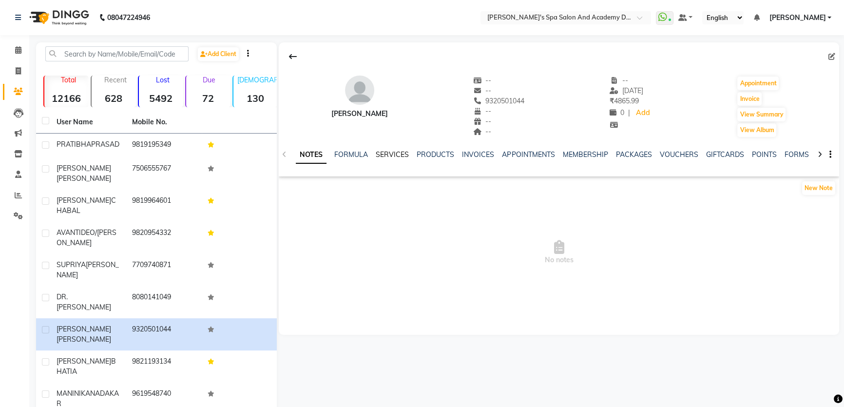
click at [395, 151] on link "SERVICES" at bounding box center [392, 154] width 33 height 9
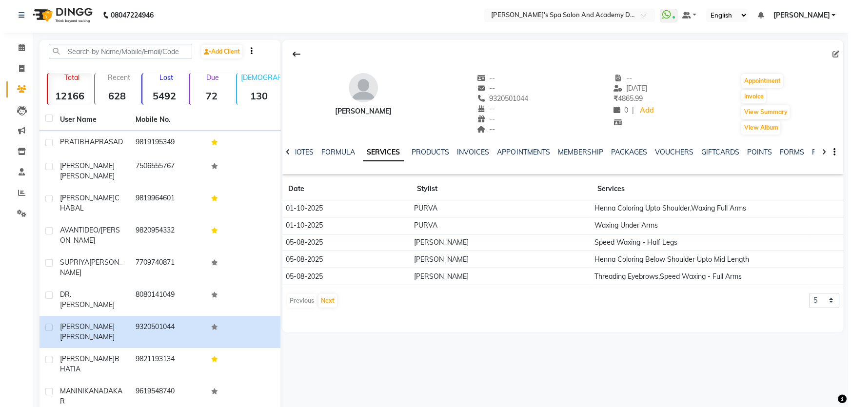
scroll to position [39, 0]
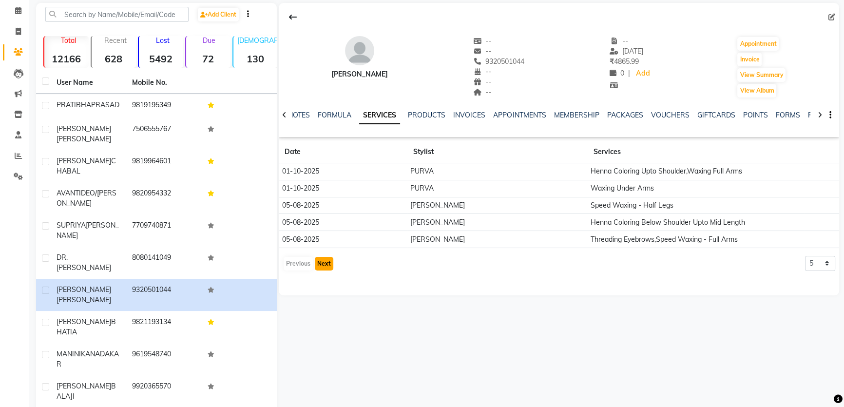
click at [327, 266] on button "Next" at bounding box center [324, 264] width 19 height 14
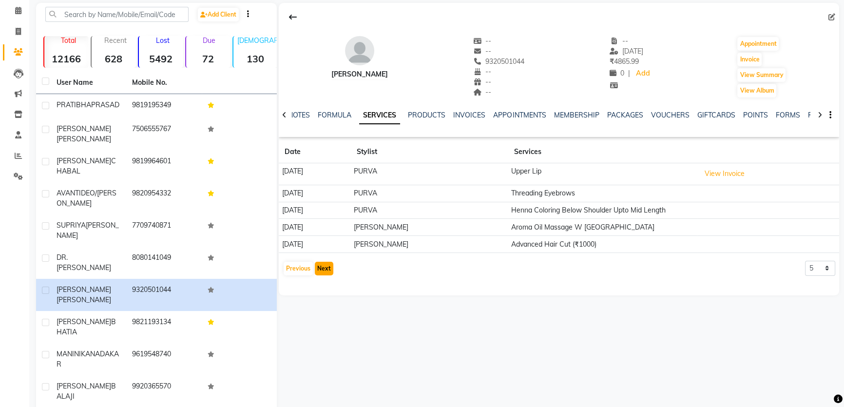
click at [324, 265] on button "Next" at bounding box center [324, 269] width 19 height 14
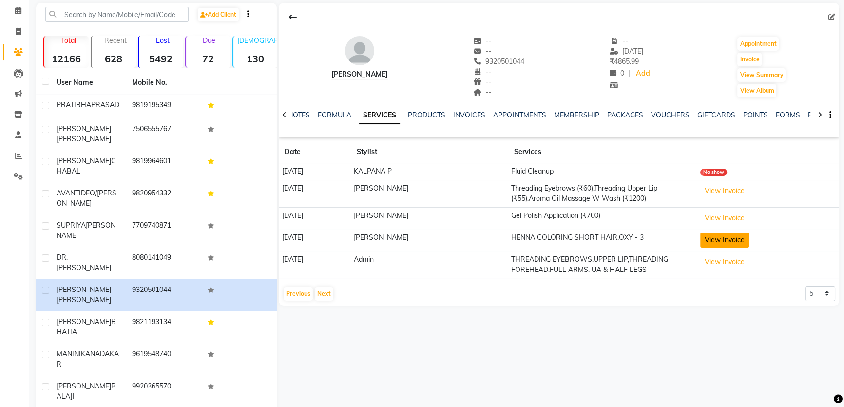
click at [723, 237] on button "View Invoice" at bounding box center [724, 240] width 49 height 15
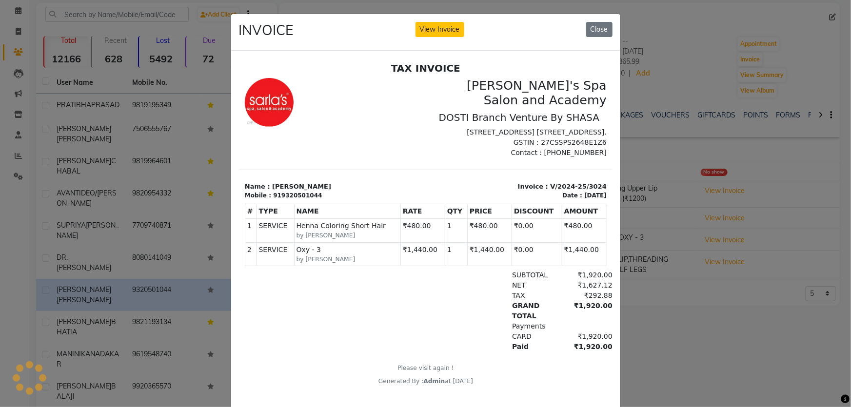
scroll to position [0, 0]
click at [590, 29] on button "Close" at bounding box center [599, 29] width 26 height 15
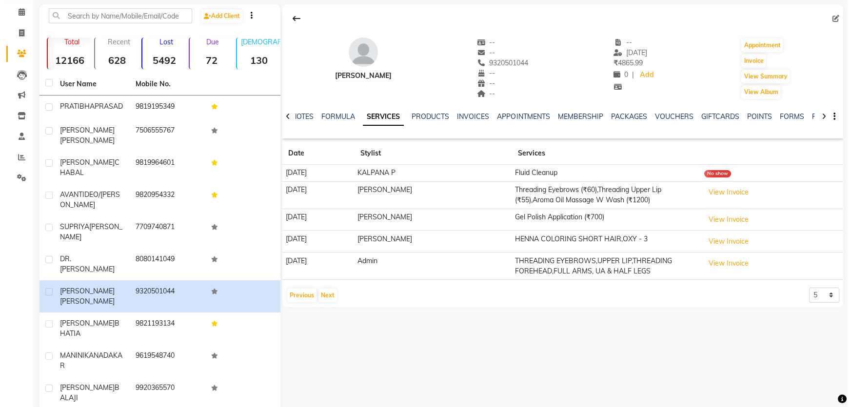
scroll to position [39, 0]
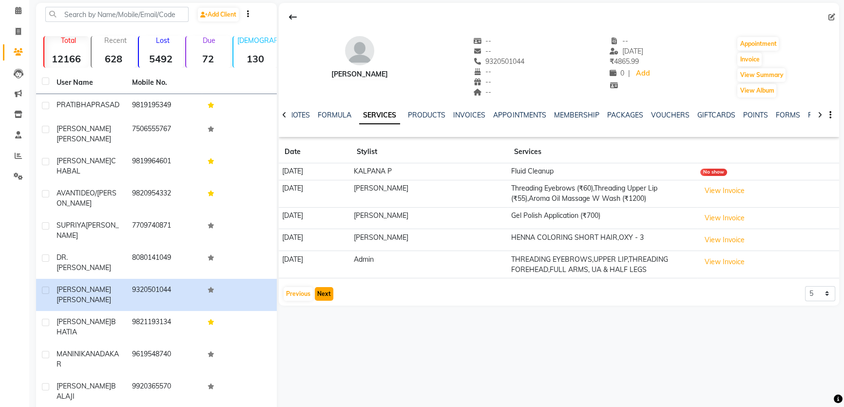
click at [326, 294] on button "Next" at bounding box center [324, 294] width 19 height 14
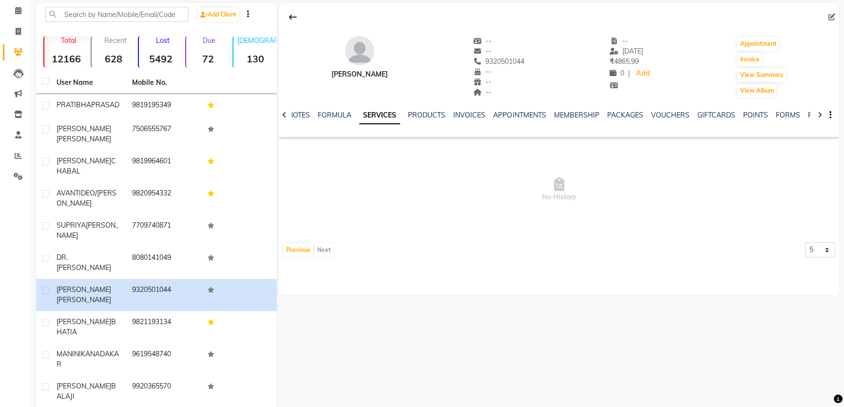
click at [322, 244] on div "Previous Next" at bounding box center [309, 250] width 52 height 16
click at [292, 249] on button "Previous" at bounding box center [298, 250] width 29 height 14
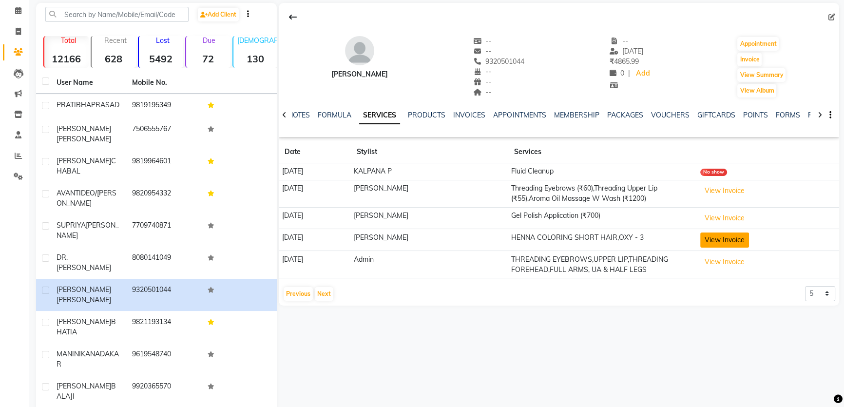
click at [740, 242] on button "View Invoice" at bounding box center [724, 240] width 49 height 15
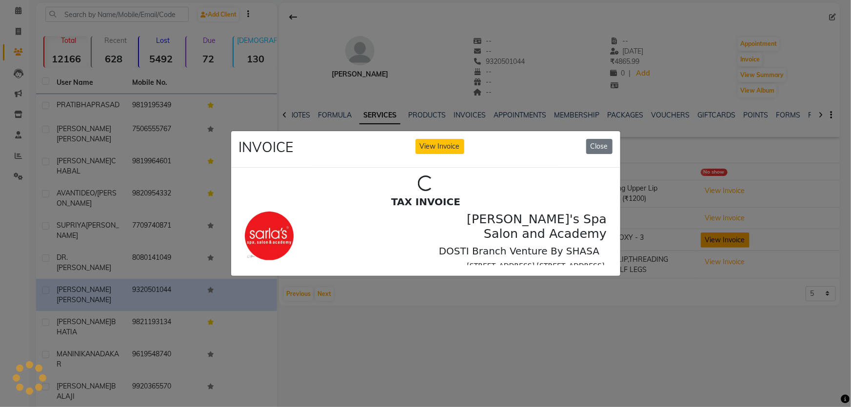
scroll to position [0, 0]
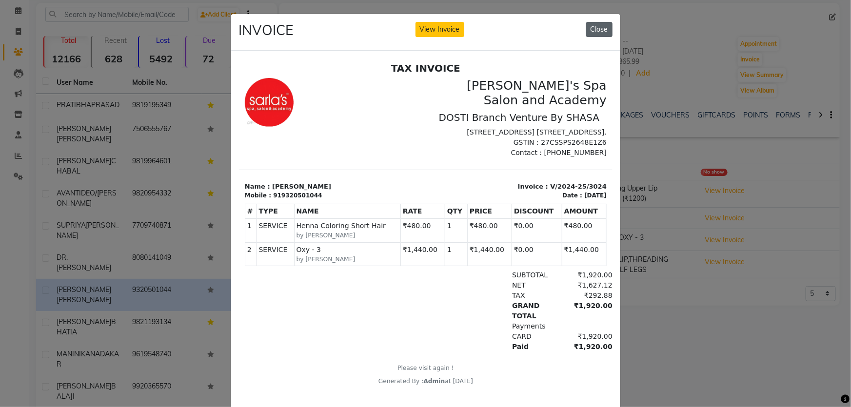
click at [595, 25] on button "Close" at bounding box center [599, 29] width 26 height 15
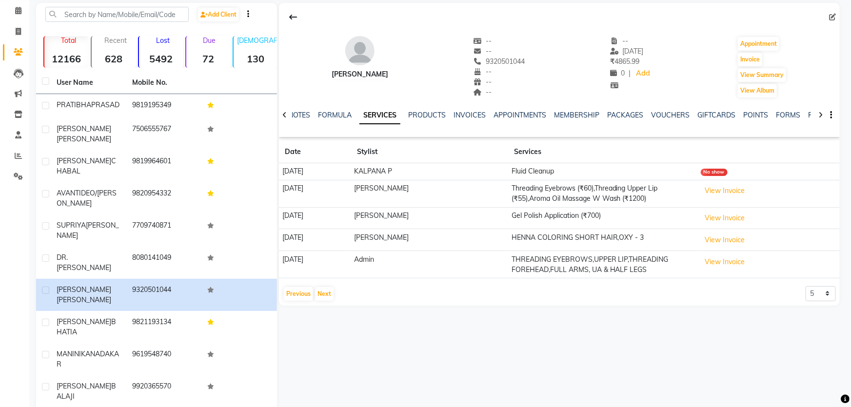
scroll to position [32, 0]
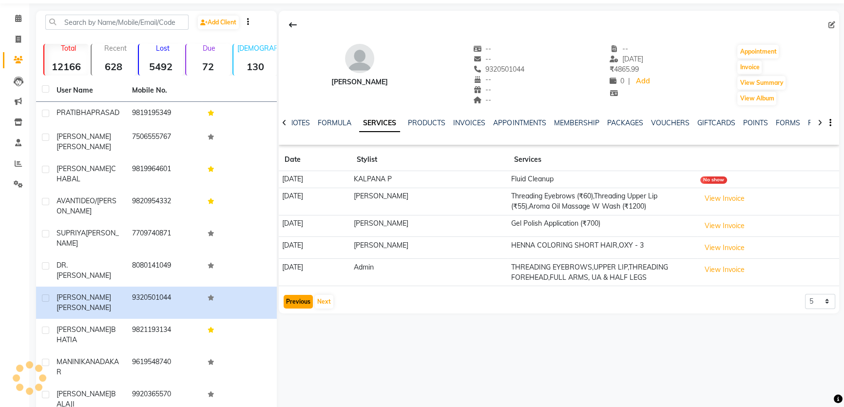
click at [302, 300] on button "Previous" at bounding box center [298, 302] width 29 height 14
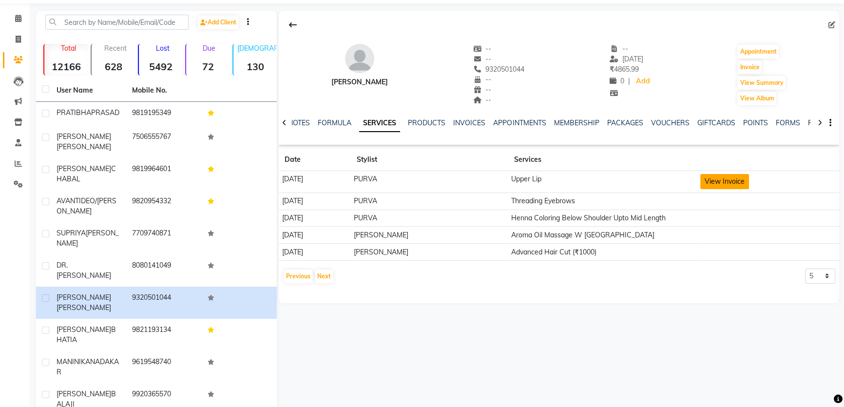
click at [746, 183] on button "View Invoice" at bounding box center [724, 181] width 49 height 15
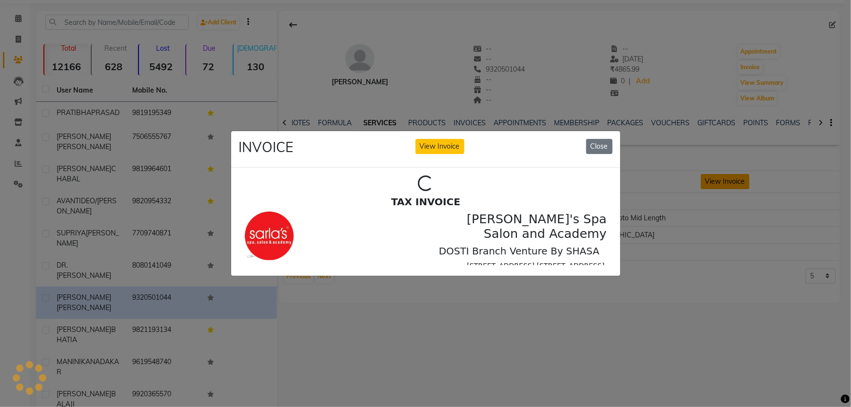
scroll to position [0, 0]
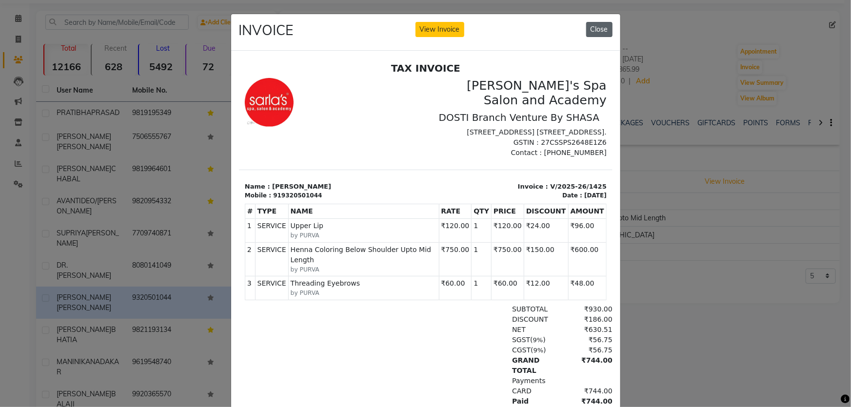
click at [600, 30] on button "Close" at bounding box center [599, 29] width 26 height 15
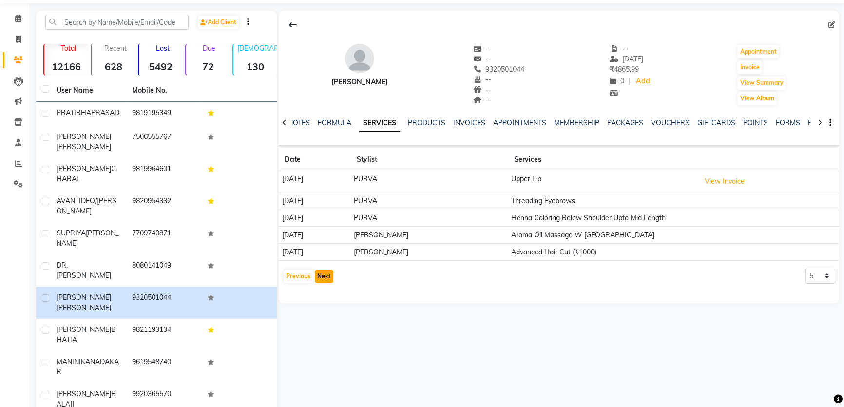
click at [325, 280] on button "Next" at bounding box center [324, 277] width 19 height 14
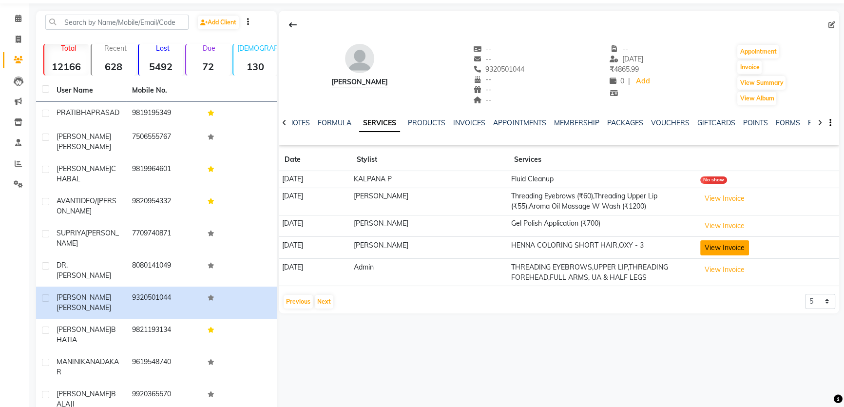
click at [723, 245] on button "View Invoice" at bounding box center [724, 247] width 49 height 15
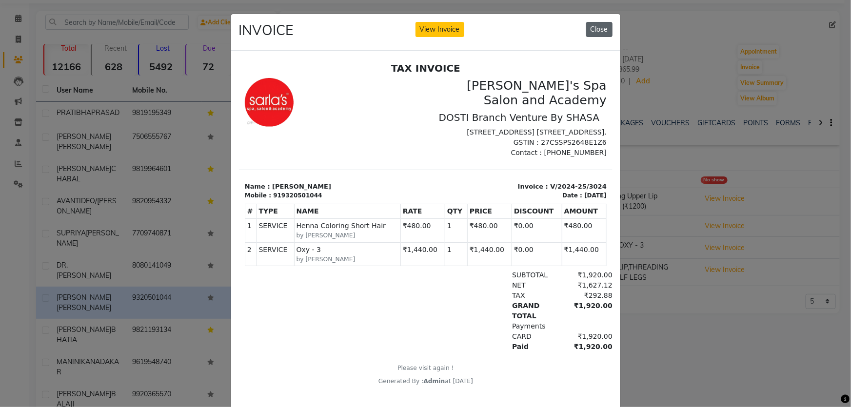
click at [594, 32] on button "Close" at bounding box center [599, 29] width 26 height 15
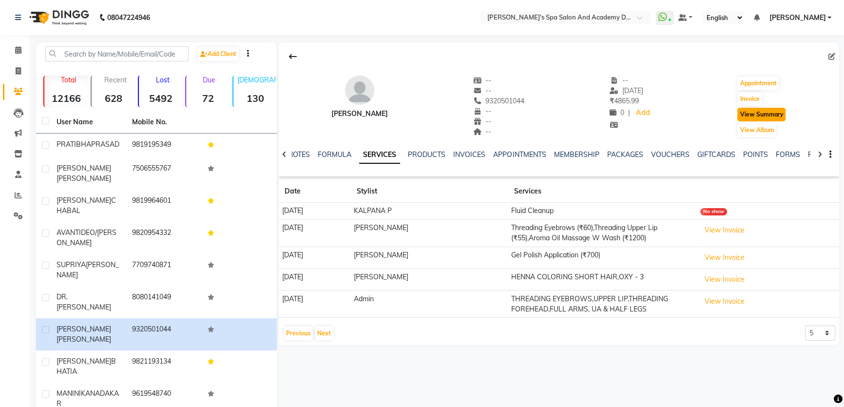
click at [759, 113] on button "View Summary" at bounding box center [762, 115] width 48 height 14
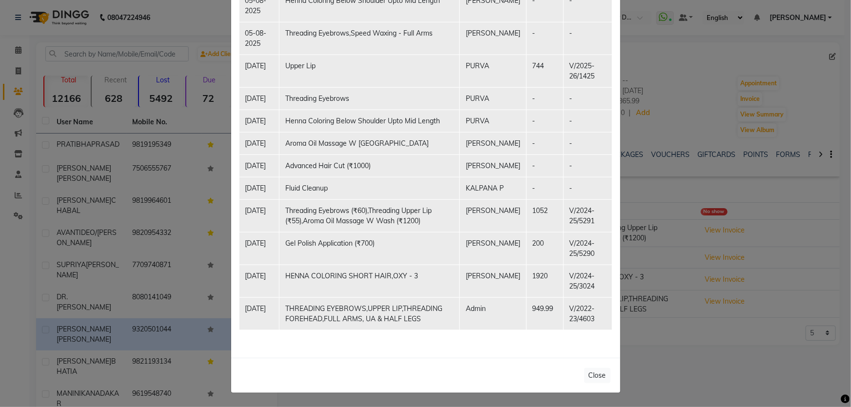
scroll to position [364, 0]
click at [600, 372] on button "Close" at bounding box center [597, 375] width 26 height 15
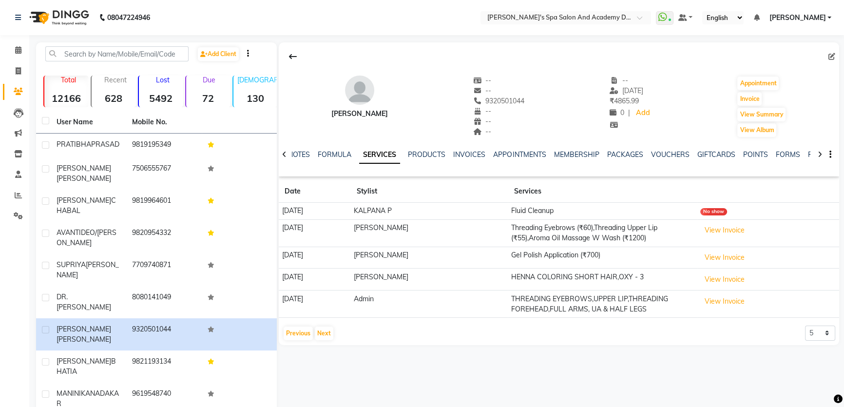
click at [726, 212] on div "No show" at bounding box center [713, 211] width 27 height 7
click at [732, 281] on button "View Invoice" at bounding box center [724, 279] width 49 height 15
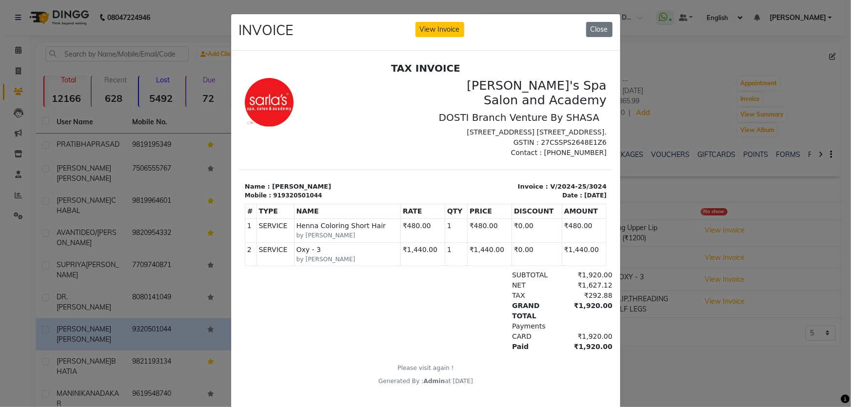
scroll to position [8, 0]
click at [603, 35] on button "Close" at bounding box center [599, 29] width 26 height 15
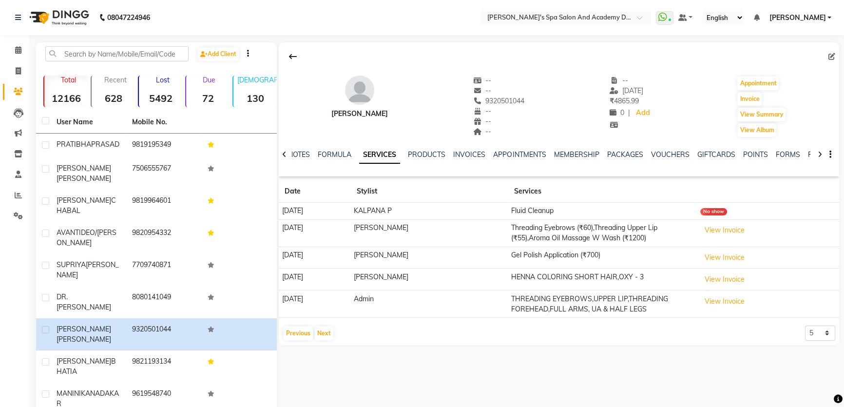
click at [721, 270] on td "View Invoice" at bounding box center [768, 280] width 142 height 22
click at [721, 283] on button "View Invoice" at bounding box center [724, 279] width 49 height 15
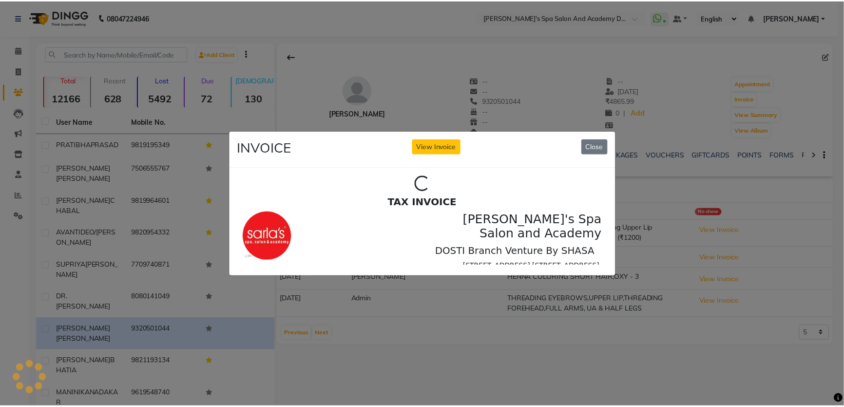
scroll to position [0, 0]
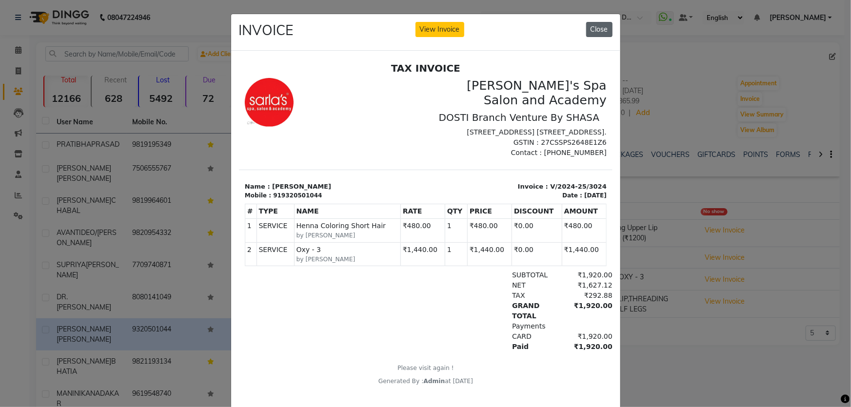
click at [593, 25] on button "Close" at bounding box center [599, 29] width 26 height 15
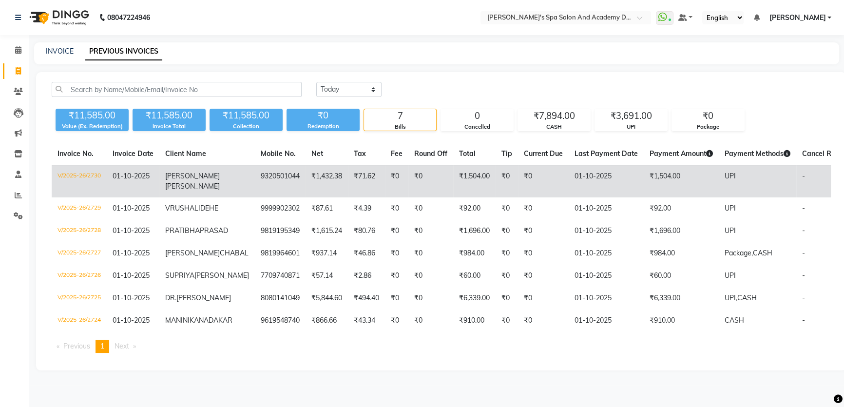
click at [163, 185] on td "ANITA SHARMA" at bounding box center [207, 181] width 96 height 33
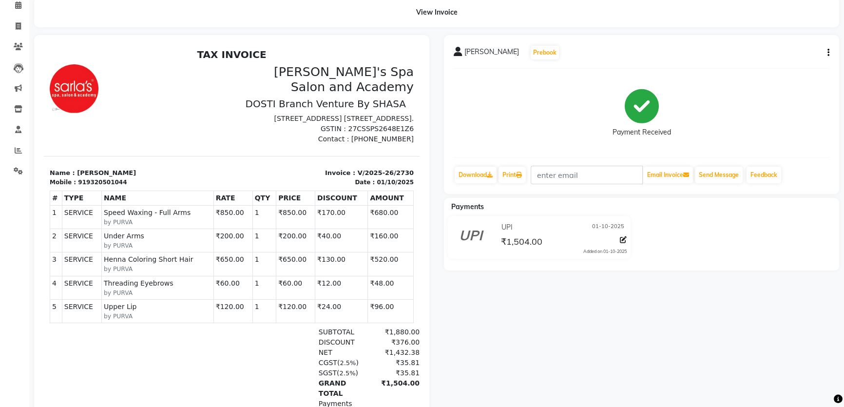
scroll to position [133, 0]
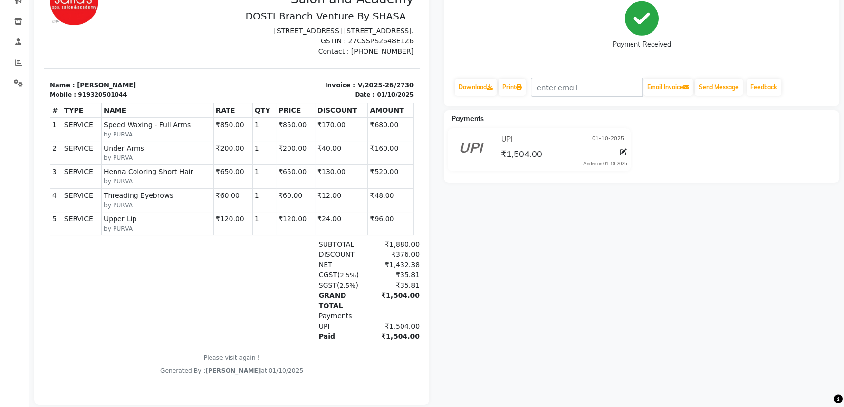
drag, startPoint x: 308, startPoint y: 323, endPoint x: 313, endPoint y: 350, distance: 28.2
drag, startPoint x: 313, startPoint y: 350, endPoint x: 205, endPoint y: 297, distance: 120.1
drag, startPoint x: 161, startPoint y: 340, endPoint x: 479, endPoint y: 292, distance: 321.5
click at [479, 292] on div "ANITA SHARMA Prebook Payment Received Download Print Email Invoice Send Message…" at bounding box center [642, 175] width 410 height 457
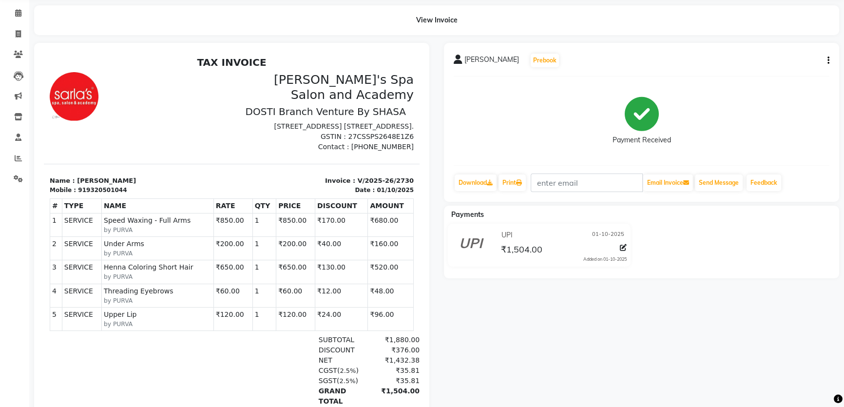
scroll to position [18, 0]
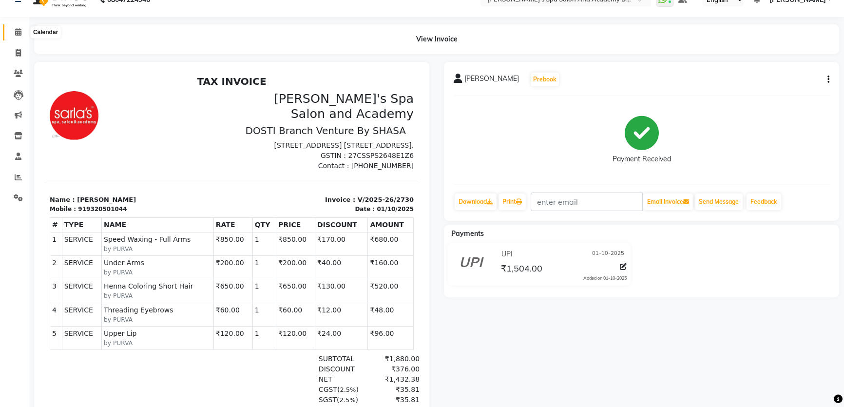
click at [18, 34] on icon at bounding box center [18, 31] width 6 height 7
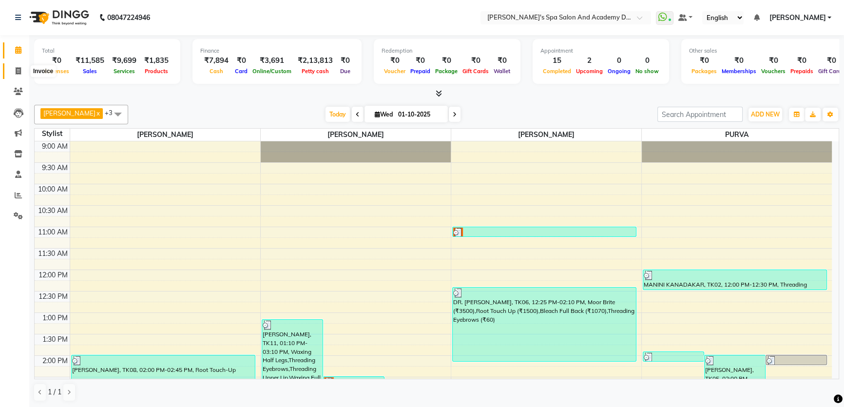
click at [14, 74] on span at bounding box center [18, 71] width 17 height 11
select select "6316"
select select "service"
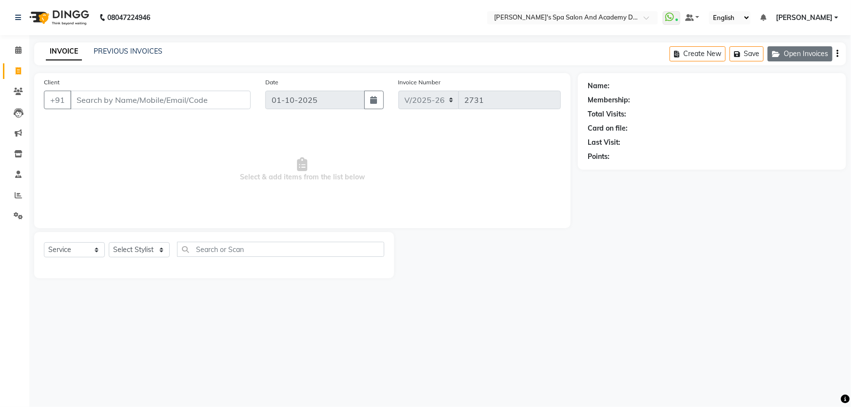
click at [812, 52] on button "Open Invoices" at bounding box center [799, 53] width 65 height 15
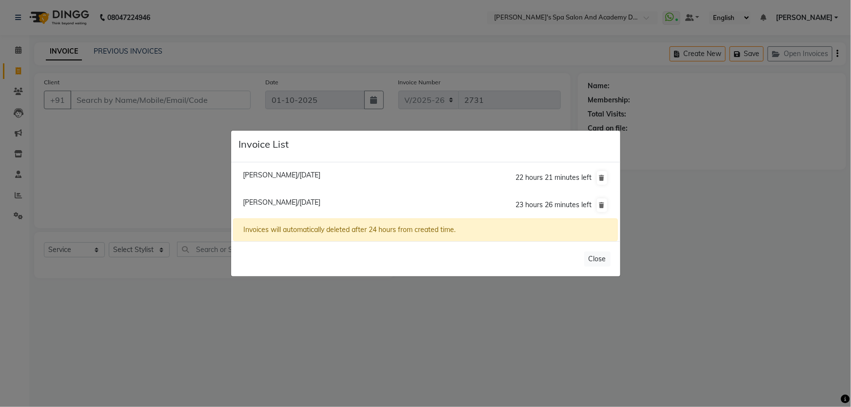
click at [289, 178] on span "Krupali Wagh/01 October 2025" at bounding box center [282, 175] width 78 height 9
type input "7506555767"
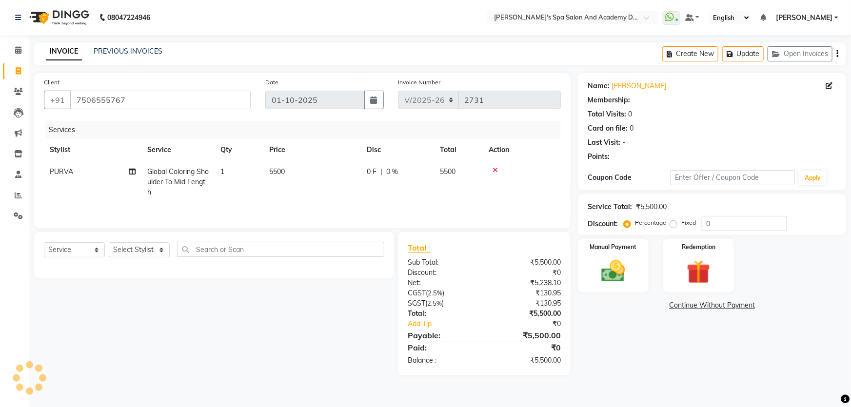
select select "1: Object"
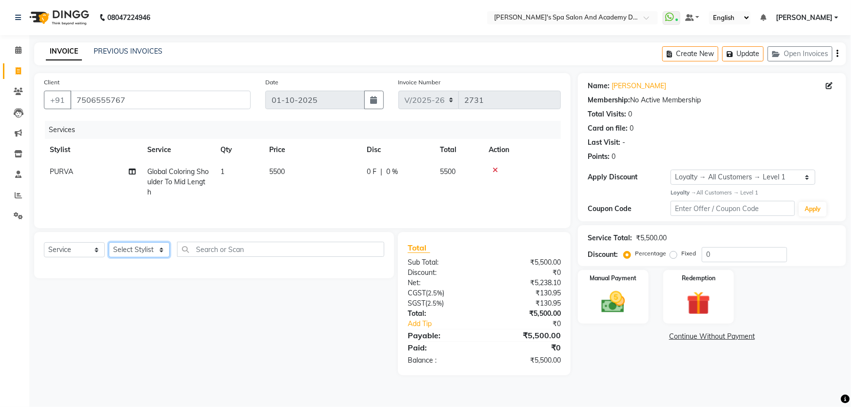
click at [159, 244] on select "Select Stylist Admin [PERSON_NAME] [PERSON_NAME] DIRECT 1 [PERSON_NAME] [PERSON…" at bounding box center [139, 249] width 61 height 15
click at [180, 316] on div "Select Service Product Membership Package Voucher Prepaid Gift Card Select Styl…" at bounding box center [210, 303] width 367 height 143
click at [163, 253] on select "Select Stylist Admin [PERSON_NAME] [PERSON_NAME] DIRECT 1 [PERSON_NAME] [PERSON…" at bounding box center [139, 249] width 61 height 15
select select "47360"
click at [109, 242] on select "Select Stylist Admin [PERSON_NAME] [PERSON_NAME] DIRECT 1 [PERSON_NAME] [PERSON…" at bounding box center [139, 249] width 61 height 15
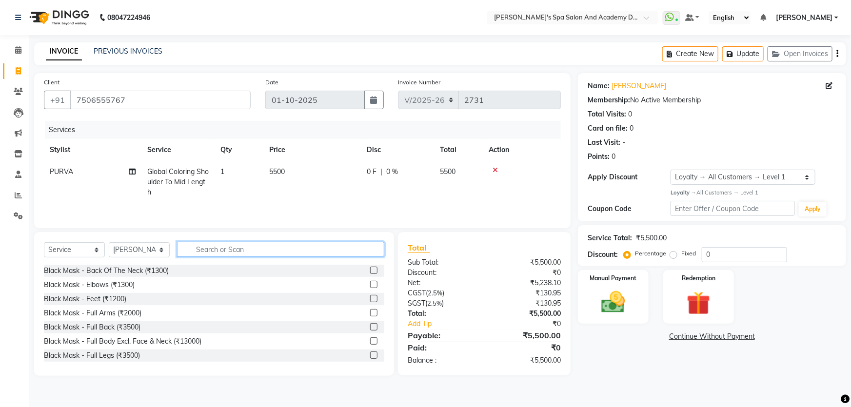
click at [268, 251] on input "text" at bounding box center [280, 249] width 207 height 15
type input "ligh"
click at [370, 299] on label at bounding box center [373, 298] width 7 height 7
click at [370, 299] on input "checkbox" at bounding box center [373, 299] width 6 height 6
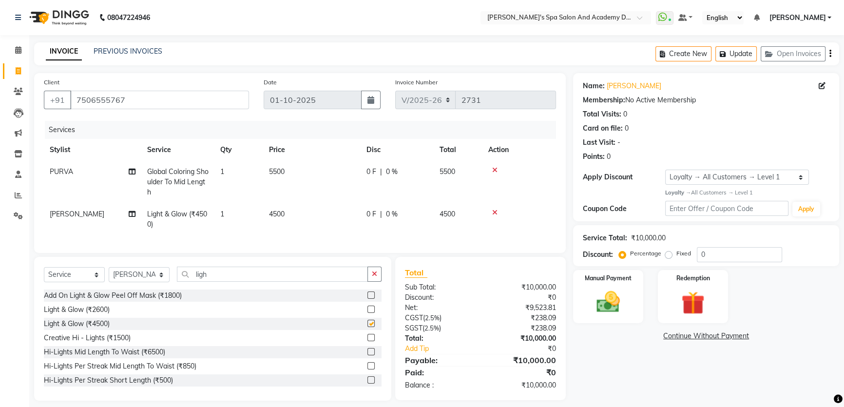
checkbox input "false"
drag, startPoint x: 219, startPoint y: 280, endPoint x: 189, endPoint y: 280, distance: 30.7
click at [189, 280] on input "ligh" at bounding box center [272, 274] width 191 height 15
type input "bleach"
click at [368, 355] on label at bounding box center [371, 351] width 7 height 7
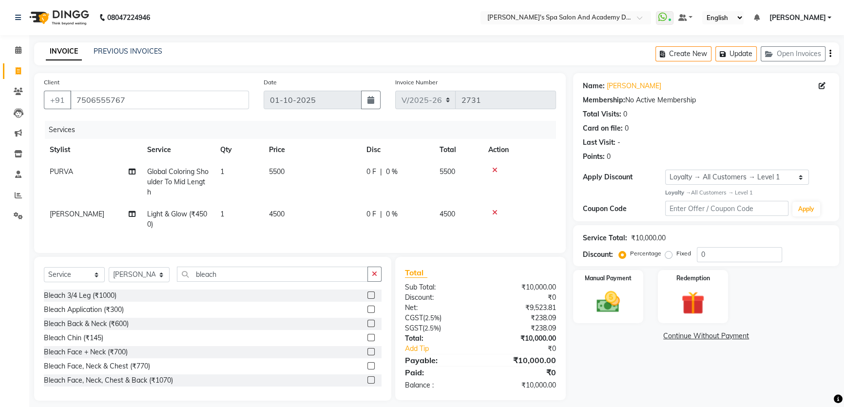
click at [368, 355] on input "checkbox" at bounding box center [371, 352] width 6 height 6
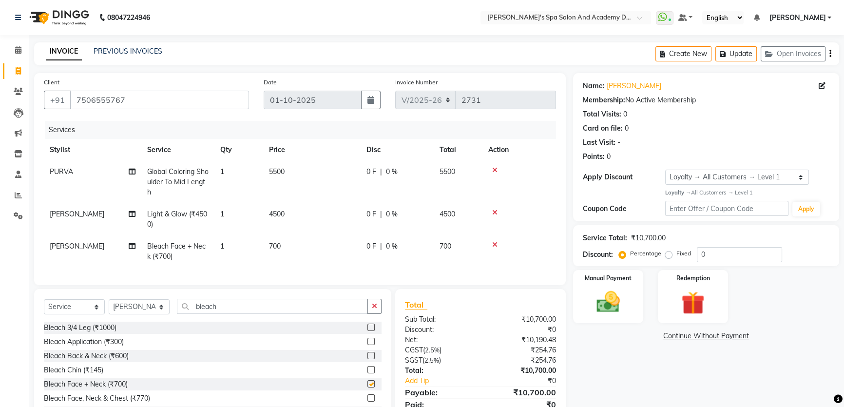
checkbox input "false"
drag, startPoint x: 740, startPoint y: 54, endPoint x: 746, endPoint y: 54, distance: 5.4
click at [742, 54] on button "Update" at bounding box center [736, 53] width 41 height 15
drag, startPoint x: 743, startPoint y: 55, endPoint x: 725, endPoint y: 56, distance: 17.6
click at [742, 55] on button "Update" at bounding box center [736, 53] width 41 height 15
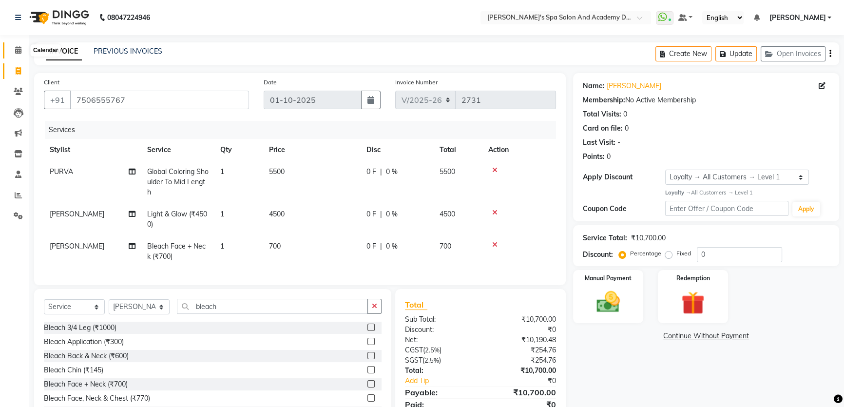
click at [15, 48] on icon at bounding box center [18, 49] width 6 height 7
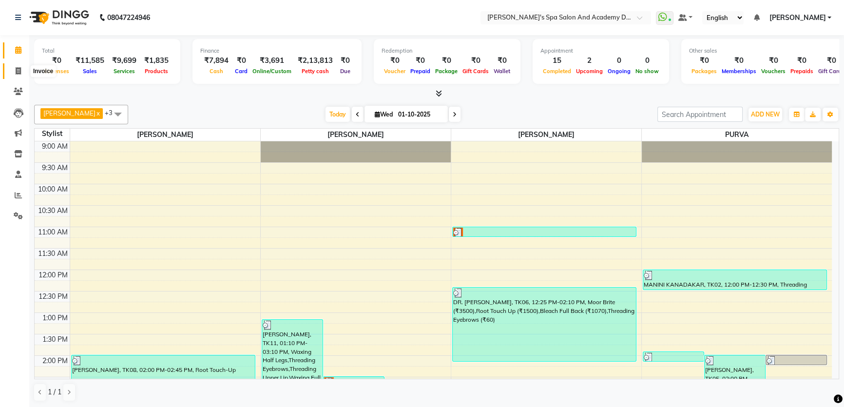
click at [13, 73] on span at bounding box center [18, 71] width 17 height 11
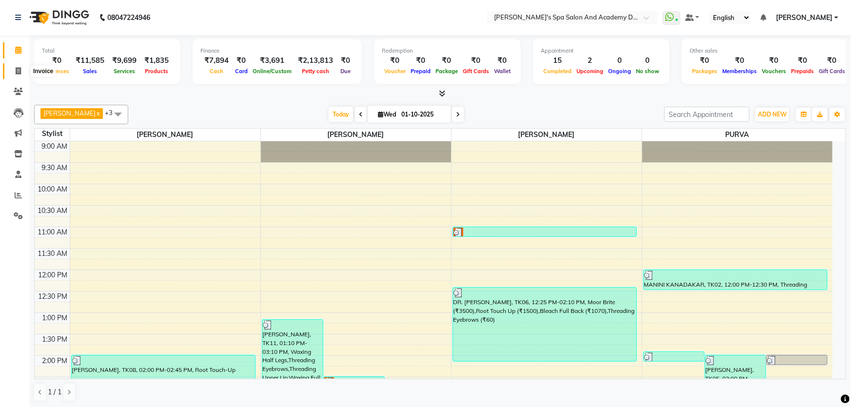
select select "6316"
select select "service"
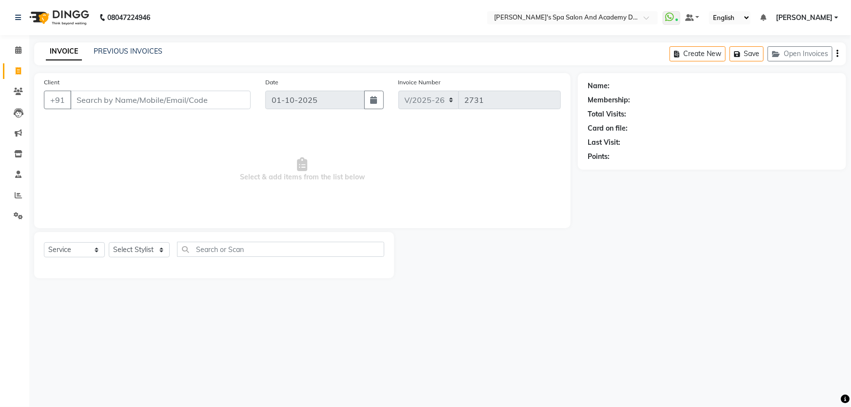
click at [162, 106] on input "Client" at bounding box center [160, 100] width 180 height 19
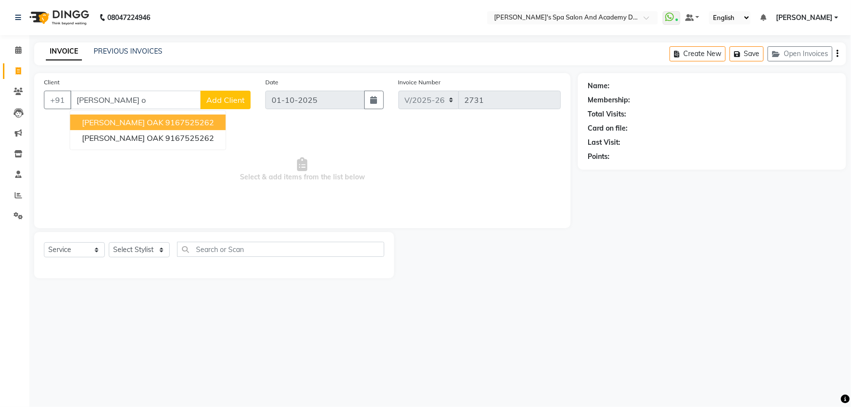
click at [165, 125] on ngb-highlight "9167525262" at bounding box center [189, 122] width 49 height 10
type input "9167525262"
select select "1: Object"
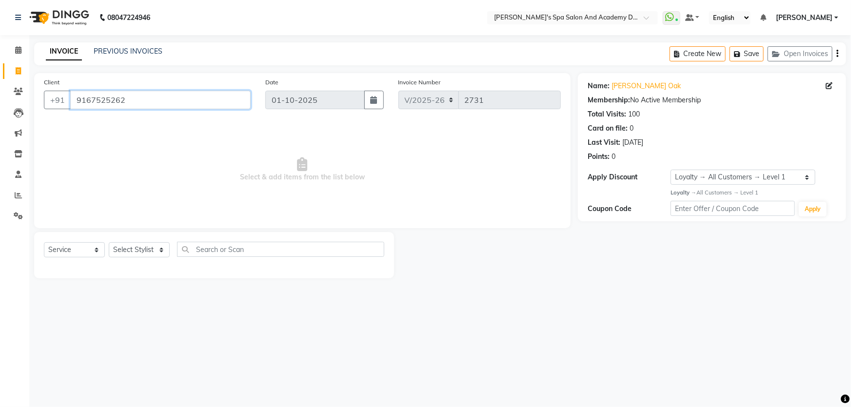
drag, startPoint x: 128, startPoint y: 103, endPoint x: 74, endPoint y: 100, distance: 53.7
click at [74, 100] on input "9167525262" at bounding box center [160, 100] width 180 height 19
click at [10, 51] on span at bounding box center [18, 50] width 17 height 11
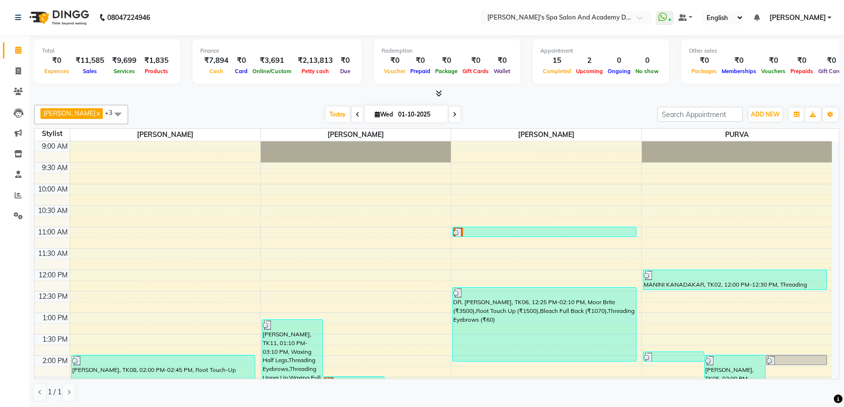
scroll to position [177, 0]
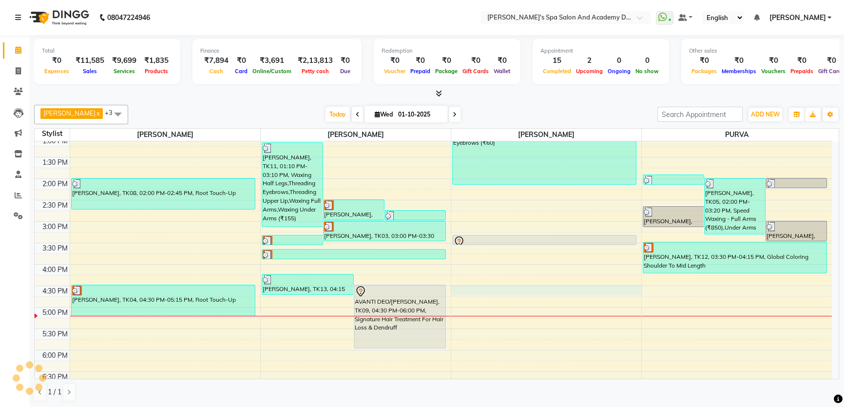
click at [486, 289] on div "9:00 AM 9:30 AM 10:00 AM 10:30 AM 11:00 AM 11:30 AM 12:00 PM 12:30 PM 1:00 PM 1…" at bounding box center [433, 221] width 797 height 514
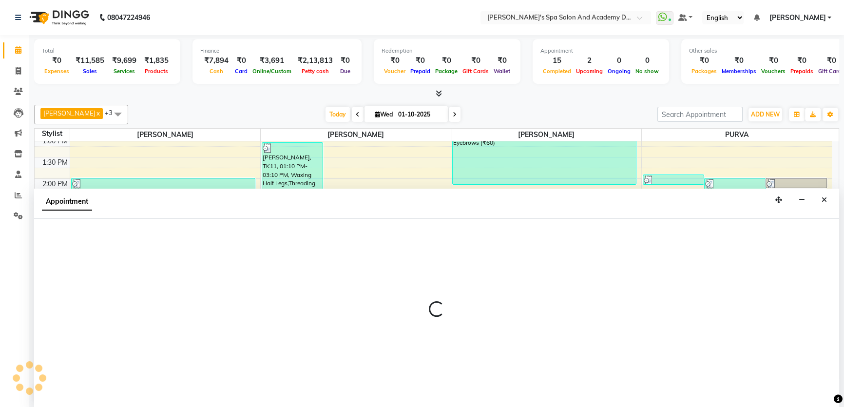
scroll to position [0, 0]
select select "47360"
select select "tentative"
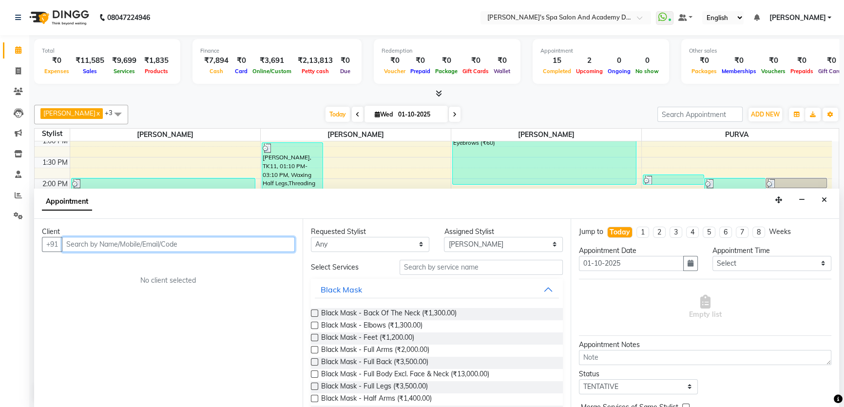
click at [98, 242] on input "text" at bounding box center [178, 244] width 233 height 15
paste input "9167525262"
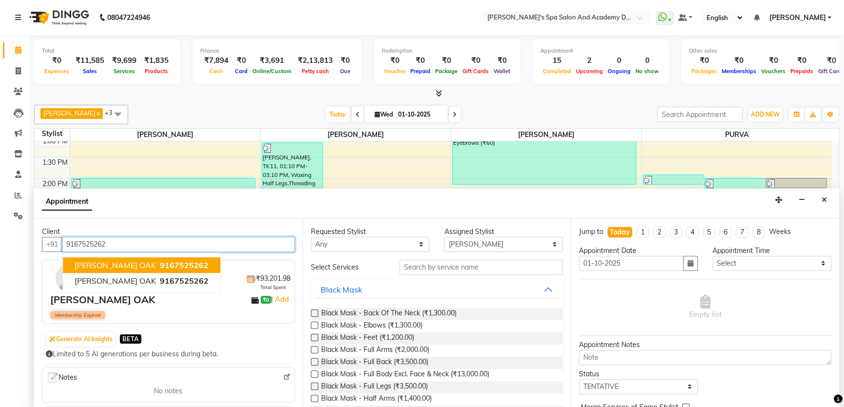
click at [158, 263] on ngb-highlight "9167525262" at bounding box center [183, 265] width 51 height 10
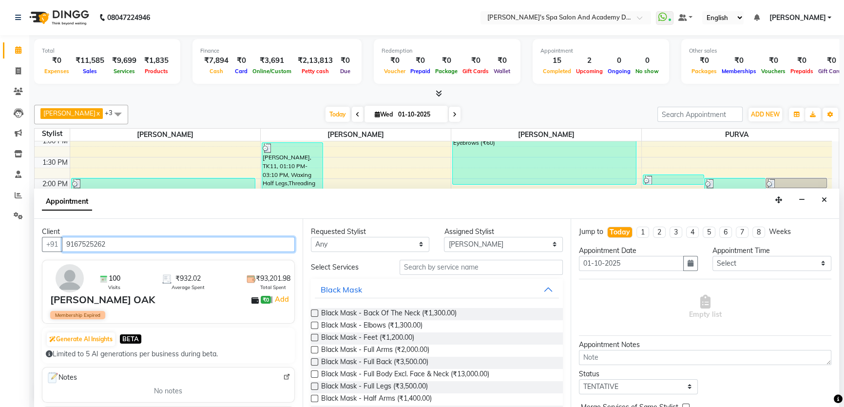
type input "9167525262"
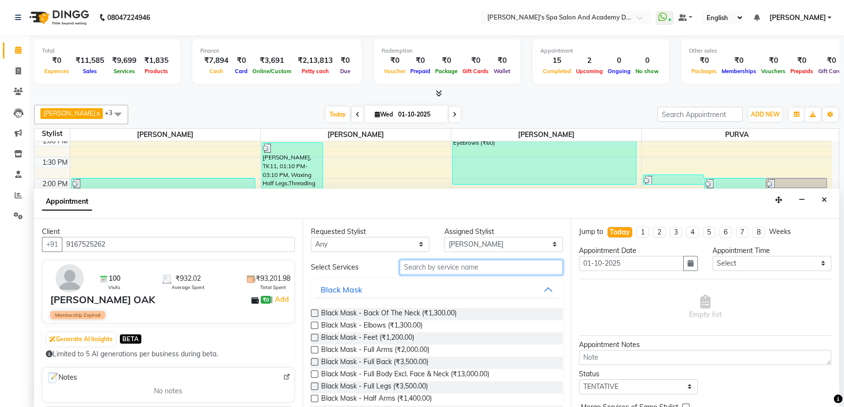
click at [428, 268] on input "text" at bounding box center [481, 267] width 163 height 15
type input "thre"
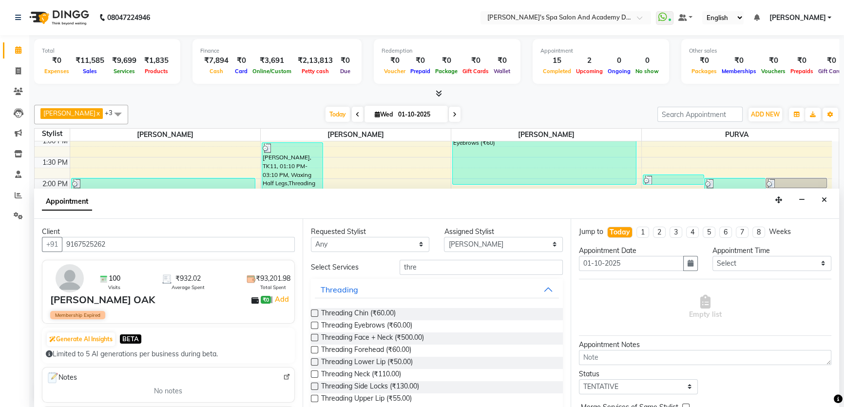
click at [317, 323] on label at bounding box center [314, 325] width 7 height 7
click at [317, 323] on input "checkbox" at bounding box center [314, 326] width 6 height 6
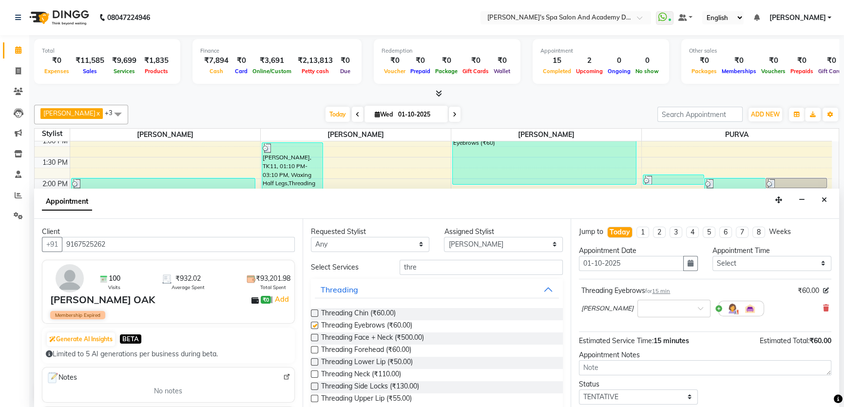
checkbox input "false"
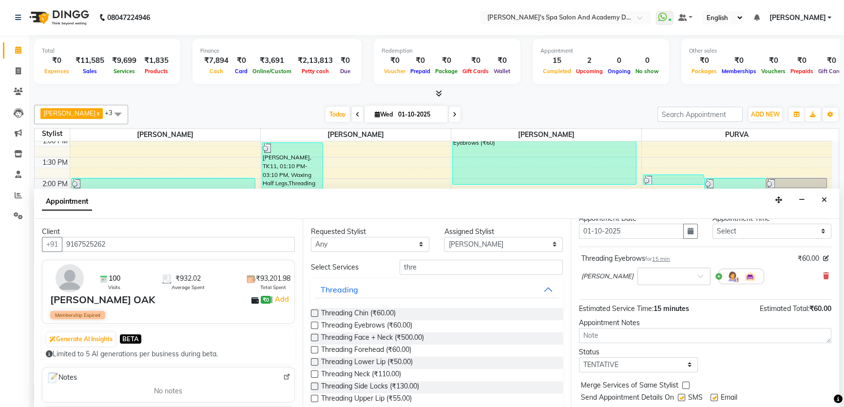
scroll to position [58, 0]
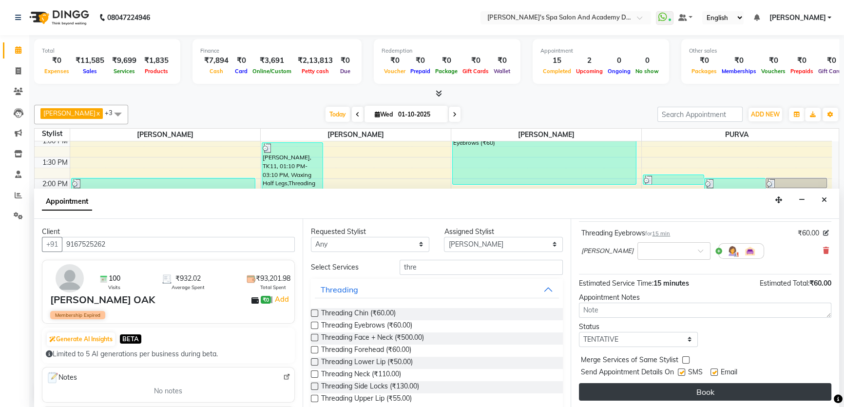
click at [695, 390] on button "Book" at bounding box center [705, 392] width 253 height 18
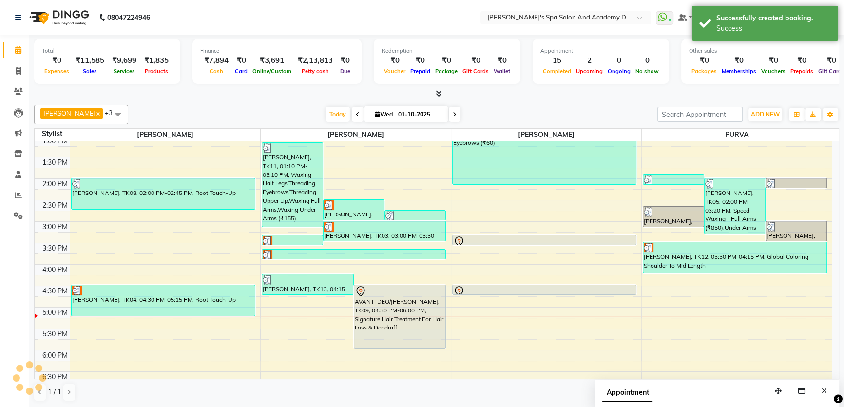
scroll to position [0, 0]
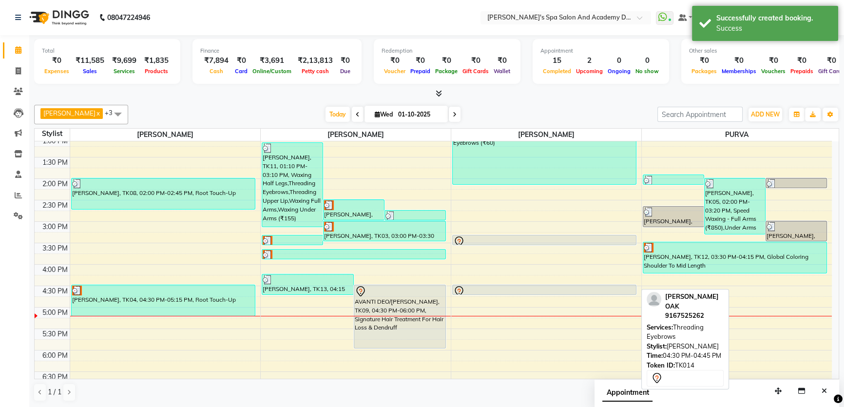
click at [545, 291] on div at bounding box center [544, 292] width 182 height 12
select select "7"
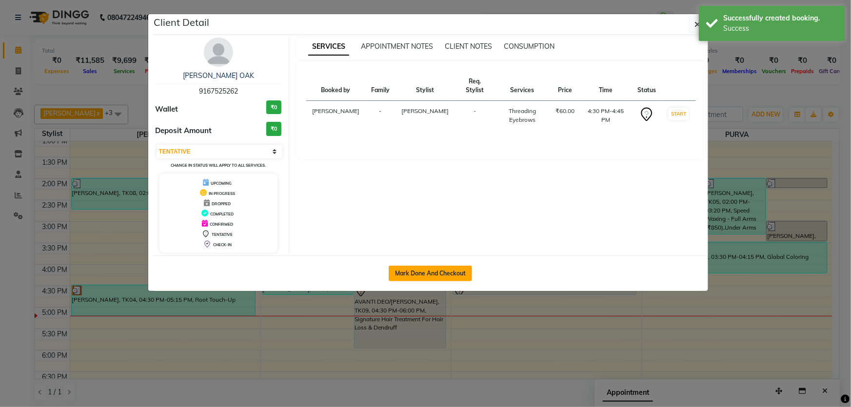
click at [413, 274] on button "Mark Done And Checkout" at bounding box center [430, 274] width 83 height 16
select select "6316"
select select "service"
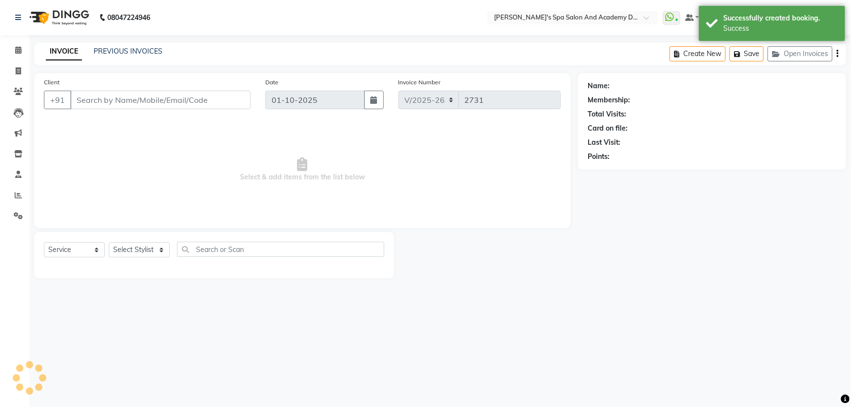
type input "9167525262"
select select "47360"
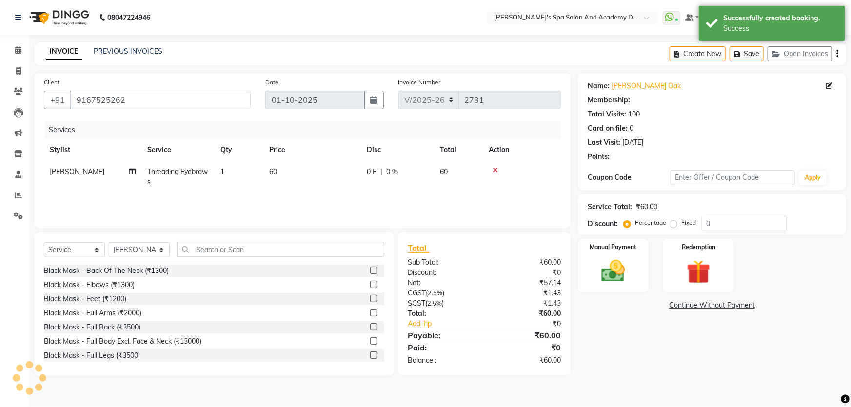
select select "1: Object"
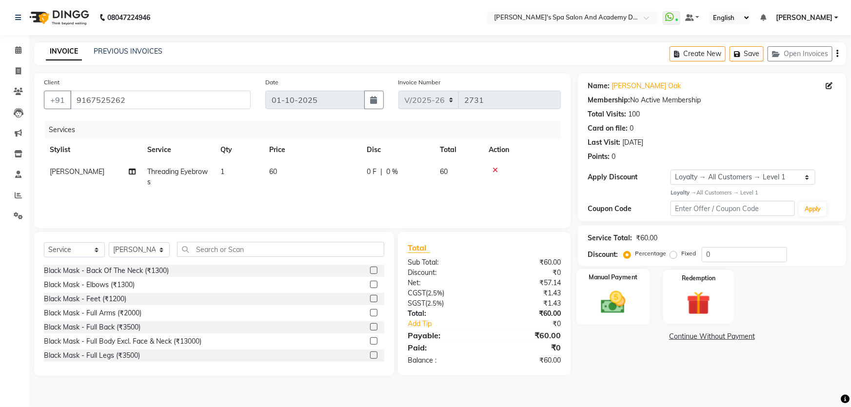
click at [609, 305] on img at bounding box center [613, 302] width 40 height 28
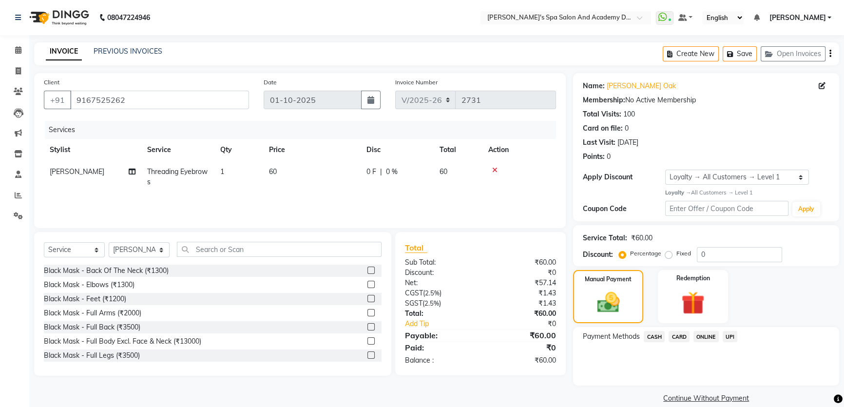
click at [727, 335] on span "UPI" at bounding box center [730, 336] width 15 height 11
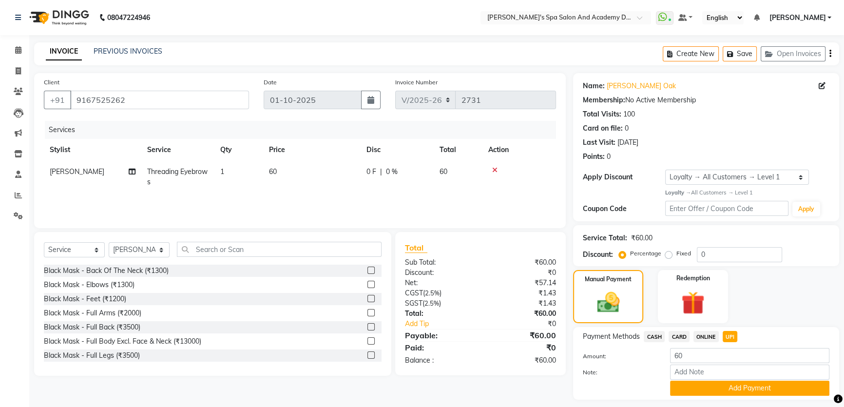
scroll to position [27, 0]
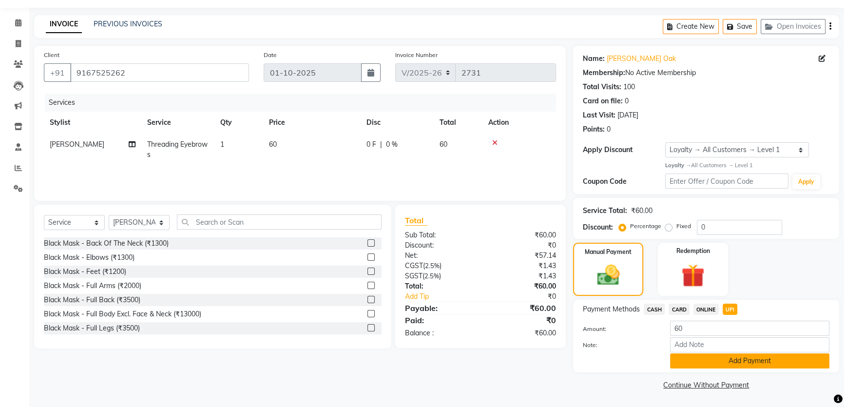
click at [734, 366] on button "Add Payment" at bounding box center [749, 360] width 159 height 15
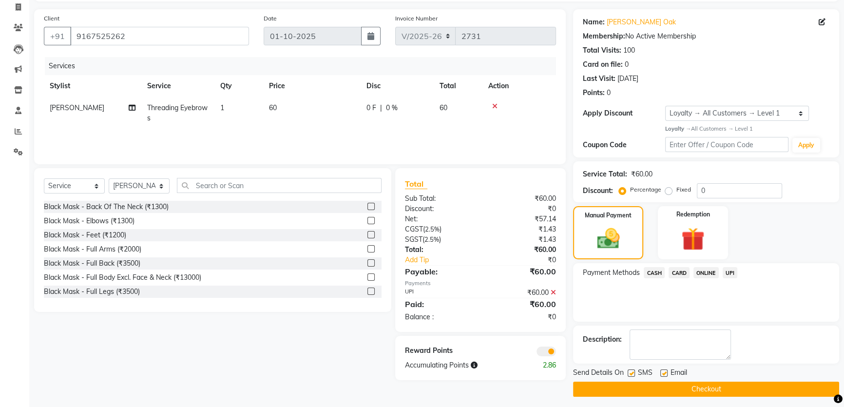
scroll to position [68, 0]
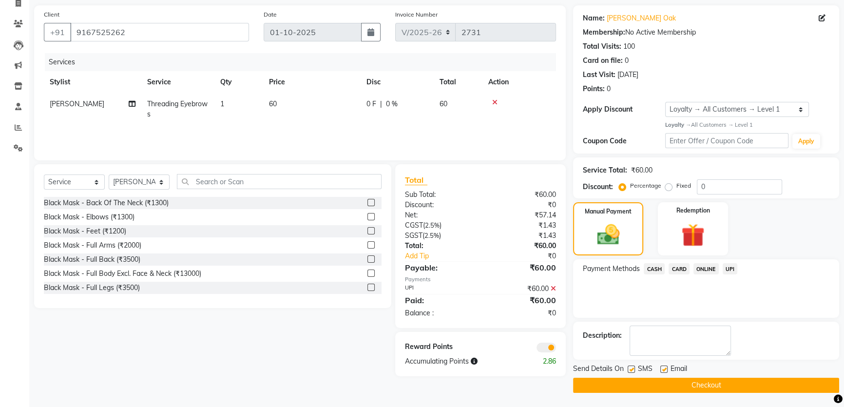
click at [674, 386] on button "Checkout" at bounding box center [706, 385] width 266 height 15
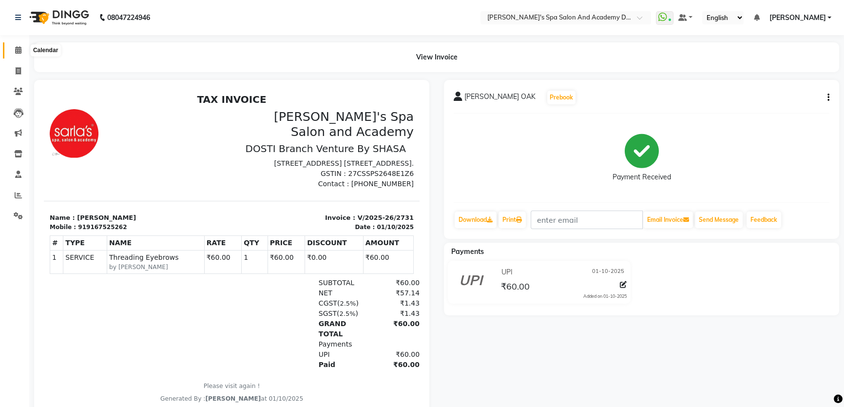
click at [19, 49] on icon at bounding box center [18, 49] width 6 height 7
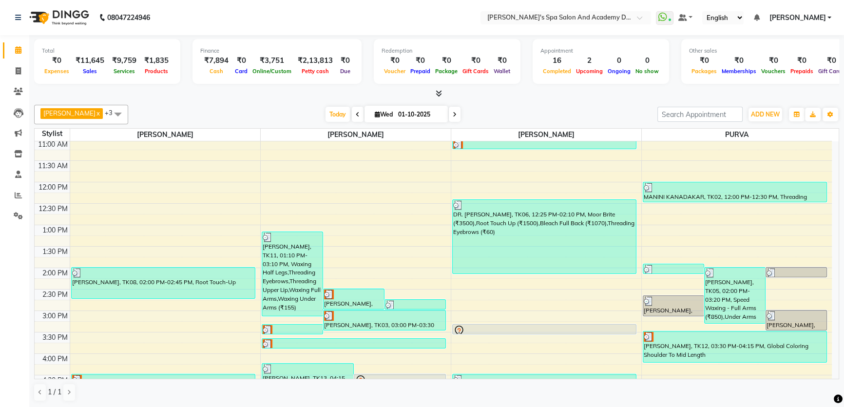
scroll to position [88, 0]
click at [19, 74] on icon at bounding box center [18, 70] width 5 height 7
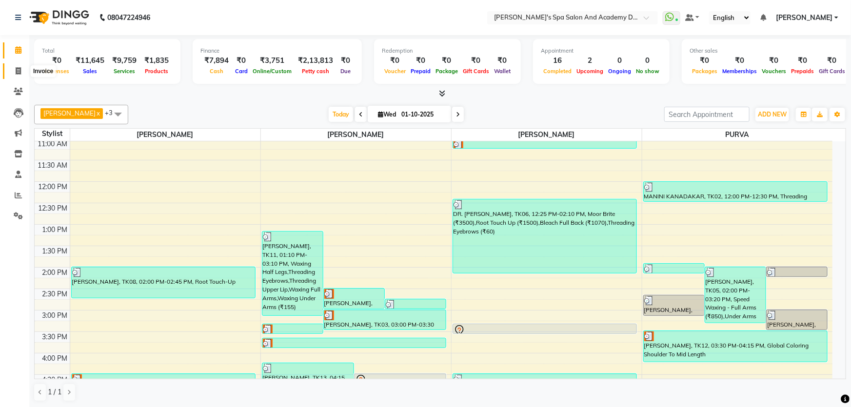
select select "6316"
select select "service"
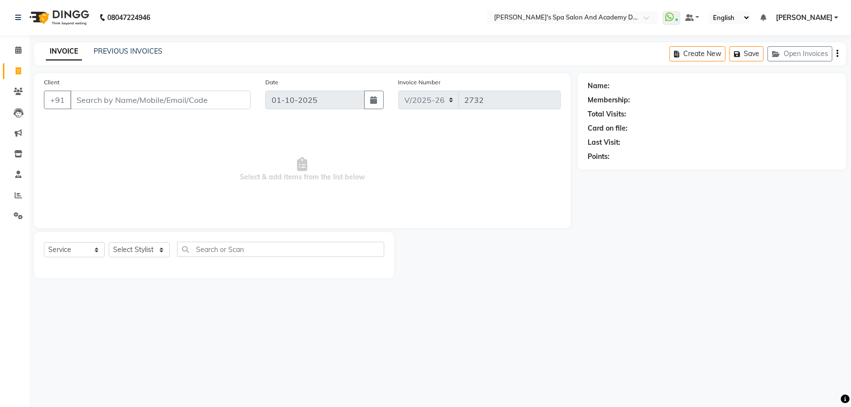
click at [166, 102] on input "Client" at bounding box center [160, 100] width 180 height 19
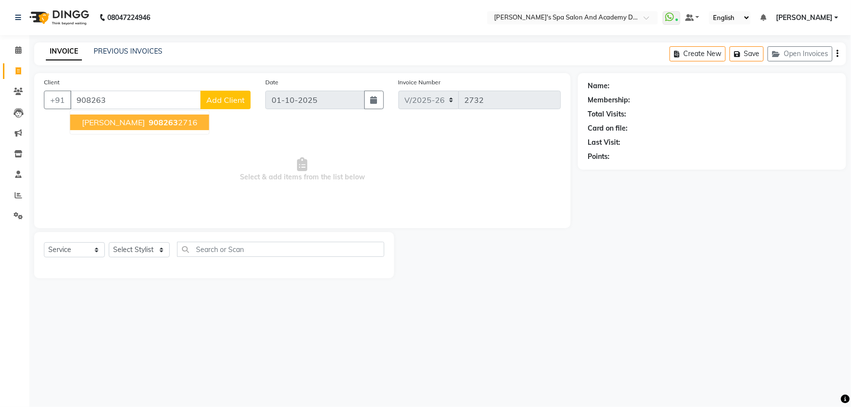
click at [125, 124] on span "manisha gangurde" at bounding box center [113, 122] width 63 height 10
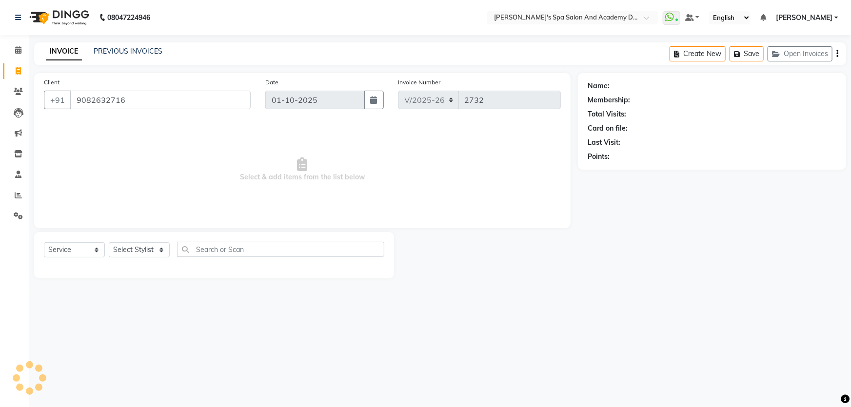
type input "9082632716"
select select "1: Object"
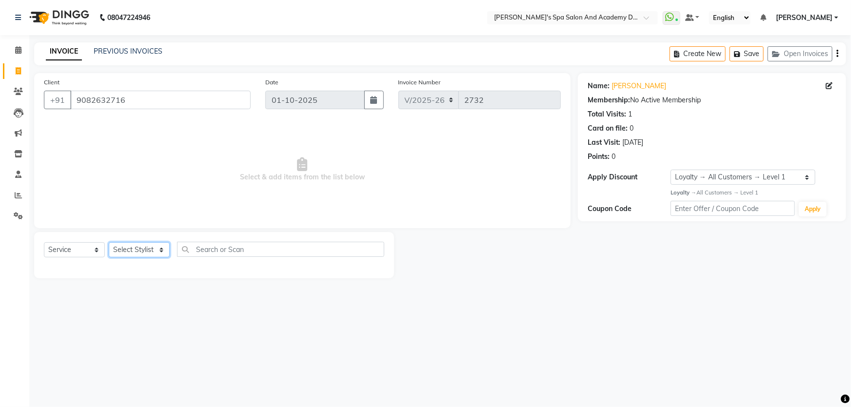
click at [140, 256] on select "Select Stylist Admin AKSHTA AMBRE ASAWARI PAWAR DIRECT 1 GAURI THAPA JIGNA SHAH…" at bounding box center [139, 249] width 61 height 15
select select "47360"
click at [109, 242] on select "Select Stylist Admin AKSHTA AMBRE ASAWARI PAWAR DIRECT 1 GAURI THAPA JIGNA SHAH…" at bounding box center [139, 249] width 61 height 15
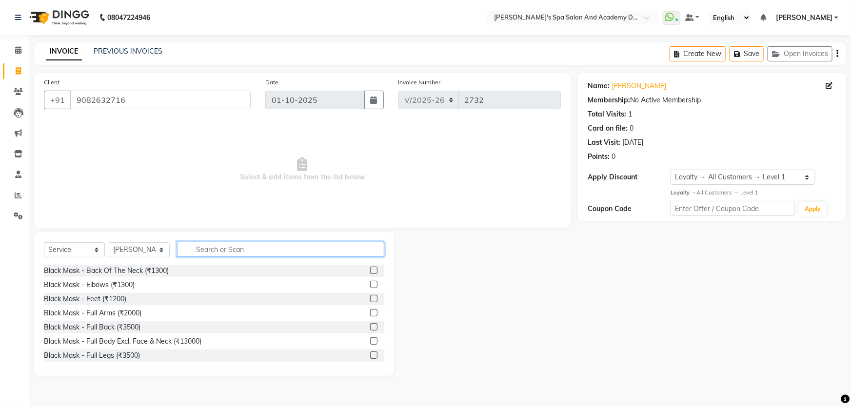
click at [244, 243] on input "text" at bounding box center [280, 249] width 207 height 15
type input "threadin"
click at [370, 282] on label at bounding box center [373, 284] width 7 height 7
click at [370, 282] on input "checkbox" at bounding box center [373, 285] width 6 height 6
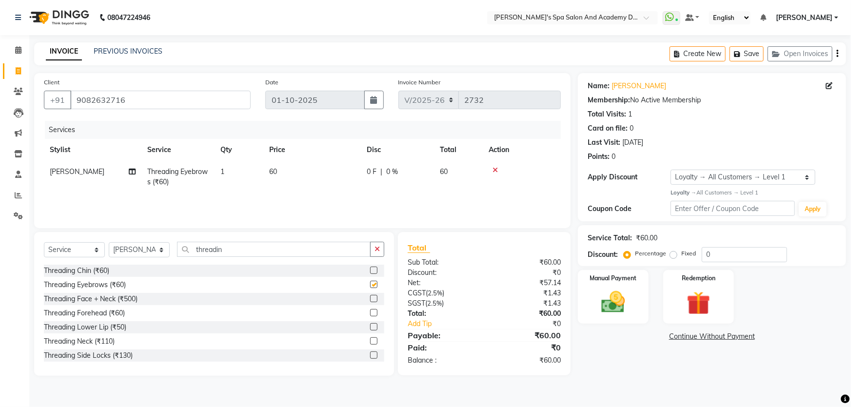
checkbox input "false"
click at [163, 252] on select "Select Stylist Admin AKSHTA AMBRE ASAWARI PAWAR DIRECT 1 GAURI THAPA JIGNA SHAH…" at bounding box center [139, 249] width 61 height 15
click at [109, 242] on select "Select Stylist Admin AKSHTA AMBRE ASAWARI PAWAR DIRECT 1 GAURI THAPA JIGNA SHAH…" at bounding box center [139, 249] width 61 height 15
click at [225, 171] on td "1" at bounding box center [238, 177] width 49 height 32
select select "47360"
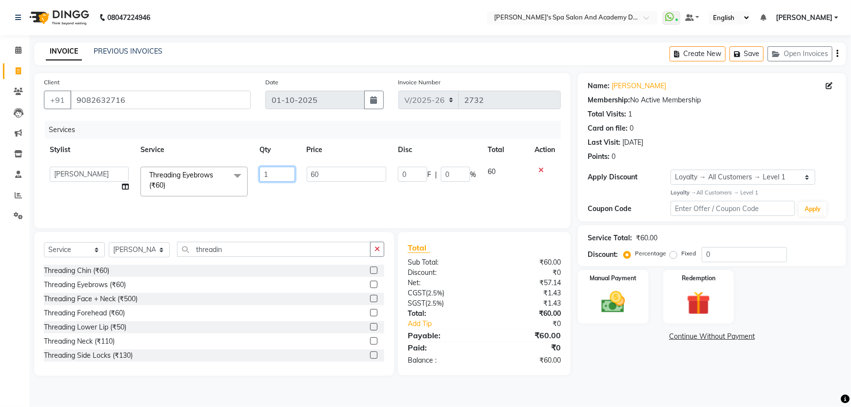
click at [271, 175] on input "1" at bounding box center [277, 174] width 36 height 15
type input "2"
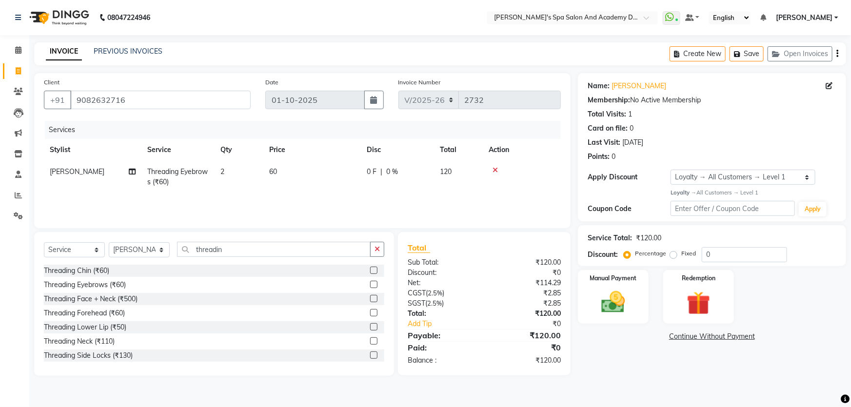
click at [301, 207] on div "Services Stylist Service Qty Price Disc Total Action GAURI THAPA Threading Eyeb…" at bounding box center [302, 169] width 517 height 97
click at [594, 299] on img at bounding box center [613, 302] width 40 height 28
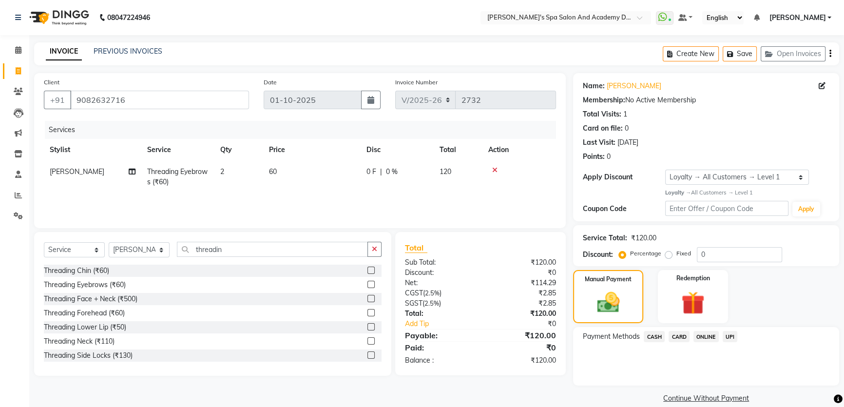
click at [727, 336] on span "UPI" at bounding box center [730, 336] width 15 height 11
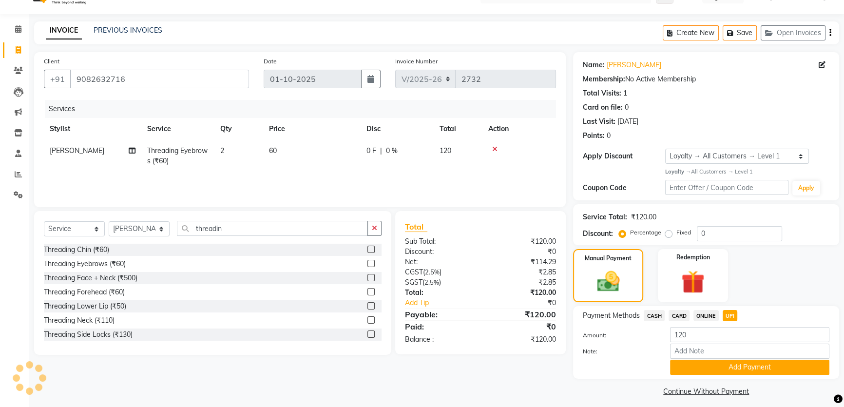
scroll to position [27, 0]
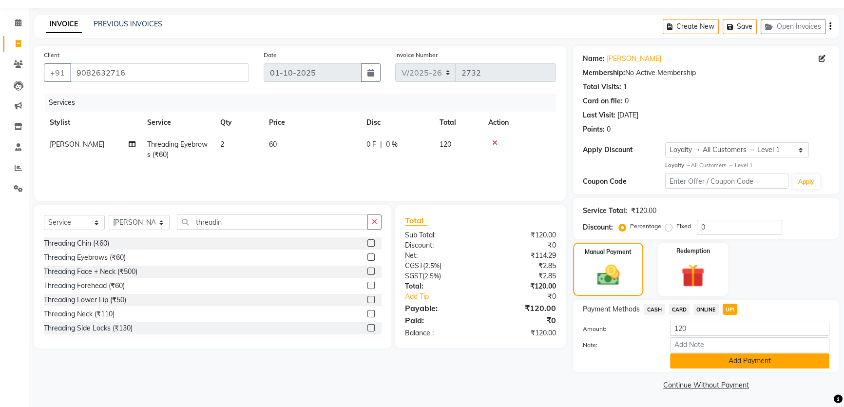
click at [736, 362] on button "Add Payment" at bounding box center [749, 360] width 159 height 15
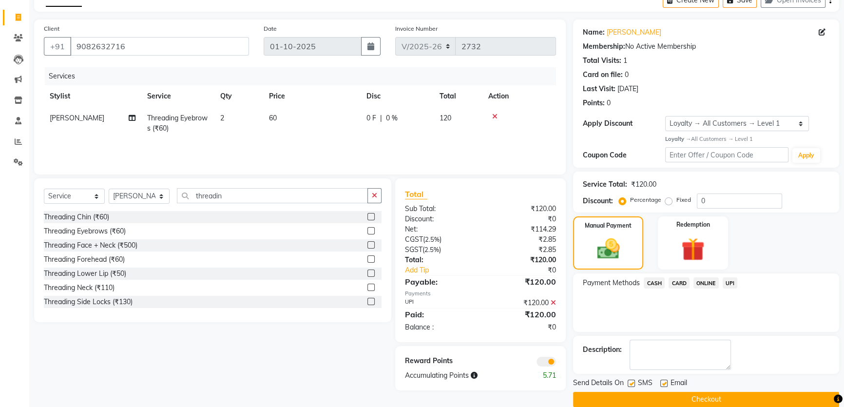
scroll to position [68, 0]
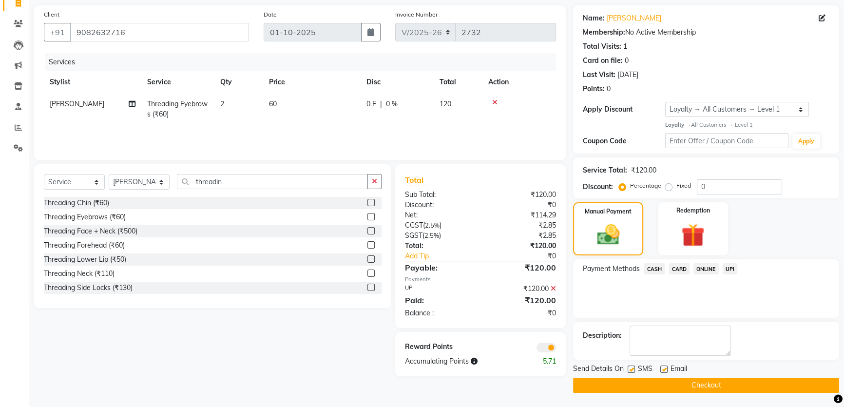
click at [673, 387] on button "Checkout" at bounding box center [706, 385] width 266 height 15
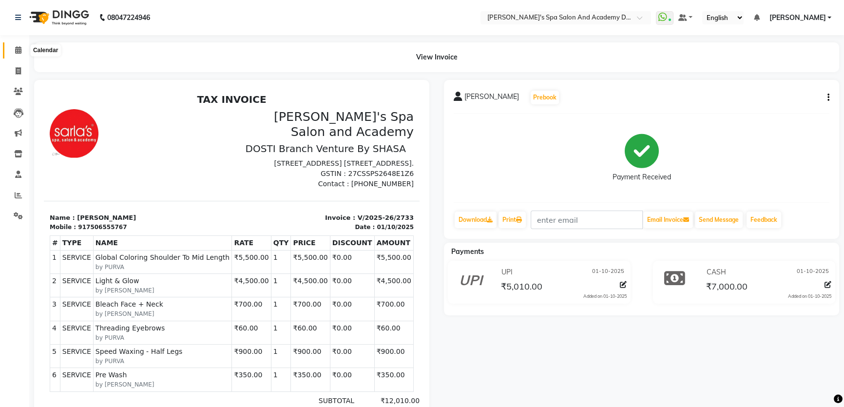
click at [14, 48] on span at bounding box center [18, 50] width 17 height 11
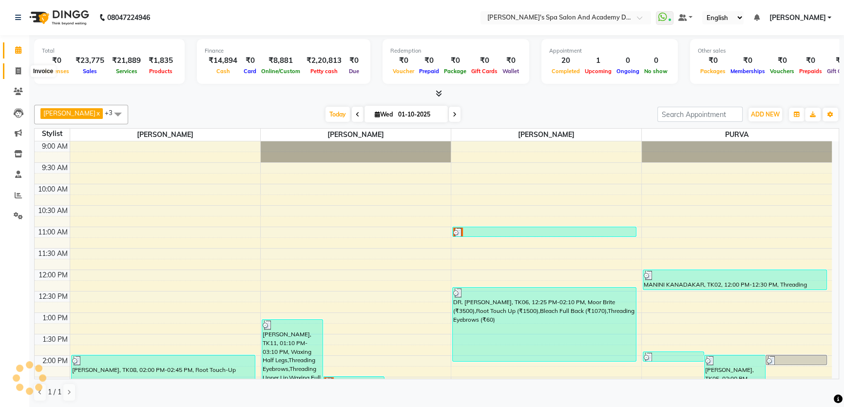
click at [16, 70] on icon at bounding box center [18, 70] width 5 height 7
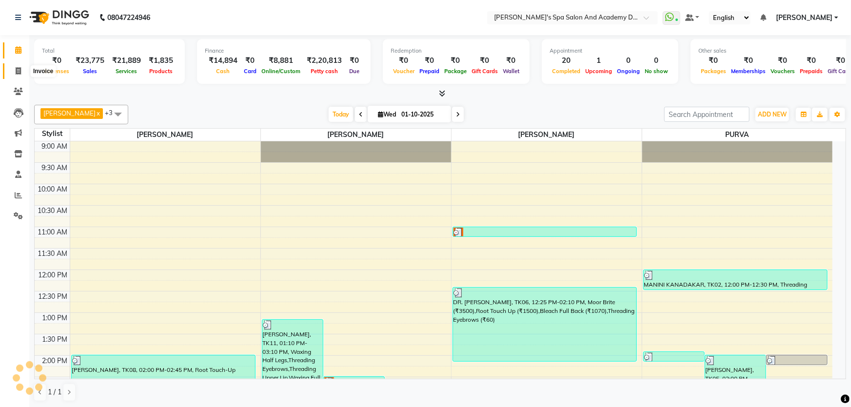
select select "6316"
select select "service"
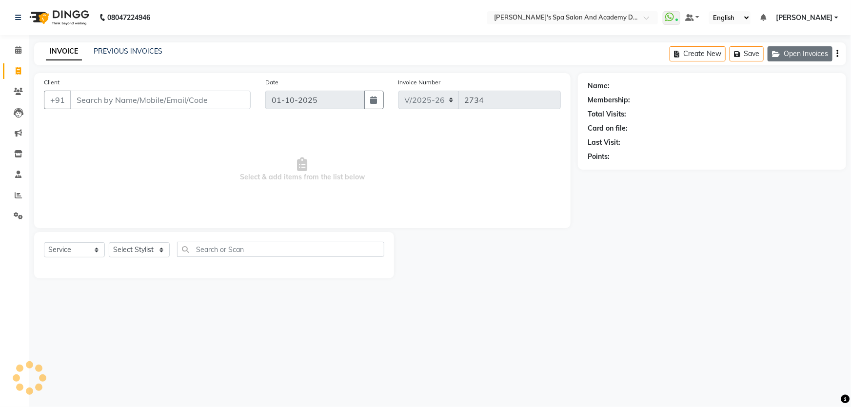
click at [792, 56] on button "Open Invoices" at bounding box center [799, 53] width 65 height 15
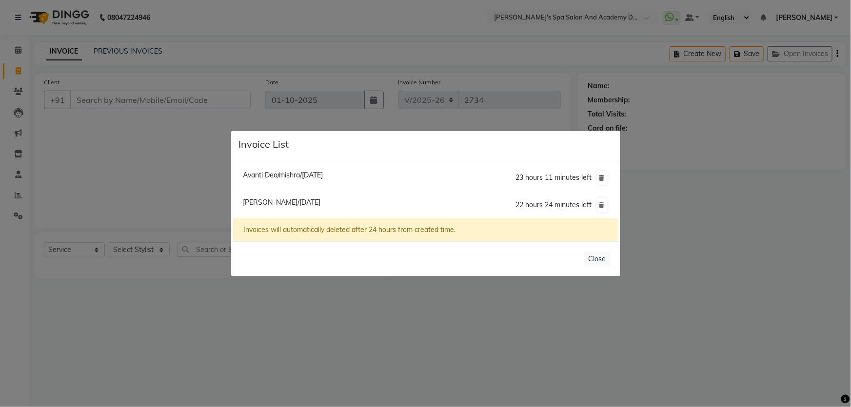
click at [272, 205] on span "[PERSON_NAME]/[DATE]" at bounding box center [282, 202] width 78 height 9
type input "9821193134"
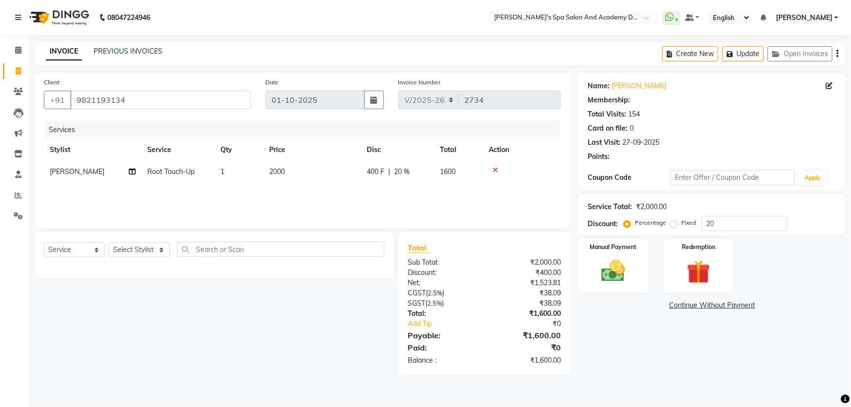
type input "0"
select select "2: Object"
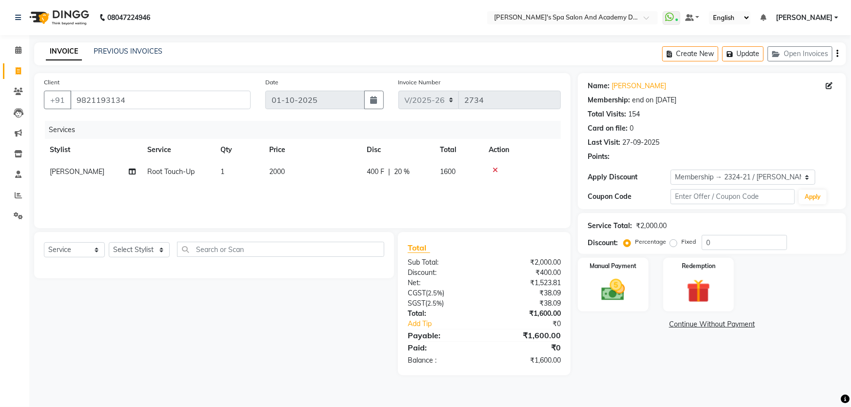
type input "20"
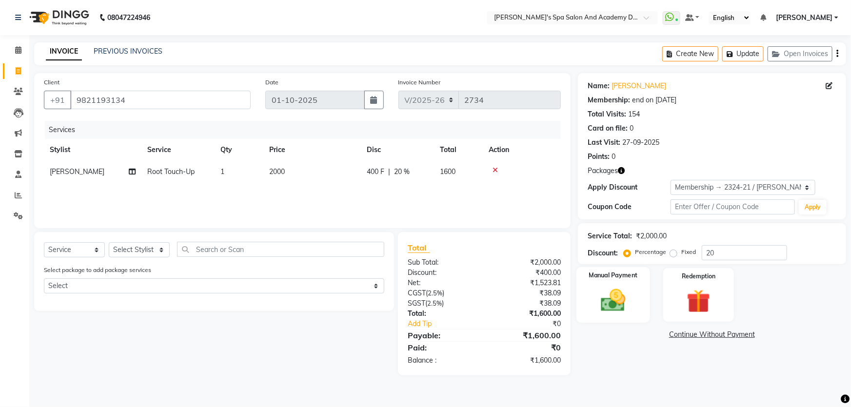
click at [603, 310] on img at bounding box center [613, 300] width 40 height 28
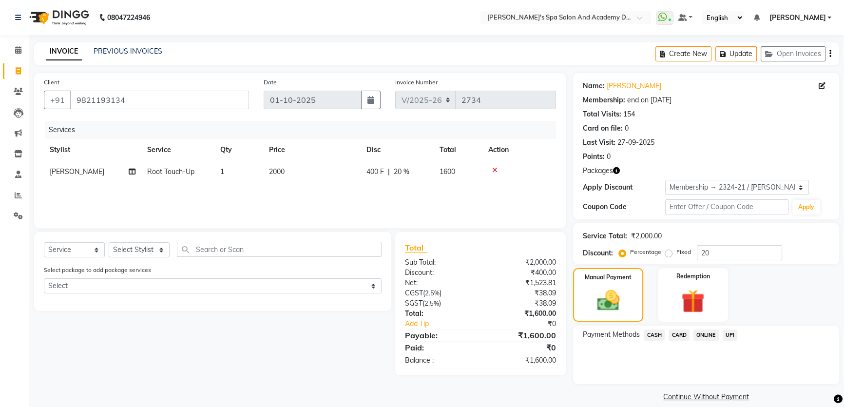
click at [728, 334] on span "UPI" at bounding box center [730, 335] width 15 height 11
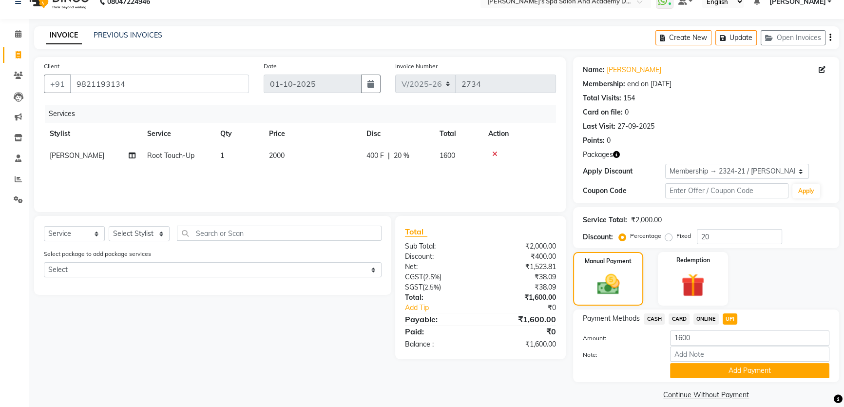
scroll to position [25, 0]
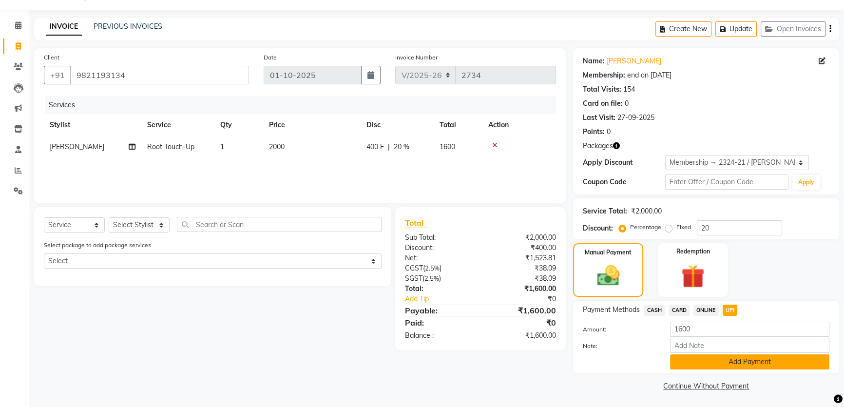
click at [756, 362] on button "Add Payment" at bounding box center [749, 361] width 159 height 15
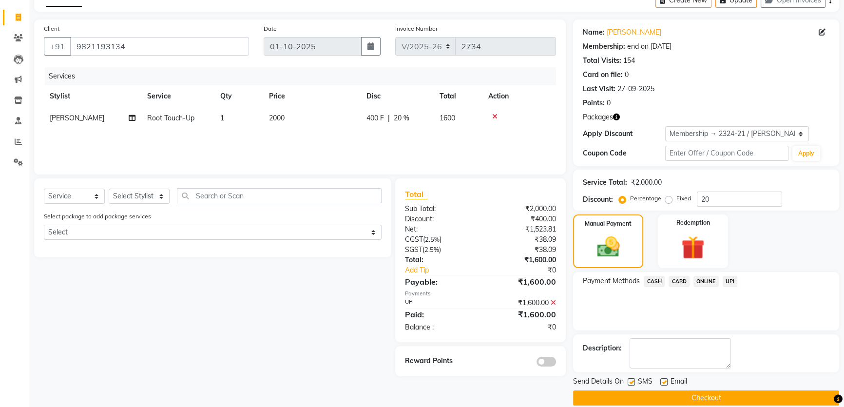
scroll to position [66, 0]
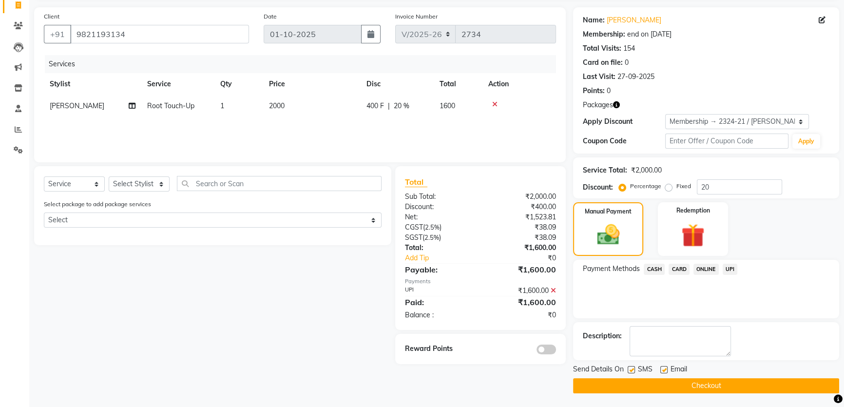
click at [714, 383] on button "Checkout" at bounding box center [706, 385] width 266 height 15
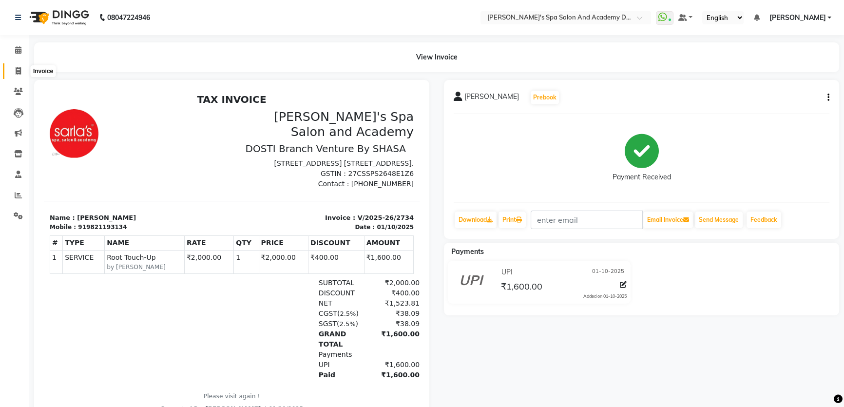
click at [12, 70] on span at bounding box center [18, 71] width 17 height 11
select select "6316"
select select "service"
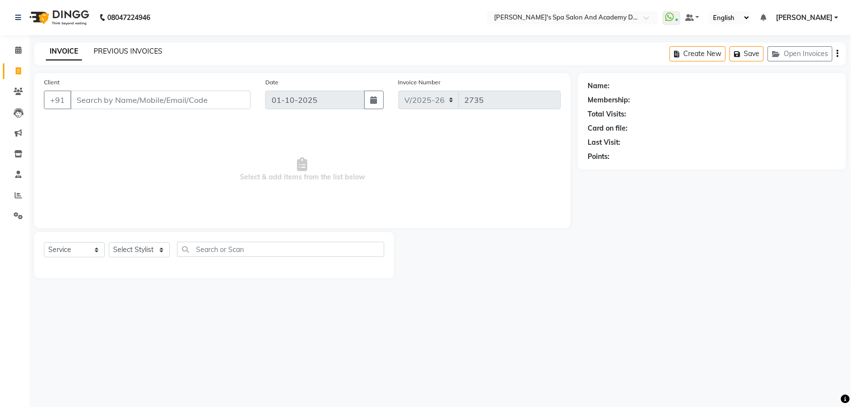
click at [109, 54] on link "PREVIOUS INVOICES" at bounding box center [128, 51] width 69 height 9
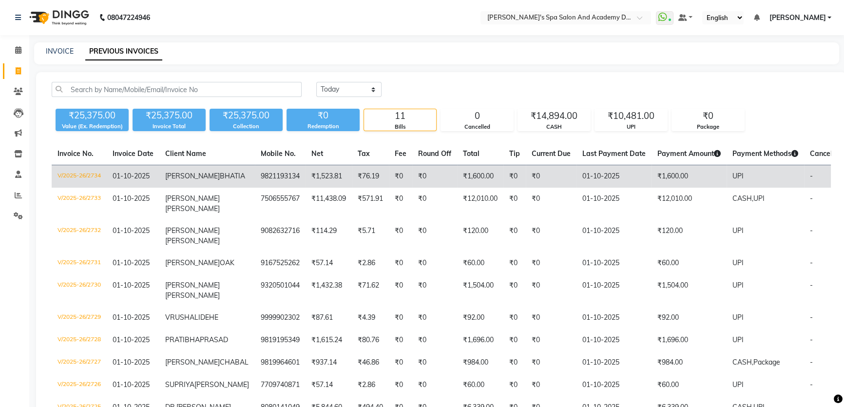
click at [185, 181] on td "MONA BHATIA" at bounding box center [207, 176] width 96 height 23
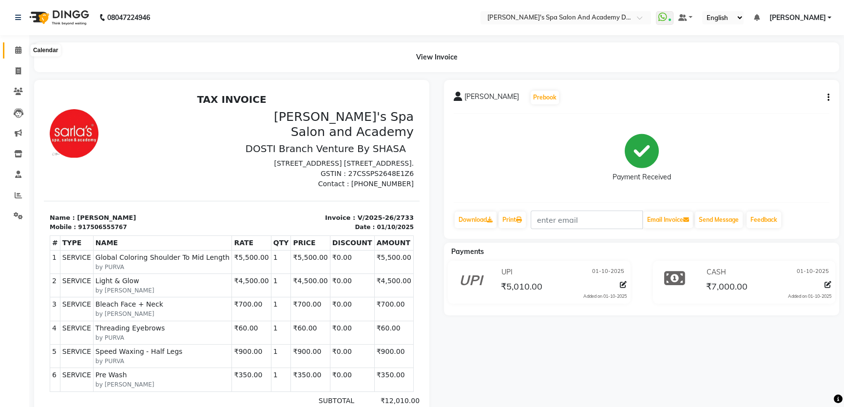
click at [13, 49] on span at bounding box center [18, 50] width 17 height 11
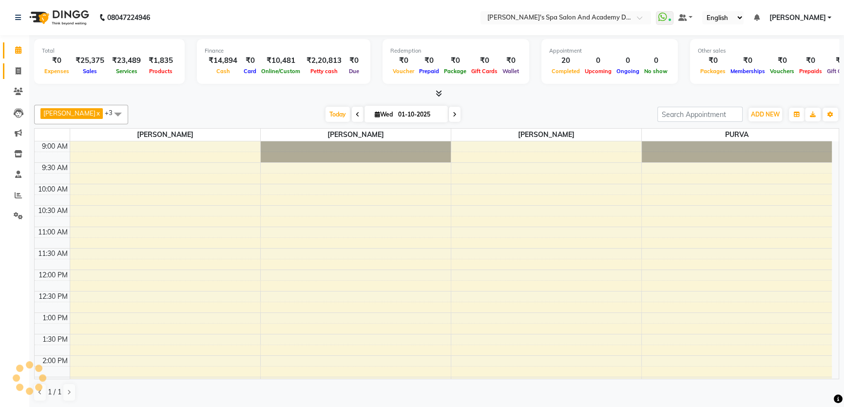
scroll to position [256, 0]
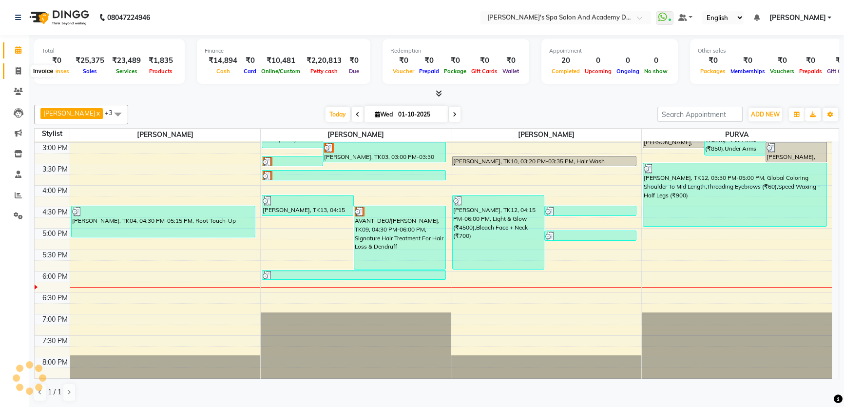
click at [20, 70] on icon at bounding box center [18, 70] width 5 height 7
select select "6316"
select select "service"
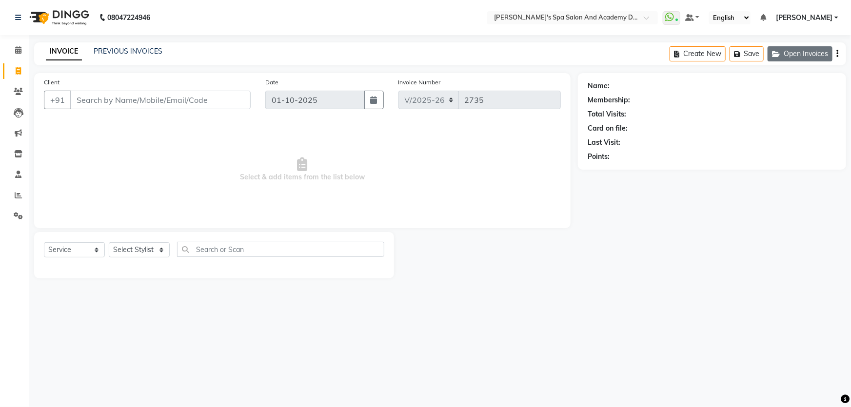
click at [798, 55] on button "Open Invoices" at bounding box center [799, 53] width 65 height 15
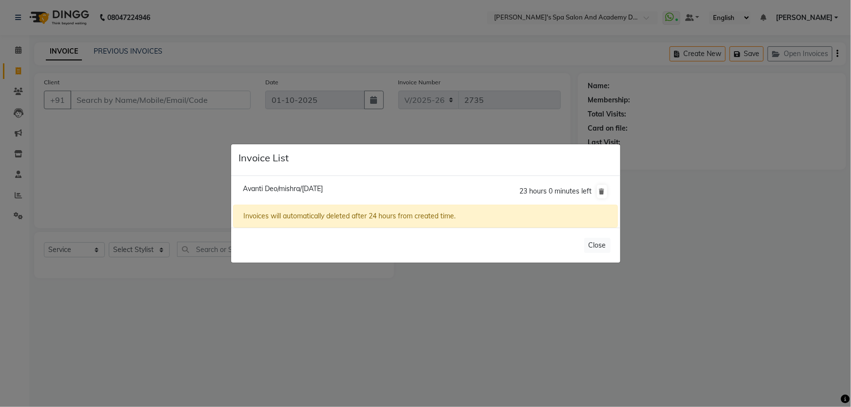
click at [323, 192] on span "Avanti Deo/mishra/[DATE]" at bounding box center [283, 188] width 80 height 9
type input "9820954332"
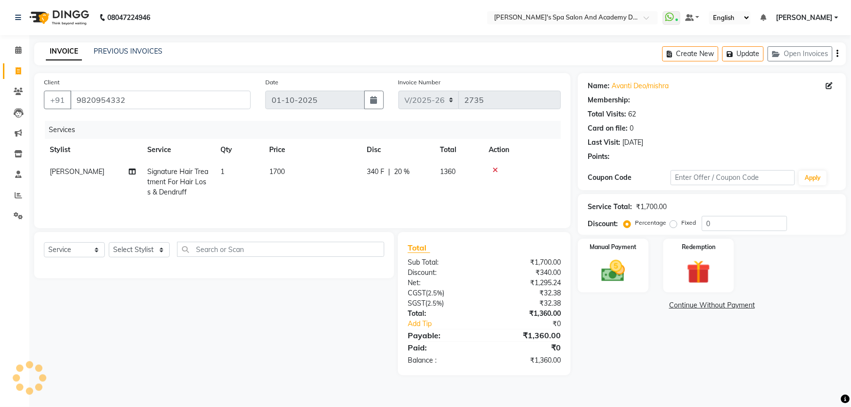
type input "20"
select select "2: Object"
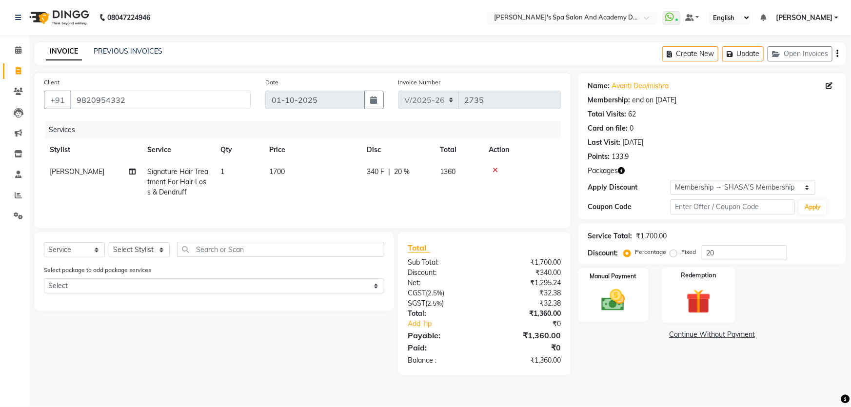
click at [697, 287] on img at bounding box center [699, 301] width 40 height 31
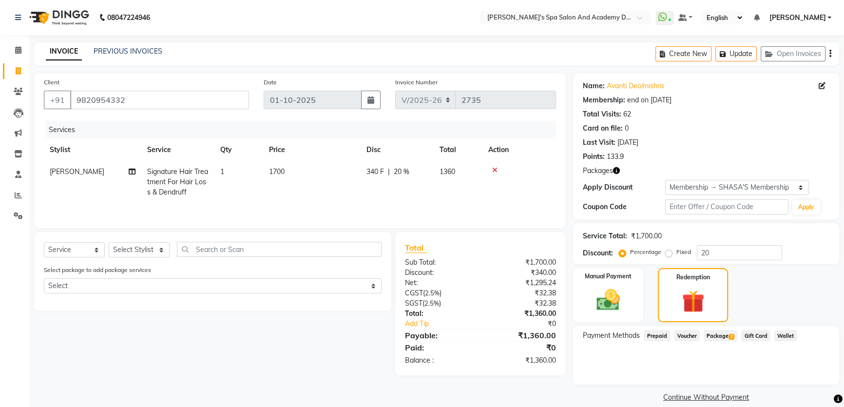
scroll to position [12, 0]
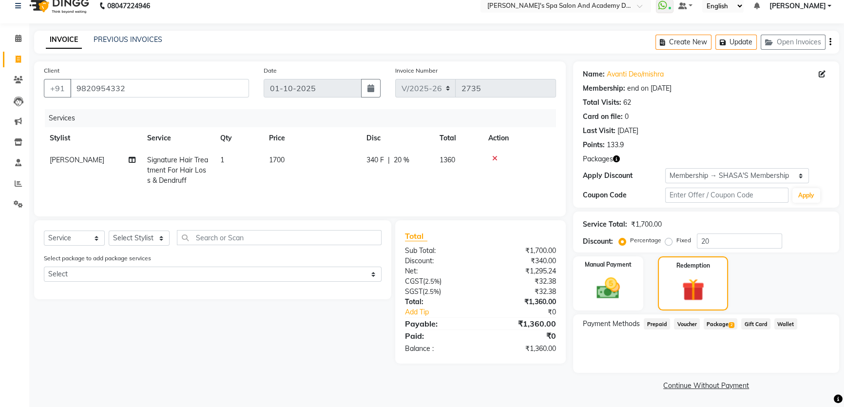
click at [721, 322] on span "Package 2" at bounding box center [721, 323] width 34 height 11
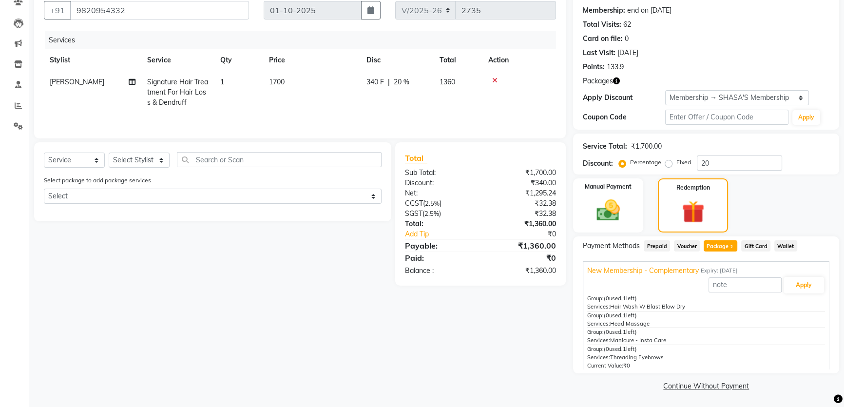
scroll to position [90, 0]
click at [150, 238] on div "Select Service Product Membership Package Voucher Prepaid Gift Card Select Styl…" at bounding box center [209, 213] width 365 height 143
click at [493, 77] on icon at bounding box center [494, 80] width 5 height 7
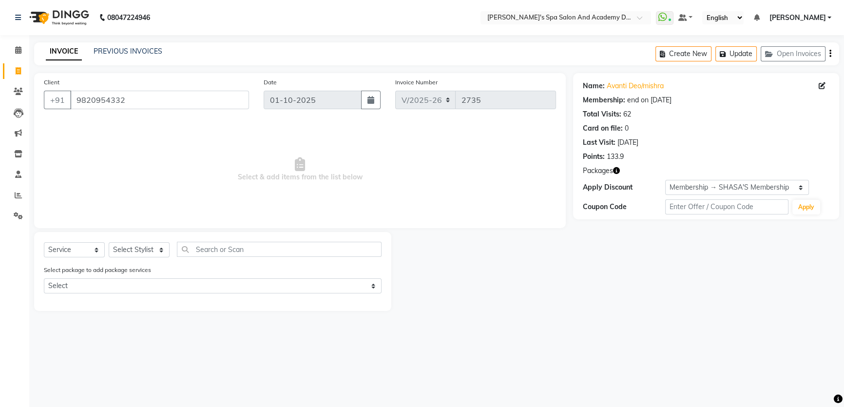
scroll to position [0, 0]
click at [160, 253] on select "Select Stylist Admin [PERSON_NAME] [PERSON_NAME] DIRECT 1 [PERSON_NAME] [PERSON…" at bounding box center [139, 249] width 61 height 15
select select "47355"
click at [109, 242] on select "Select Stylist Admin [PERSON_NAME] [PERSON_NAME] DIRECT 1 [PERSON_NAME] [PERSON…" at bounding box center [139, 249] width 61 height 15
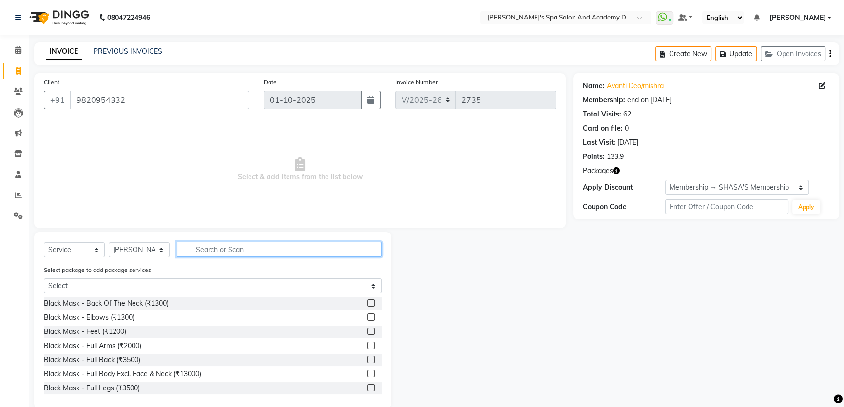
click at [205, 253] on input "text" at bounding box center [279, 249] width 205 height 15
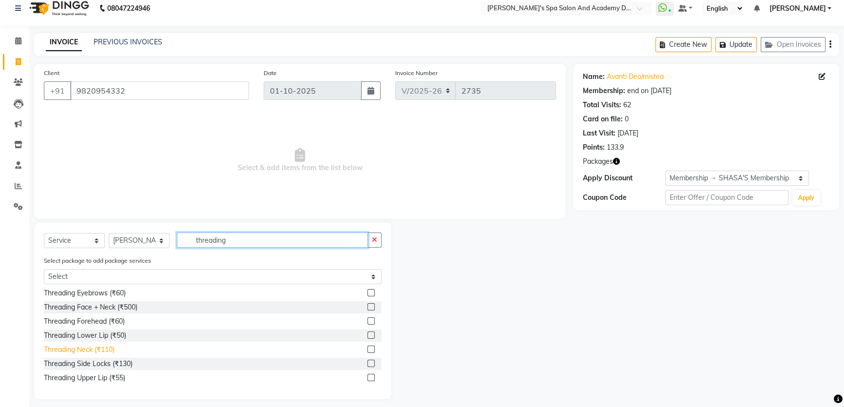
scroll to position [16, 0]
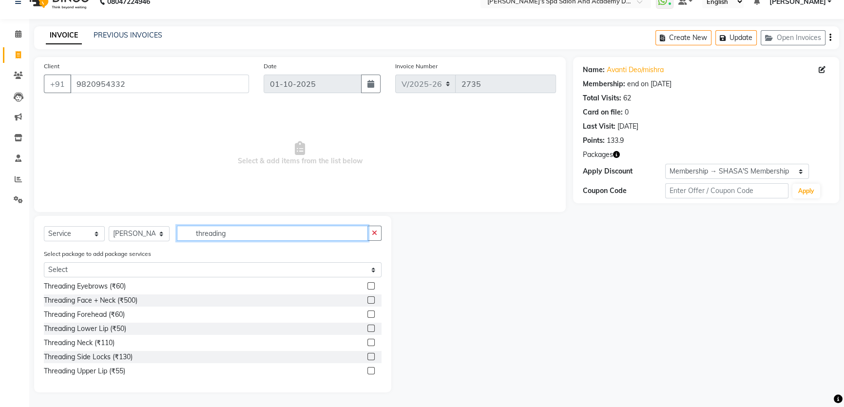
type input "threading"
click at [368, 373] on label at bounding box center [371, 370] width 7 height 7
click at [368, 373] on input "checkbox" at bounding box center [371, 371] width 6 height 6
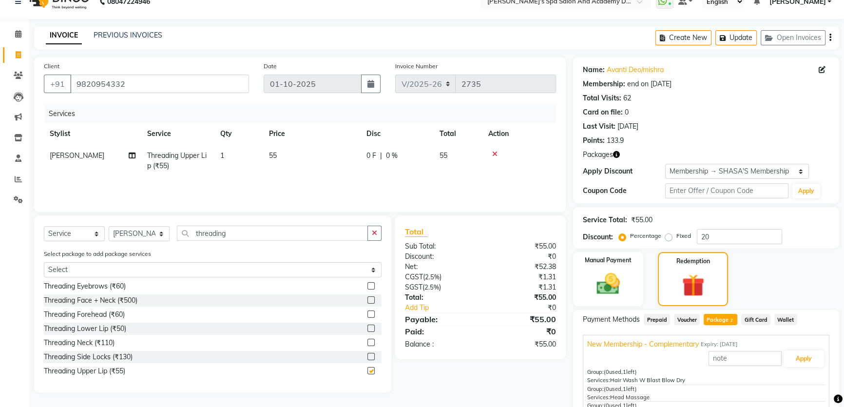
checkbox input "false"
drag, startPoint x: 233, startPoint y: 234, endPoint x: 189, endPoint y: 233, distance: 43.9
click at [189, 233] on input "threading" at bounding box center [272, 233] width 191 height 15
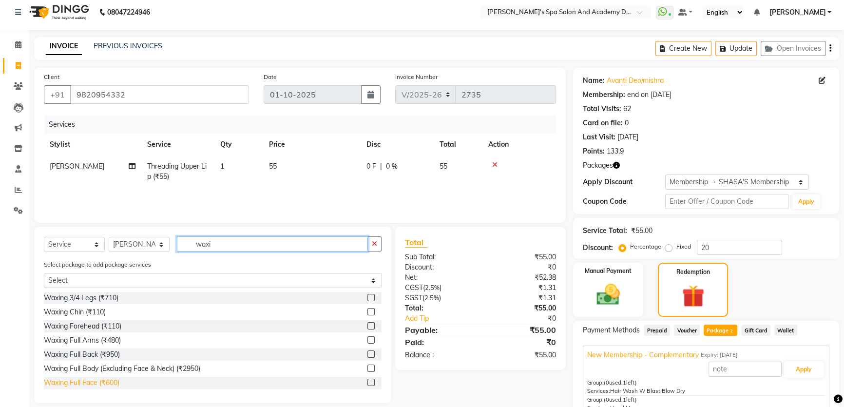
scroll to position [0, 0]
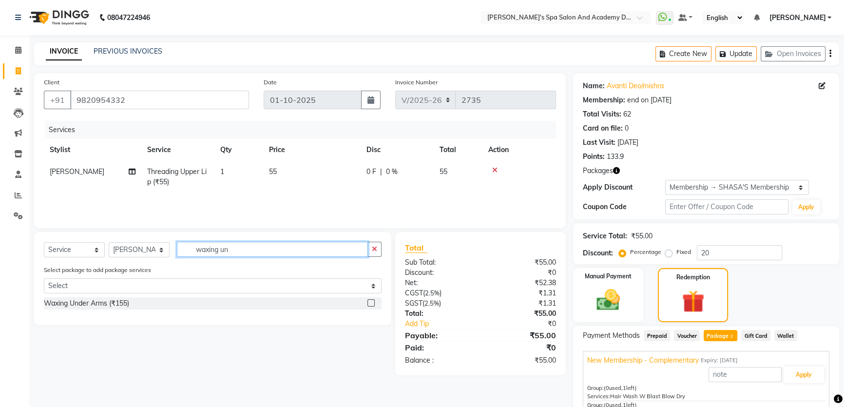
type input "waxing un"
click at [371, 305] on label at bounding box center [371, 302] width 7 height 7
click at [371, 305] on input "checkbox" at bounding box center [371, 303] width 6 height 6
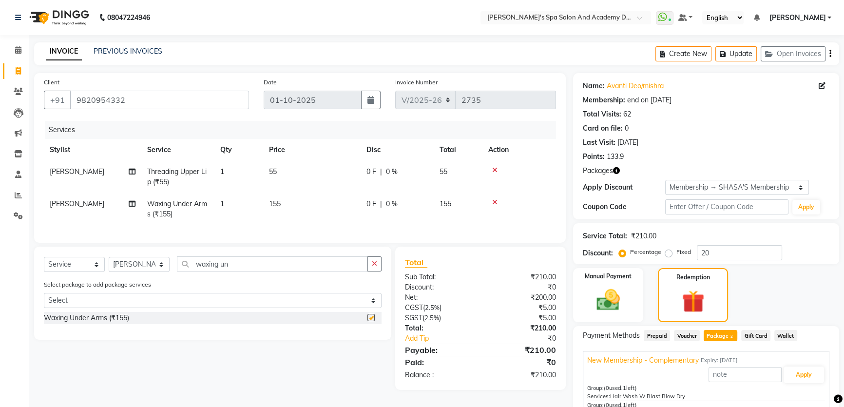
checkbox input "false"
drag, startPoint x: 233, startPoint y: 272, endPoint x: 142, endPoint y: 268, distance: 91.2
click at [142, 268] on div "Select Service Product Membership Package Voucher Prepaid Gift Card Select Styl…" at bounding box center [213, 267] width 338 height 23
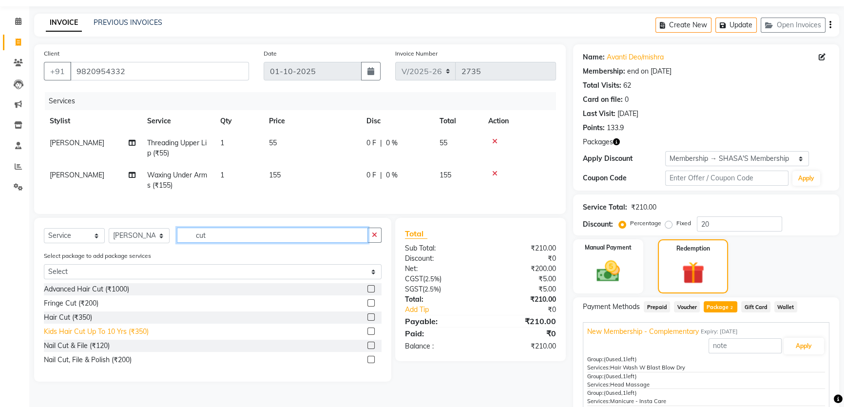
scroll to position [44, 0]
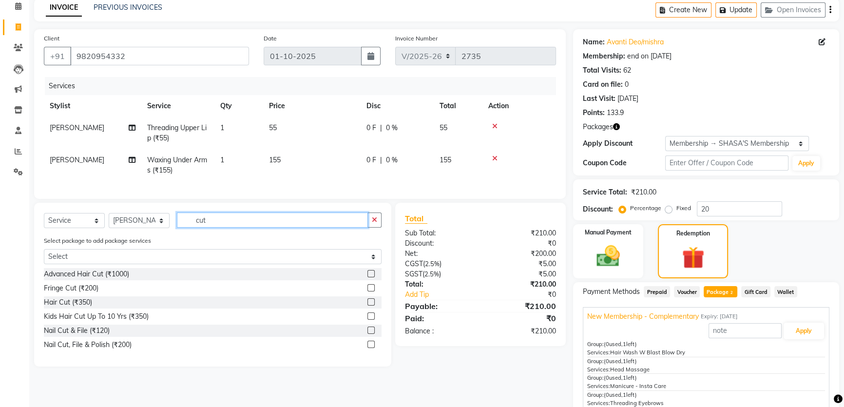
type input "cut"
click at [373, 348] on label at bounding box center [371, 344] width 7 height 7
click at [373, 348] on input "checkbox" at bounding box center [371, 345] width 6 height 6
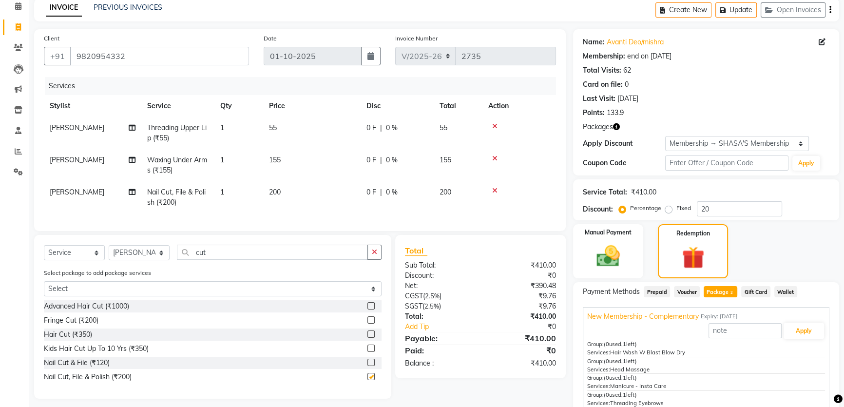
checkbox input "false"
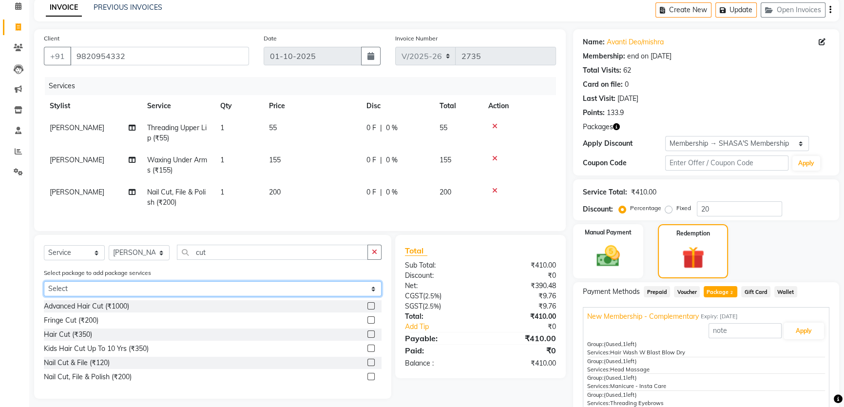
click at [124, 294] on select "Select New Membership - Complementary Sarlas Signature Hair Treatment" at bounding box center [213, 288] width 338 height 15
select select "2: Object"
click at [44, 288] on select "Select New Membership - Complementary Sarlas Signature Hair Treatment" at bounding box center [213, 288] width 338 height 15
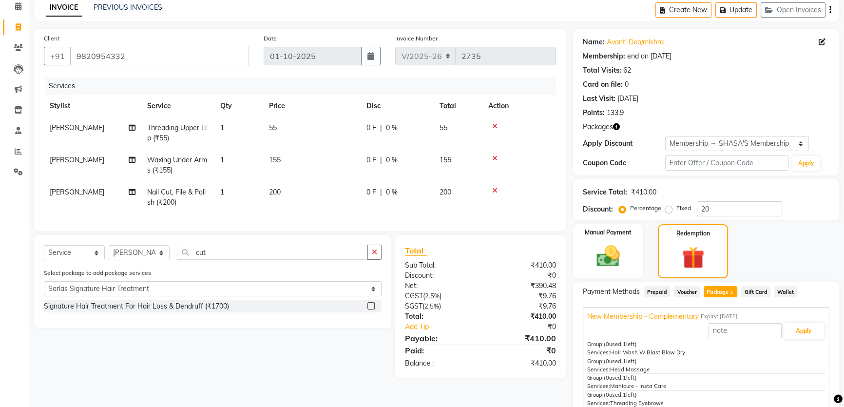
click at [368, 310] on label at bounding box center [371, 305] width 7 height 7
click at [368, 310] on input "checkbox" at bounding box center [371, 306] width 6 height 6
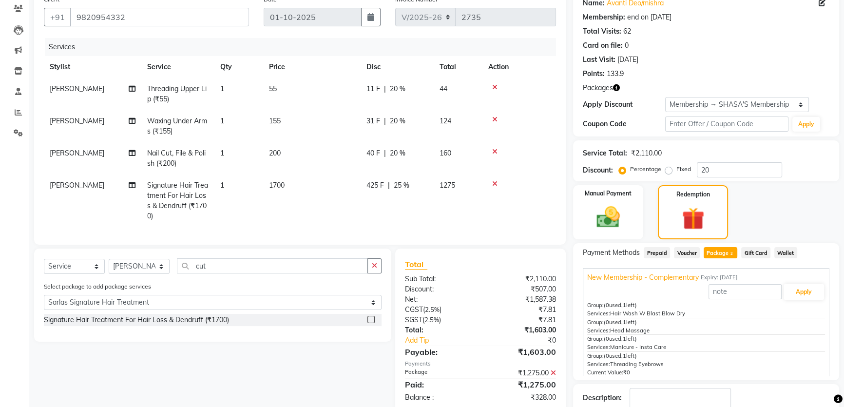
scroll to position [68, 0]
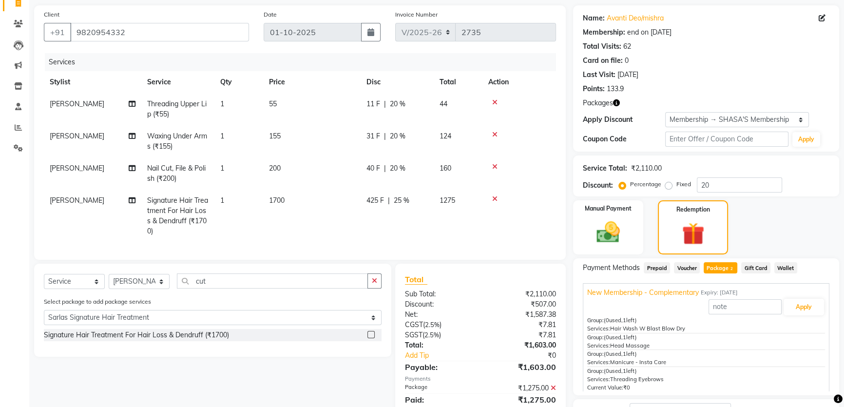
click at [617, 103] on icon "button" at bounding box center [616, 102] width 7 height 7
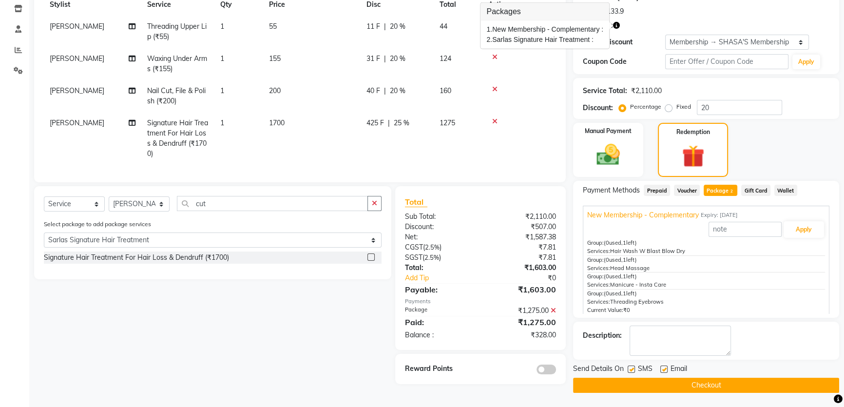
scroll to position [27, 0]
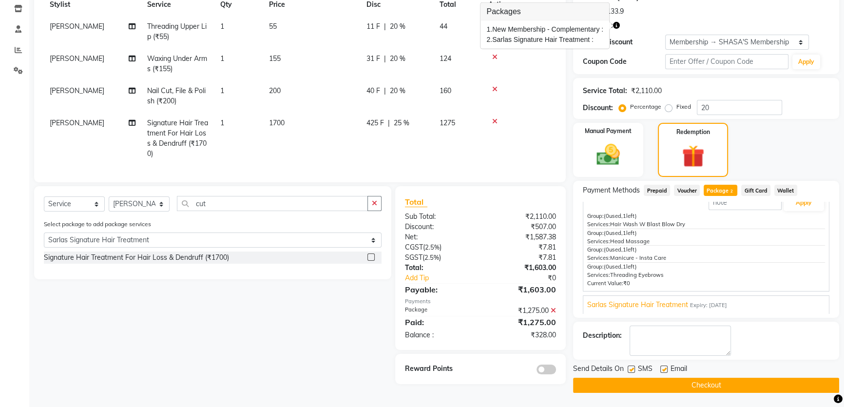
click at [675, 305] on span "Sarlas Signature Hair Treatment" at bounding box center [637, 305] width 101 height 10
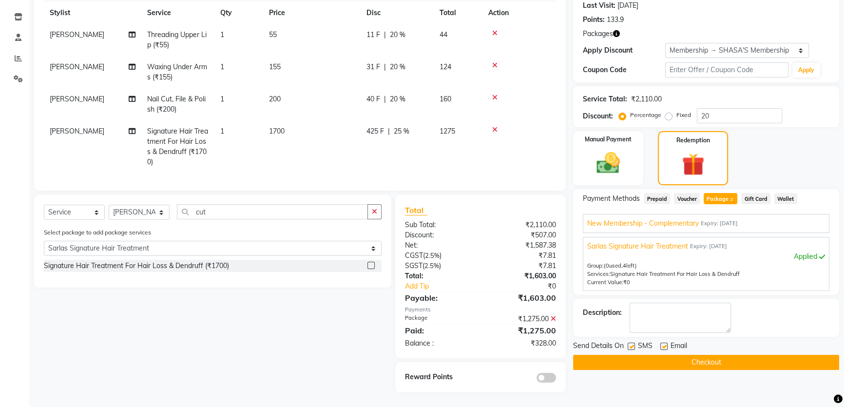
scroll to position [99, 0]
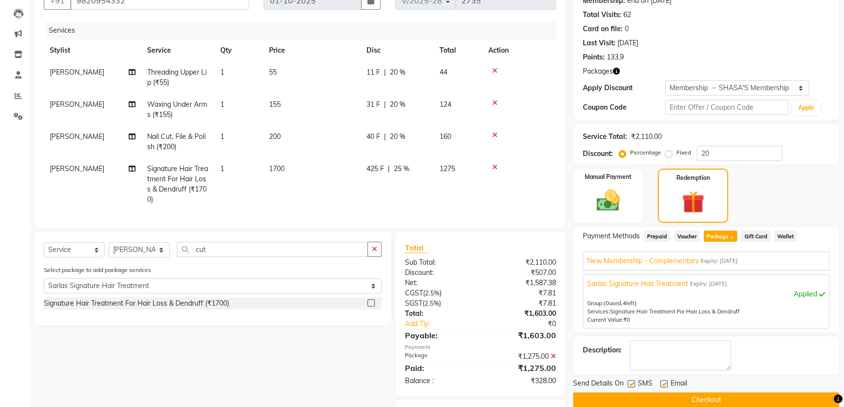
click at [495, 166] on icon at bounding box center [494, 167] width 5 height 7
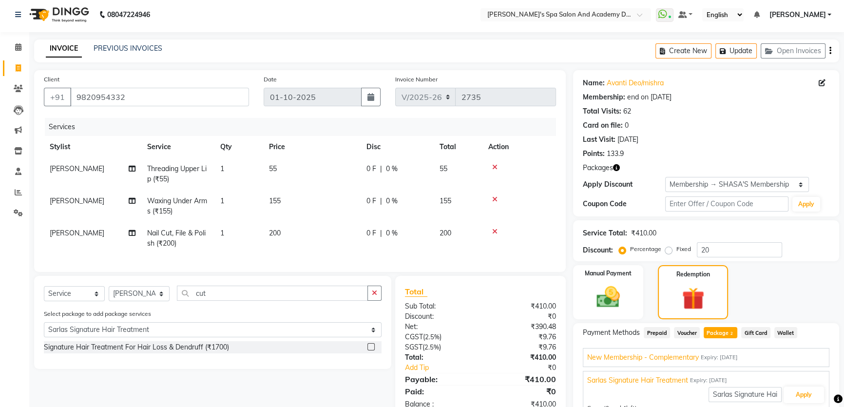
scroll to position [0, 0]
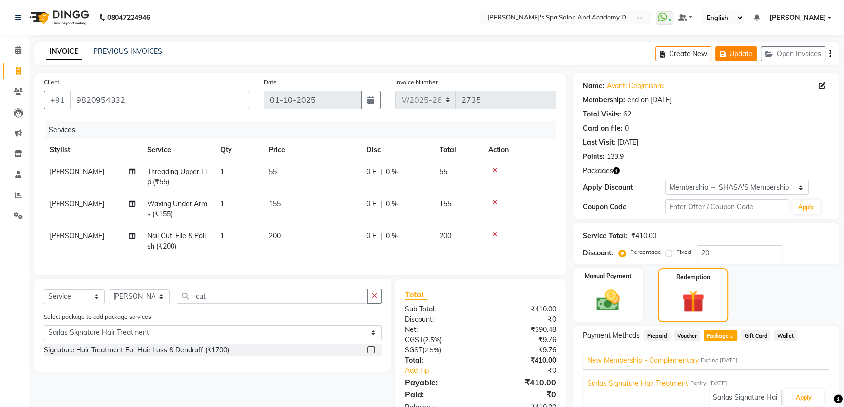
click at [740, 56] on button "Update" at bounding box center [736, 53] width 41 height 15
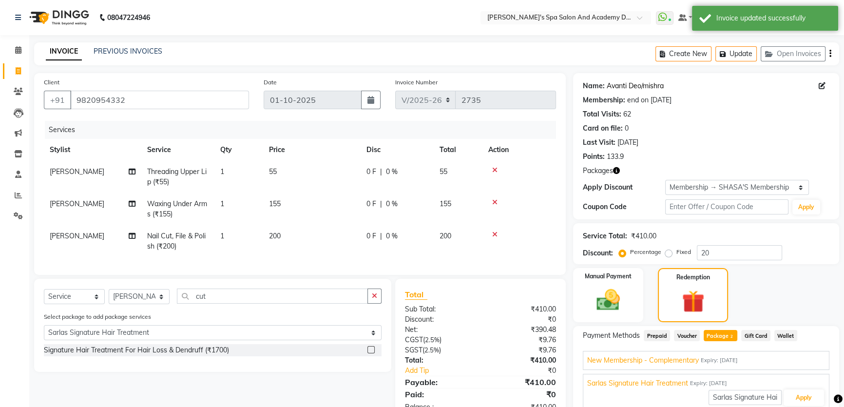
click at [629, 89] on link "Avanti Deo/mishra" at bounding box center [635, 86] width 57 height 10
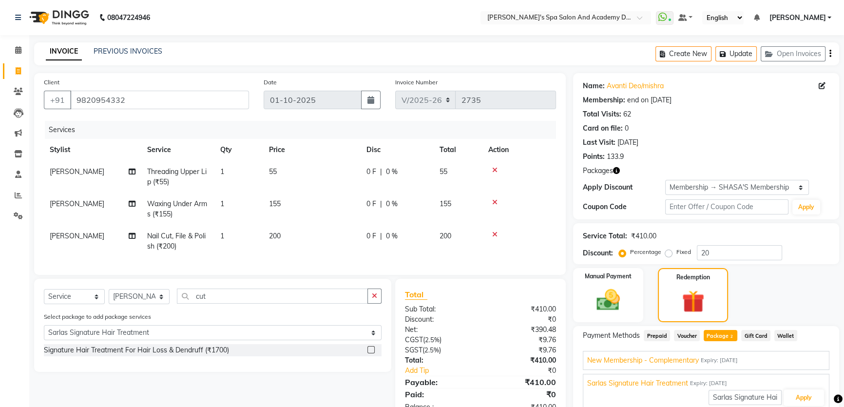
click at [372, 353] on label at bounding box center [371, 349] width 7 height 7
click at [372, 353] on input "checkbox" at bounding box center [371, 350] width 6 height 6
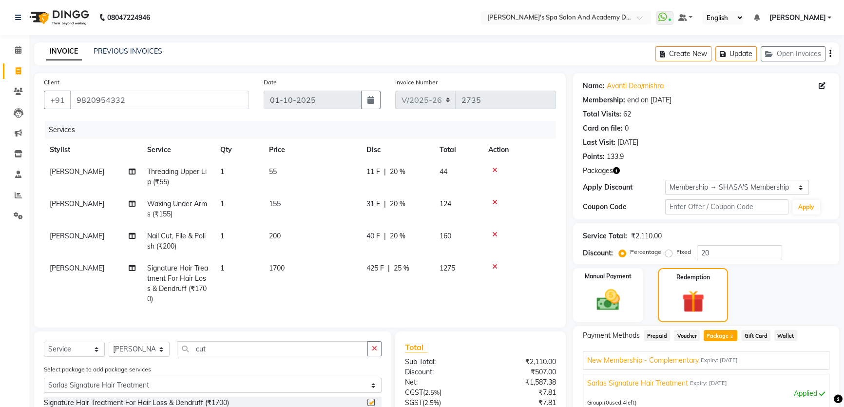
checkbox input "false"
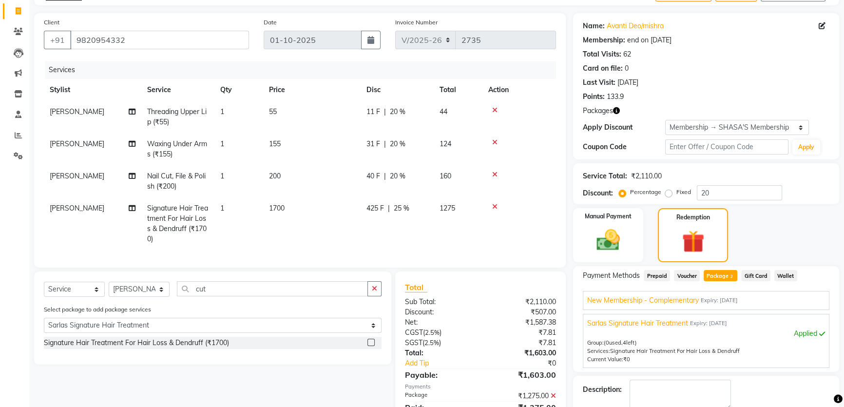
scroll to position [55, 0]
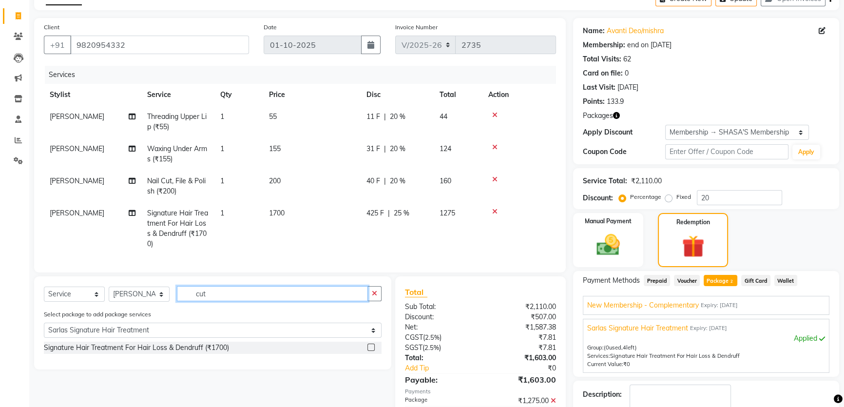
drag, startPoint x: 219, startPoint y: 303, endPoint x: 195, endPoint y: 300, distance: 25.0
click at [195, 300] on input "cut" at bounding box center [272, 293] width 191 height 15
select select "0: undefined"
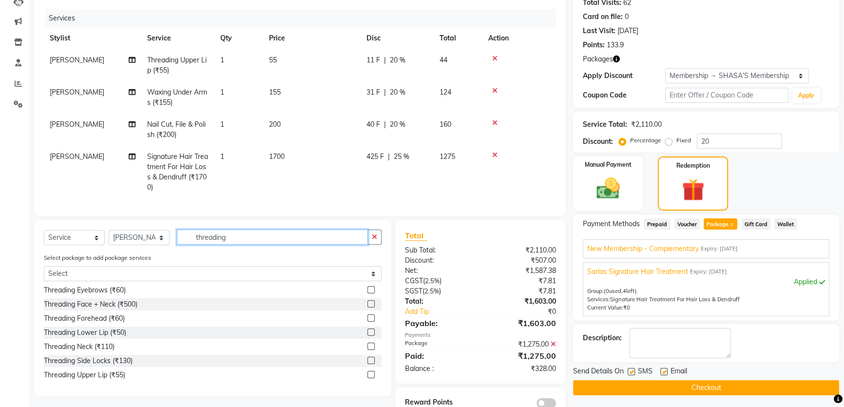
scroll to position [144, 0]
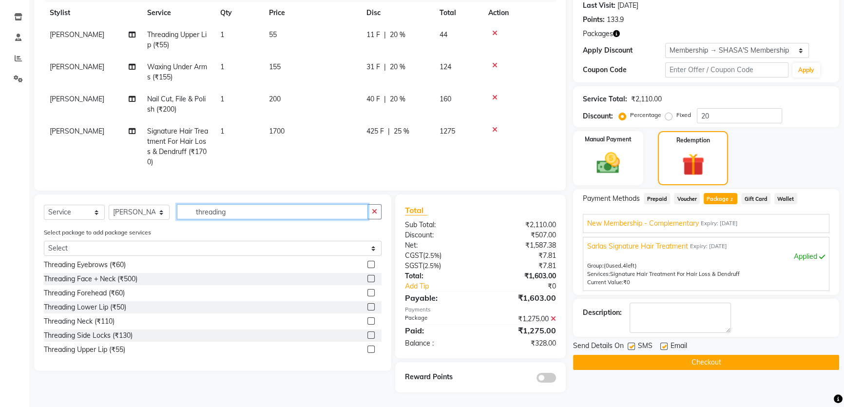
type input "threading"
click at [368, 352] on div at bounding box center [371, 351] width 6 height 10
click at [368, 351] on label at bounding box center [371, 349] width 7 height 7
click at [368, 351] on input "checkbox" at bounding box center [371, 350] width 6 height 6
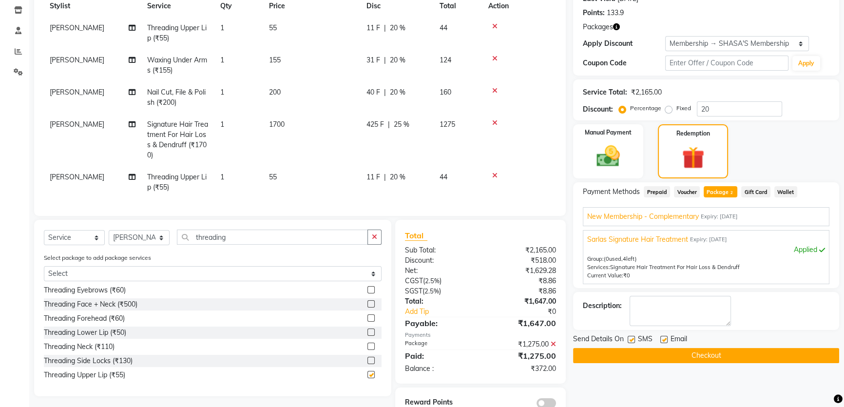
checkbox input "false"
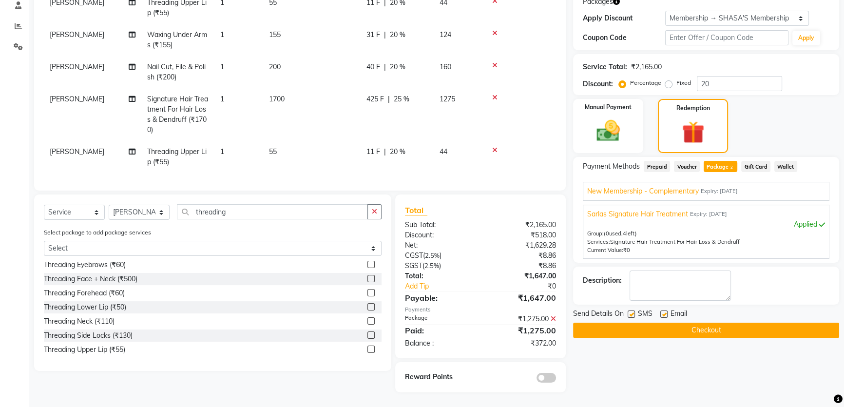
scroll to position [176, 0]
click at [696, 323] on button "Checkout" at bounding box center [706, 330] width 266 height 15
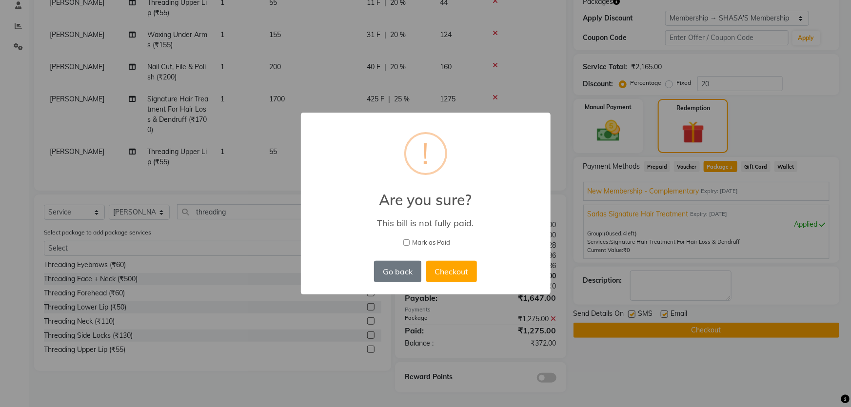
click at [773, 364] on div "× ! Are you sure? This bill is not fully paid. Mark as Paid Go back No Checkout" at bounding box center [425, 203] width 851 height 407
click at [399, 264] on button "Go back" at bounding box center [397, 271] width 47 height 21
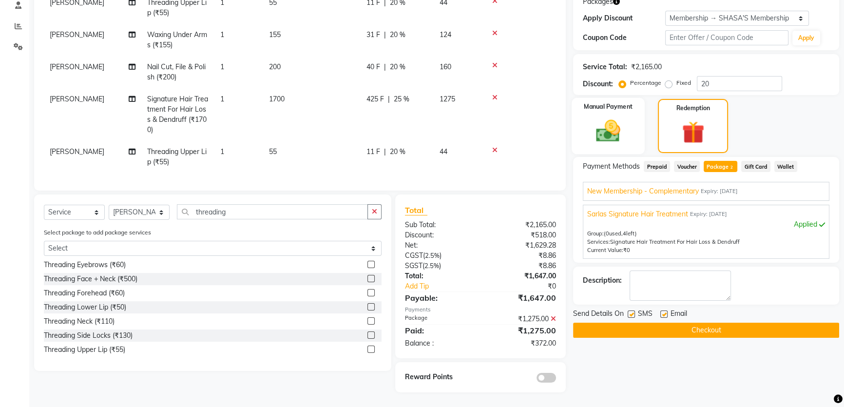
click at [616, 117] on img at bounding box center [608, 131] width 39 height 28
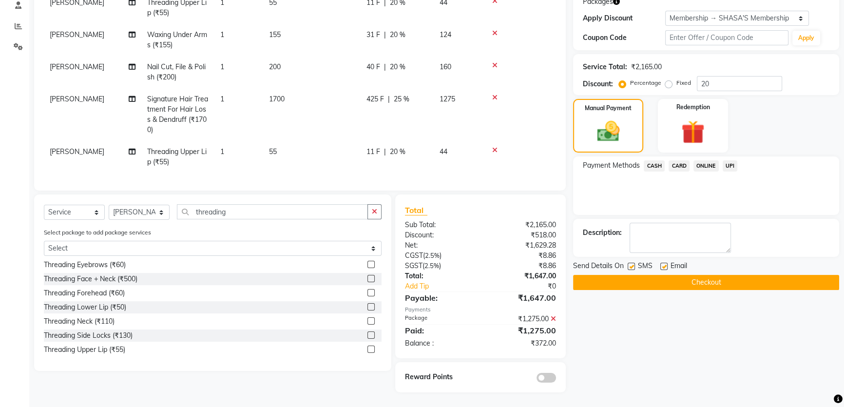
click at [685, 160] on span "CARD" at bounding box center [679, 165] width 21 height 11
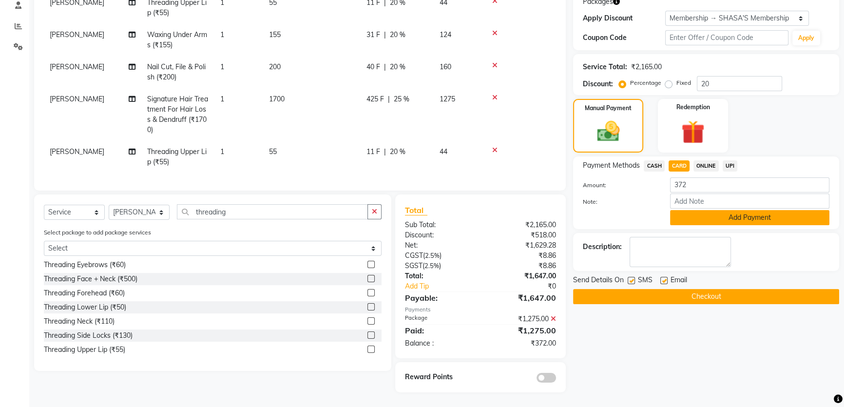
click at [745, 210] on button "Add Payment" at bounding box center [749, 217] width 159 height 15
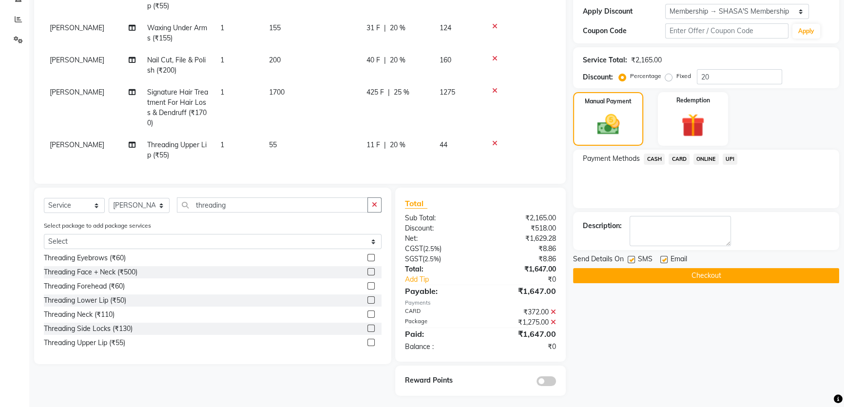
click at [711, 272] on button "Checkout" at bounding box center [706, 275] width 266 height 15
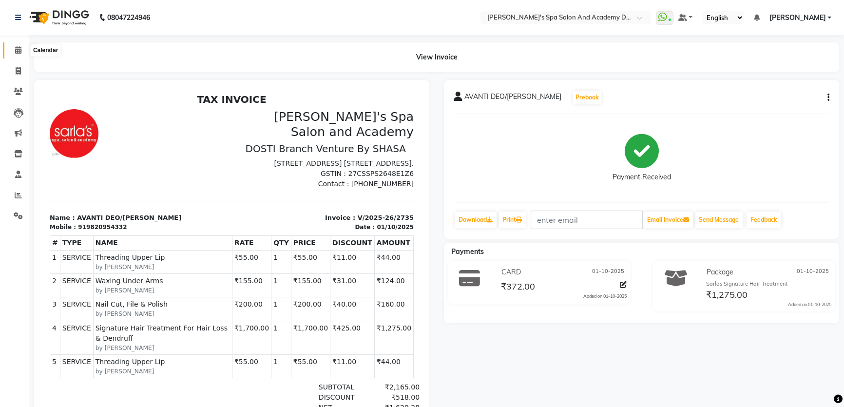
click at [21, 49] on icon at bounding box center [18, 49] width 6 height 7
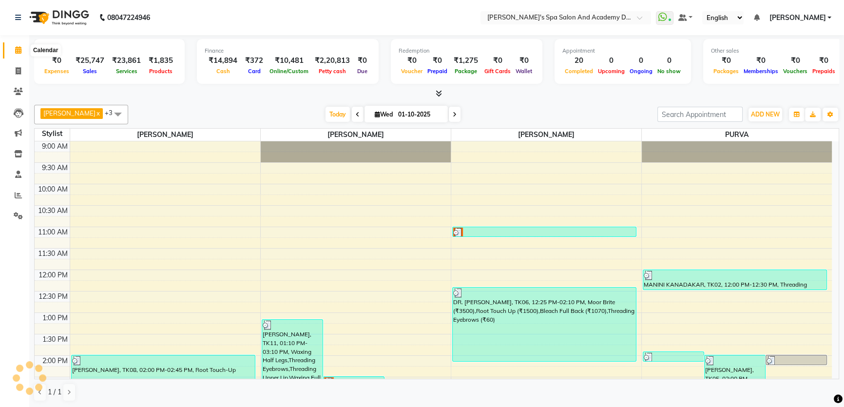
click at [17, 53] on icon at bounding box center [18, 49] width 6 height 7
click at [17, 71] on icon at bounding box center [18, 70] width 5 height 7
select select "service"
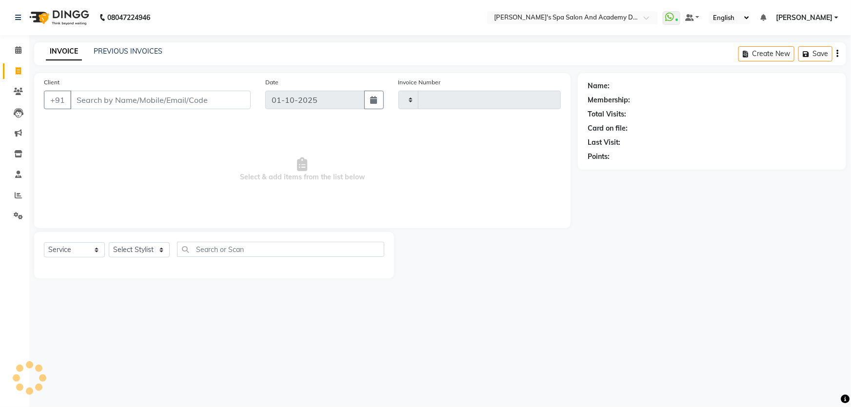
type input "2736"
select select "6316"
click at [99, 102] on input "Client" at bounding box center [160, 100] width 180 height 19
type input "7045002064"
click at [223, 102] on span "Add Client" at bounding box center [225, 100] width 39 height 10
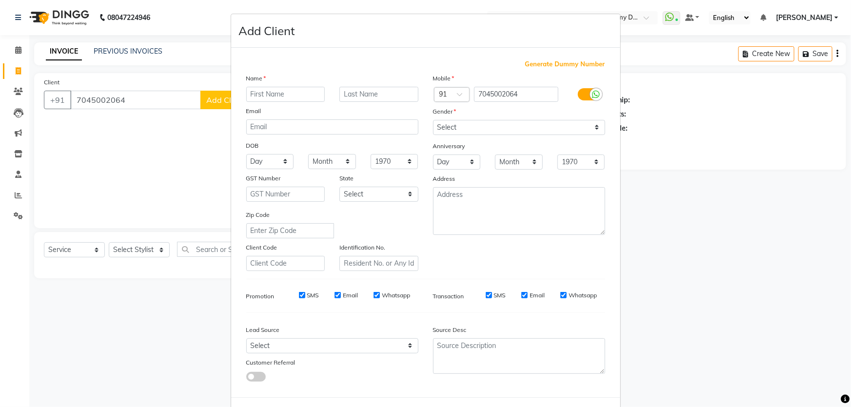
click at [280, 96] on input "text" at bounding box center [285, 94] width 79 height 15
type input "[PERSON_NAME]"
click at [595, 128] on select "Select Male Female Other Prefer Not To Say" at bounding box center [519, 127] width 172 height 15
select select "female"
click at [433, 120] on select "Select Male Female Other Prefer Not To Say" at bounding box center [519, 127] width 172 height 15
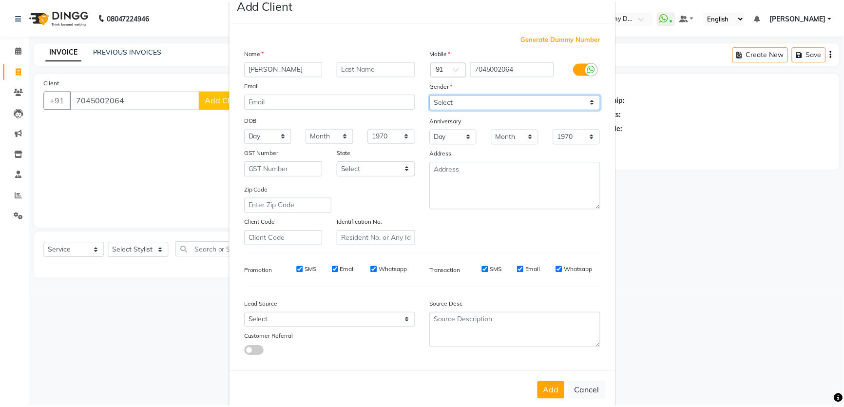
scroll to position [45, 0]
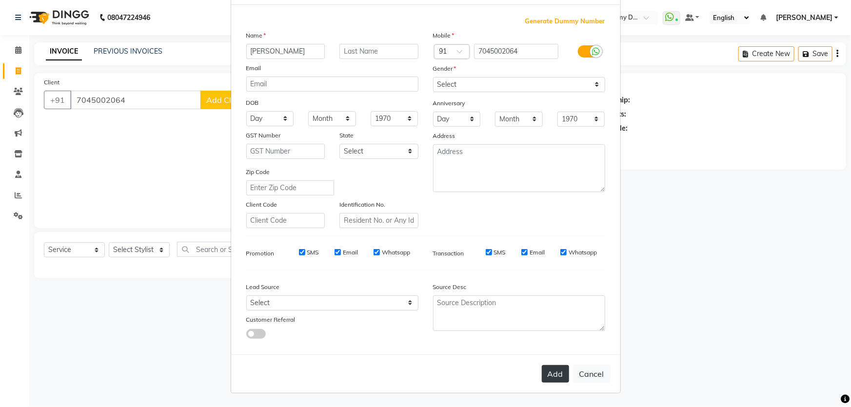
click at [554, 375] on button "Add" at bounding box center [555, 374] width 27 height 18
select select
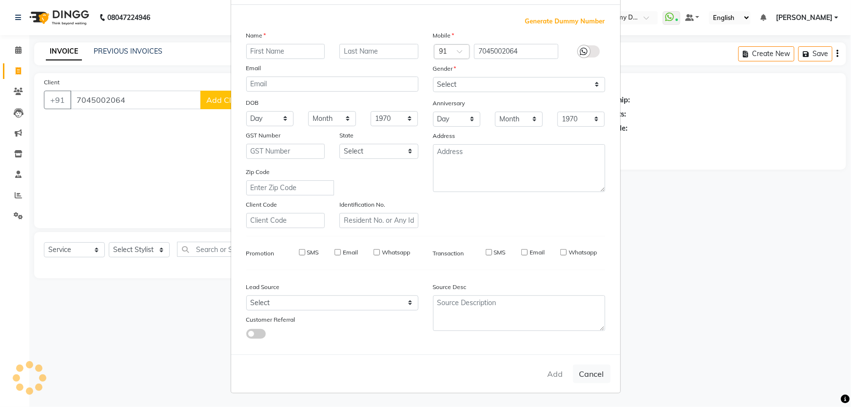
select select
checkbox input "false"
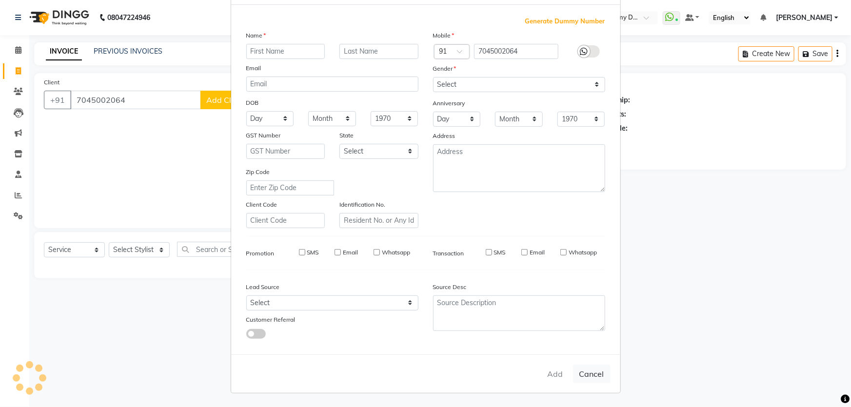
checkbox input "false"
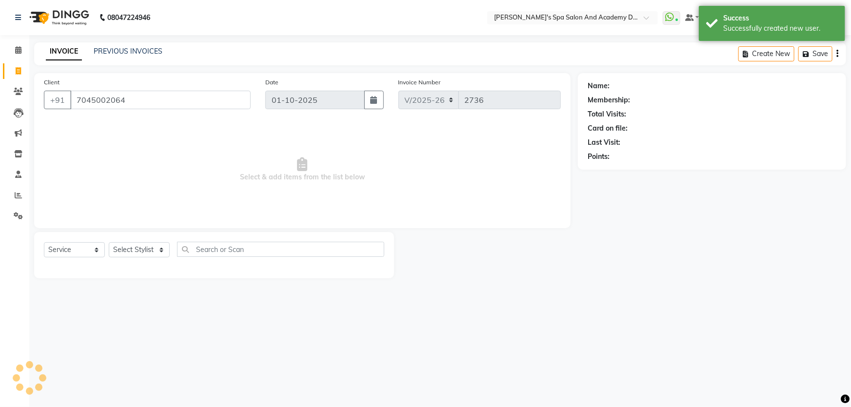
select select "1: Object"
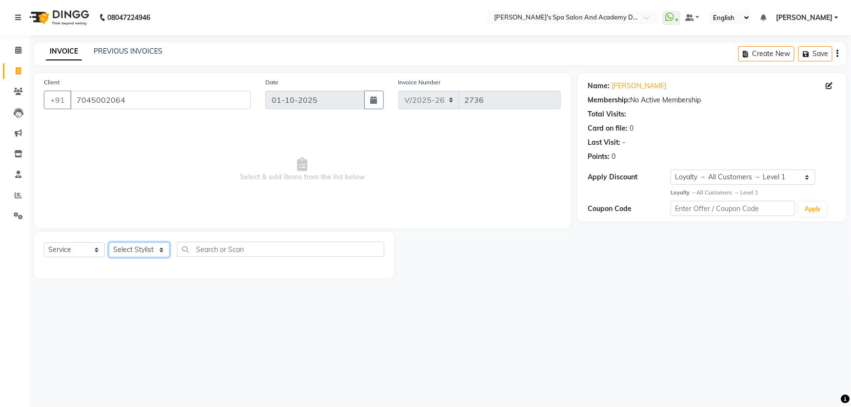
click at [162, 251] on select "Select Stylist Admin [PERSON_NAME] [PERSON_NAME] DIRECT 1 [PERSON_NAME] [PERSON…" at bounding box center [139, 249] width 61 height 15
select select "90723"
click at [109, 242] on select "Select Stylist Admin [PERSON_NAME] [PERSON_NAME] DIRECT 1 [PERSON_NAME] [PERSON…" at bounding box center [139, 249] width 61 height 15
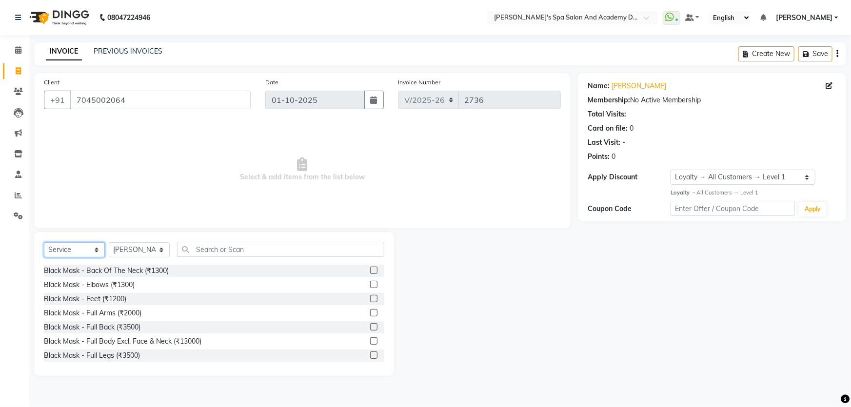
click at [93, 252] on select "Select Service Product Membership Package Voucher Prepaid Gift Card" at bounding box center [74, 249] width 61 height 15
click at [44, 242] on select "Select Service Product Membership Package Voucher Prepaid Gift Card" at bounding box center [74, 249] width 61 height 15
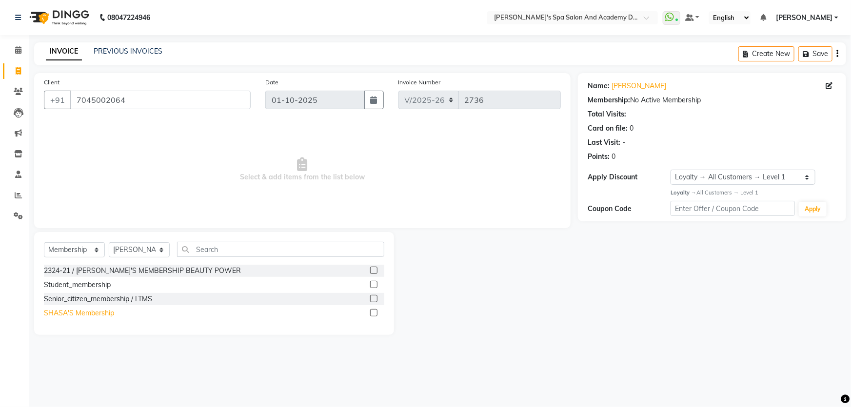
click at [95, 312] on div "SHASA'S Membership" at bounding box center [79, 313] width 70 height 10
select select "select"
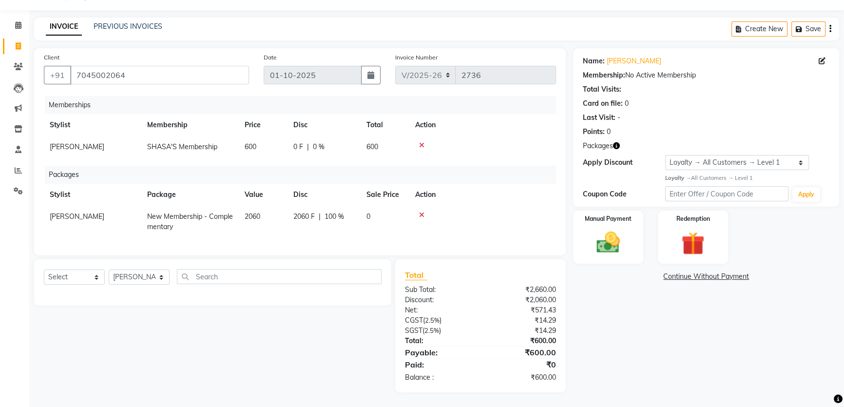
scroll to position [32, 0]
click at [622, 229] on img at bounding box center [608, 243] width 39 height 28
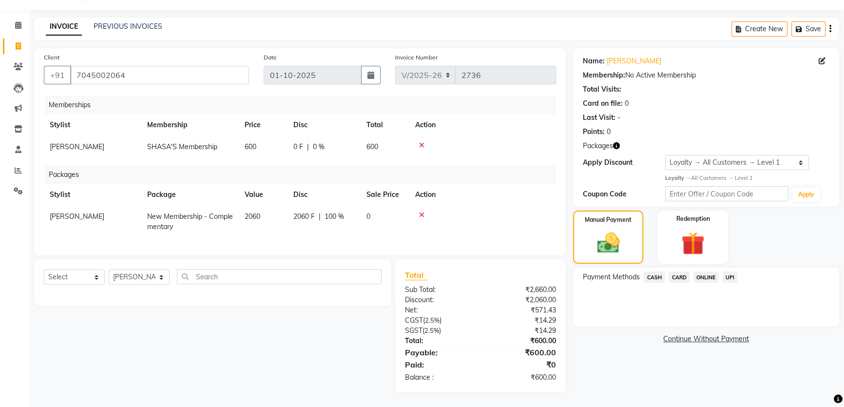
click at [655, 272] on span "CASH" at bounding box center [654, 277] width 21 height 11
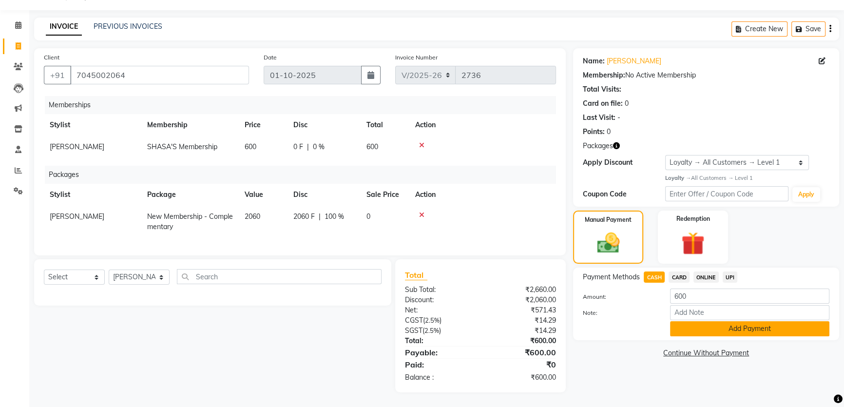
click at [707, 324] on button "Add Payment" at bounding box center [749, 328] width 159 height 15
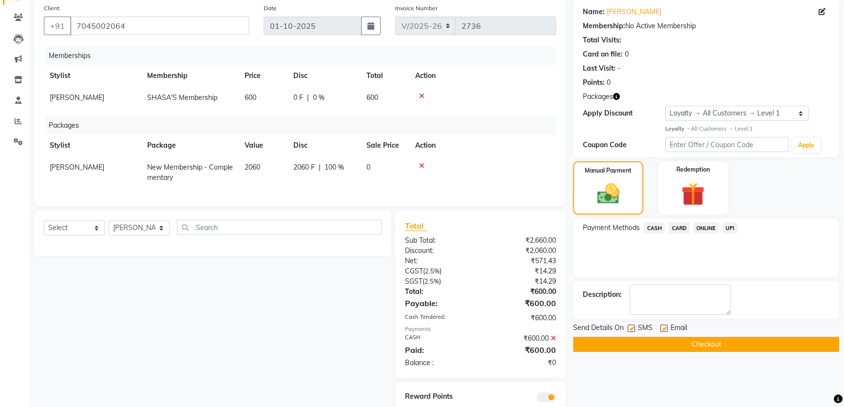
scroll to position [115, 0]
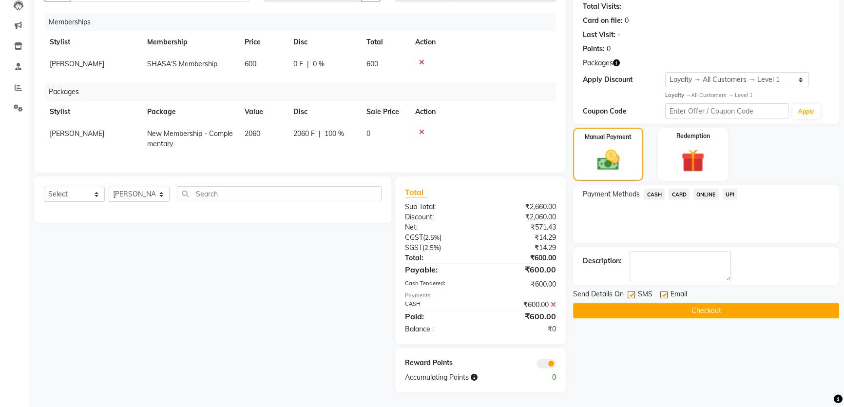
click at [705, 303] on button "Checkout" at bounding box center [706, 310] width 266 height 15
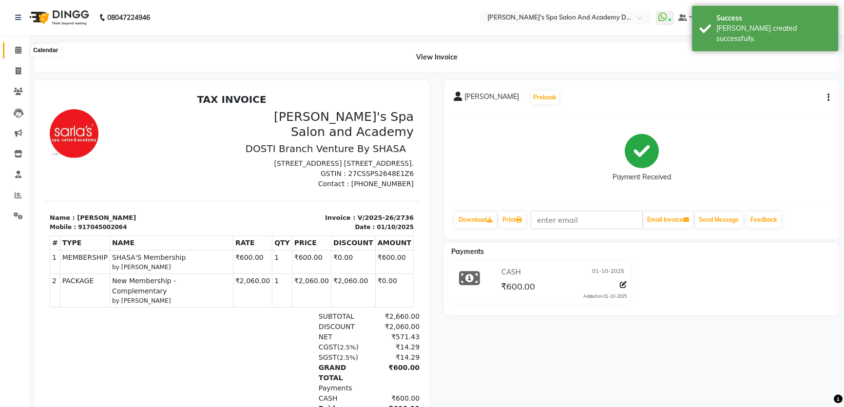
click at [15, 51] on icon at bounding box center [18, 49] width 6 height 7
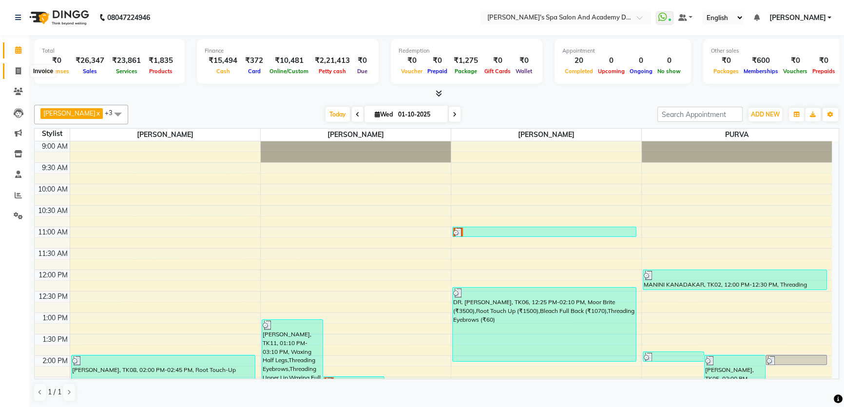
click at [16, 73] on icon at bounding box center [18, 70] width 5 height 7
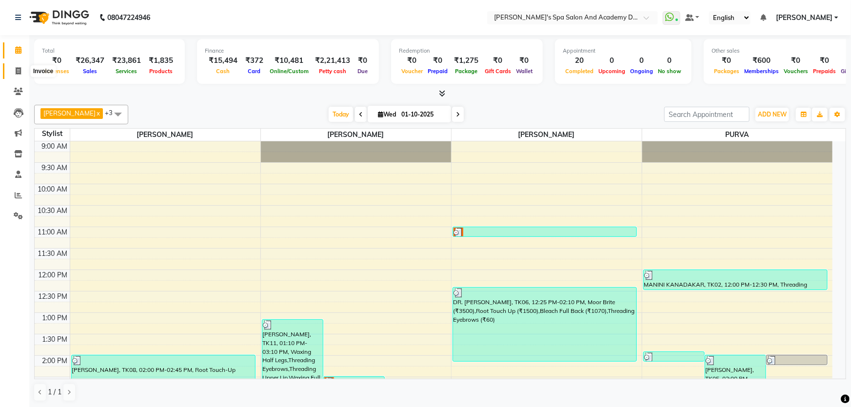
select select "6316"
select select "service"
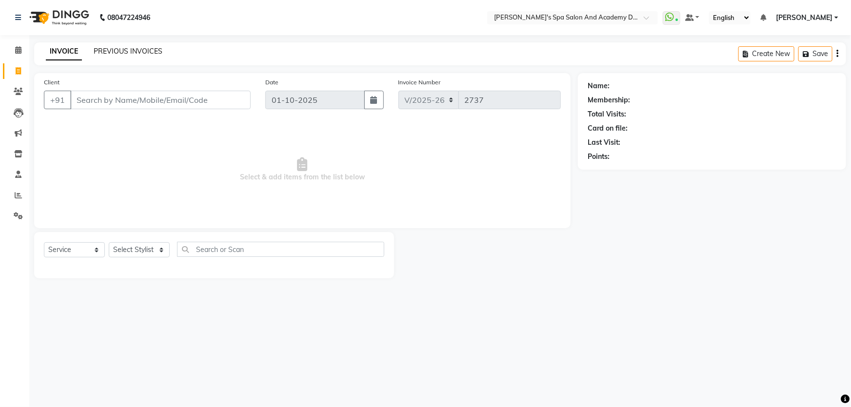
click at [126, 52] on link "PREVIOUS INVOICES" at bounding box center [128, 51] width 69 height 9
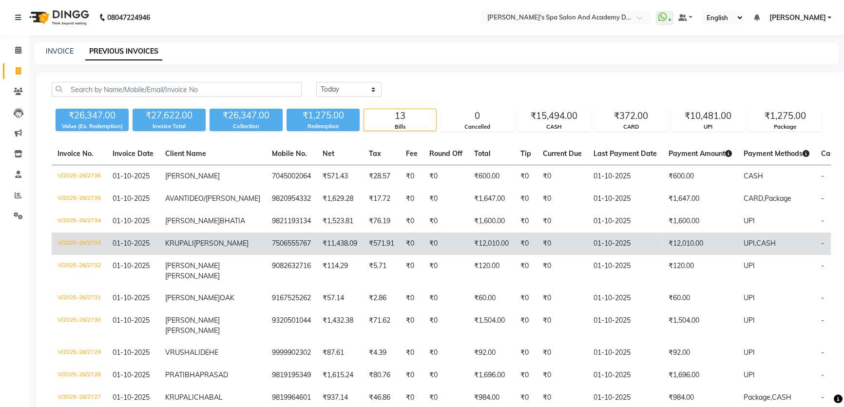
click at [194, 248] on span "WAGH" at bounding box center [221, 243] width 55 height 9
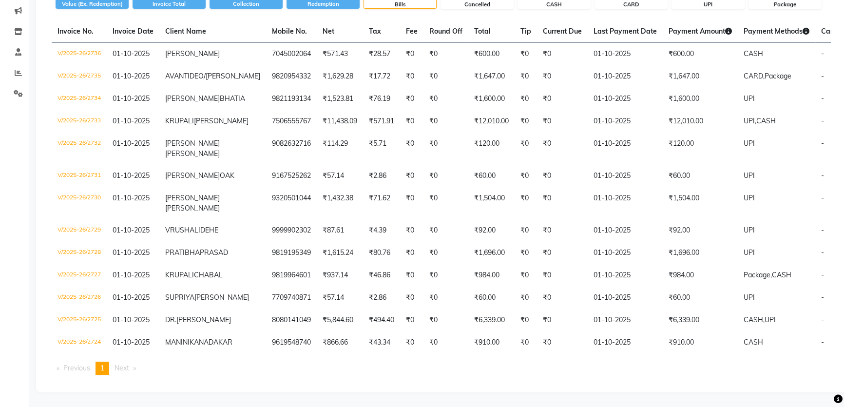
scroll to position [207, 0]
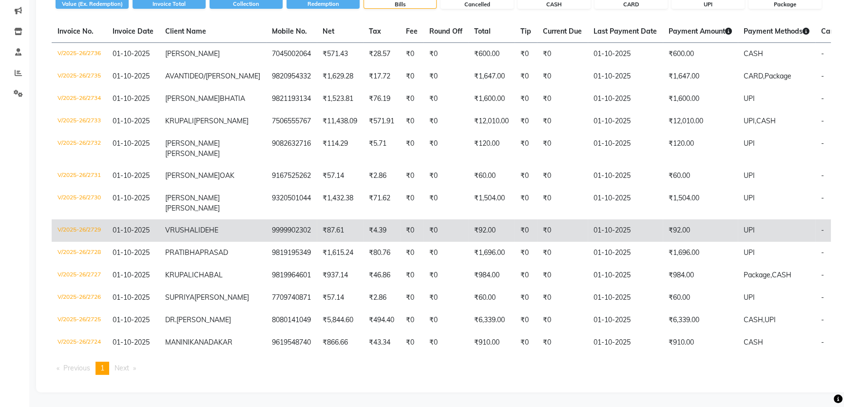
click at [154, 219] on td "01-10-2025" at bounding box center [133, 230] width 53 height 22
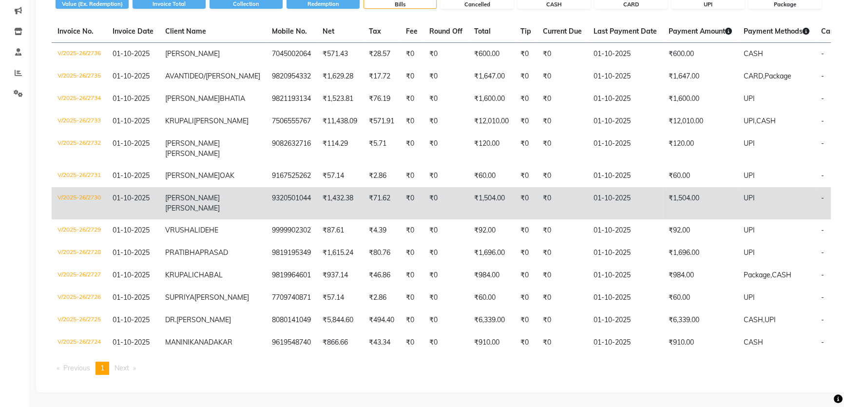
scroll to position [162, 0]
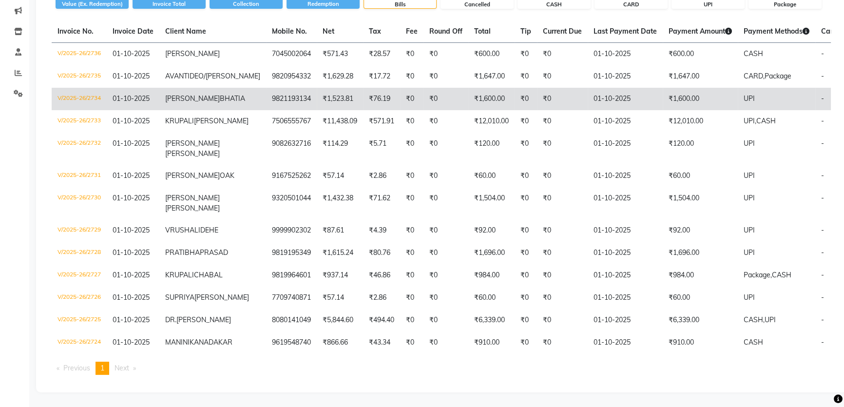
click at [363, 88] on td "₹76.19" at bounding box center [381, 99] width 37 height 22
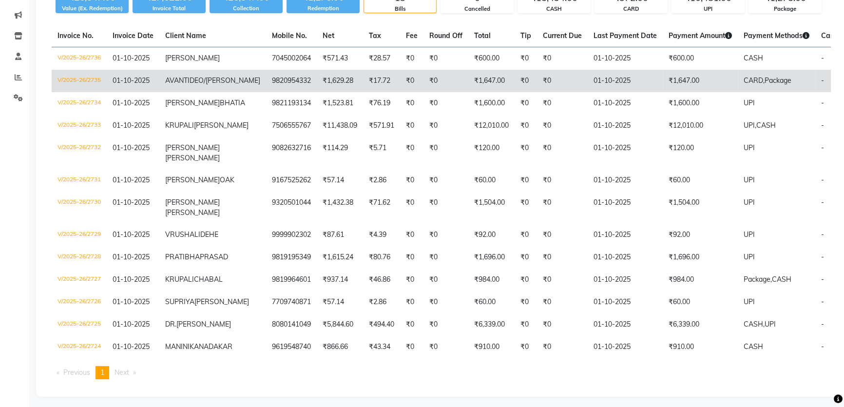
click at [190, 85] on span "DEO/MISHRA" at bounding box center [225, 80] width 71 height 9
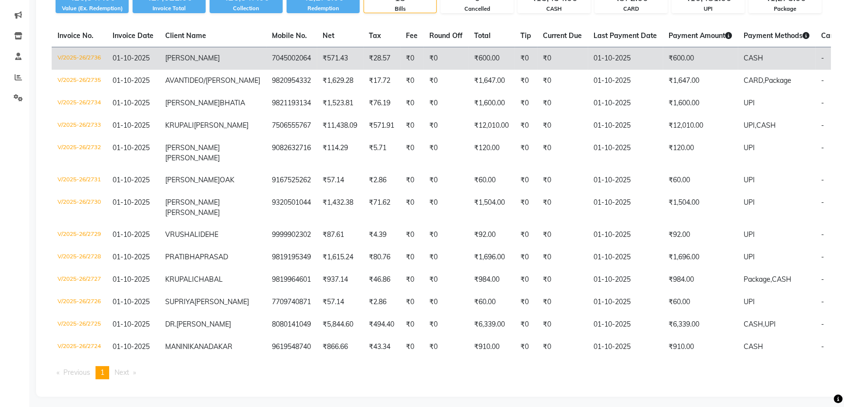
click at [266, 61] on td "7045002064" at bounding box center [291, 58] width 51 height 23
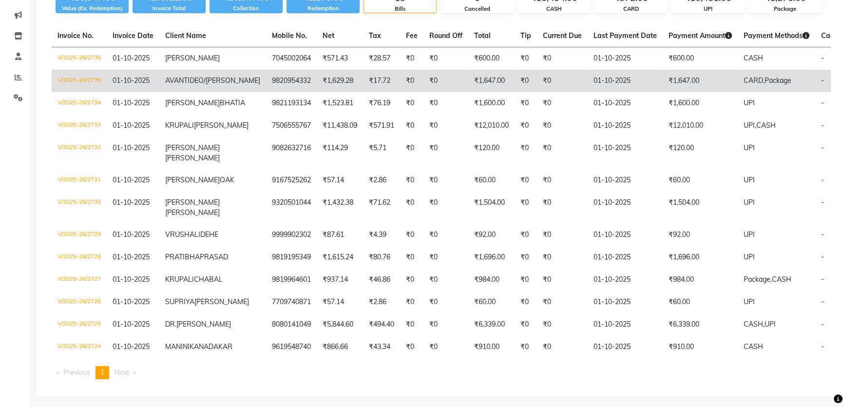
click at [211, 89] on td "AVANTI DEO/MISHRA" at bounding box center [212, 81] width 107 height 22
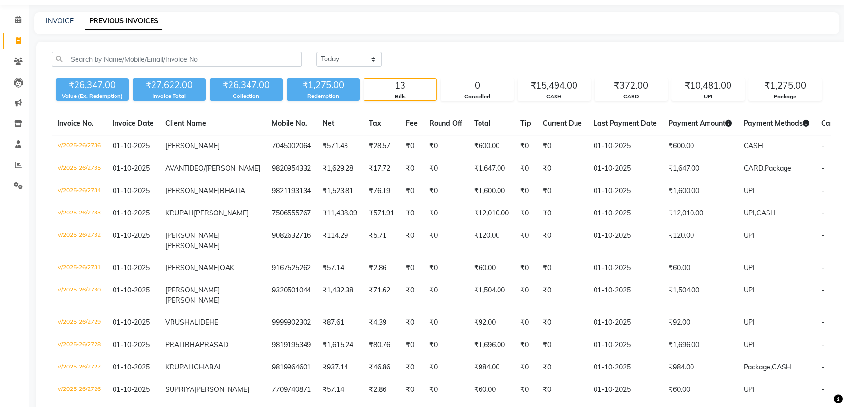
scroll to position [29, 0]
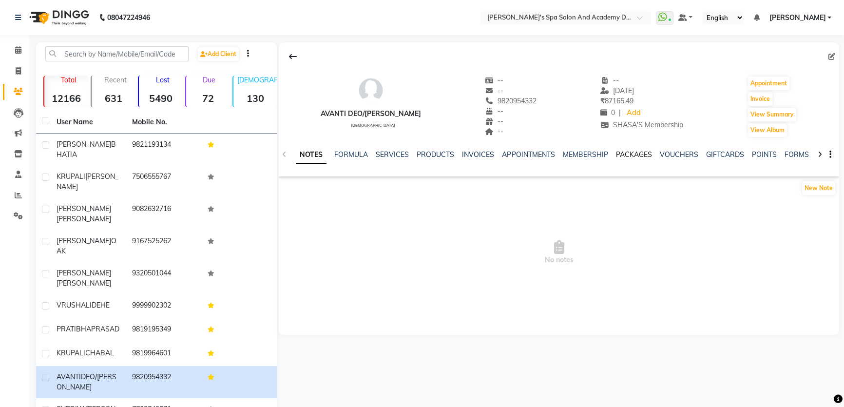
click at [628, 156] on link "PACKAGES" at bounding box center [634, 154] width 36 height 9
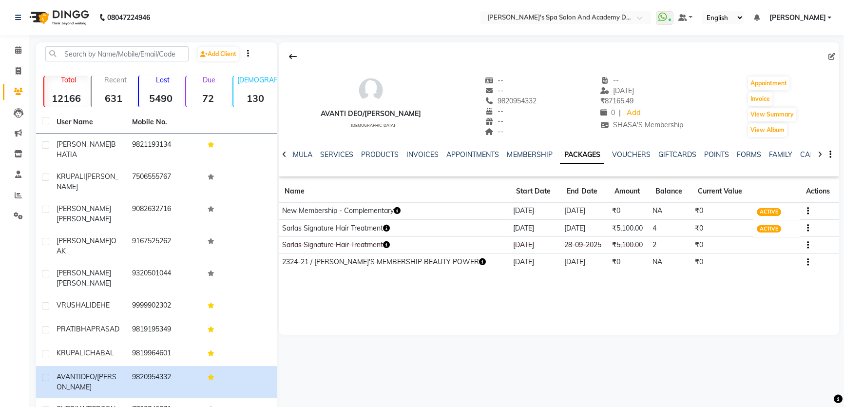
click at [387, 225] on icon "button" at bounding box center [386, 228] width 7 height 7
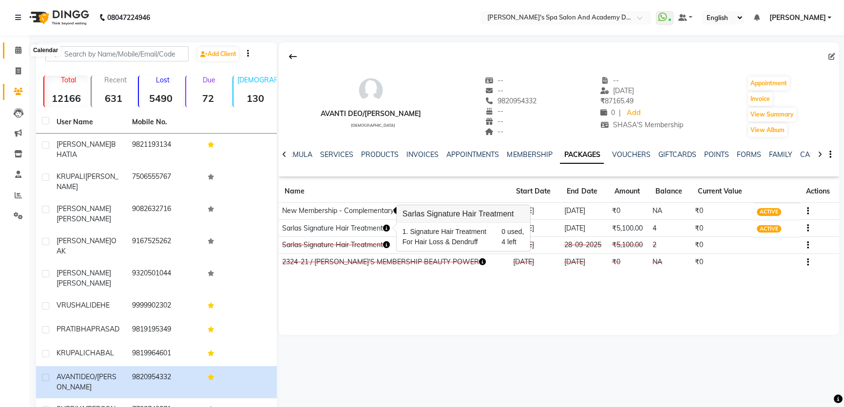
click at [14, 47] on span at bounding box center [18, 50] width 17 height 11
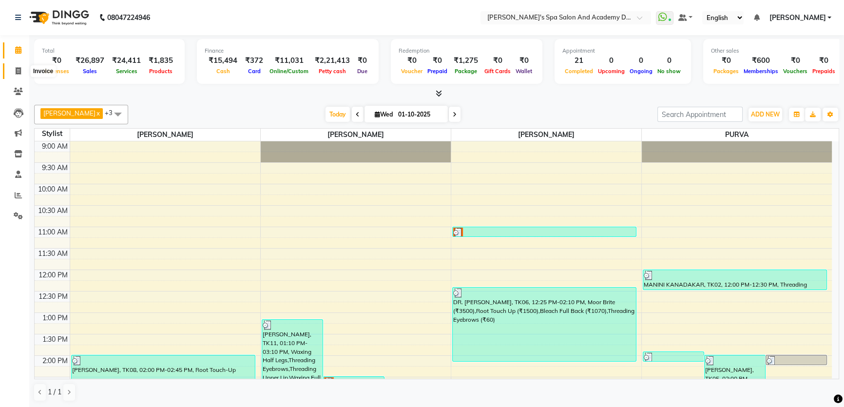
click at [20, 69] on icon at bounding box center [18, 70] width 5 height 7
select select "6316"
select select "service"
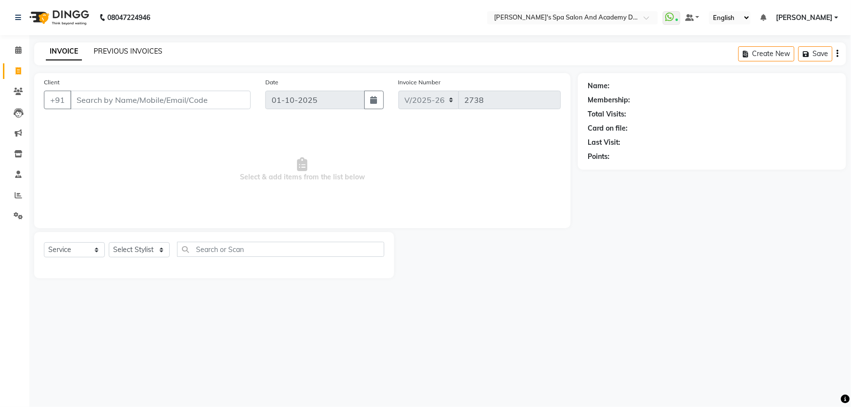
click at [107, 52] on link "PREVIOUS INVOICES" at bounding box center [128, 51] width 69 height 9
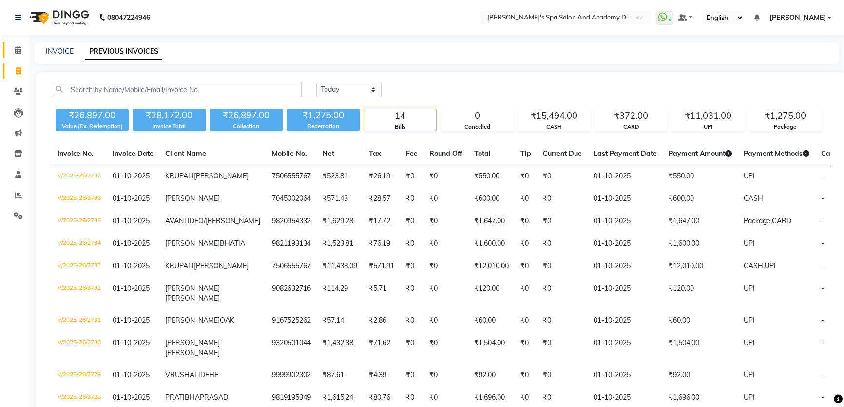
click at [15, 50] on icon at bounding box center [18, 49] width 6 height 7
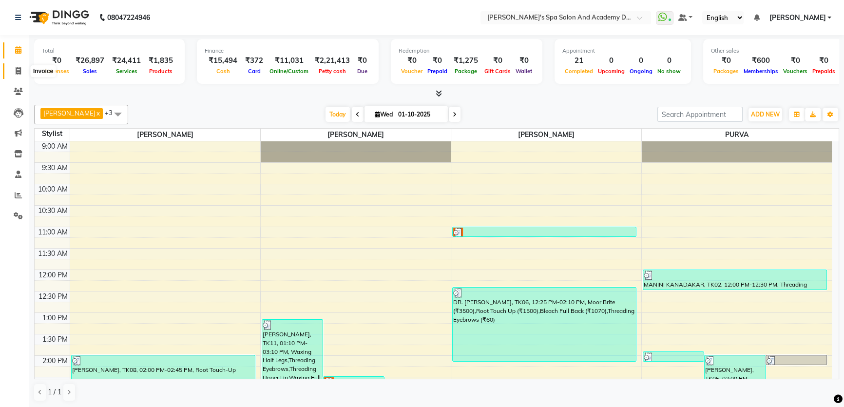
click at [13, 71] on span at bounding box center [18, 71] width 17 height 11
select select "service"
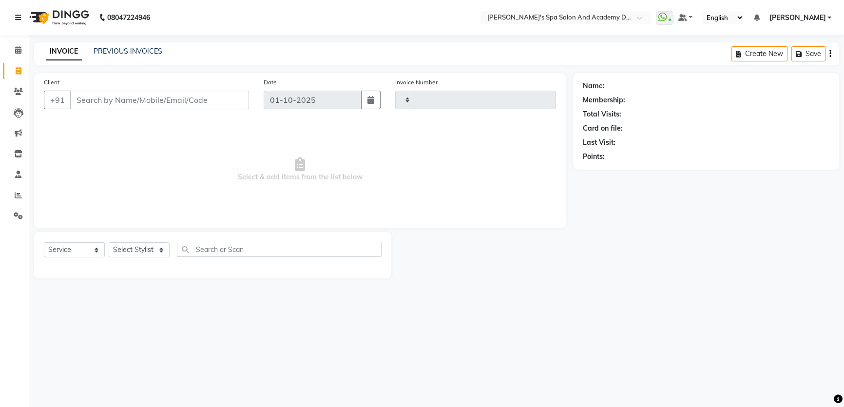
type input "2738"
select select "6316"
click at [141, 102] on input "Client" at bounding box center [160, 100] width 180 height 19
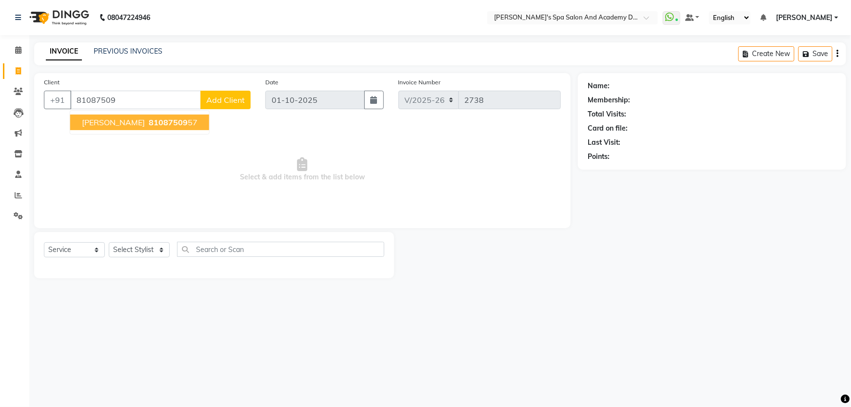
click at [122, 122] on span "[PERSON_NAME]" at bounding box center [113, 122] width 63 height 10
type input "8108750957"
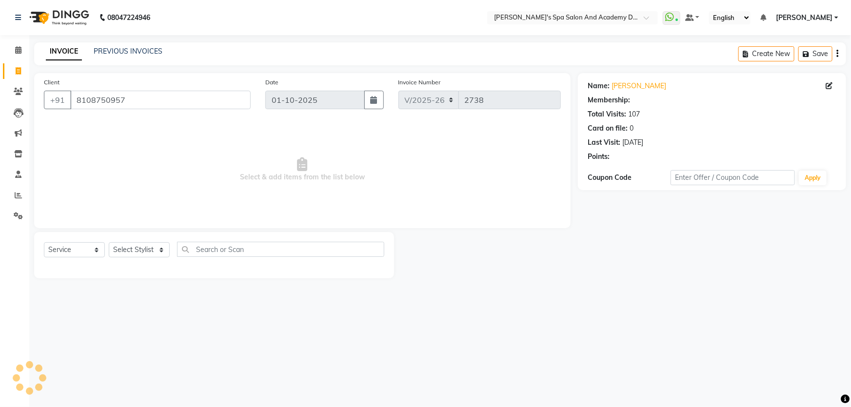
select select "1: Object"
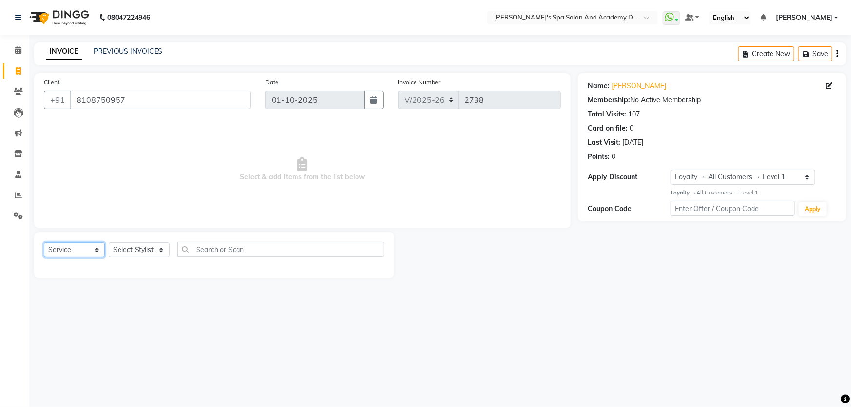
click at [100, 248] on select "Select Service Product Membership Package Voucher Prepaid Gift Card" at bounding box center [74, 249] width 61 height 15
select select "product"
click at [44, 242] on select "Select Service Product Membership Package Voucher Prepaid Gift Card" at bounding box center [74, 249] width 61 height 15
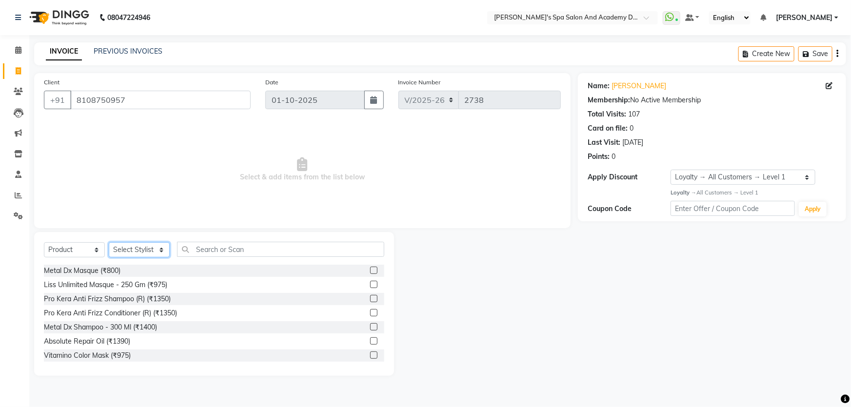
click at [163, 252] on select "Select Stylist Admin [PERSON_NAME] [PERSON_NAME] DIRECT 1 [PERSON_NAME] [PERSON…" at bounding box center [139, 249] width 61 height 15
select select "90723"
click at [109, 242] on select "Select Stylist Admin [PERSON_NAME] [PERSON_NAME] DIRECT 1 [PERSON_NAME] [PERSON…" at bounding box center [139, 249] width 61 height 15
click at [207, 249] on input "text" at bounding box center [280, 249] width 207 height 15
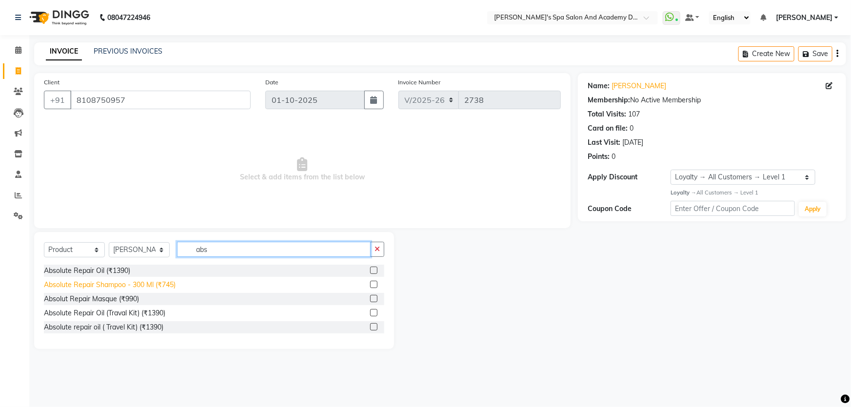
type input "abs"
click at [119, 286] on div "Absolute Repair Shampoo - 300 Ml (₹745)" at bounding box center [110, 285] width 132 height 10
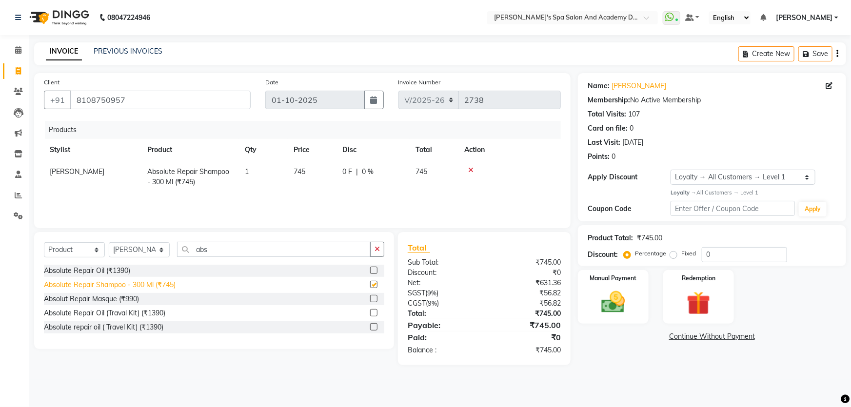
checkbox input "false"
click at [297, 170] on span "745" at bounding box center [299, 171] width 12 height 9
select select "90723"
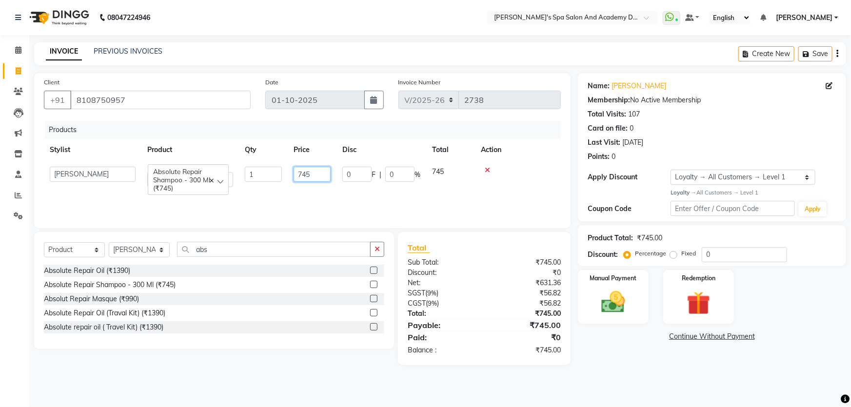
click at [302, 175] on input "745" at bounding box center [311, 174] width 37 height 15
type input "845"
click at [150, 353] on div "Select Service Product Membership Package Voucher Prepaid Gift Card Select Styl…" at bounding box center [210, 298] width 367 height 133
click at [371, 298] on label at bounding box center [373, 298] width 7 height 7
click at [371, 298] on input "checkbox" at bounding box center [373, 299] width 6 height 6
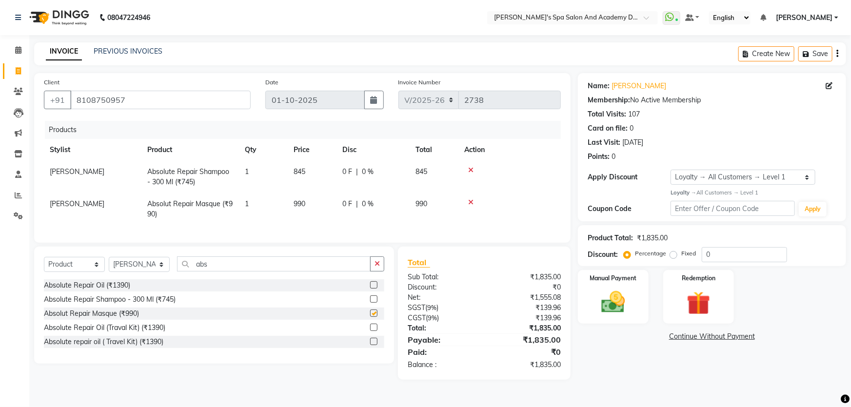
checkbox input "false"
click at [617, 299] on img at bounding box center [613, 302] width 40 height 28
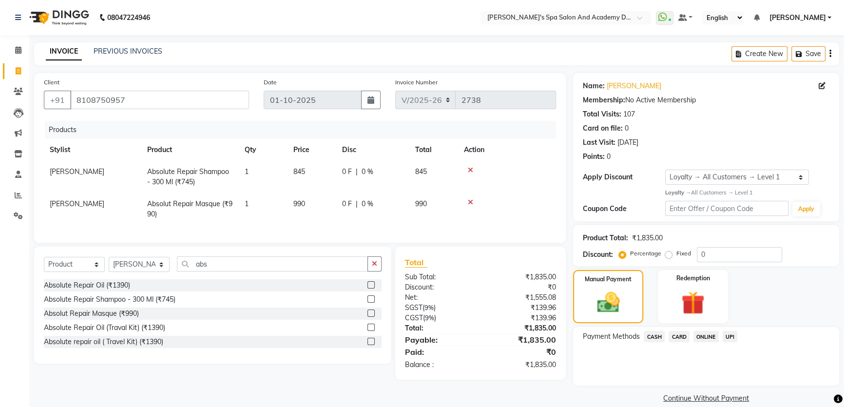
click at [678, 340] on span "CARD" at bounding box center [679, 336] width 21 height 11
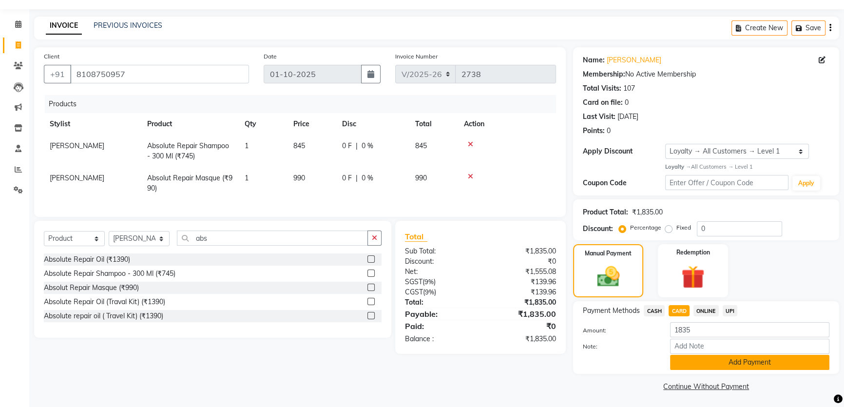
scroll to position [27, 0]
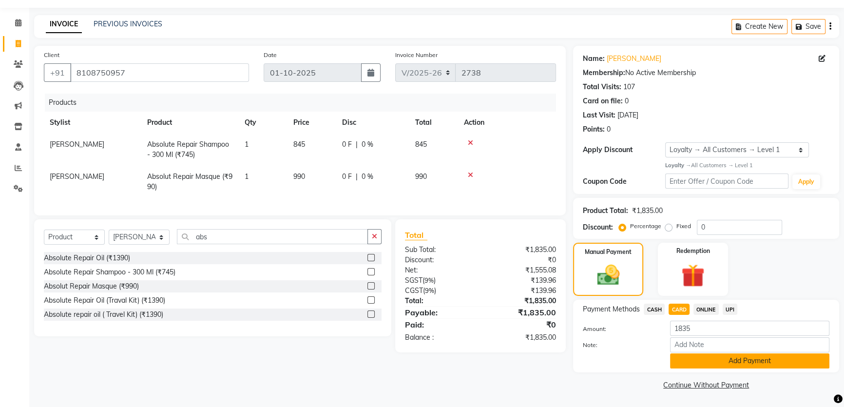
click at [730, 361] on button "Add Payment" at bounding box center [749, 360] width 159 height 15
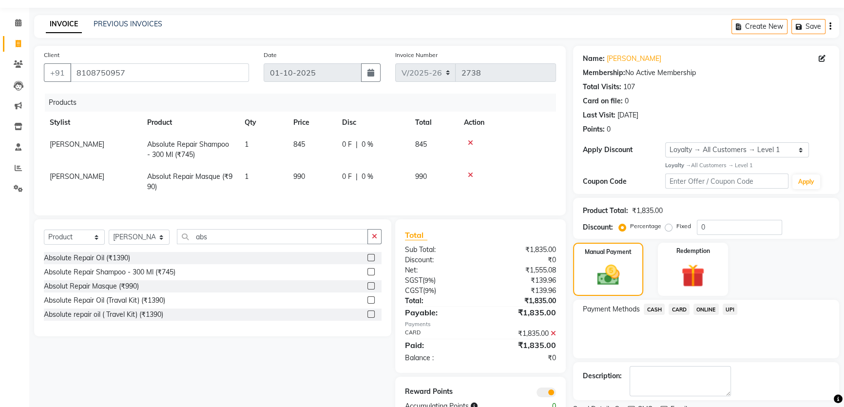
scroll to position [68, 0]
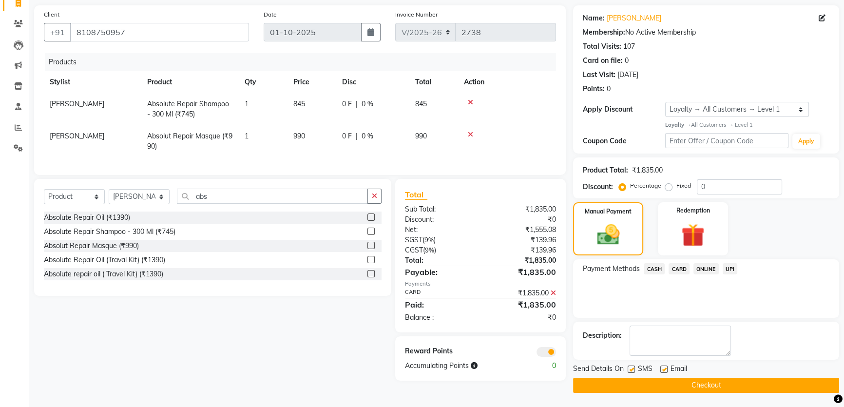
click at [665, 387] on button "Checkout" at bounding box center [706, 385] width 266 height 15
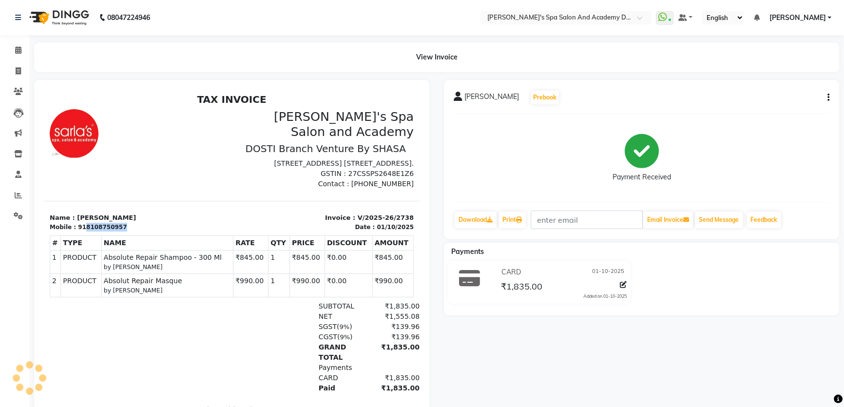
drag, startPoint x: 78, startPoint y: 248, endPoint x: 117, endPoint y: 248, distance: 39.0
click at [117, 232] on div "Mobile : 918108750957" at bounding box center [138, 227] width 176 height 9
copy div "8108750957"
click at [20, 70] on icon at bounding box center [18, 70] width 5 height 7
select select "service"
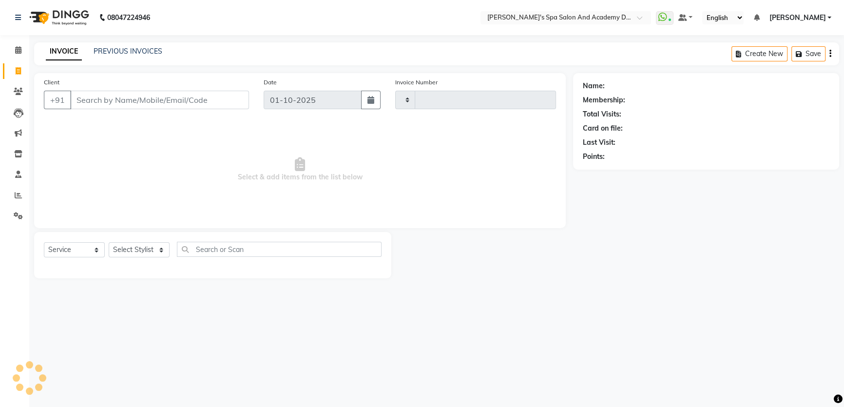
type input "2739"
select select "6316"
click at [162, 98] on input "Client" at bounding box center [160, 100] width 180 height 19
type input "8108750957"
select select "1: Object"
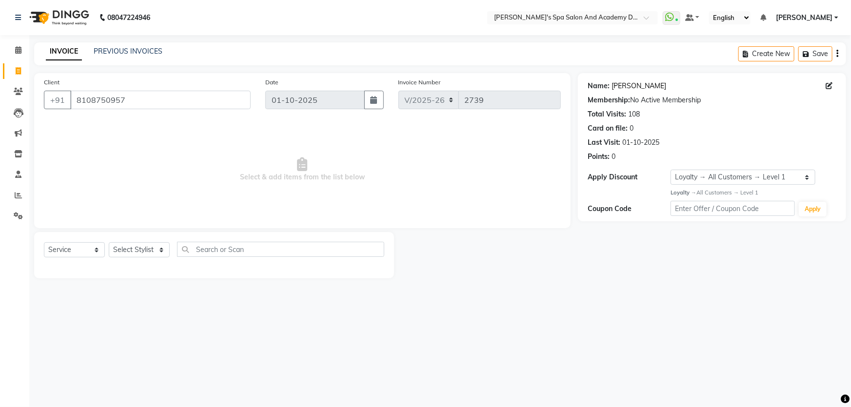
click at [641, 87] on link "[PERSON_NAME]" at bounding box center [638, 86] width 55 height 10
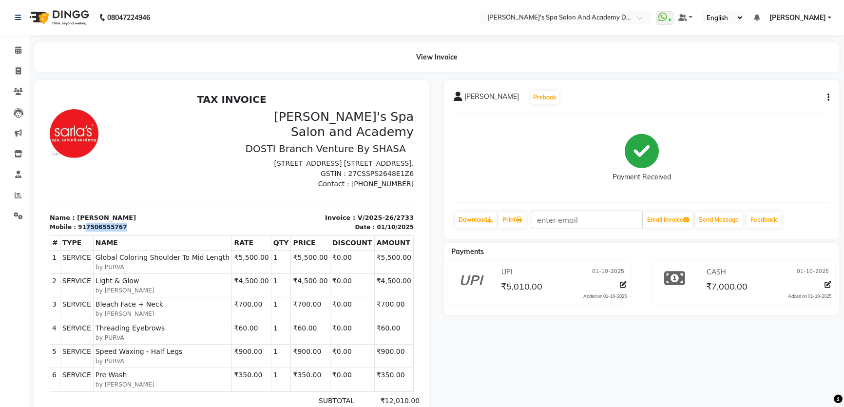
drag, startPoint x: 80, startPoint y: 246, endPoint x: 119, endPoint y: 250, distance: 39.2
click at [119, 232] on div "Mobile : 917506555767" at bounding box center [138, 227] width 176 height 9
copy div "7506555767"
click at [18, 52] on icon at bounding box center [18, 49] width 6 height 7
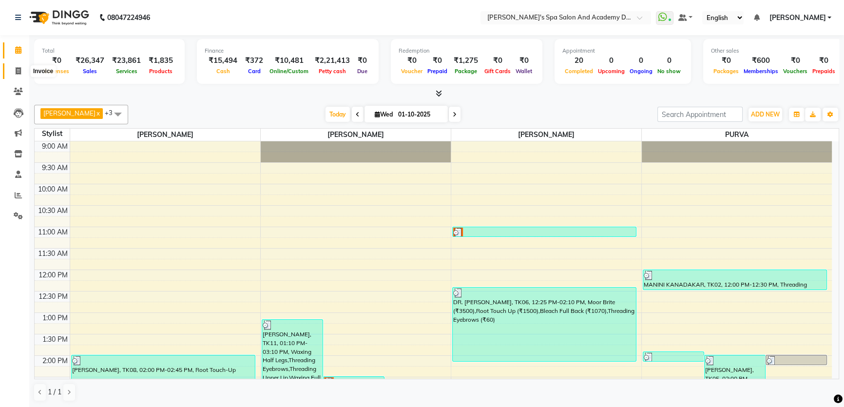
click at [18, 74] on icon at bounding box center [18, 70] width 5 height 7
select select "6316"
select select "service"
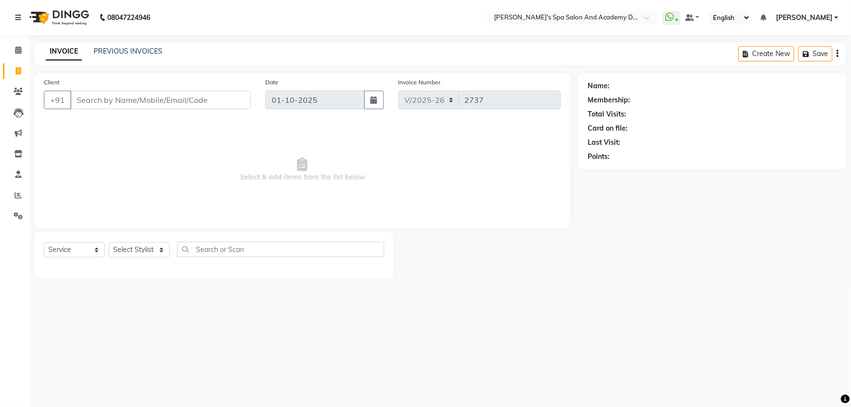
click at [93, 104] on input "Client" at bounding box center [160, 100] width 180 height 19
type input "7506555767"
select select "1: Object"
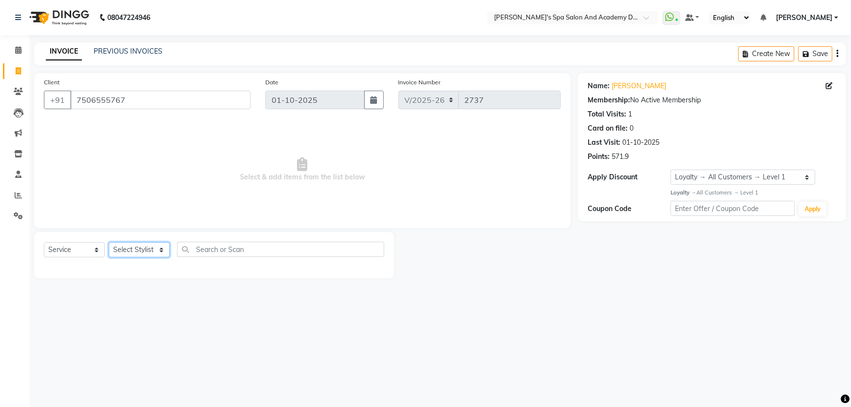
click at [160, 251] on select "Select Stylist Admin [PERSON_NAME] [PERSON_NAME] DIRECT 1 [PERSON_NAME] [PERSON…" at bounding box center [139, 249] width 61 height 15
select select "47360"
click at [109, 242] on select "Select Stylist Admin [PERSON_NAME] [PERSON_NAME] DIRECT 1 [PERSON_NAME] [PERSON…" at bounding box center [139, 249] width 61 height 15
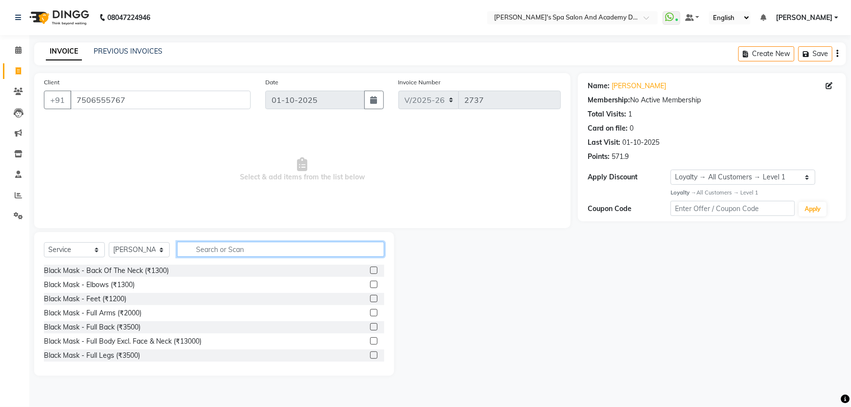
click at [217, 251] on input "text" at bounding box center [280, 249] width 207 height 15
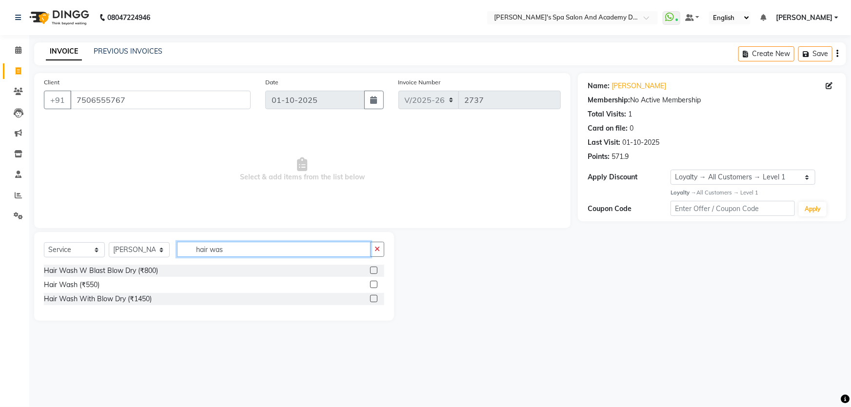
type input "hair was"
click at [373, 285] on label at bounding box center [373, 284] width 7 height 7
click at [373, 285] on input "checkbox" at bounding box center [373, 285] width 6 height 6
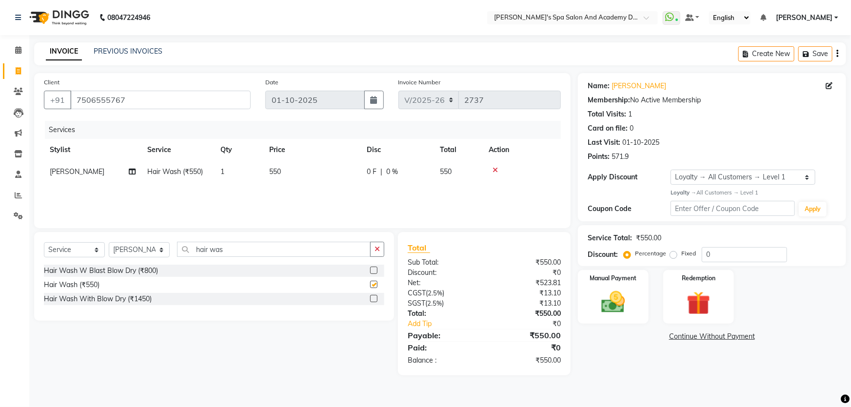
checkbox input "false"
click at [605, 293] on img at bounding box center [613, 302] width 40 height 28
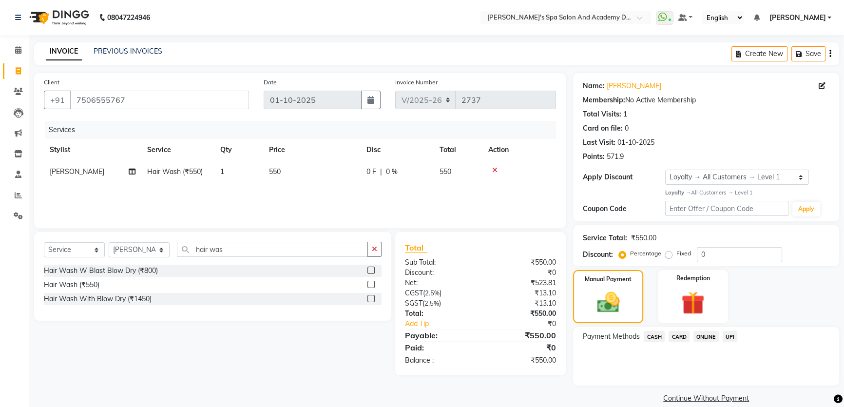
click at [729, 338] on span "UPI" at bounding box center [730, 336] width 15 height 11
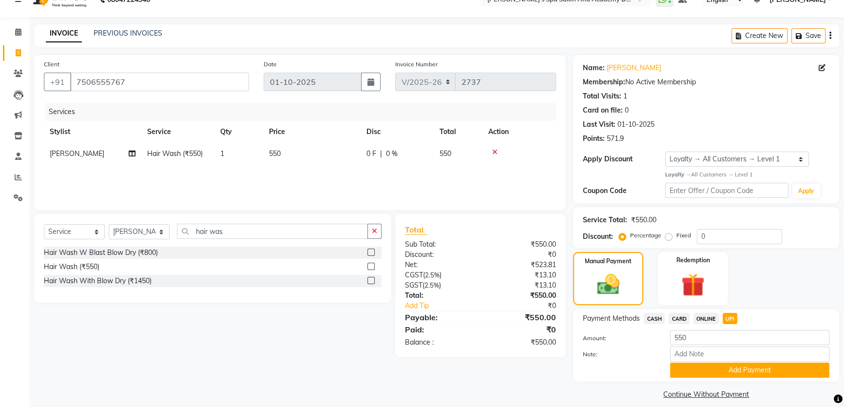
scroll to position [27, 0]
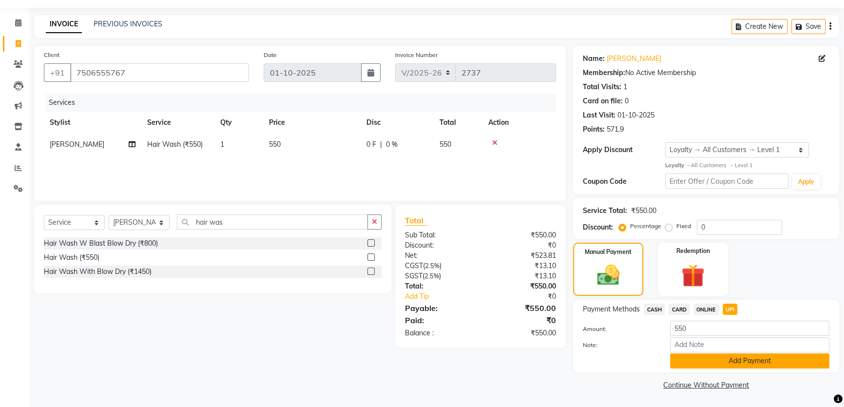
click at [723, 361] on button "Add Payment" at bounding box center [749, 360] width 159 height 15
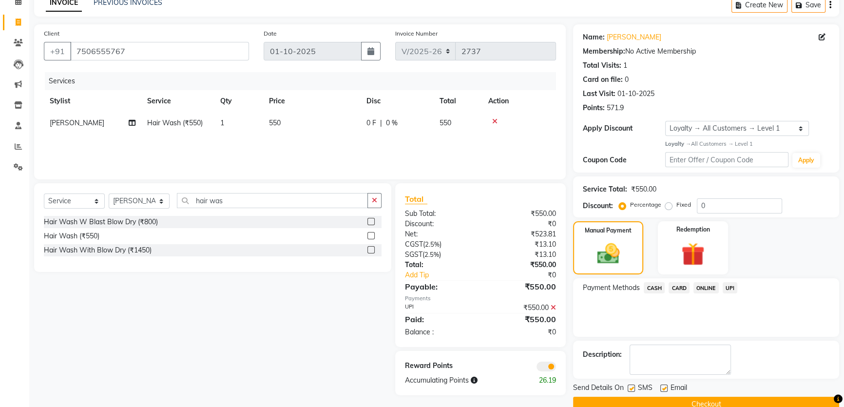
scroll to position [68, 0]
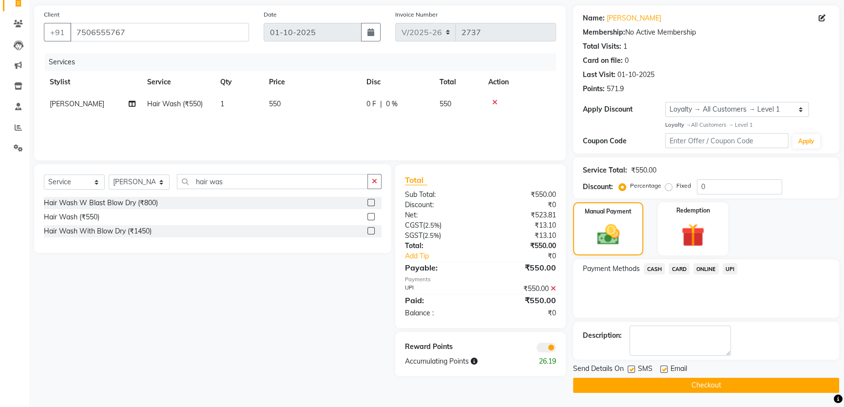
click at [716, 385] on button "Checkout" at bounding box center [706, 385] width 266 height 15
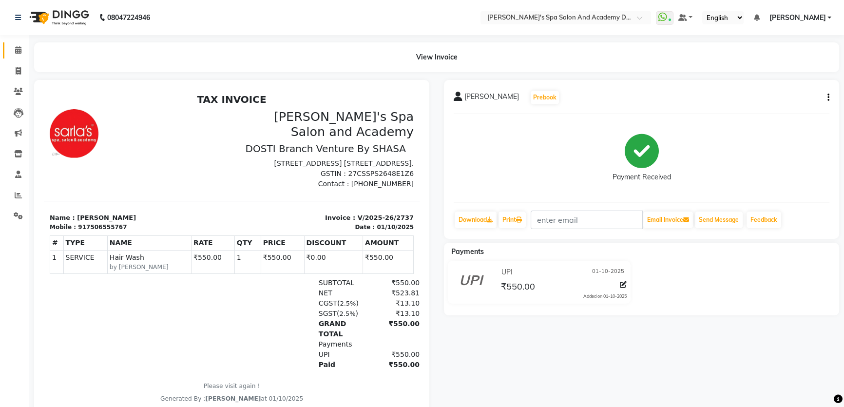
click at [14, 44] on link "Calendar" at bounding box center [14, 50] width 23 height 16
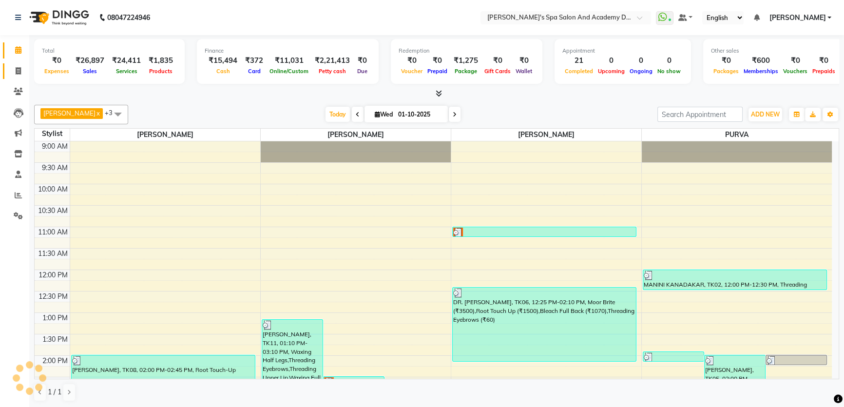
scroll to position [274, 0]
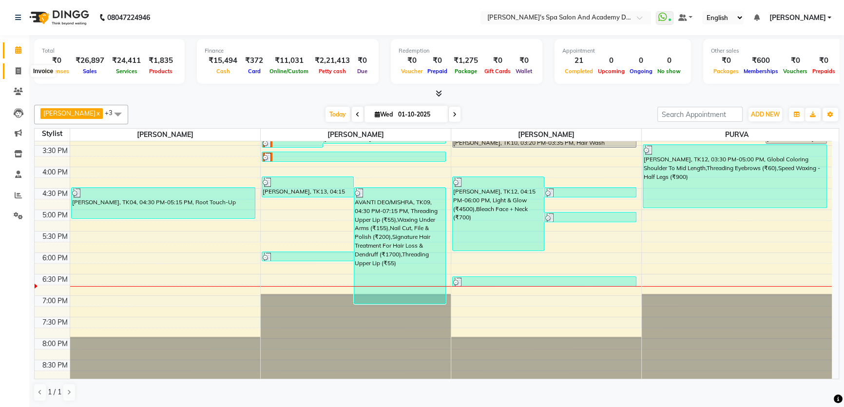
click at [24, 70] on span at bounding box center [18, 71] width 17 height 11
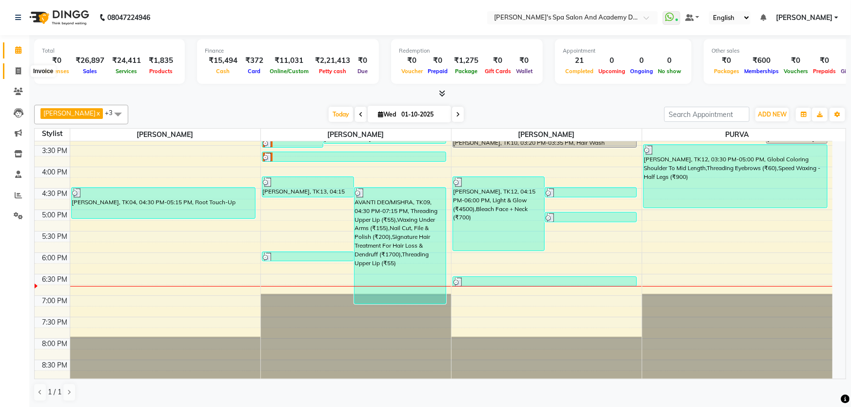
select select "6316"
select select "service"
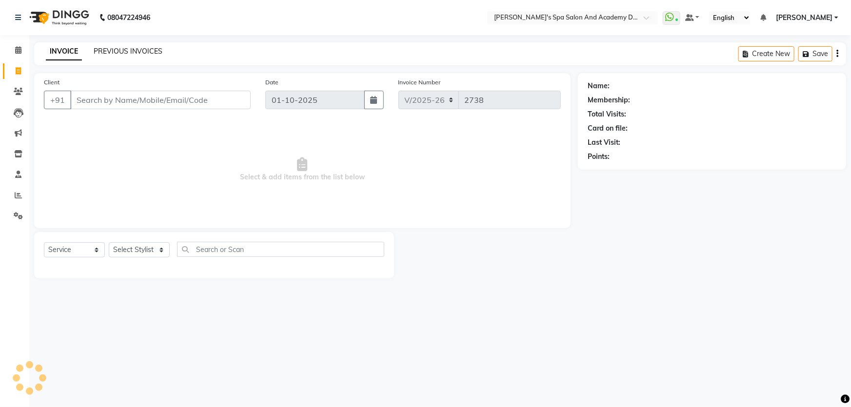
click at [141, 49] on link "PREVIOUS INVOICES" at bounding box center [128, 51] width 69 height 9
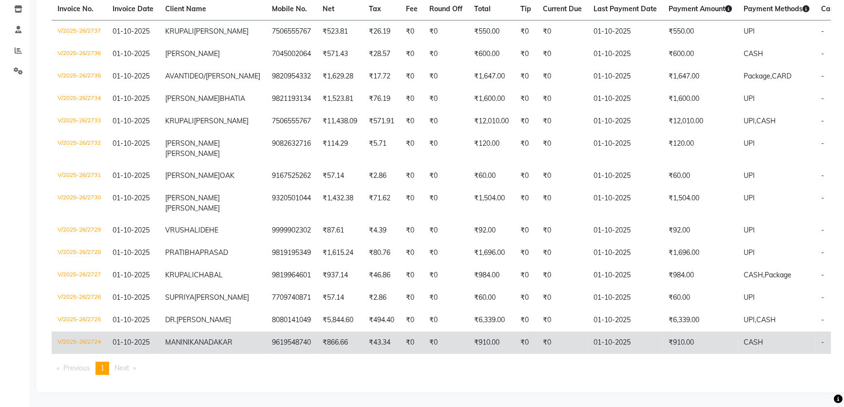
scroll to position [239, 0]
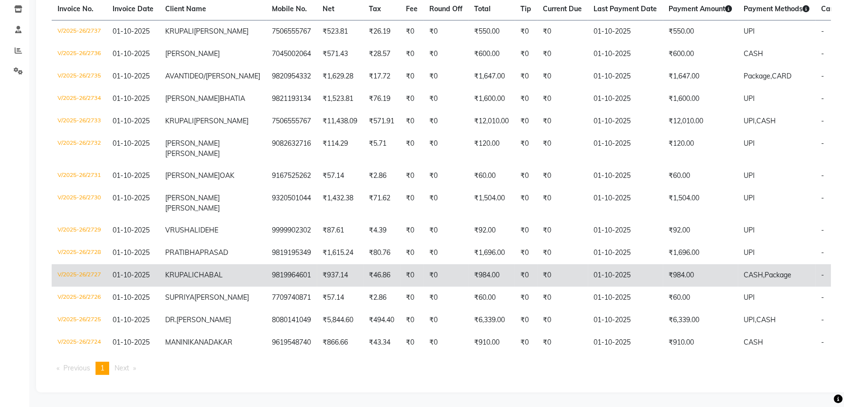
click at [588, 264] on td "01-10-2025" at bounding box center [625, 275] width 75 height 22
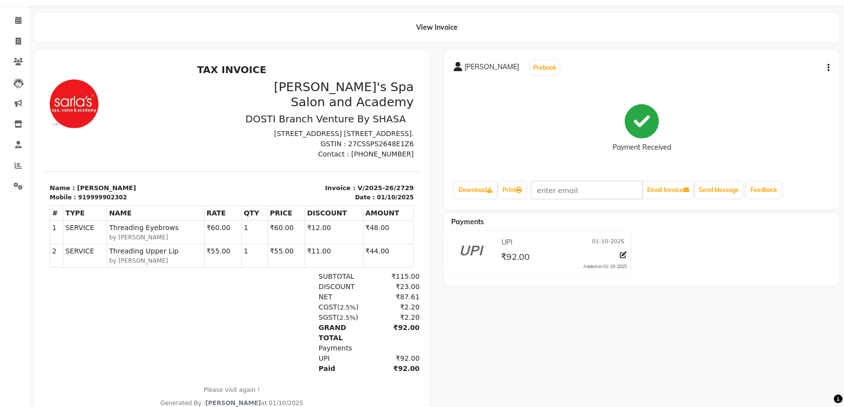
scroll to position [80, 0]
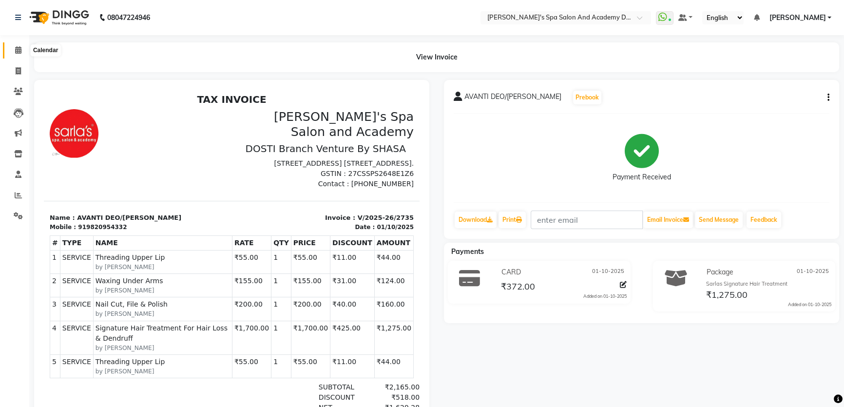
click at [18, 54] on span at bounding box center [18, 50] width 17 height 11
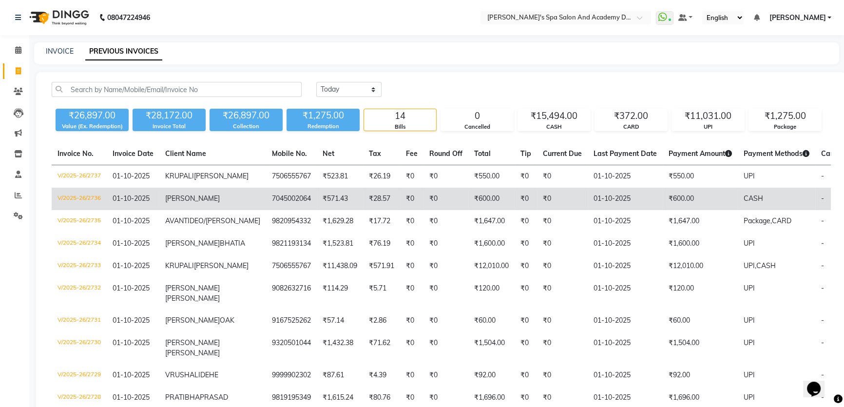
click at [191, 208] on td "[PERSON_NAME]" at bounding box center [212, 199] width 107 height 22
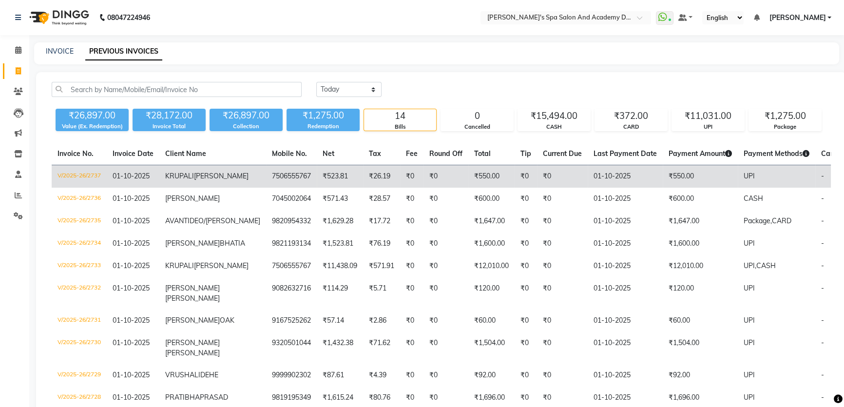
click at [424, 171] on td "₹0" at bounding box center [446, 176] width 45 height 23
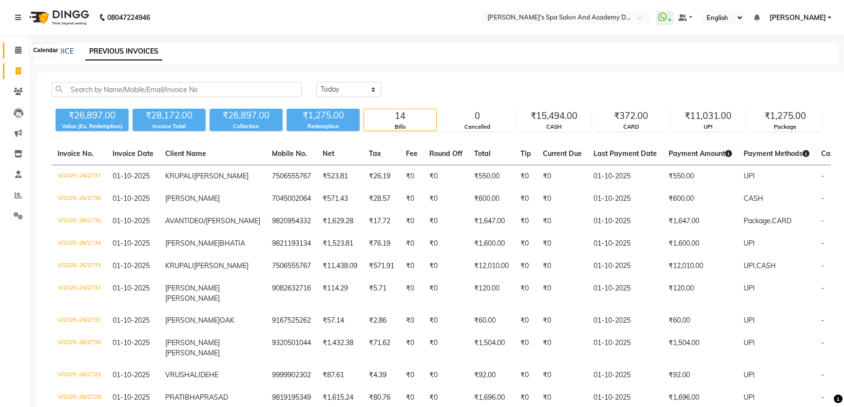
click at [15, 50] on icon at bounding box center [18, 49] width 6 height 7
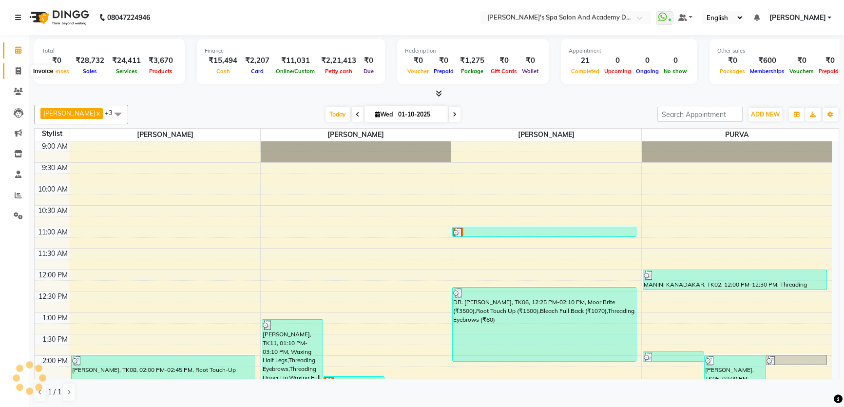
click at [14, 71] on span at bounding box center [18, 71] width 17 height 11
select select "service"
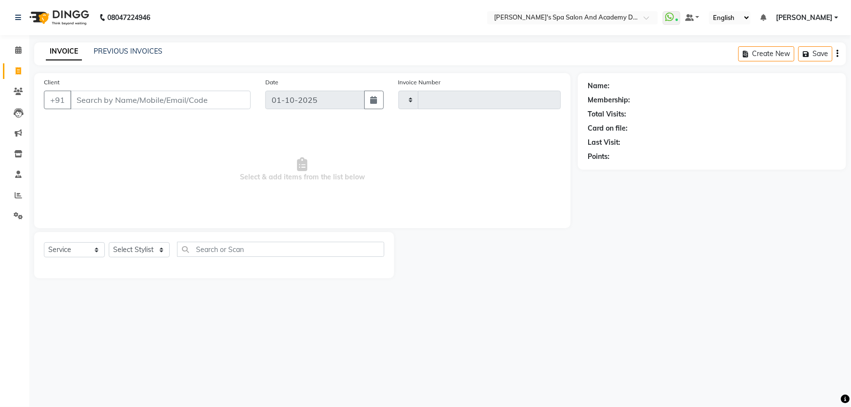
type input "2739"
select select "6316"
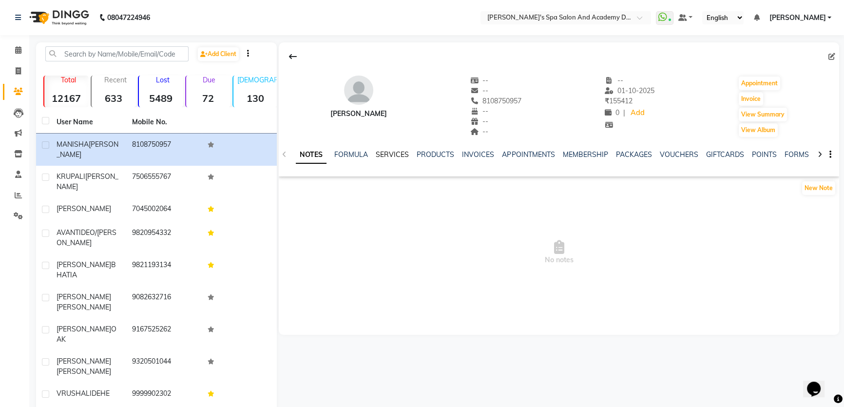
click at [391, 152] on link "SERVICES" at bounding box center [392, 154] width 33 height 9
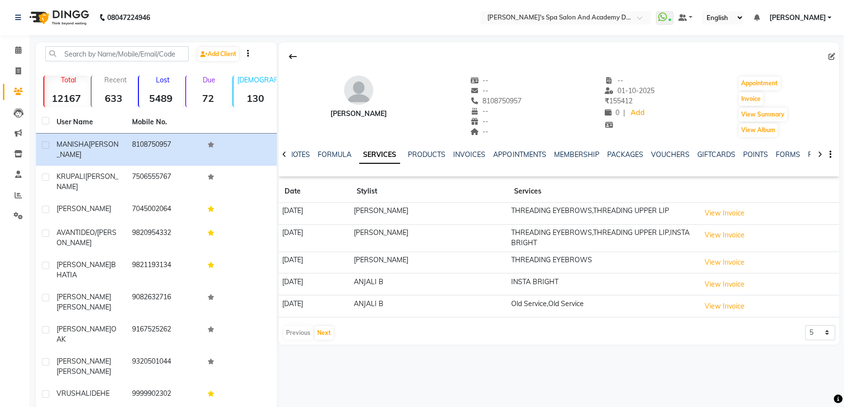
scroll to position [23, 0]
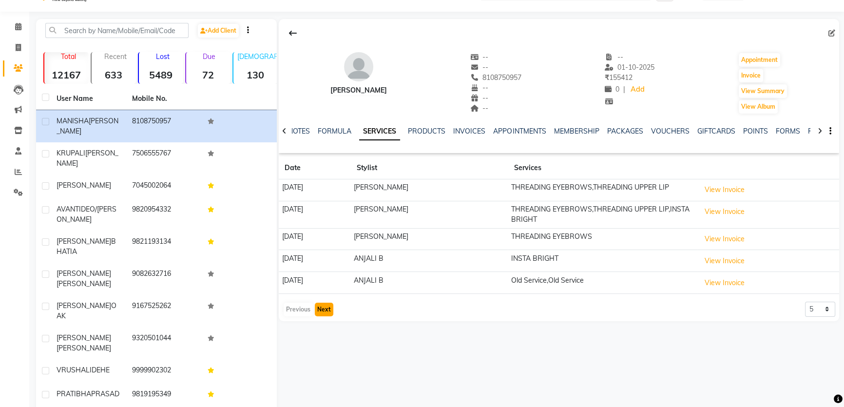
click at [328, 310] on button "Next" at bounding box center [324, 310] width 19 height 14
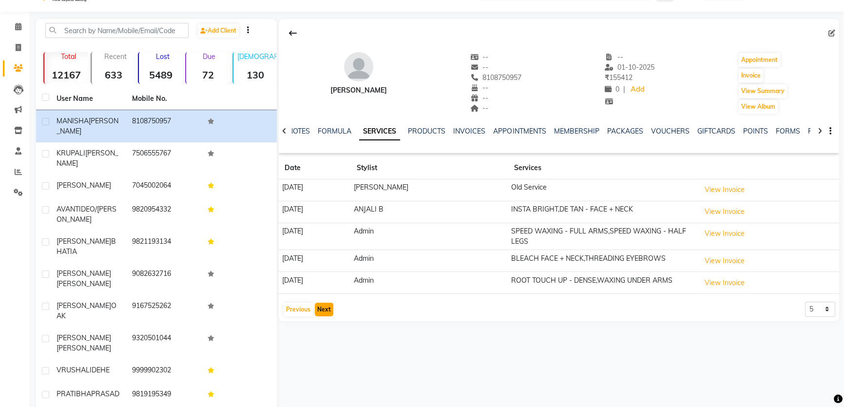
click at [328, 306] on button "Next" at bounding box center [324, 310] width 19 height 14
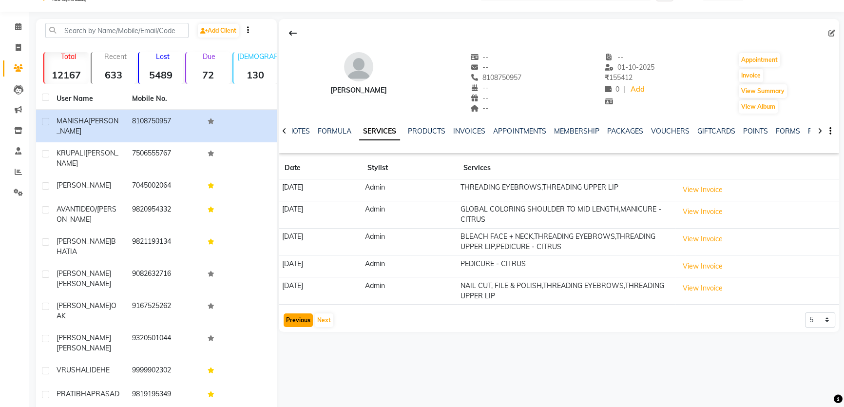
click at [298, 320] on button "Previous" at bounding box center [298, 320] width 29 height 14
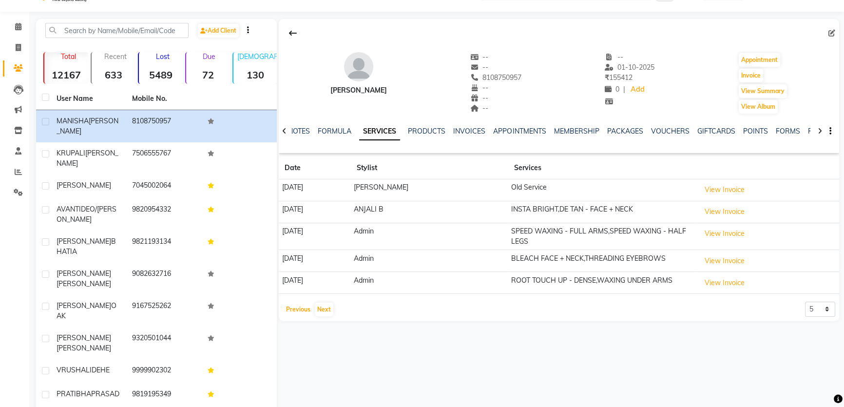
scroll to position [0, 0]
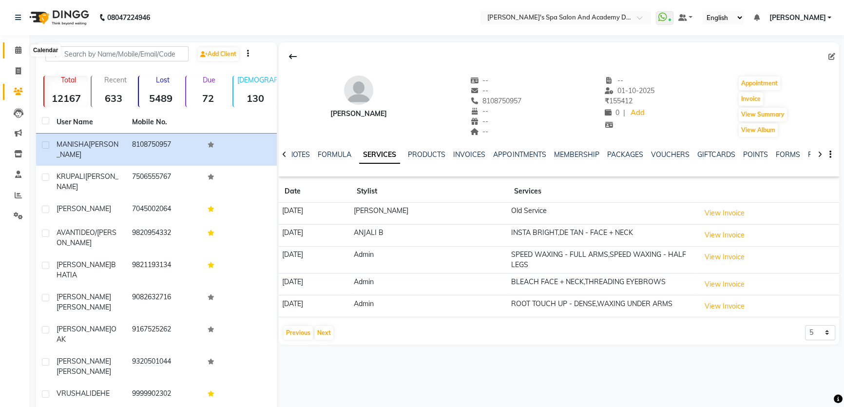
click at [20, 53] on icon at bounding box center [18, 49] width 6 height 7
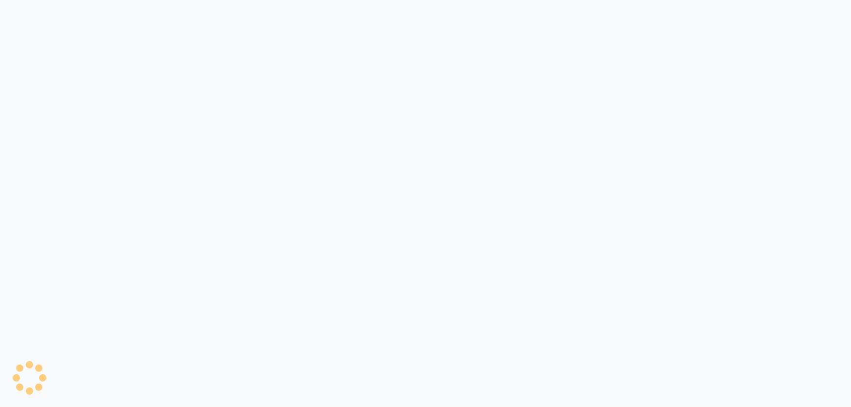
select select "6316"
select select "service"
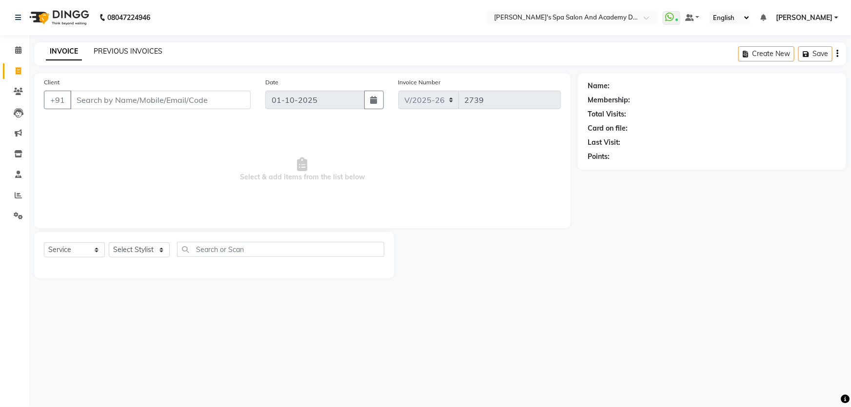
click at [99, 52] on link "PREVIOUS INVOICES" at bounding box center [128, 51] width 69 height 9
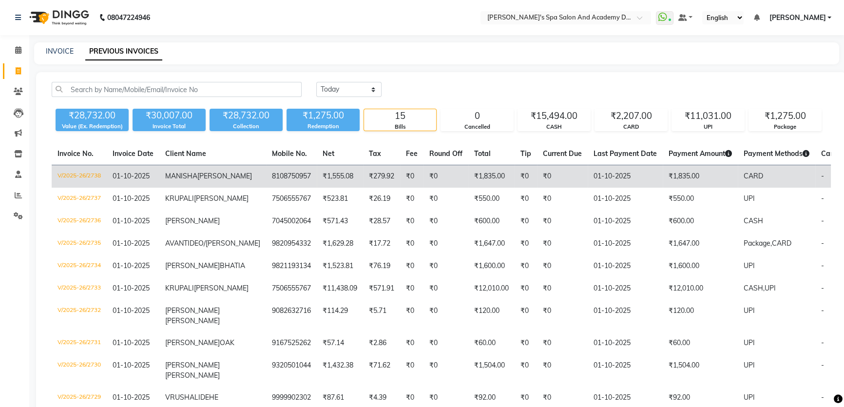
click at [148, 183] on td "01-10-2025" at bounding box center [133, 176] width 53 height 23
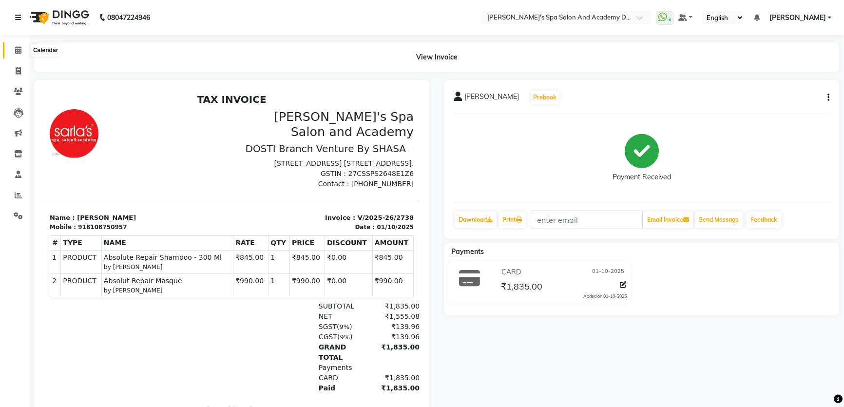
click at [15, 50] on icon at bounding box center [18, 49] width 6 height 7
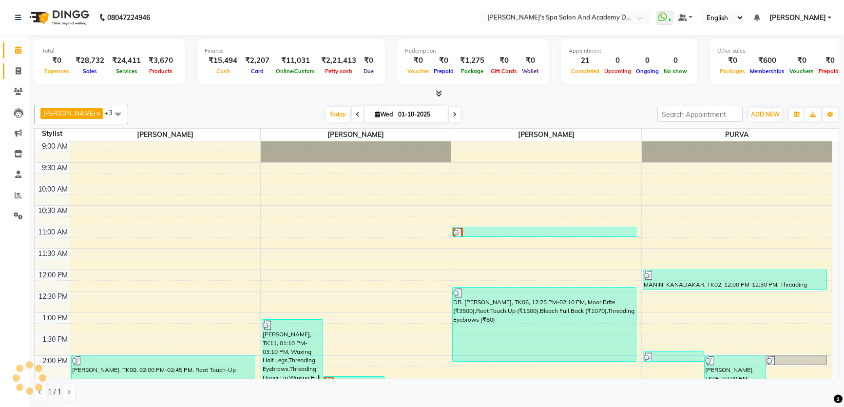
scroll to position [256, 0]
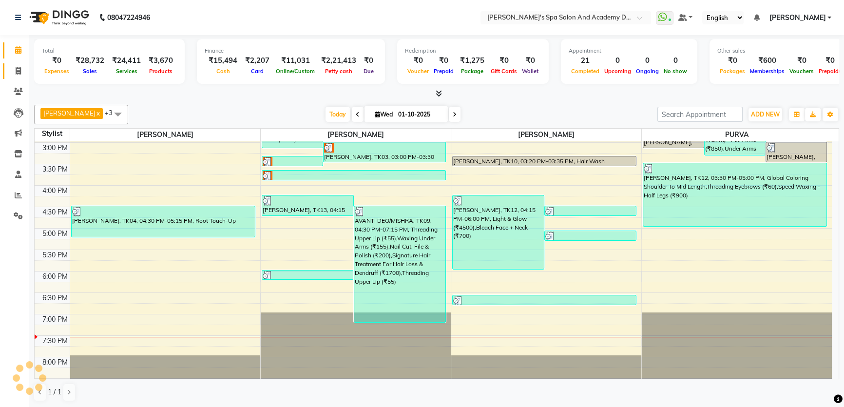
click at [16, 73] on icon at bounding box center [18, 70] width 5 height 7
select select "service"
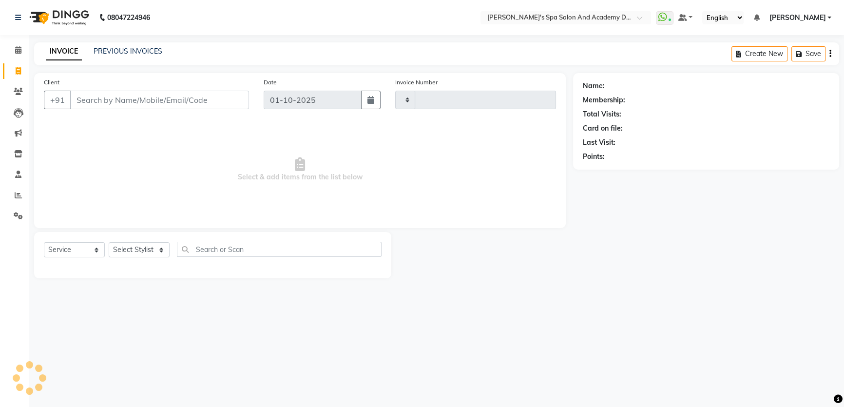
type input "2739"
select select "6316"
click at [124, 55] on link "PREVIOUS INVOICES" at bounding box center [128, 51] width 69 height 9
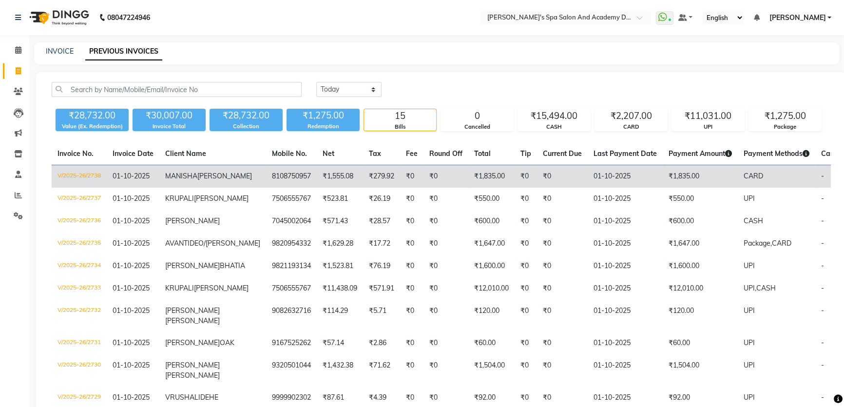
click at [192, 182] on td "[PERSON_NAME]" at bounding box center [212, 176] width 107 height 23
